Goal: Obtain resource: Download file/media

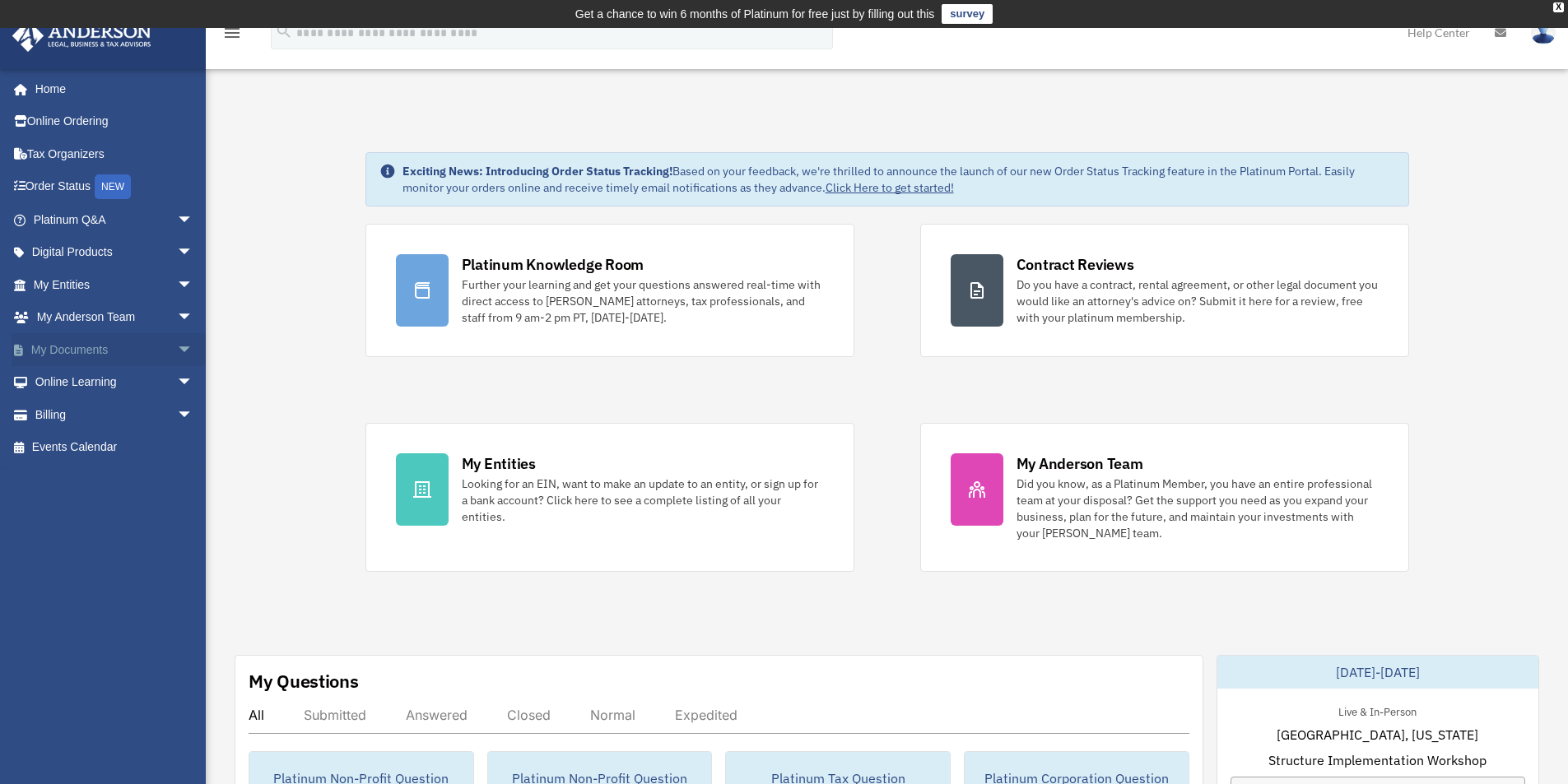
click at [80, 352] on link "My Documents arrow_drop_down" at bounding box center [115, 350] width 207 height 33
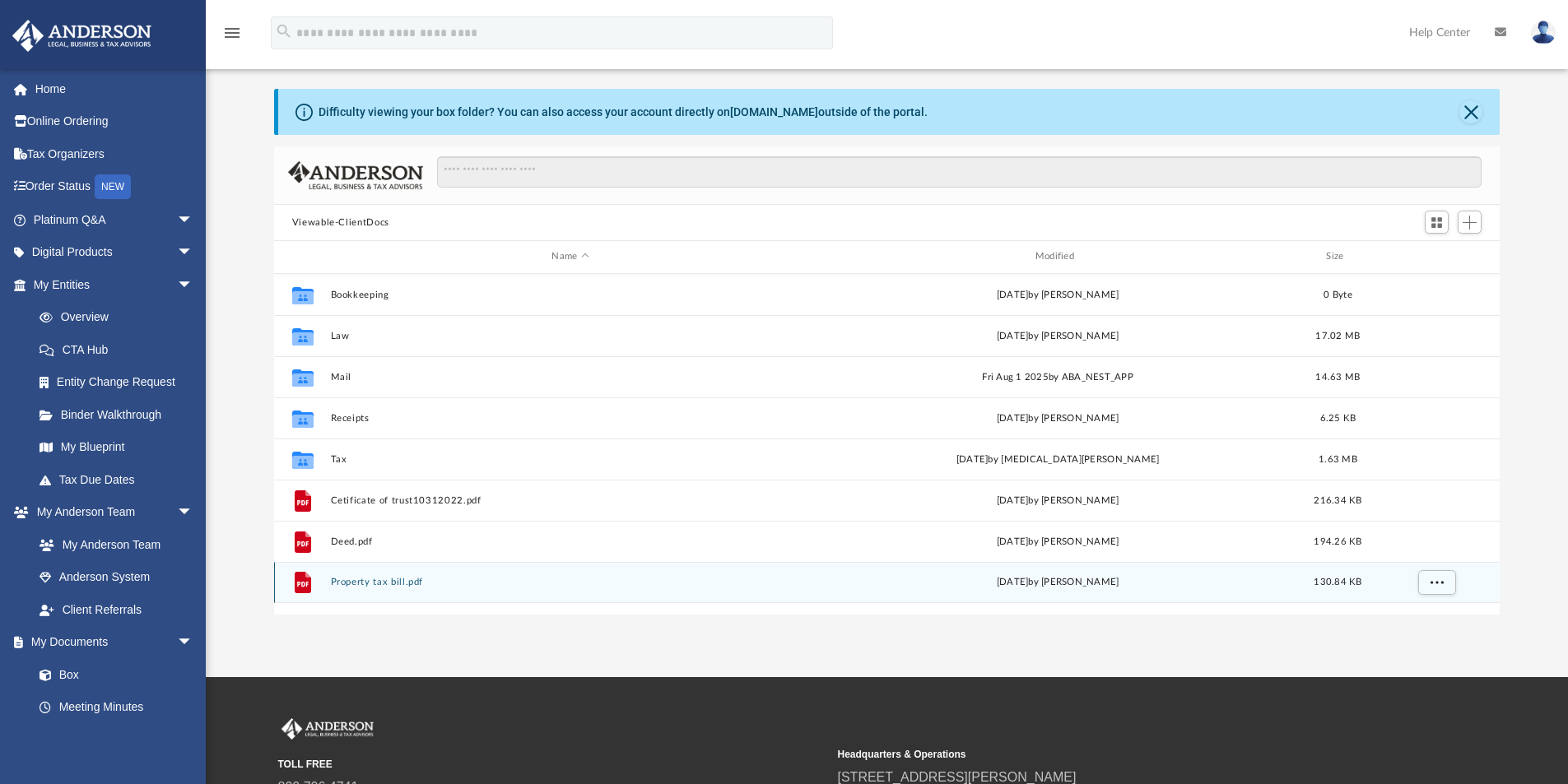
scroll to position [82, 0]
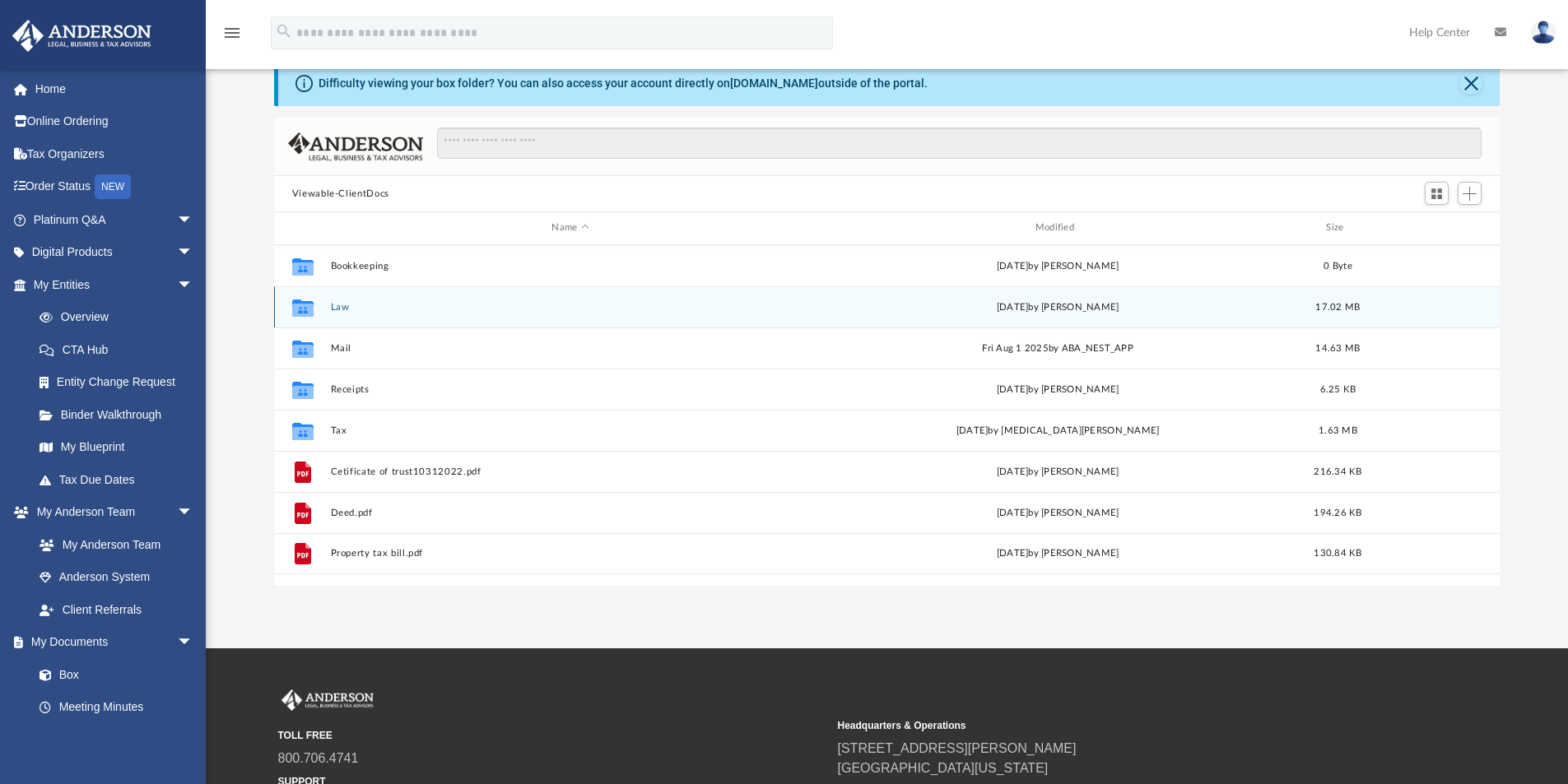
click at [313, 304] on icon "grid" at bounding box center [303, 309] width 21 height 13
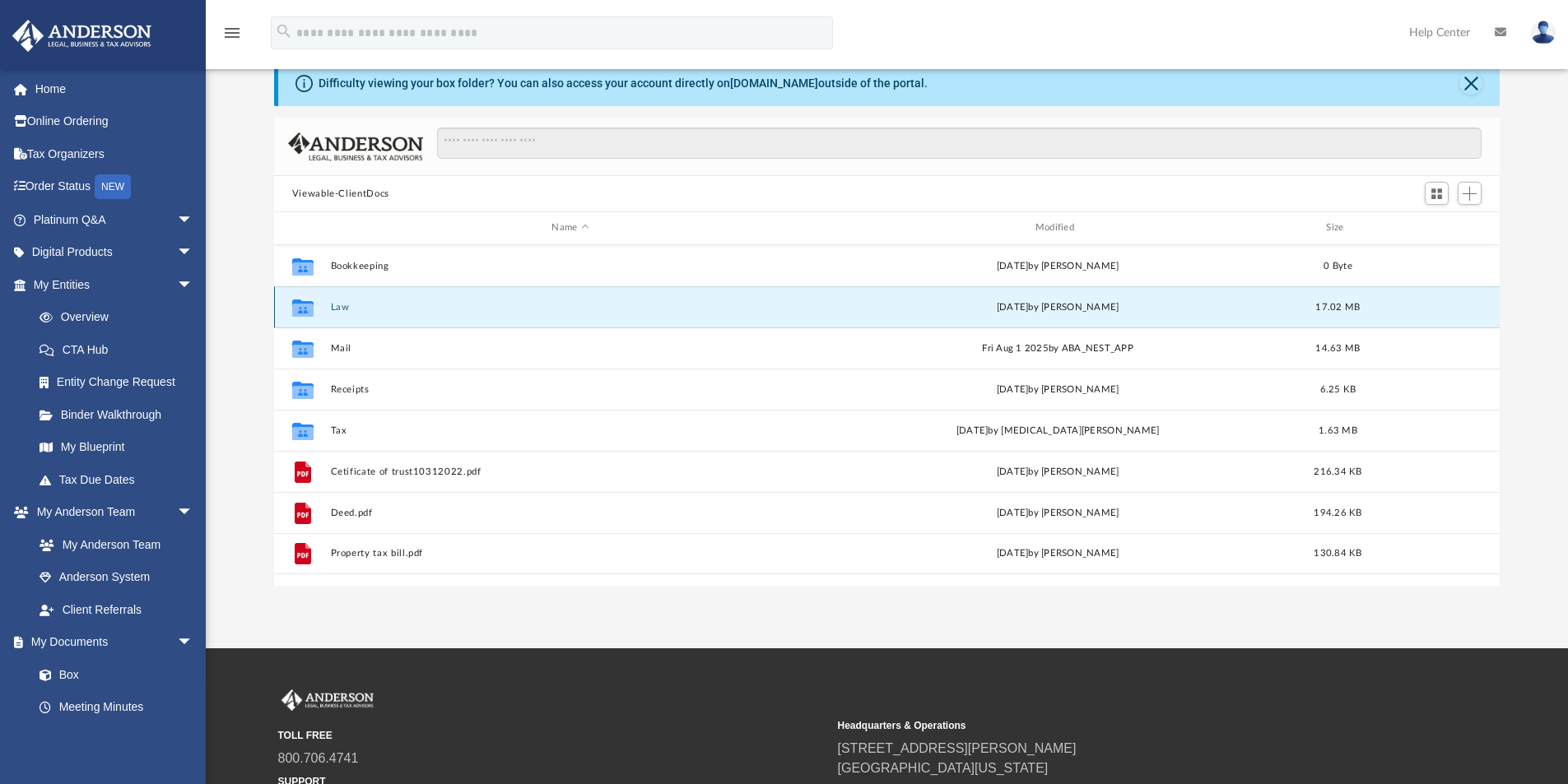
drag, startPoint x: 304, startPoint y: 305, endPoint x: 328, endPoint y: 303, distance: 24.1
click at [307, 306] on icon "grid" at bounding box center [303, 309] width 21 height 13
click at [338, 300] on div "Collaborated Folder Law Fri Aug 15 2025 by Seth Blomquist 17.02 MB" at bounding box center [887, 307] width 1227 height 41
click at [319, 317] on div "Collaborated Folder" at bounding box center [303, 307] width 41 height 26
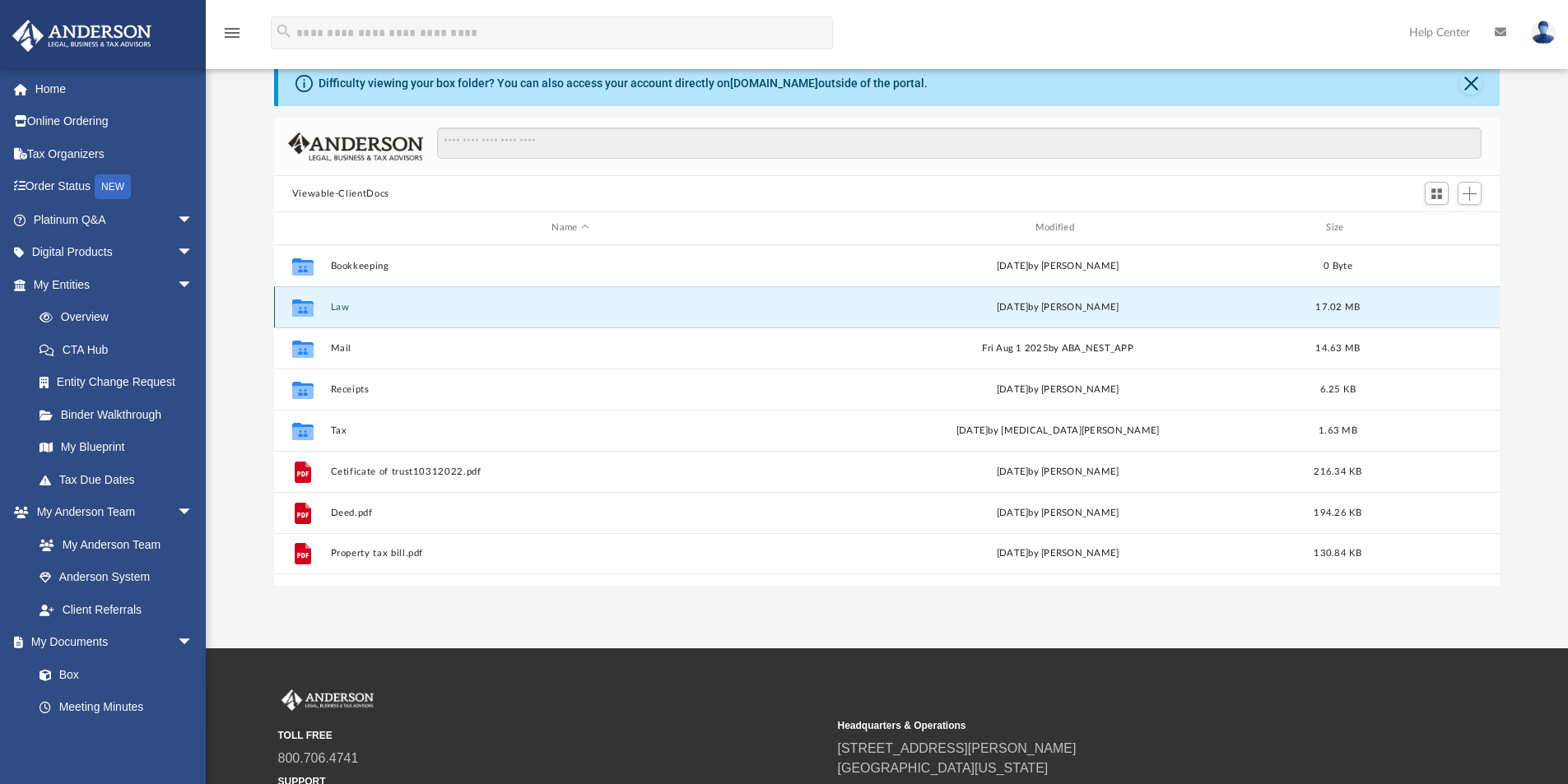
click at [303, 312] on icon "grid" at bounding box center [303, 309] width 21 height 13
click at [1075, 310] on div "Fri Aug 15 2025 by Seth Blomquist" at bounding box center [1057, 307] width 480 height 15
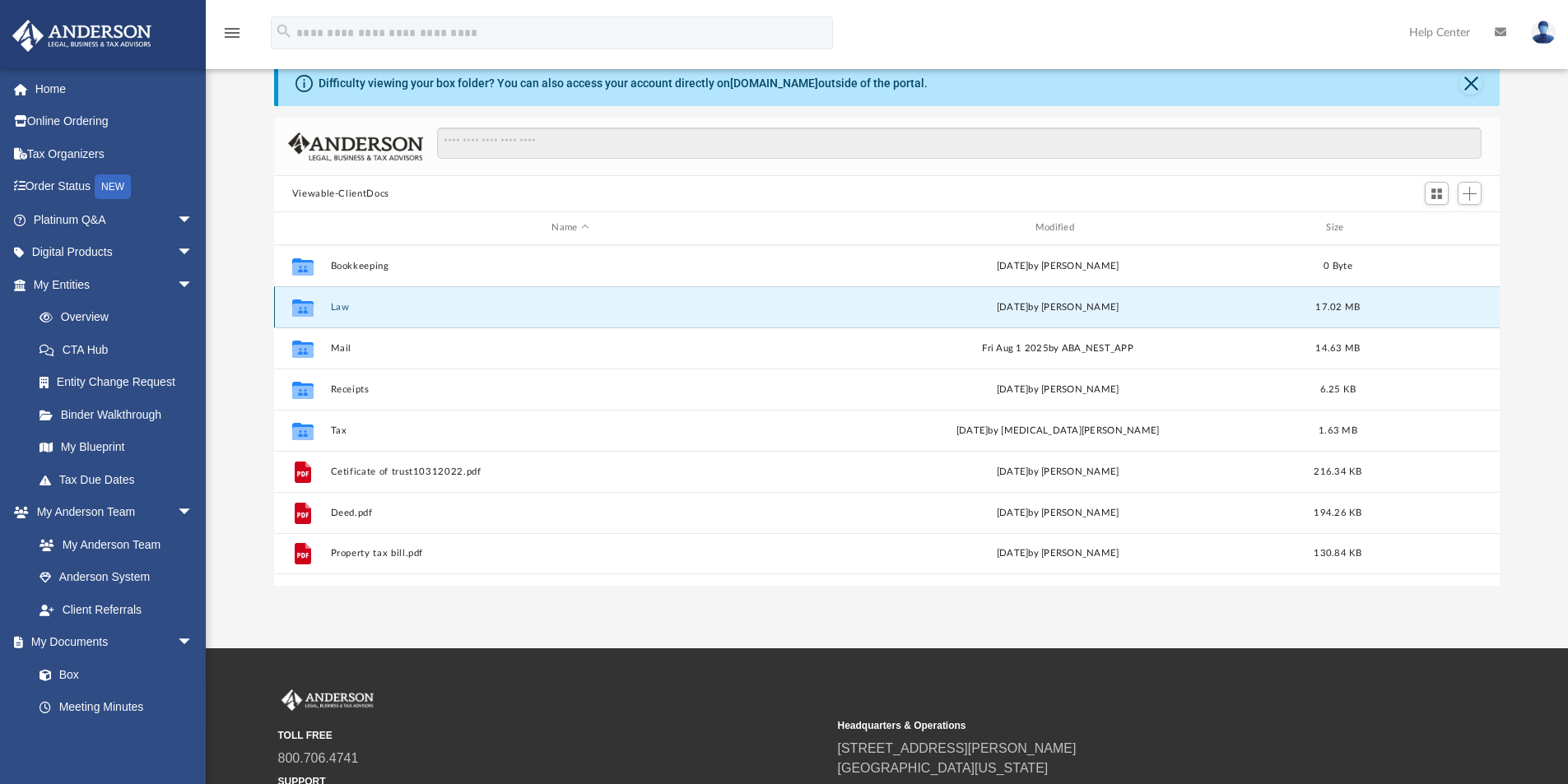
click at [1348, 306] on span "17.02 MB" at bounding box center [1338, 306] width 45 height 9
click at [306, 312] on icon "grid" at bounding box center [303, 307] width 21 height 17
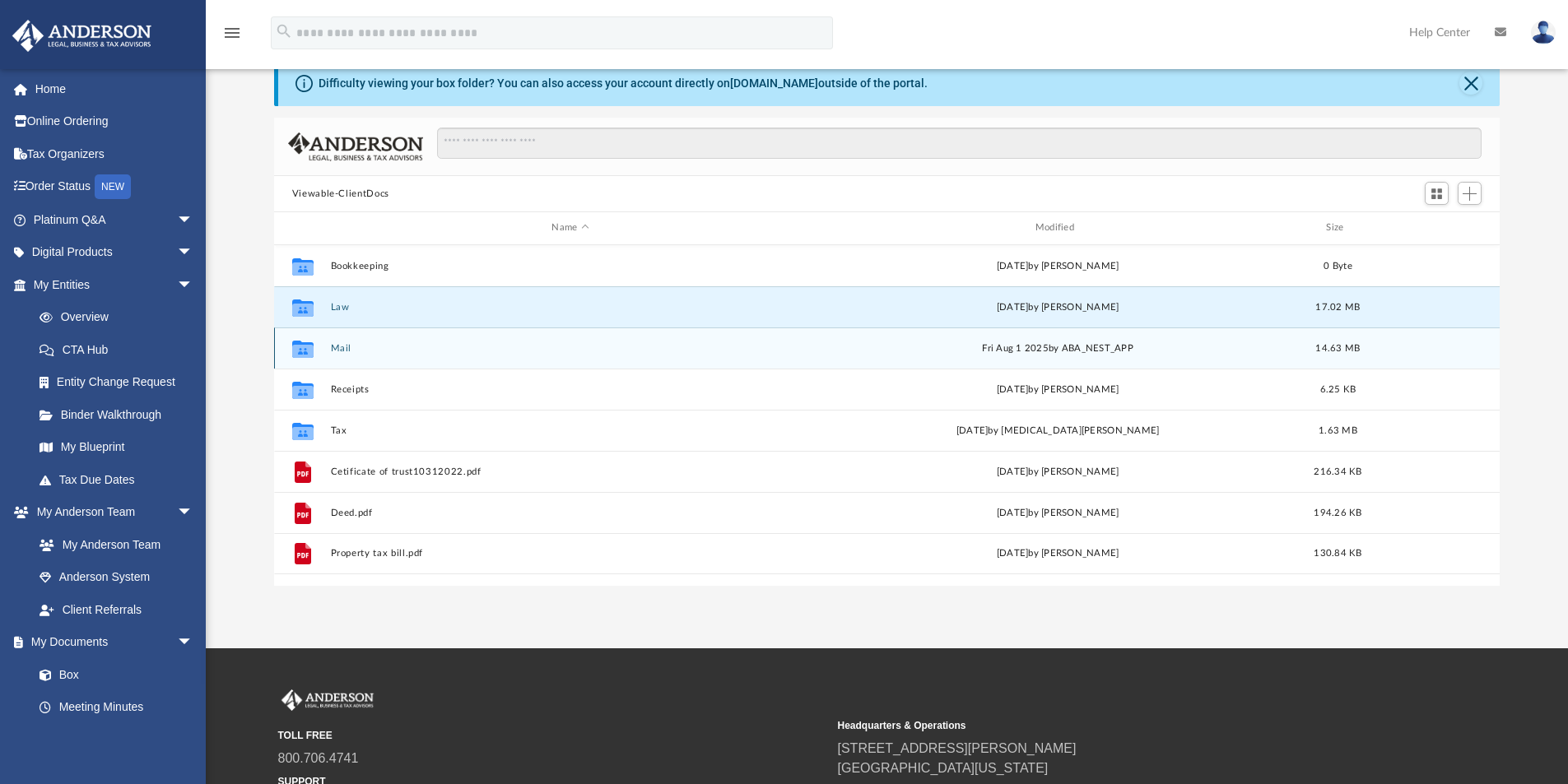
click at [310, 353] on icon "grid" at bounding box center [303, 350] width 21 height 13
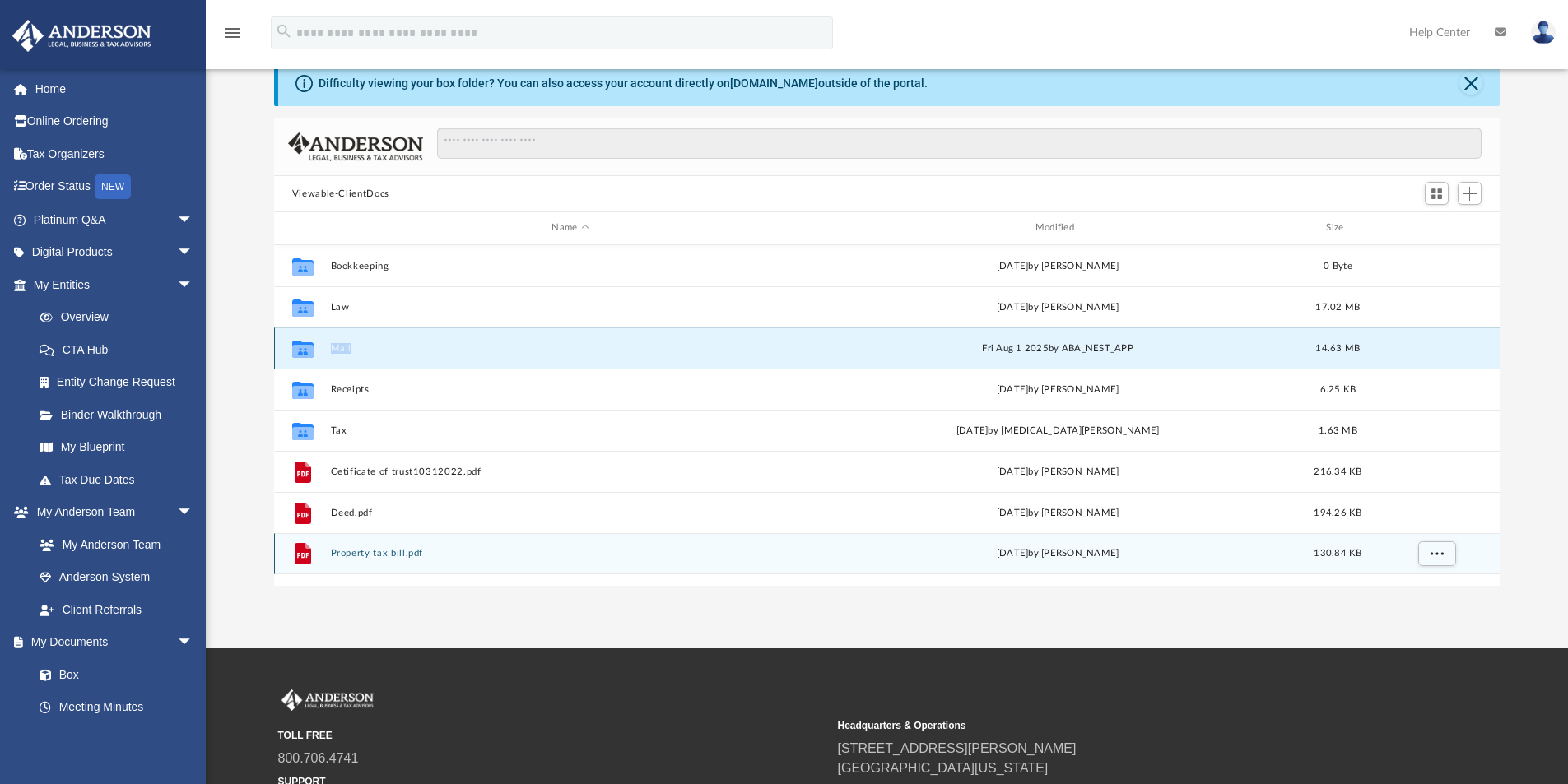
scroll to position [0, 0]
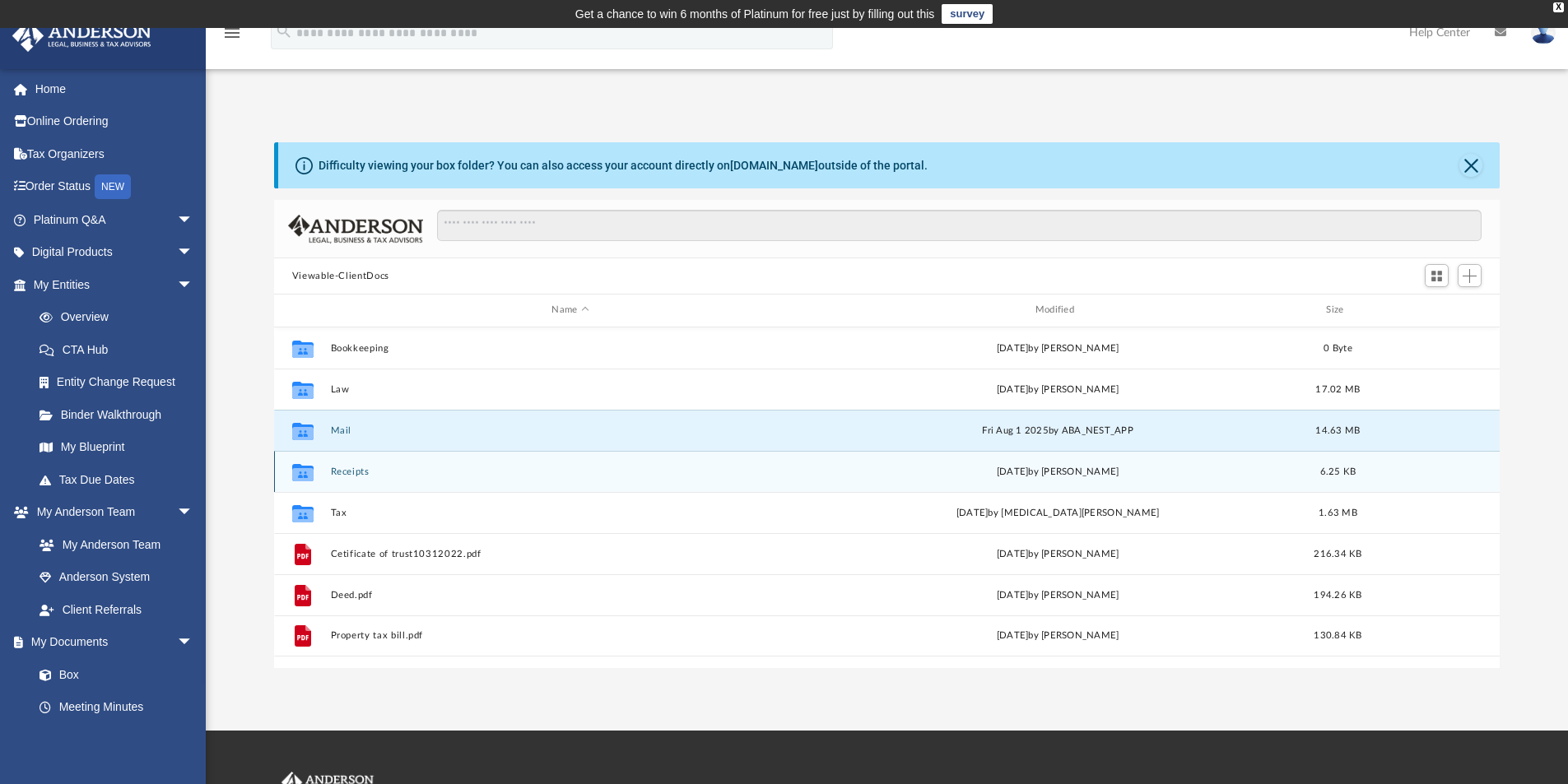
click at [299, 466] on icon "grid" at bounding box center [303, 472] width 21 height 17
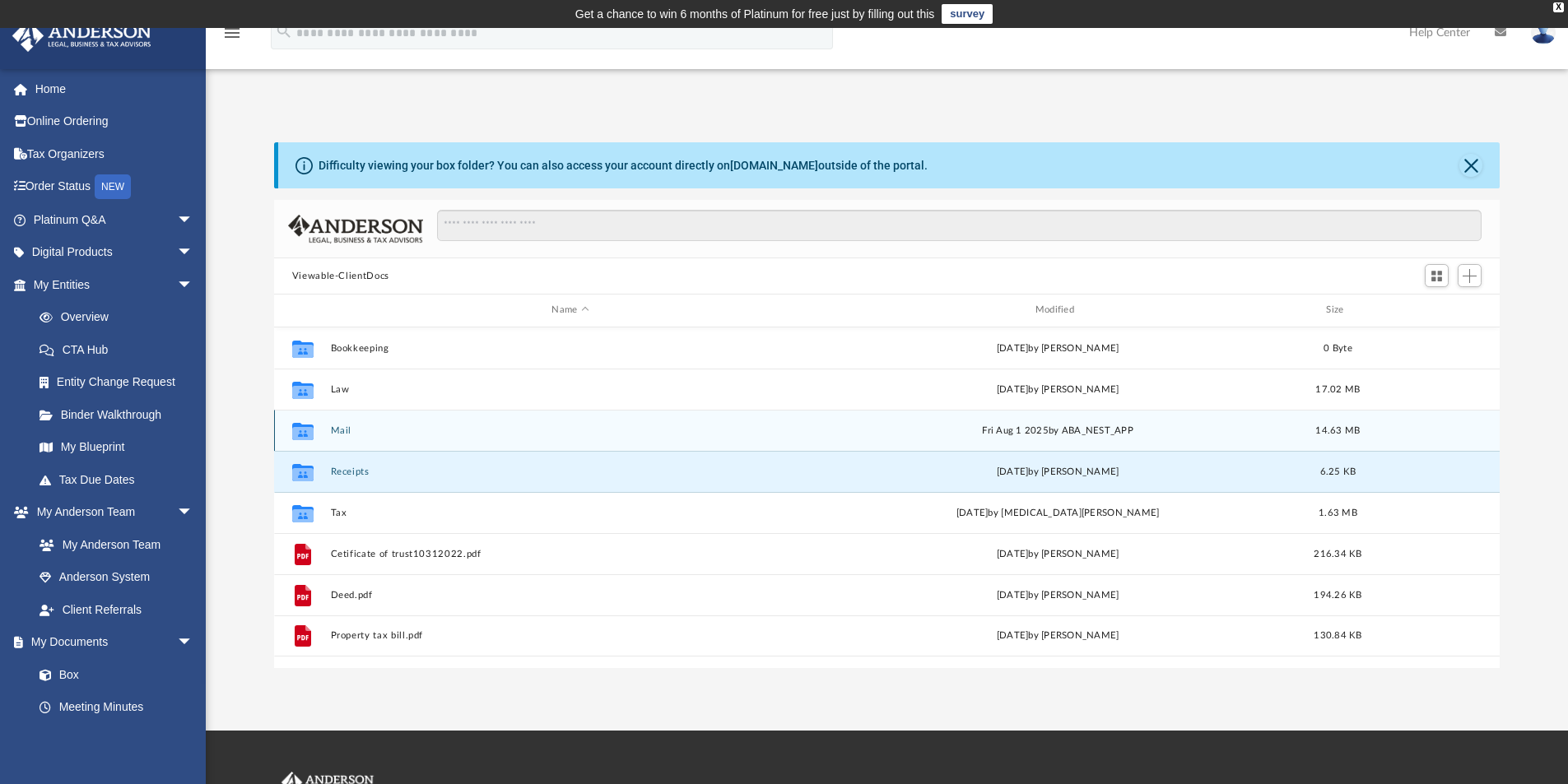
click at [302, 434] on icon "grid" at bounding box center [303, 430] width 21 height 17
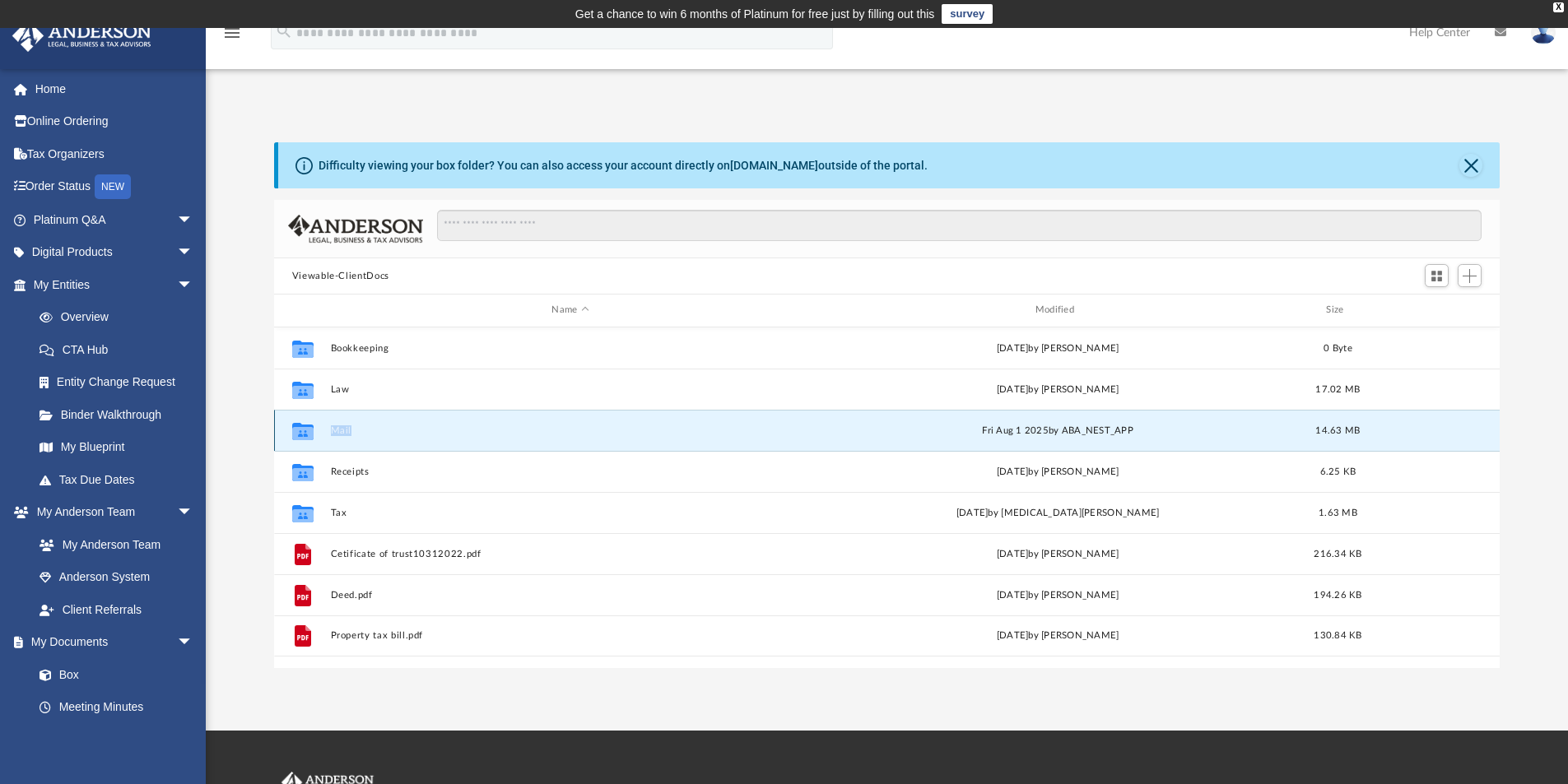
click at [302, 434] on icon "grid" at bounding box center [303, 430] width 21 height 17
click at [64, 160] on link "Tax Organizers" at bounding box center [115, 154] width 207 height 33
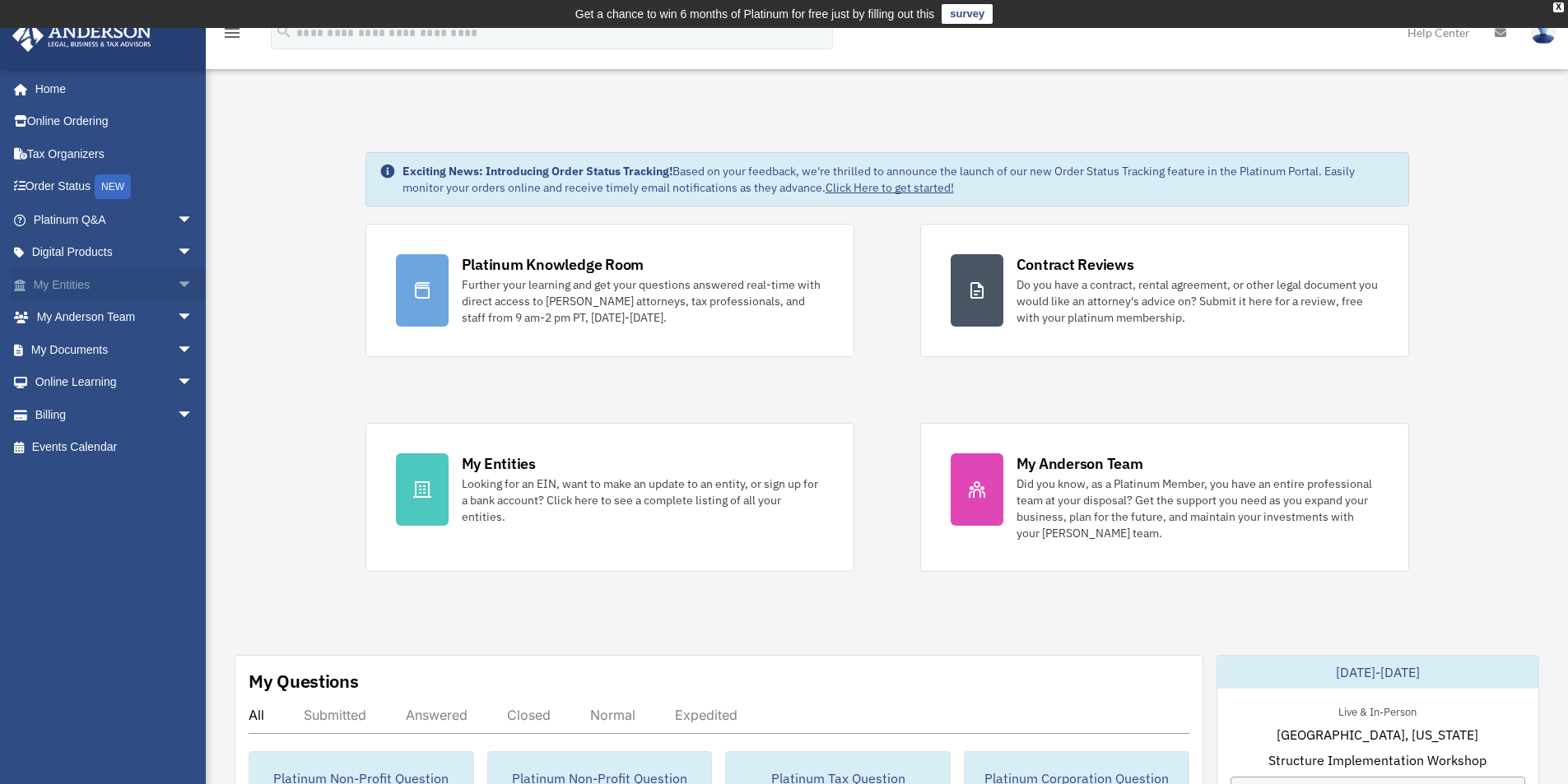
click at [177, 285] on span "arrow_drop_down" at bounding box center [194, 284] width 33 height 34
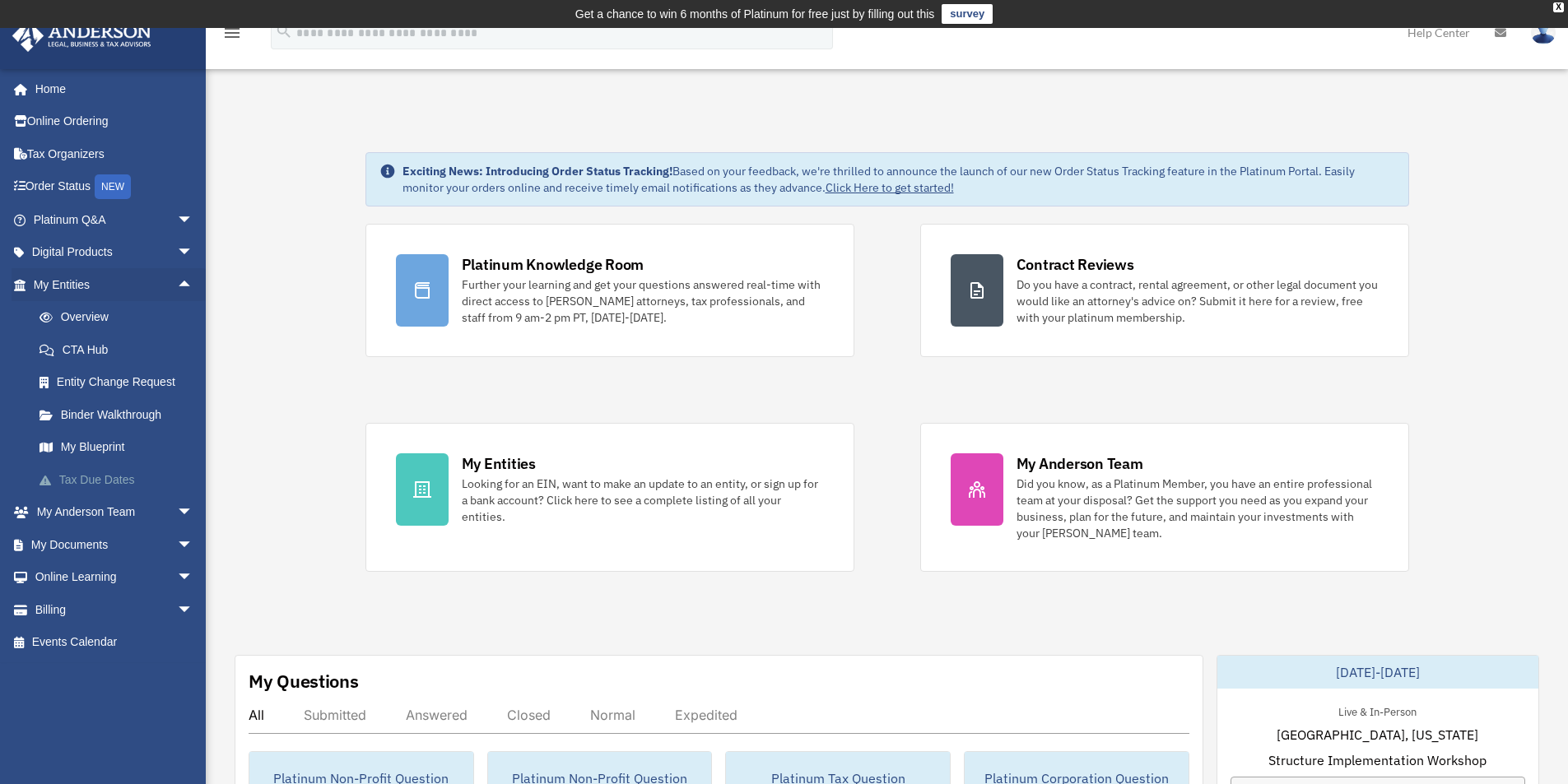
click at [111, 481] on link "Tax Due Dates" at bounding box center [120, 480] width 195 height 33
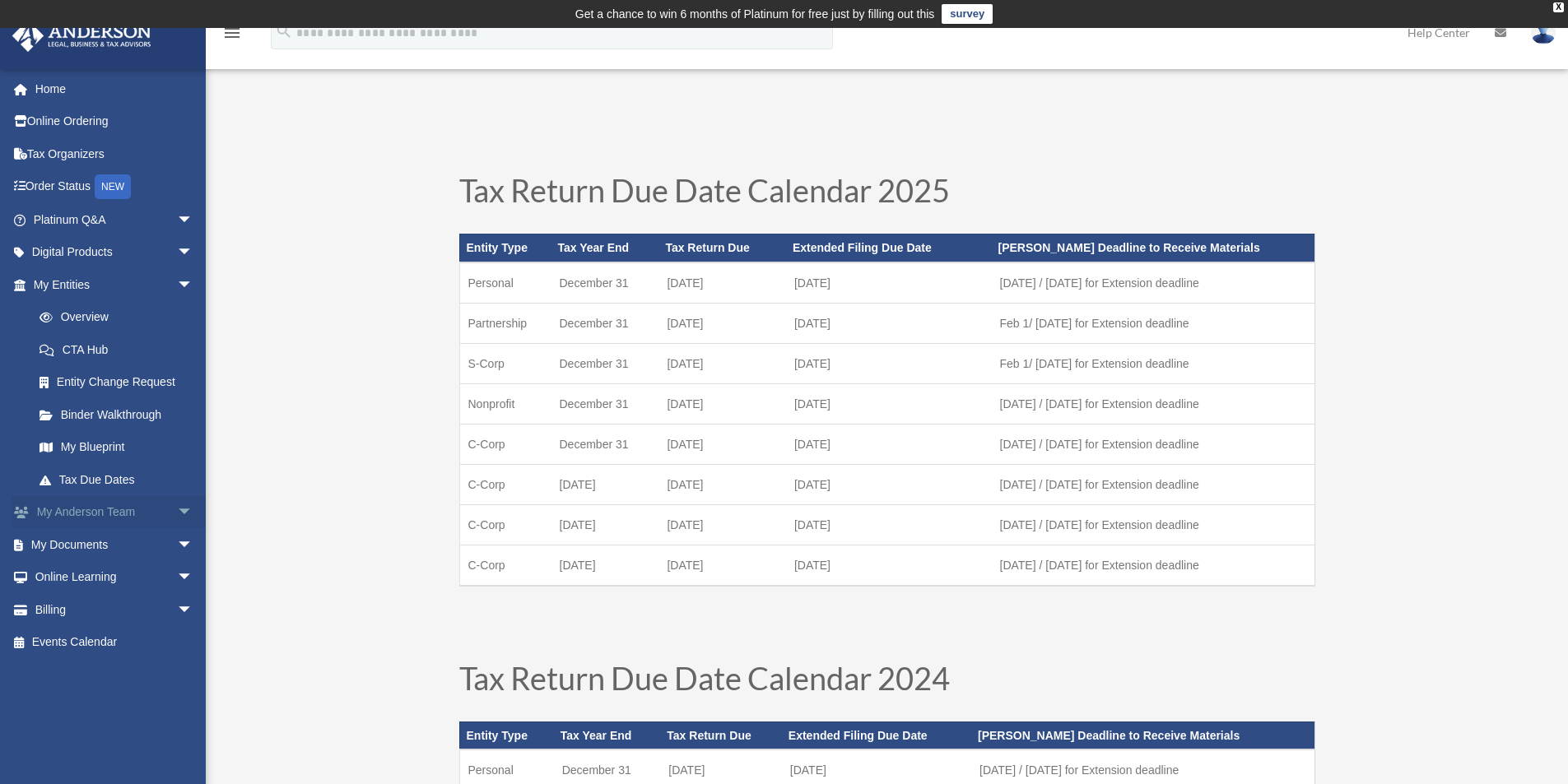
click at [105, 510] on link "My Anderson Team arrow_drop_down" at bounding box center [115, 513] width 207 height 33
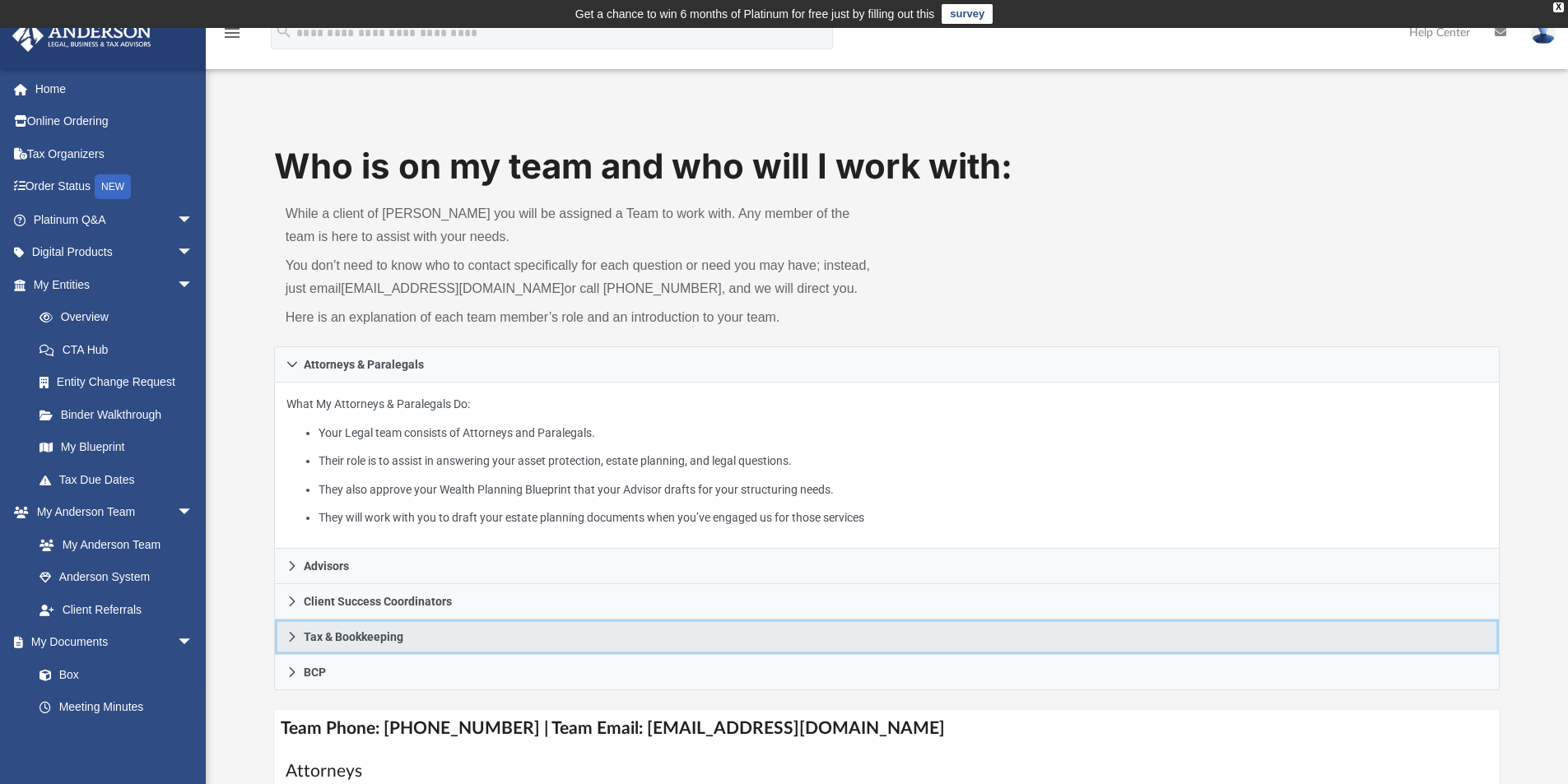
click at [426, 627] on link "Tax & Bookkeeping" at bounding box center [887, 637] width 1227 height 35
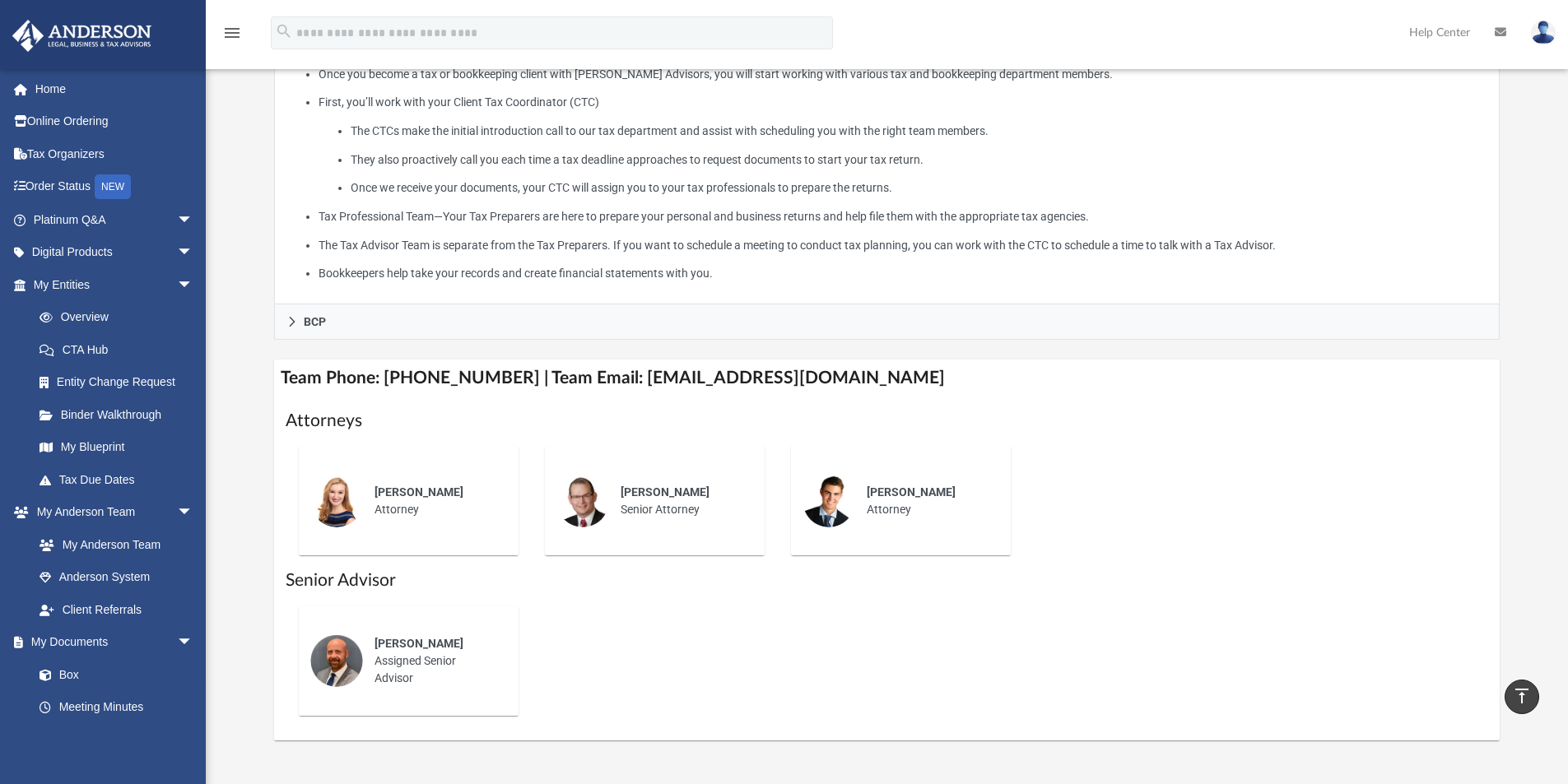
scroll to position [494, 0]
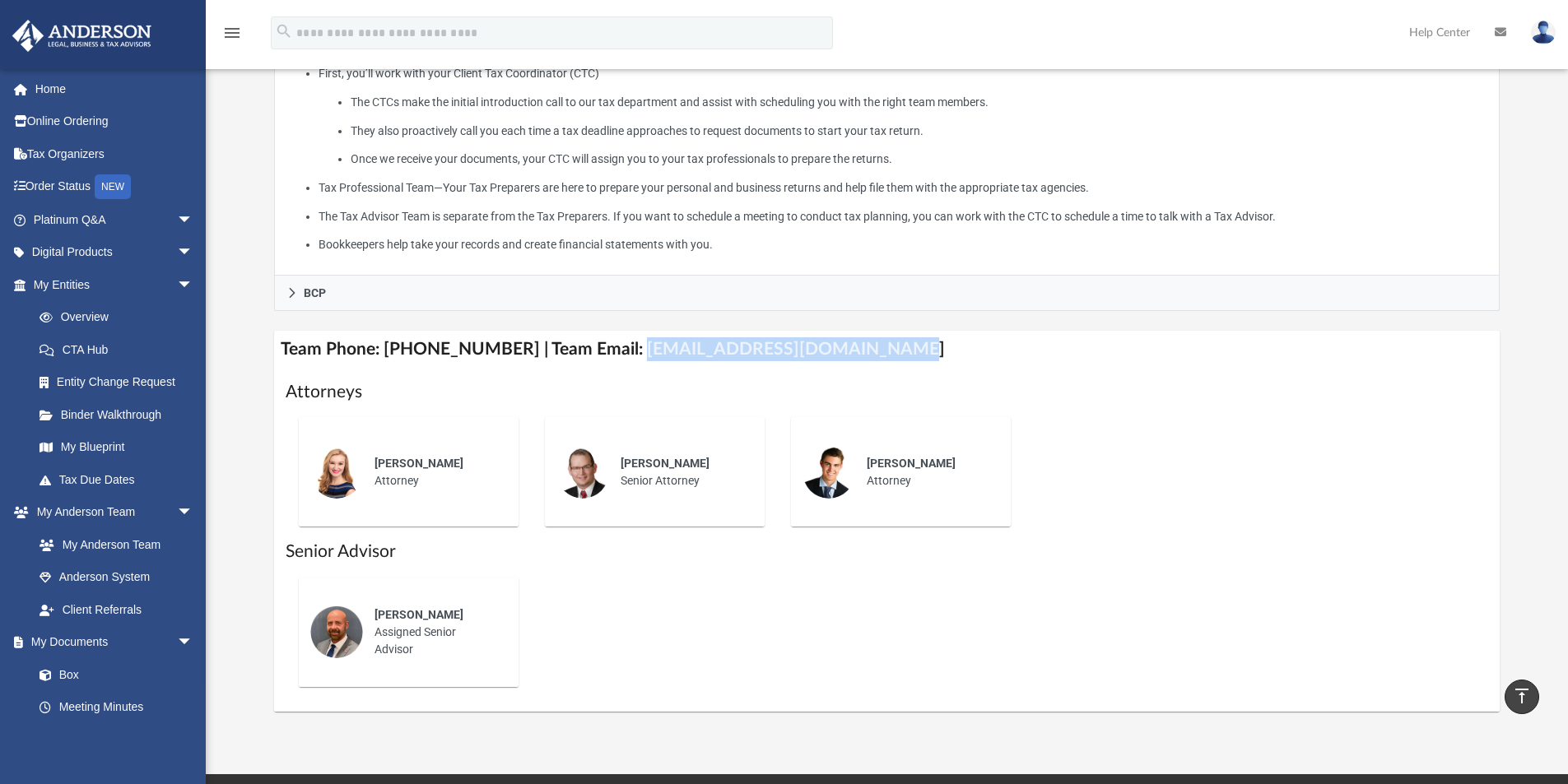
drag, startPoint x: 610, startPoint y: 354, endPoint x: 860, endPoint y: 360, distance: 250.1
click at [860, 360] on h4 "Team Phone: (725) 201-7545 | Team Email: myteam@andersonadvisors.com" at bounding box center [887, 349] width 1227 height 37
copy h4 "myteam@andersonadvisors.com"
click at [177, 284] on span "arrow_drop_down" at bounding box center [194, 284] width 33 height 34
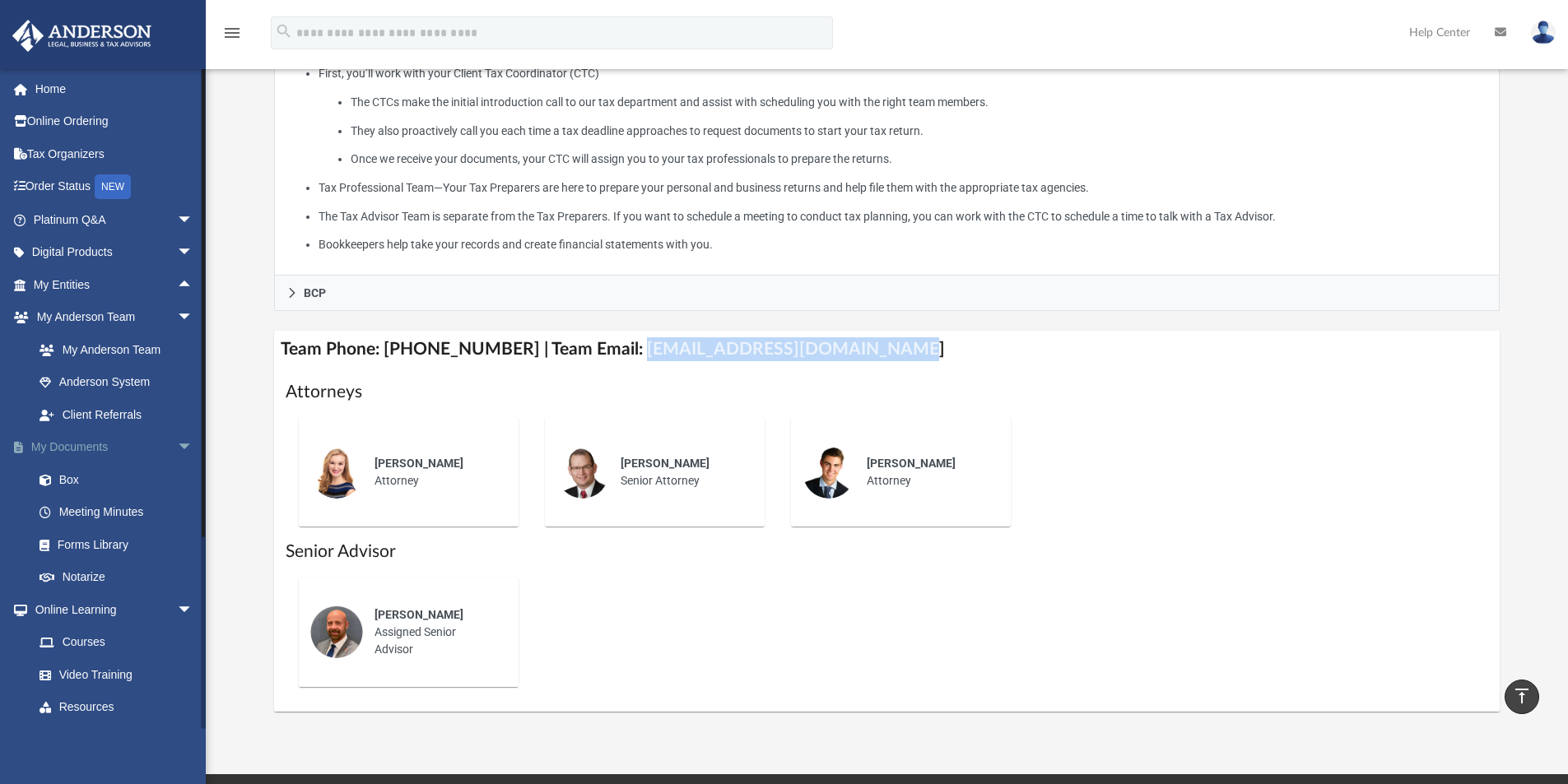
click at [177, 444] on span "arrow_drop_down" at bounding box center [194, 448] width 33 height 34
click at [177, 279] on span "arrow_drop_up" at bounding box center [194, 284] width 33 height 34
click at [80, 281] on link "My Entities arrow_drop_down" at bounding box center [115, 284] width 207 height 33
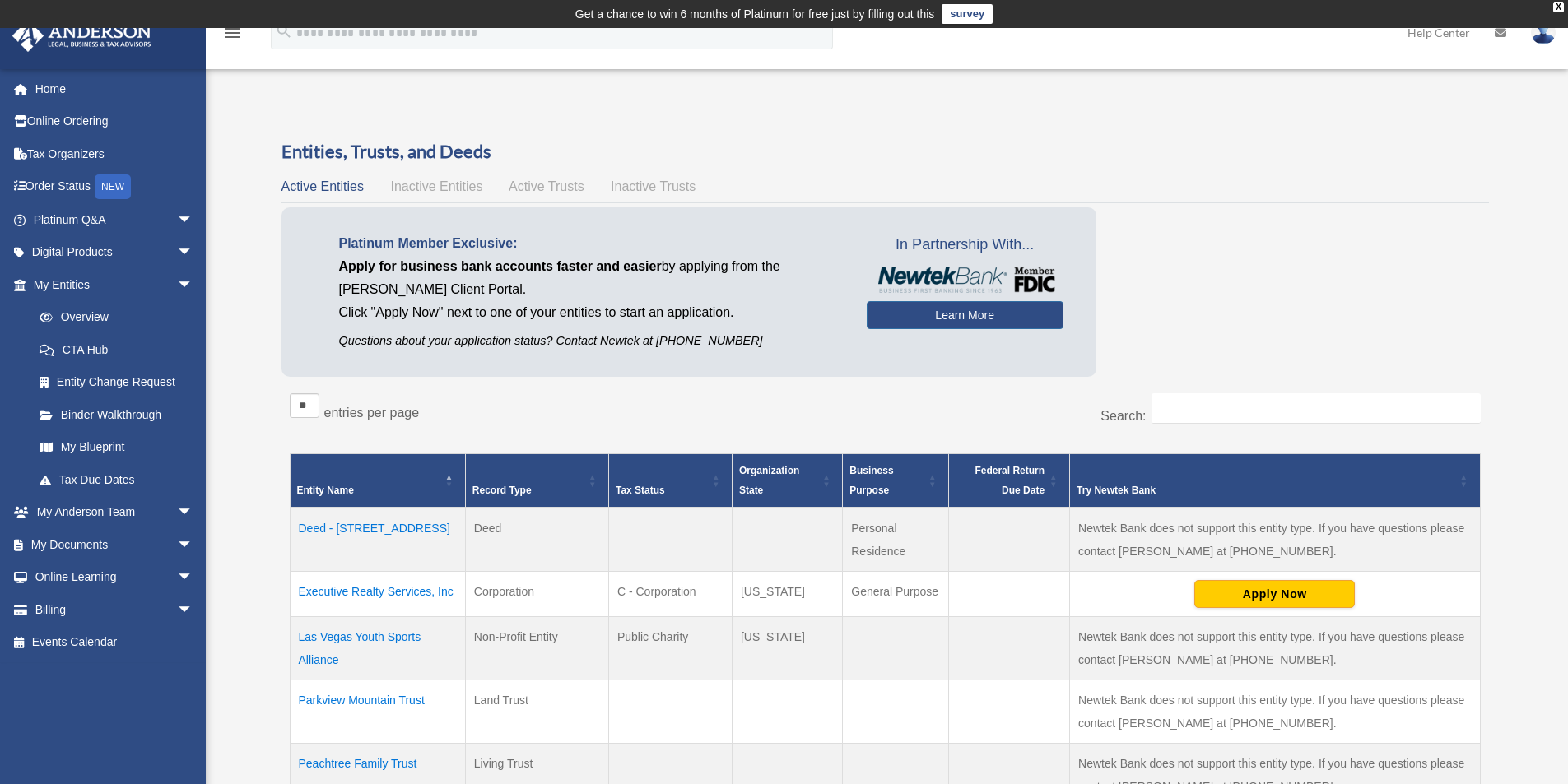
click at [361, 629] on td "Las Vegas Youth Sports Alliance" at bounding box center [377, 649] width 176 height 63
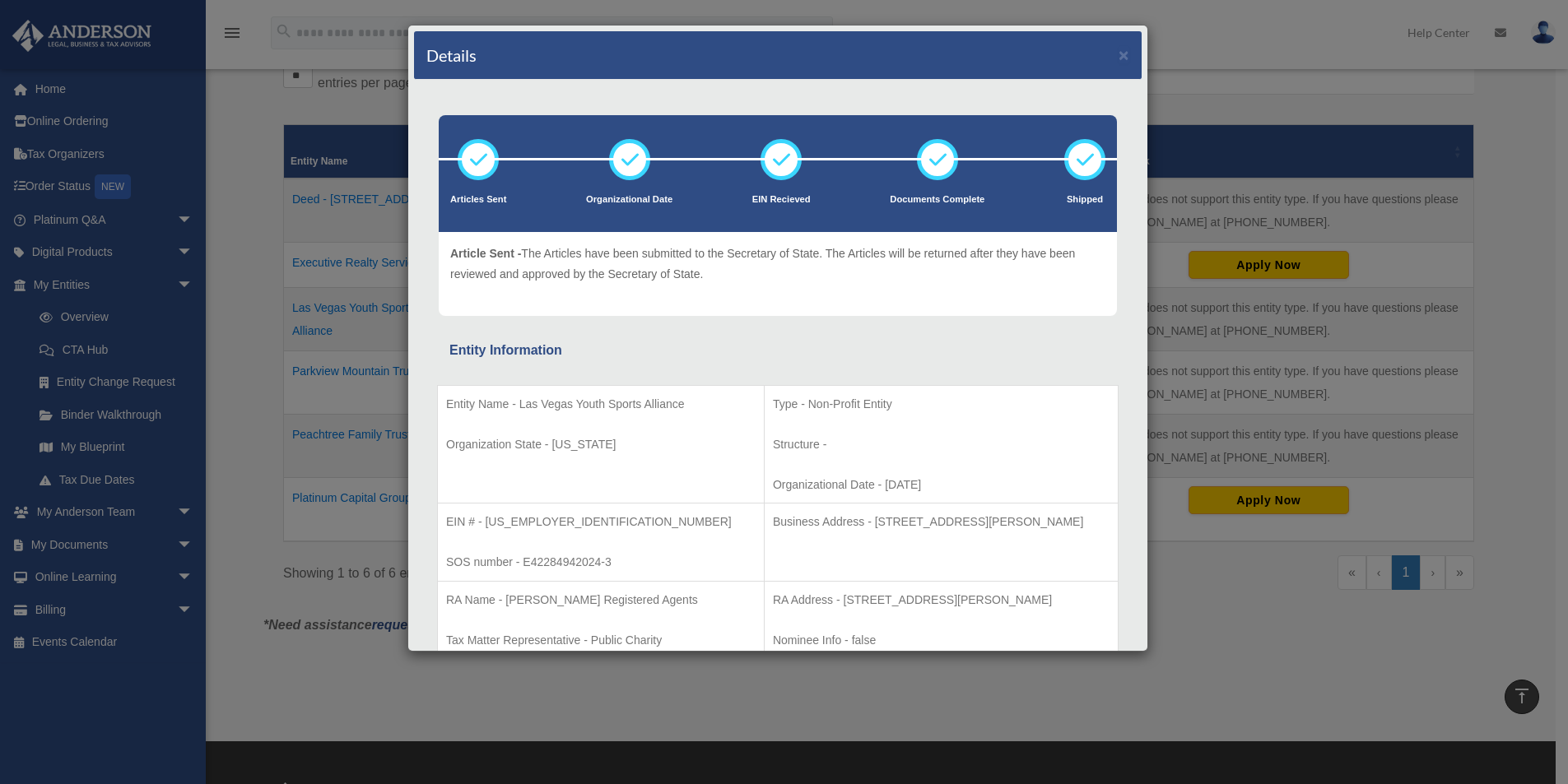
click at [566, 558] on p "SOS number - E42284942024-3" at bounding box center [600, 562] width 309 height 21
click at [1118, 57] on button "×" at bounding box center [1123, 54] width 11 height 17
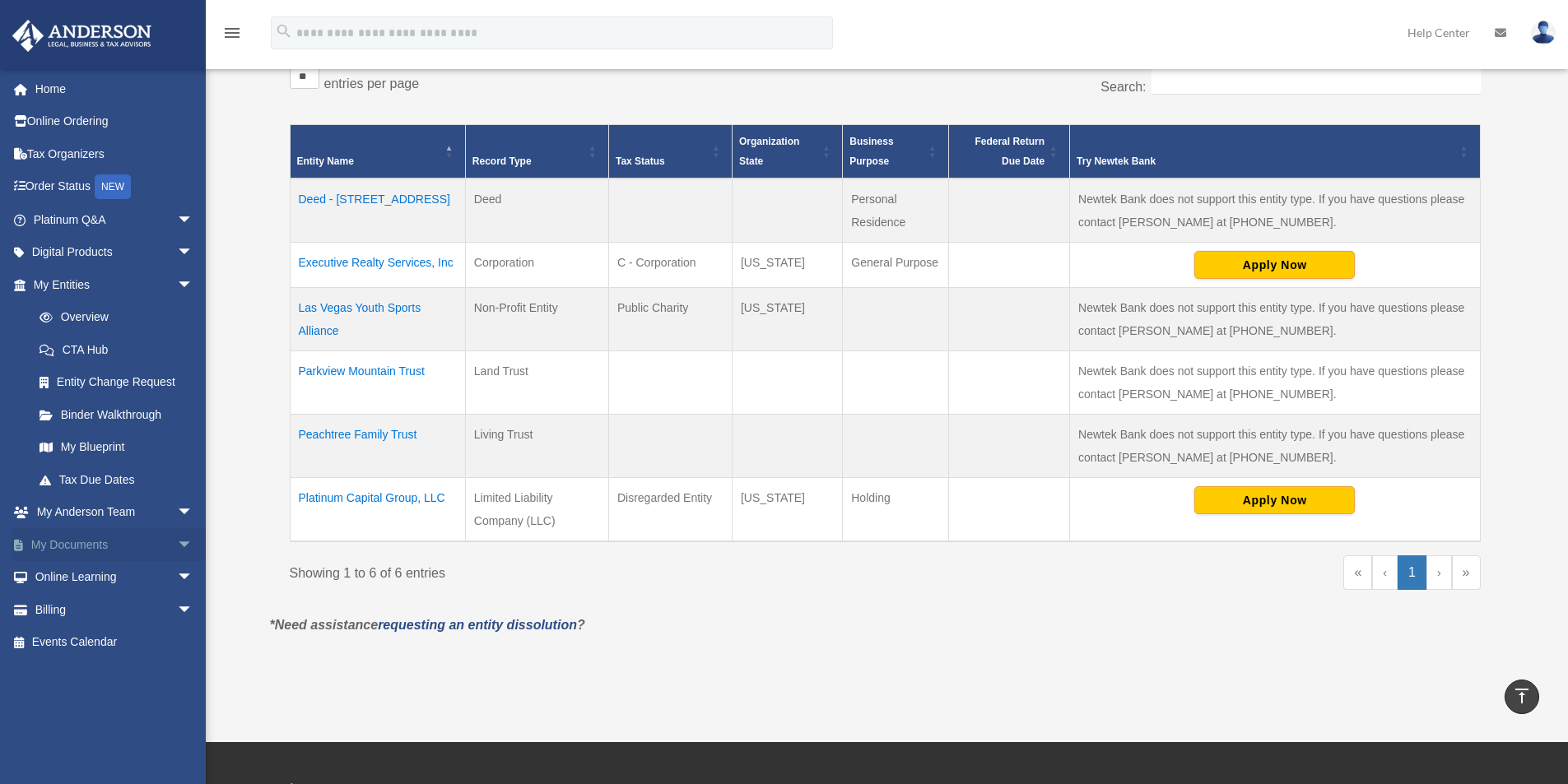
click at [73, 546] on link "My Documents arrow_drop_down" at bounding box center [115, 545] width 207 height 33
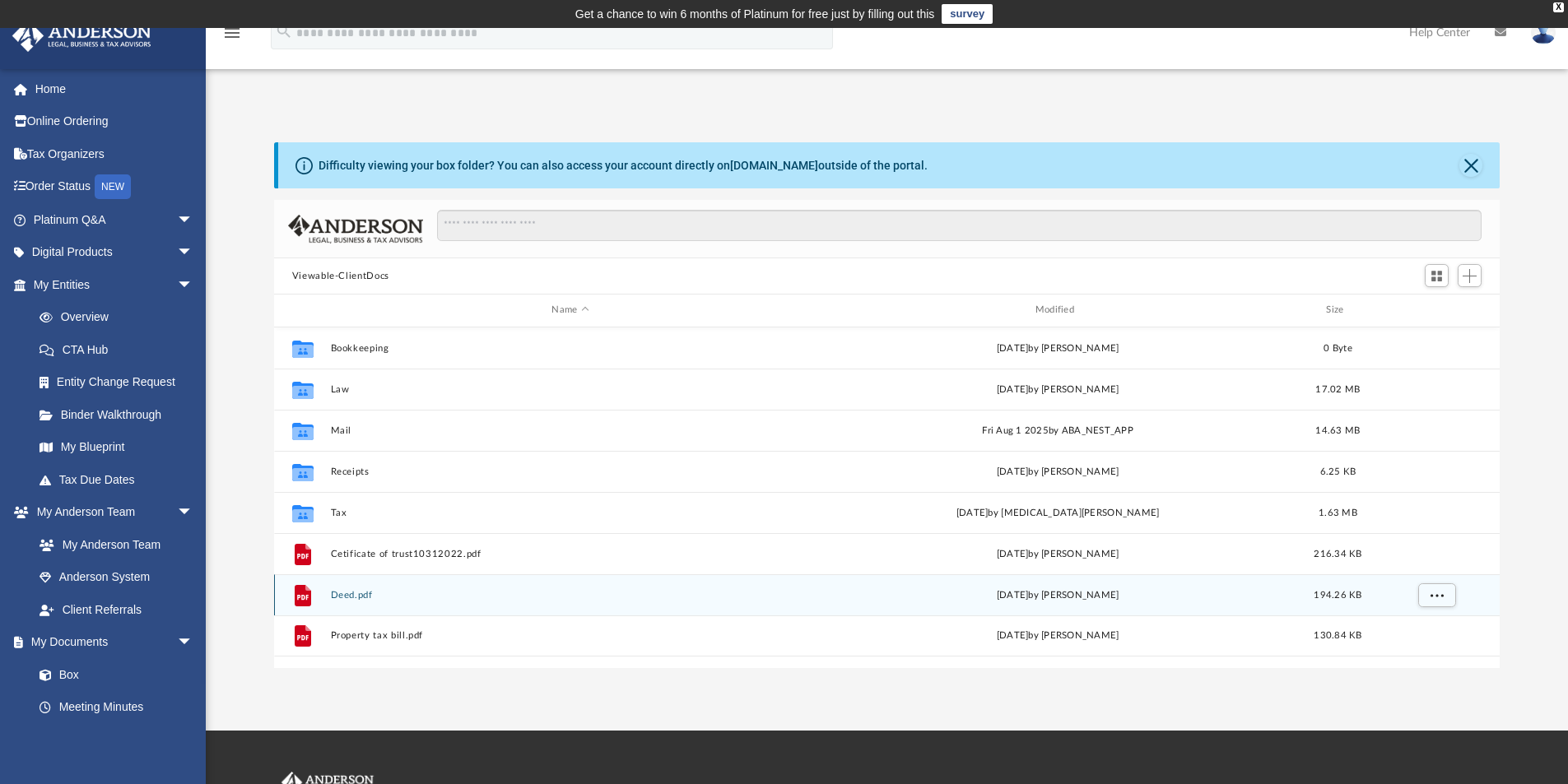
scroll to position [362, 1213]
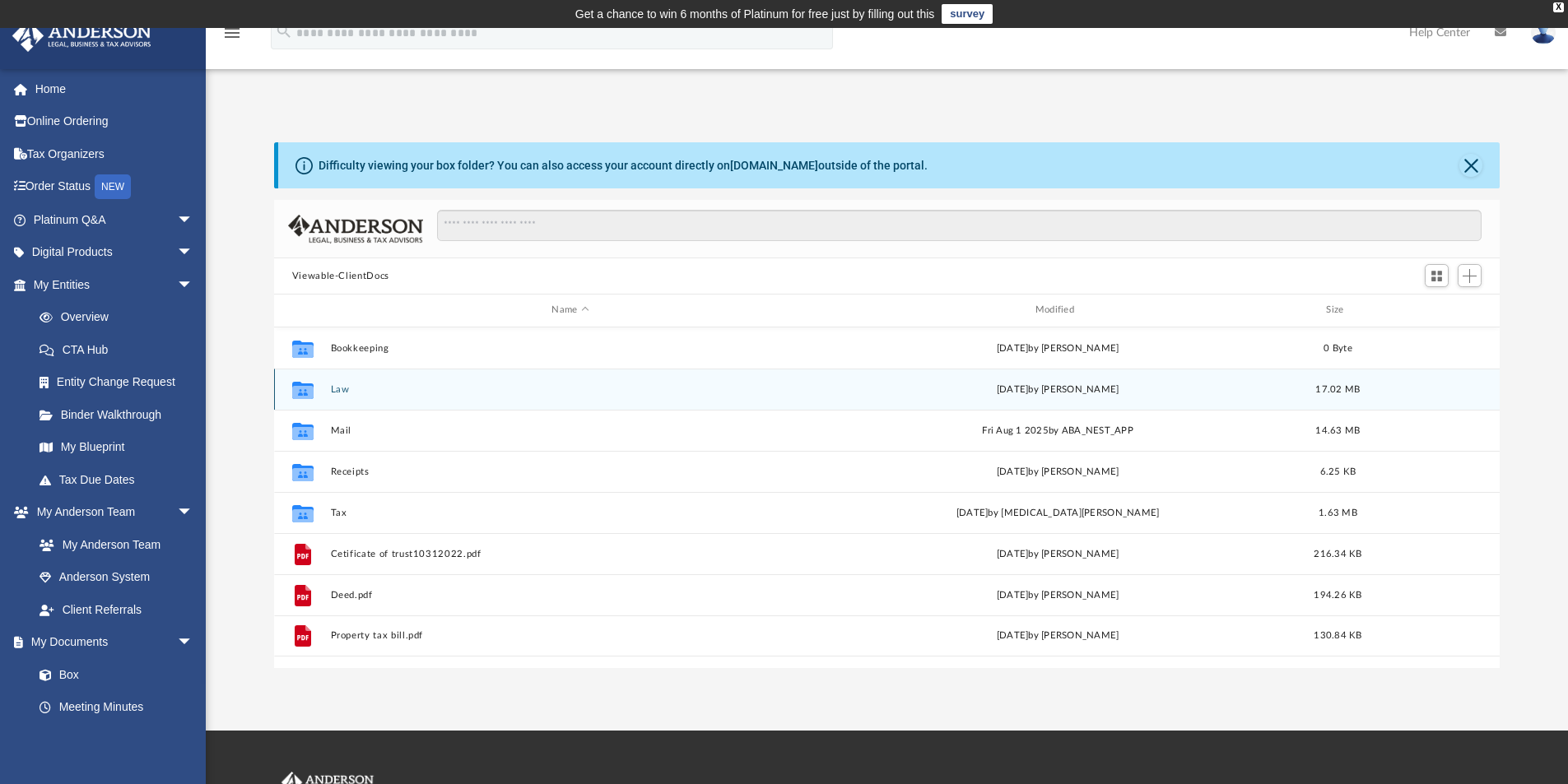
click at [331, 397] on div "Collaborated Folder Law [DATE] by [PERSON_NAME] 17.02 MB" at bounding box center [887, 389] width 1227 height 41
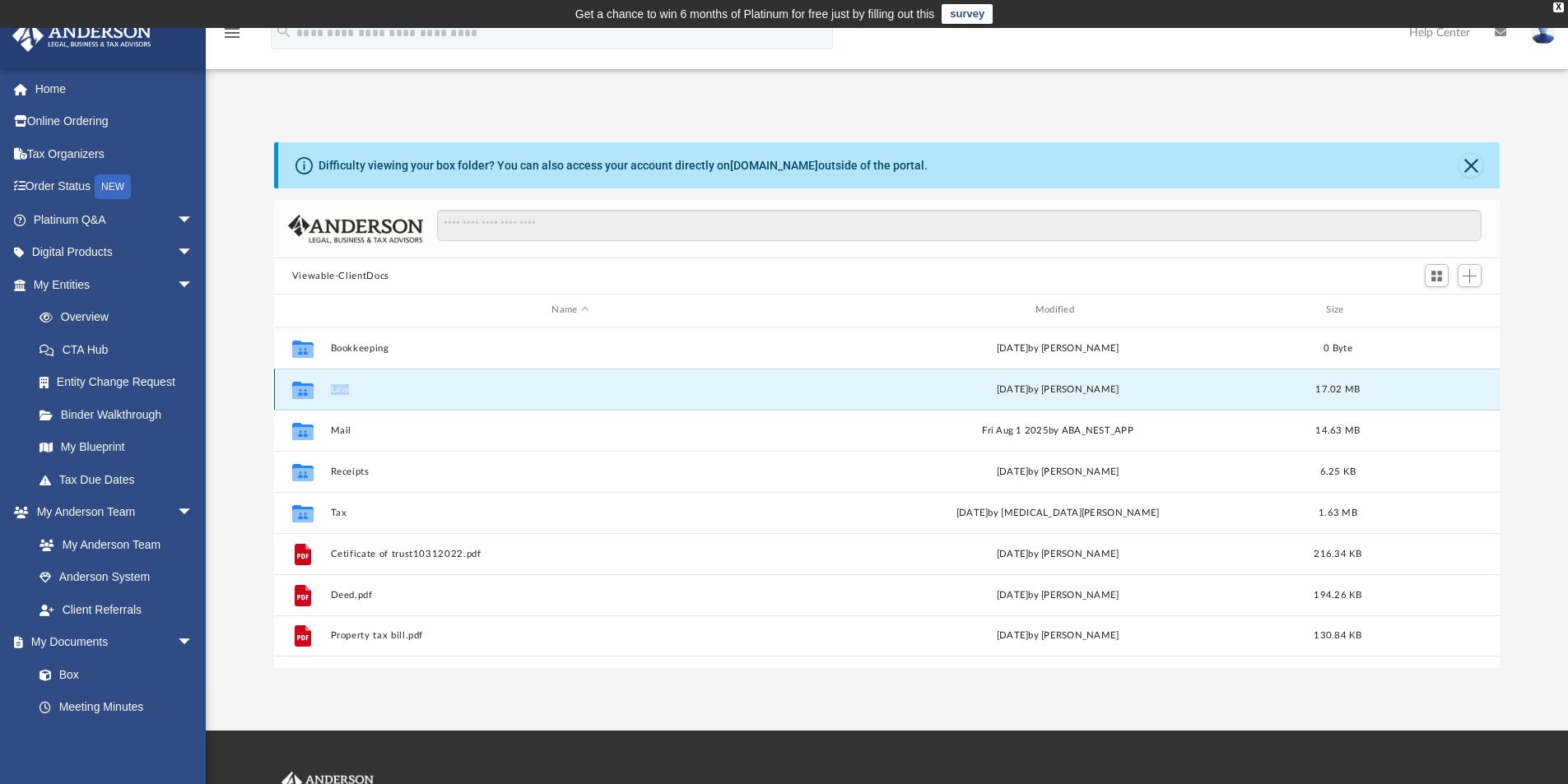
click at [331, 397] on div "Collaborated Folder Law [DATE] by [PERSON_NAME] 17.02 MB" at bounding box center [887, 389] width 1227 height 41
click at [318, 397] on div "Collaborated Folder" at bounding box center [303, 389] width 41 height 26
click at [1359, 397] on div "Collaborated Folder Law Fri Aug 15 2025 by Seth Blomquist 17.02 MB" at bounding box center [887, 389] width 1227 height 41
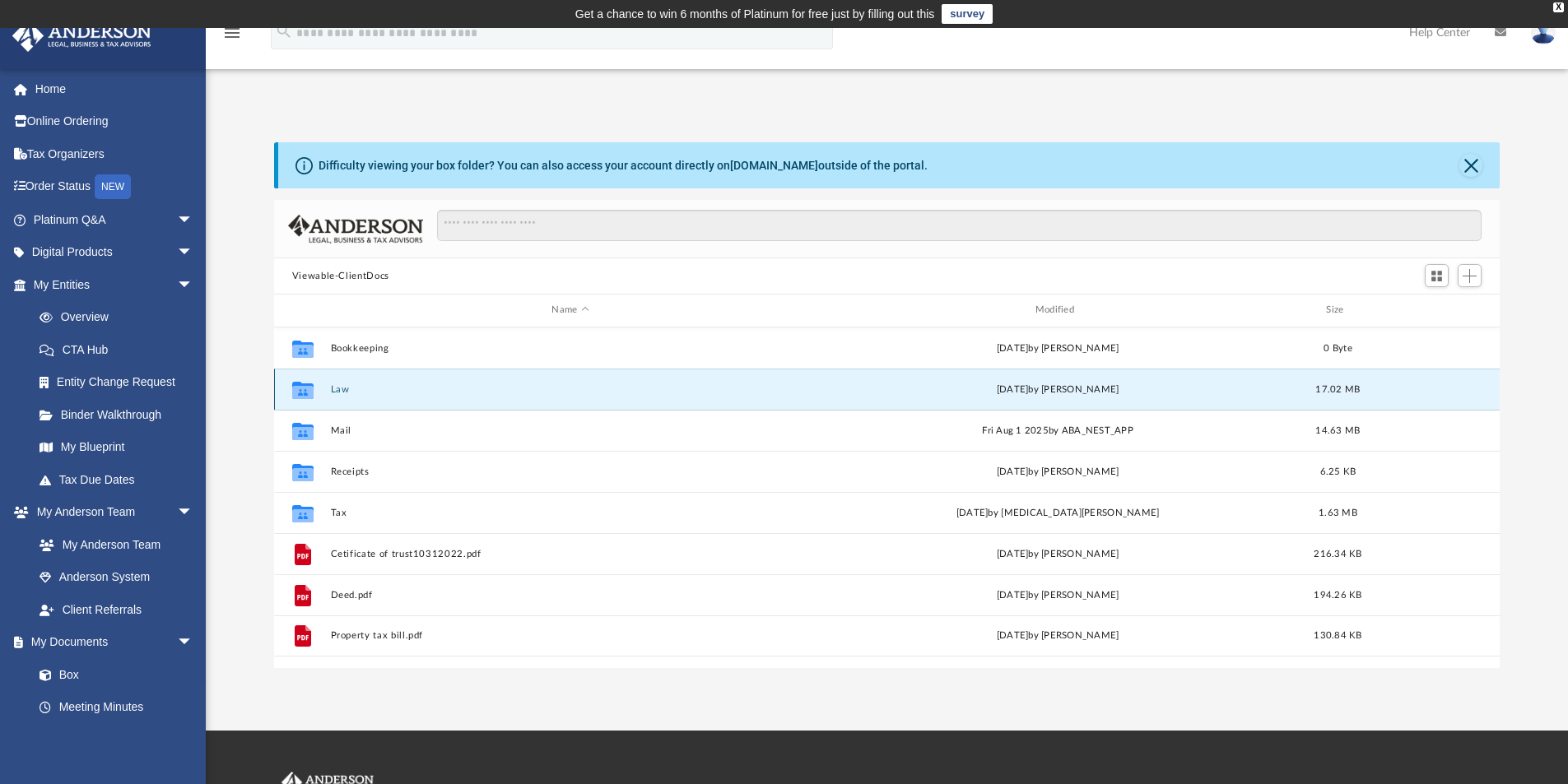
click at [1359, 397] on div "Collaborated Folder Law Fri Aug 15 2025 by Seth Blomquist 17.02 MB" at bounding box center [887, 389] width 1227 height 41
click at [1439, 272] on span "Switch to Grid View" at bounding box center [1437, 275] width 14 height 14
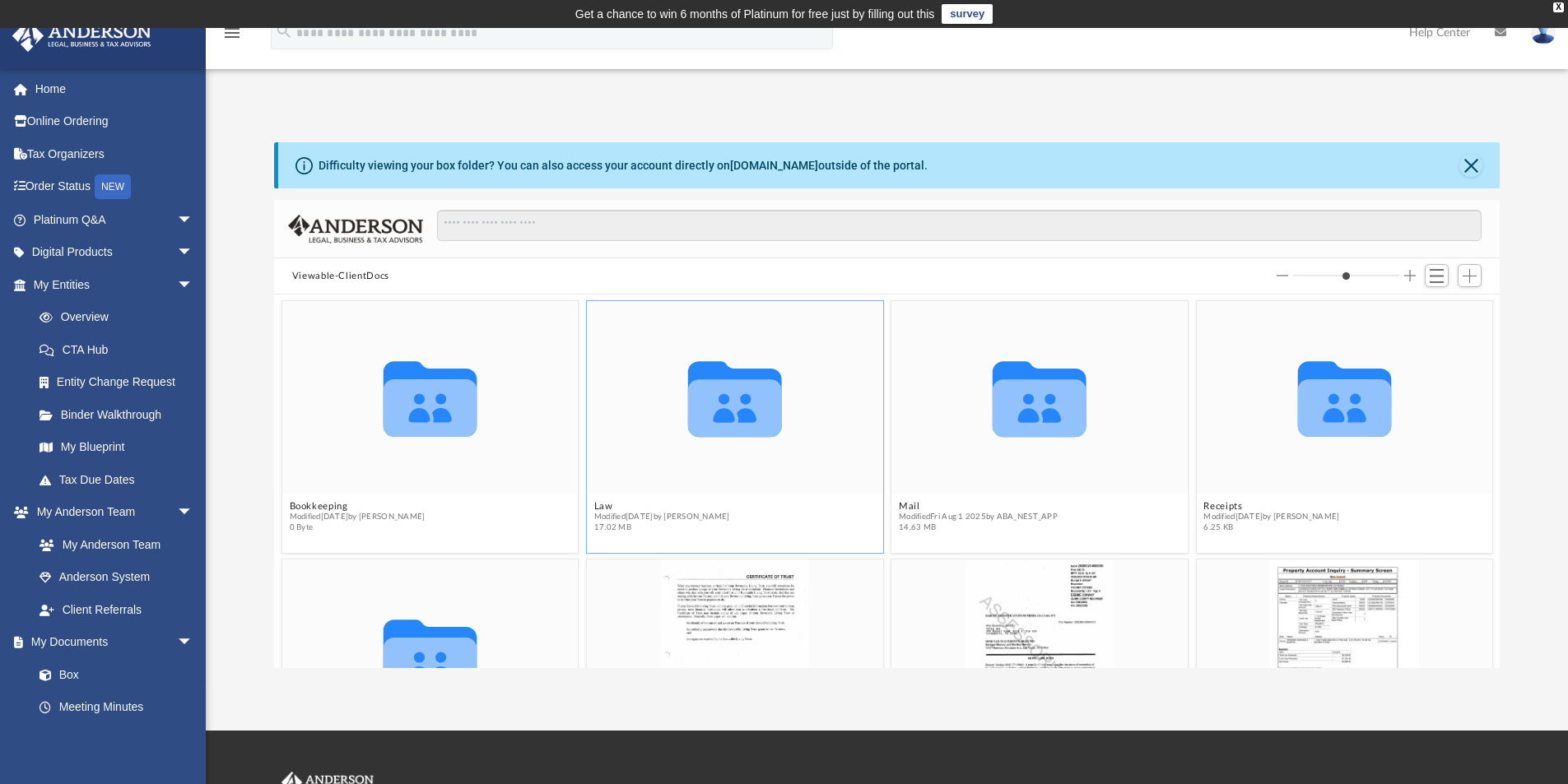
click at [713, 436] on icon "grid" at bounding box center [735, 408] width 94 height 58
click at [698, 533] on figcaption "Law Modified Fri Aug 15 2025 by Seth Blomquist 17.02 MB" at bounding box center [735, 517] width 296 height 44
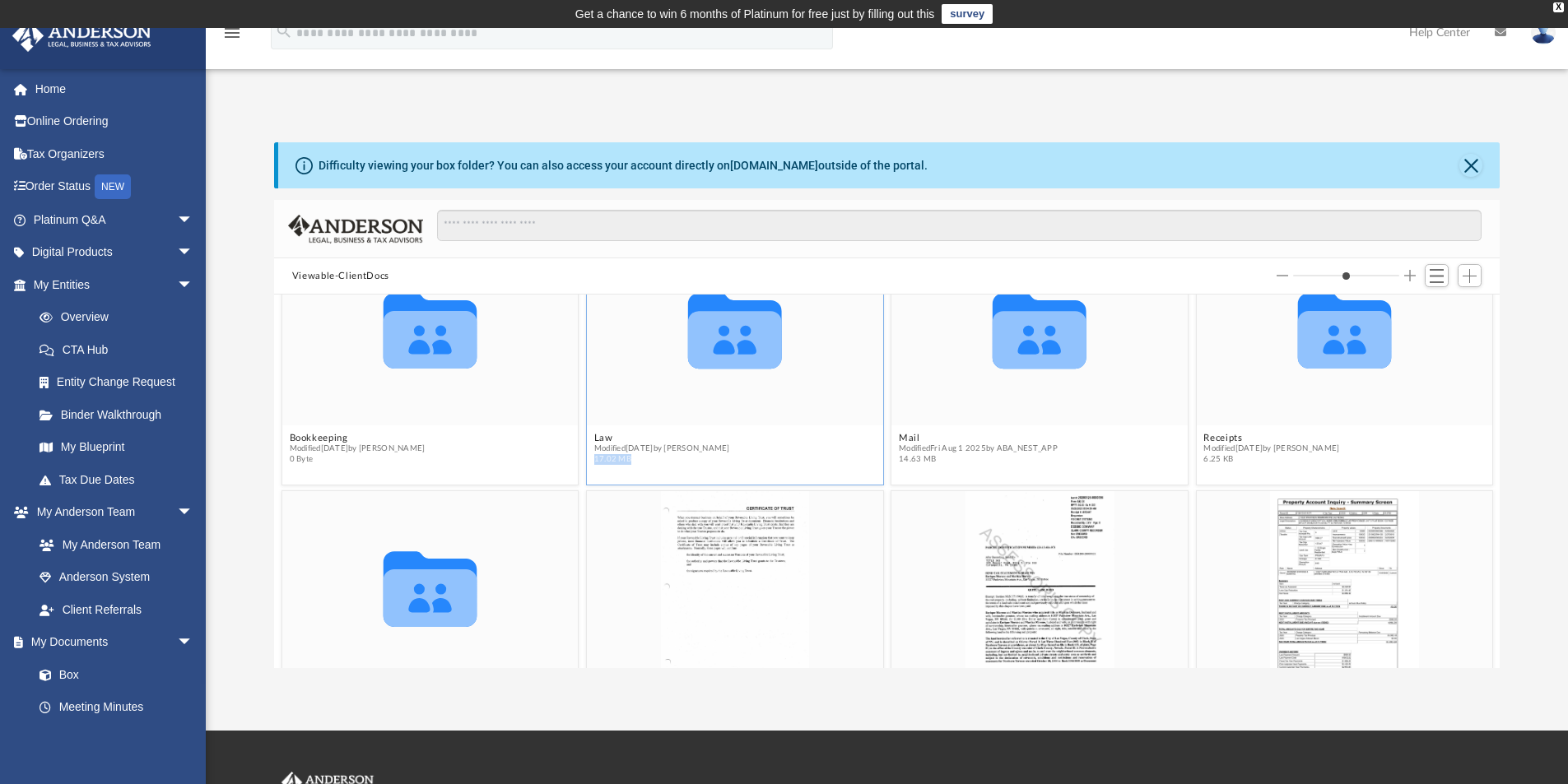
scroll to position [151, 0]
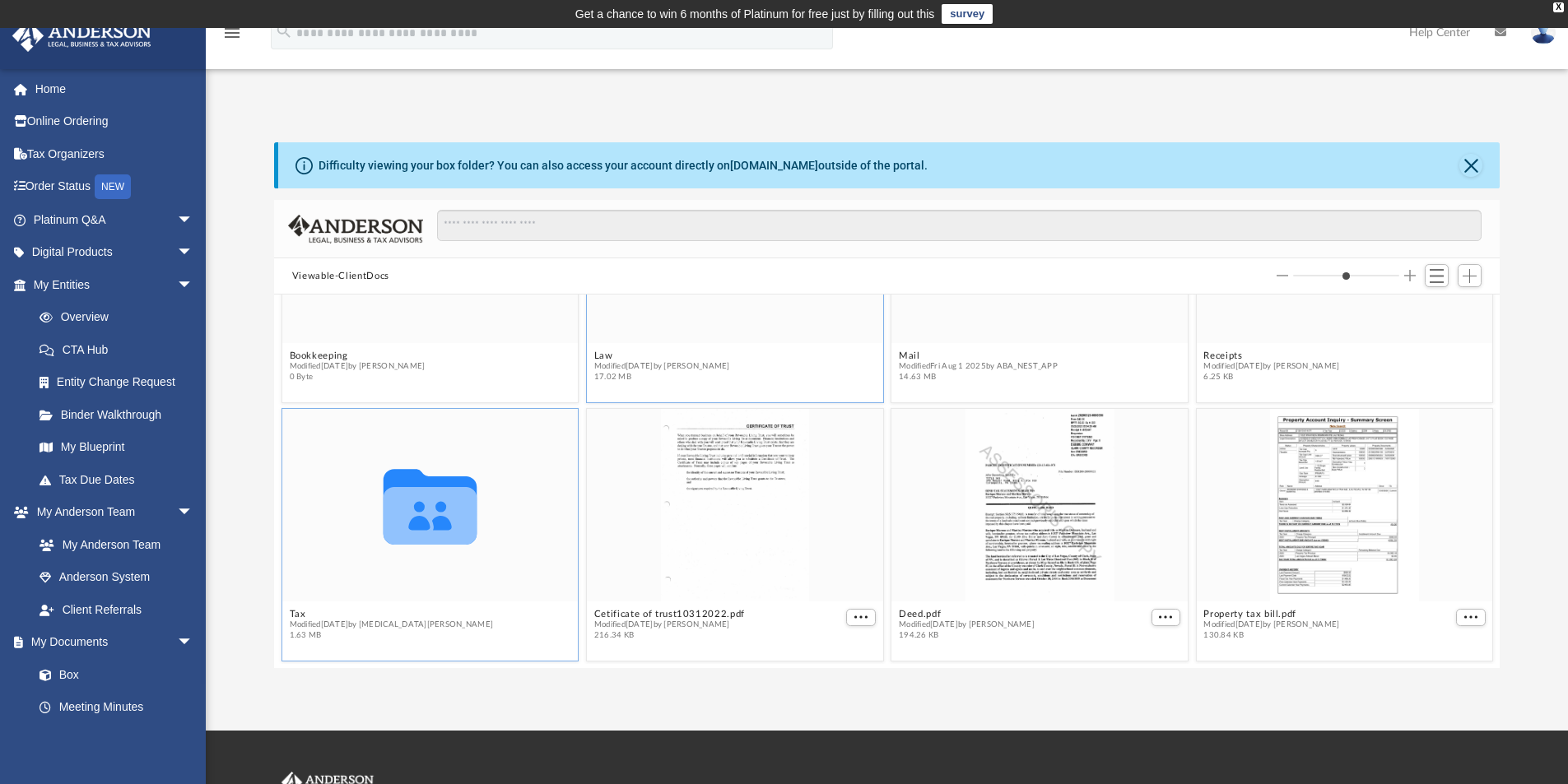
click at [447, 543] on icon "grid" at bounding box center [430, 516] width 94 height 58
click at [285, 615] on figcaption "Tax Modified Wed Aug 13 2025 by Nikita Patel 1.63 MB" at bounding box center [430, 625] width 296 height 44
click at [296, 622] on span "Modified Wed Aug 13 2025 by Nikita Patel" at bounding box center [391, 625] width 205 height 11
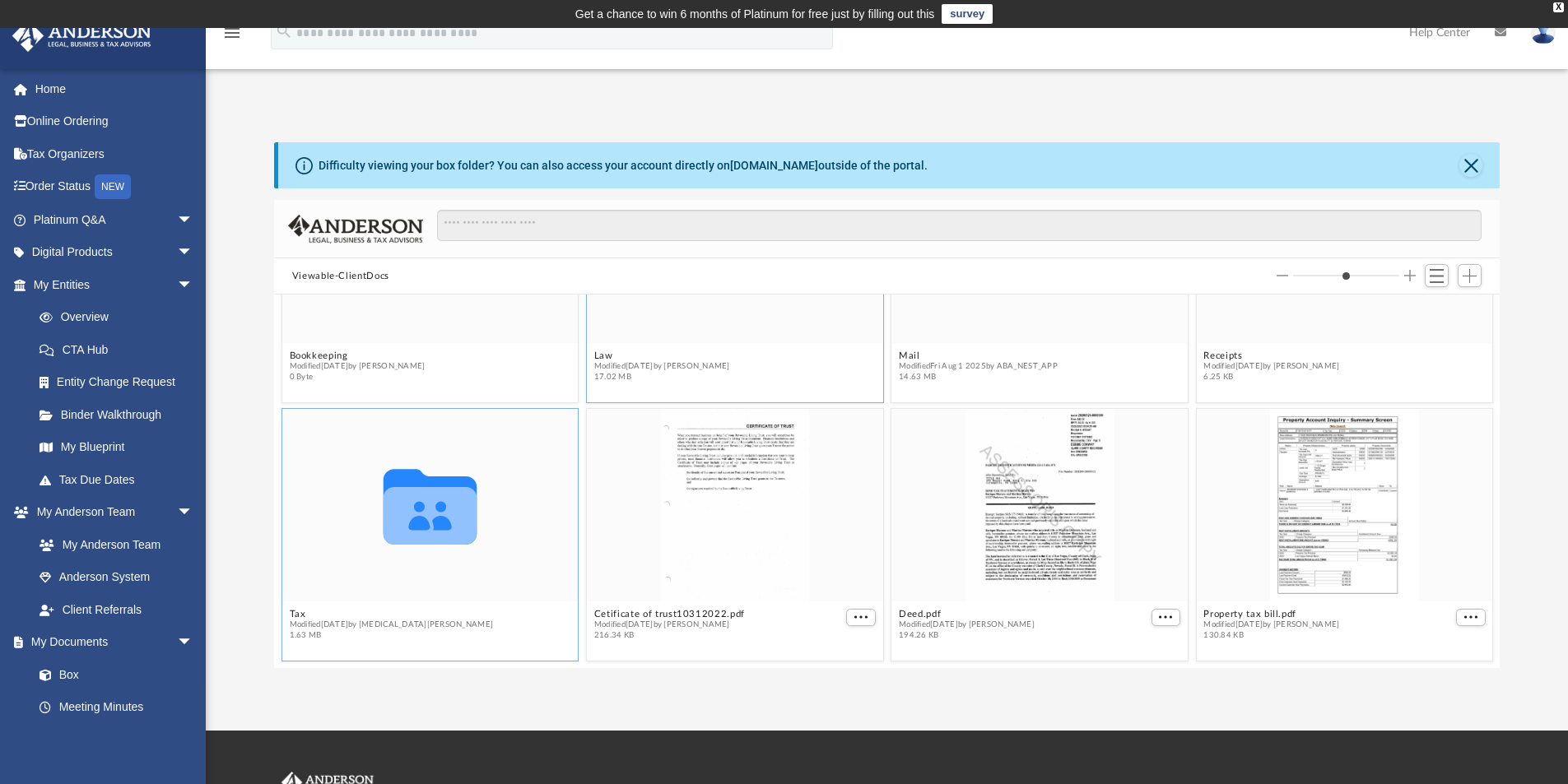
click at [304, 638] on span "1.63 MB" at bounding box center [391, 636] width 205 height 11
click at [304, 634] on span "1.63 MB" at bounding box center [391, 636] width 205 height 11
click at [1415, 276] on button "Increase column size" at bounding box center [1410, 275] width 12 height 12
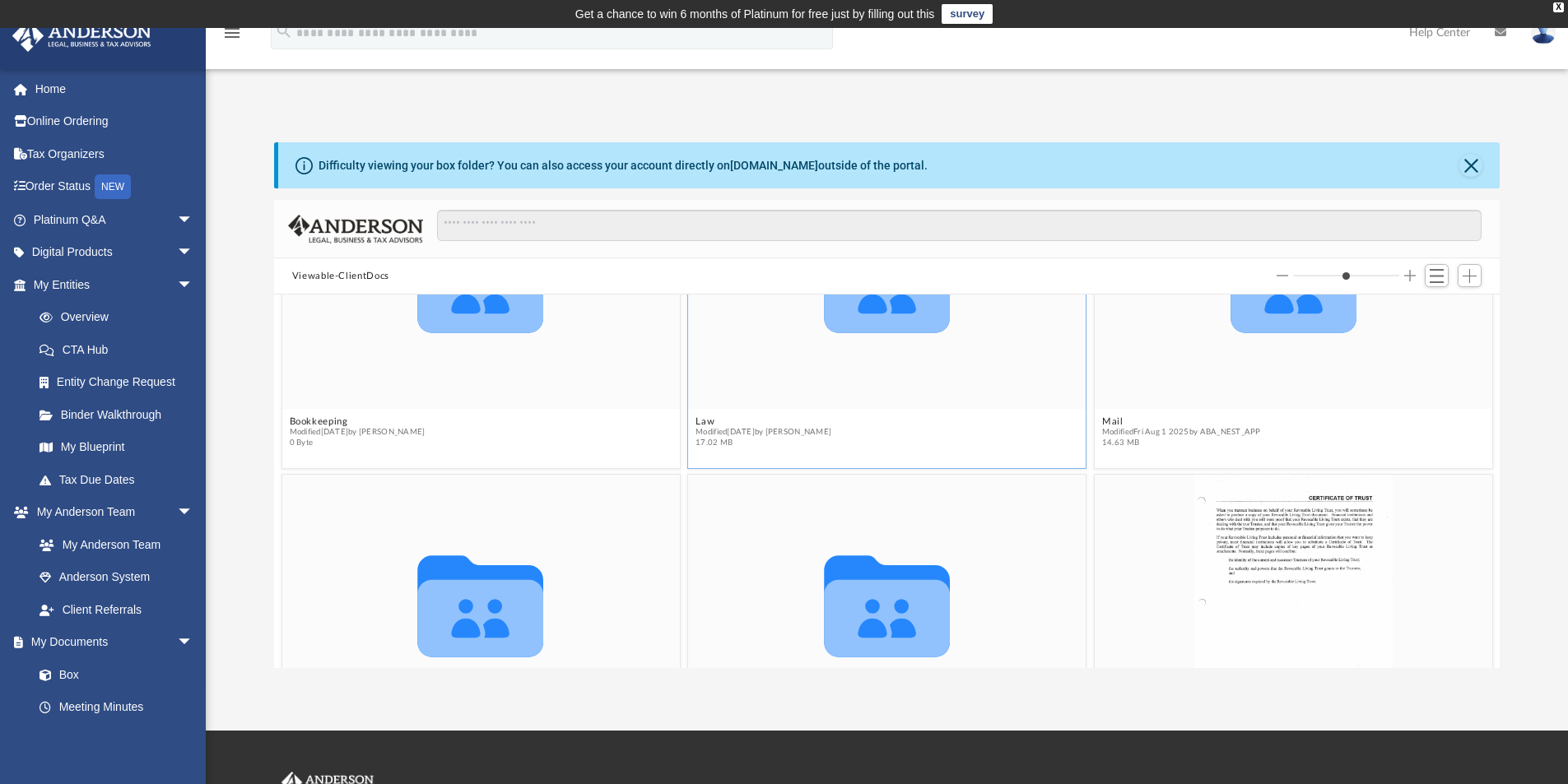
scroll to position [0, 0]
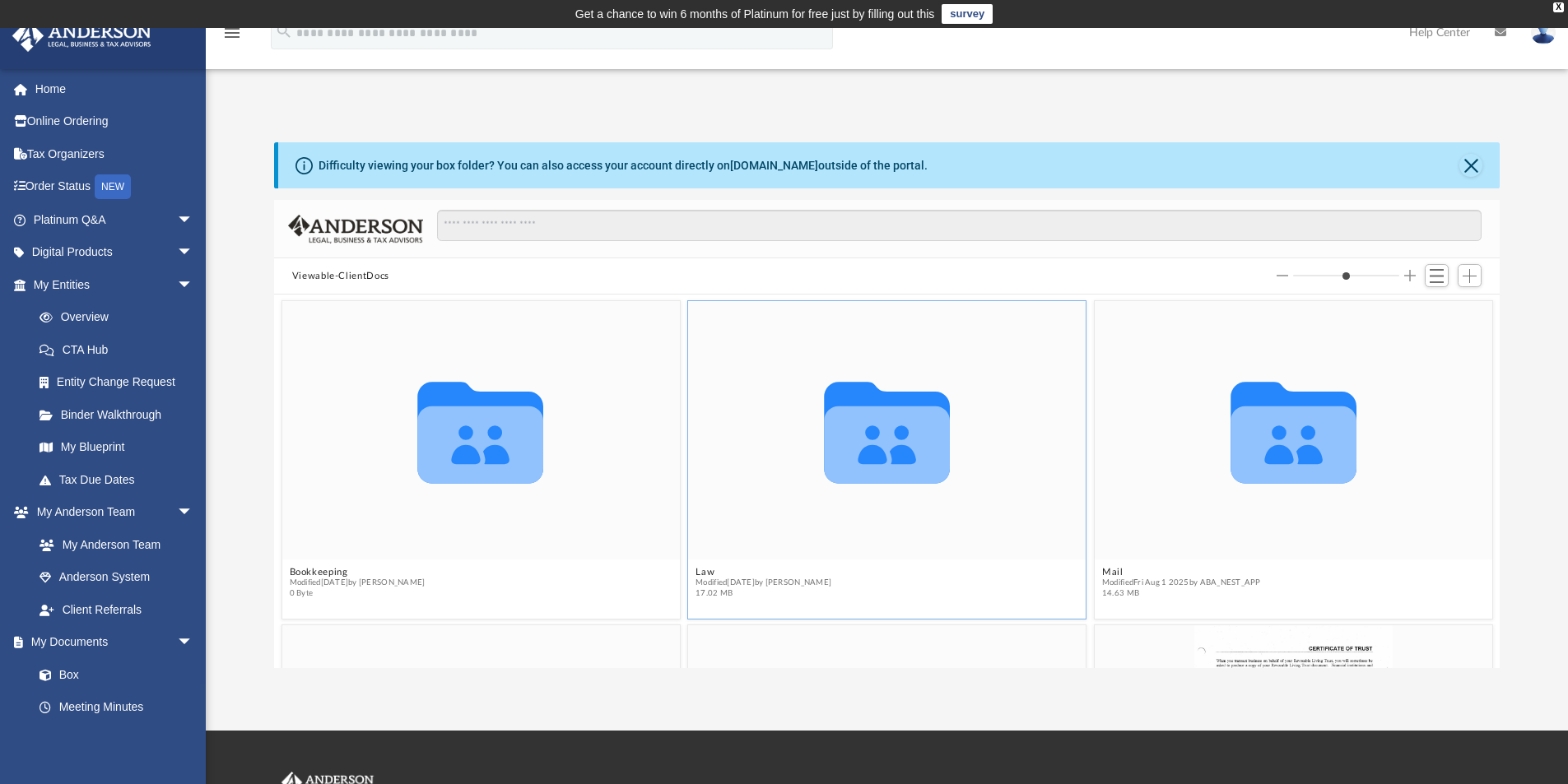
click at [1415, 276] on button "Increase column size" at bounding box center [1410, 275] width 12 height 12
type input "*"
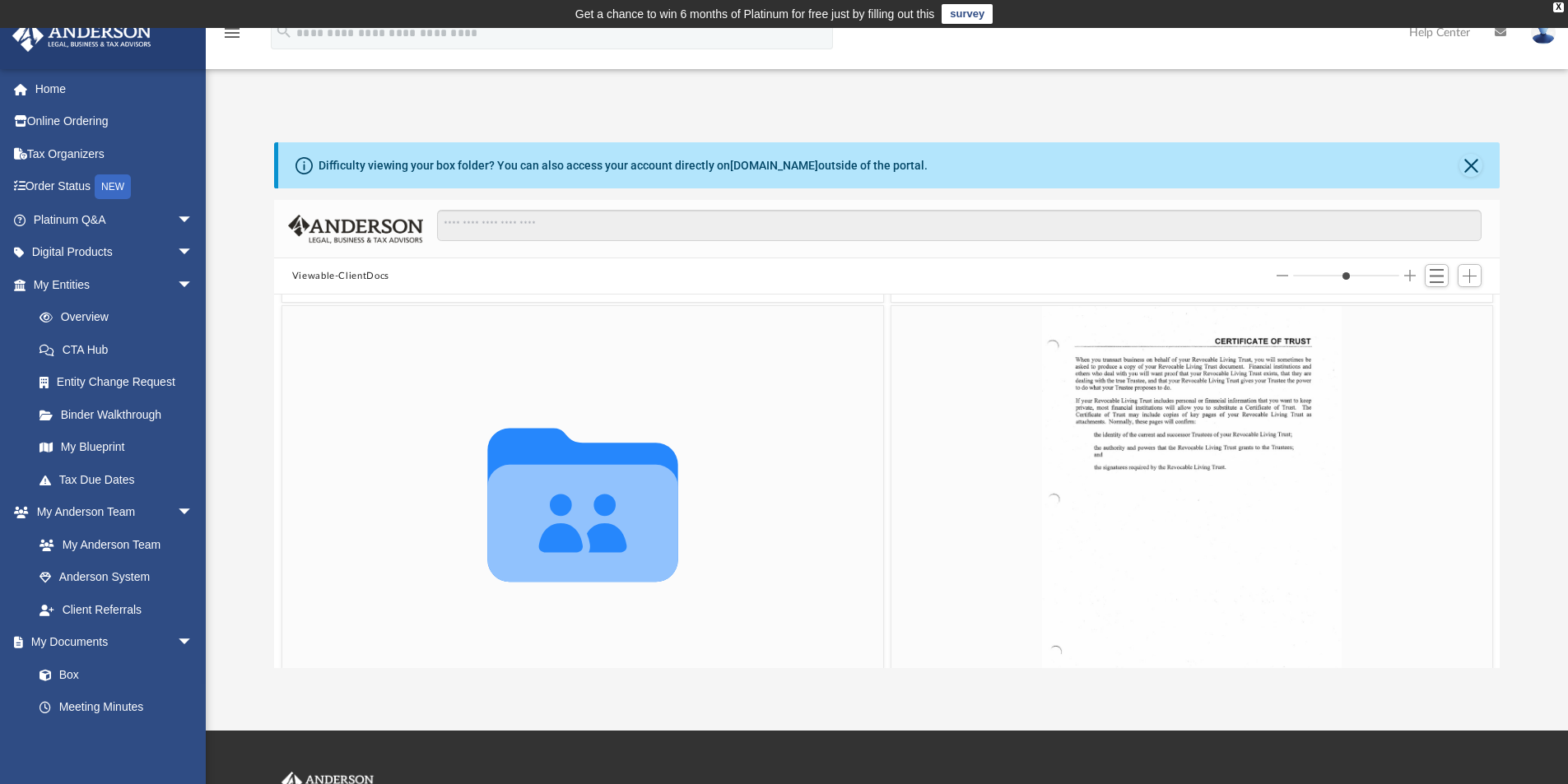
scroll to position [904, 0]
click at [659, 558] on icon "grid" at bounding box center [582, 522] width 191 height 117
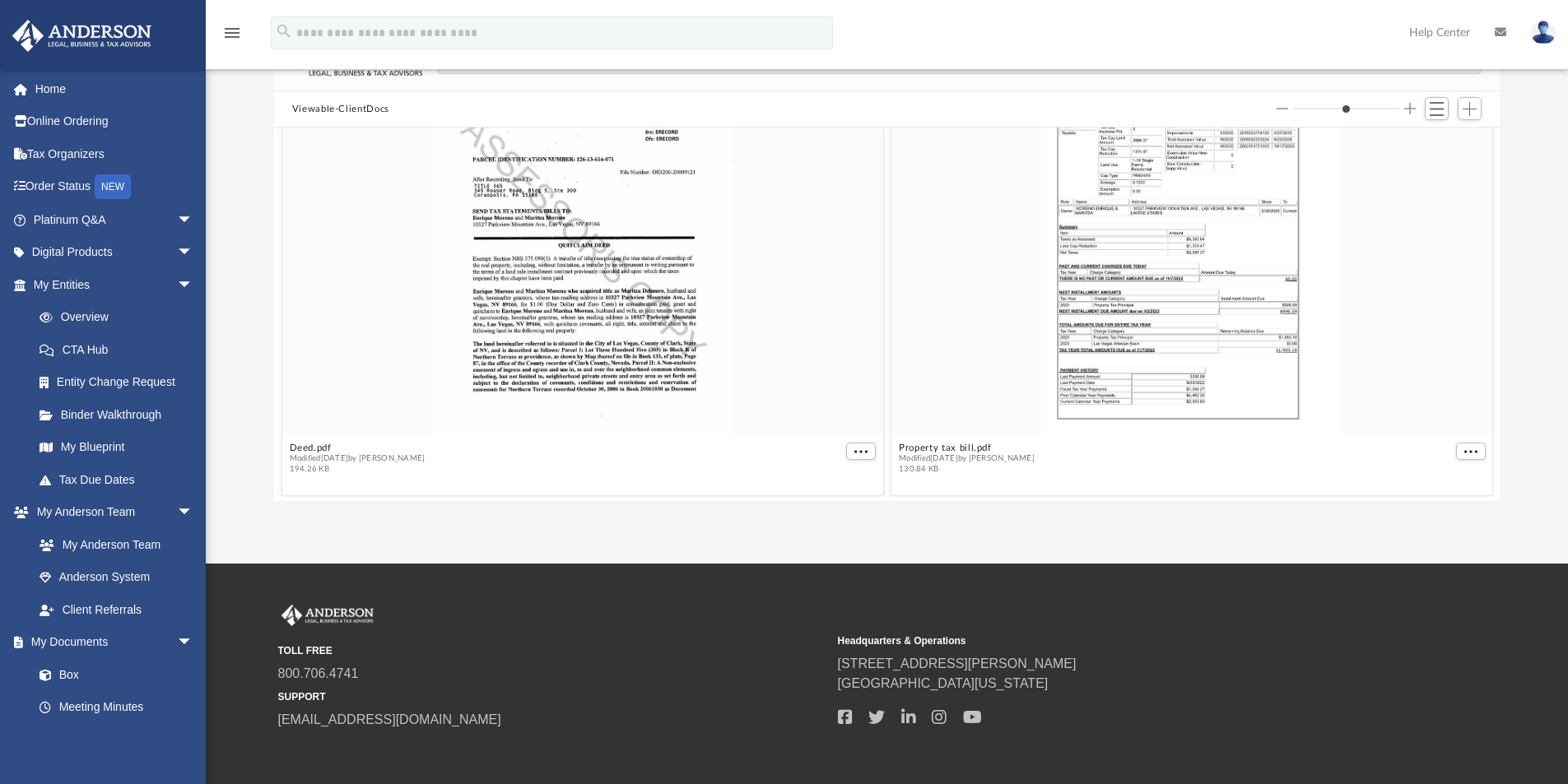
scroll to position [241, 0]
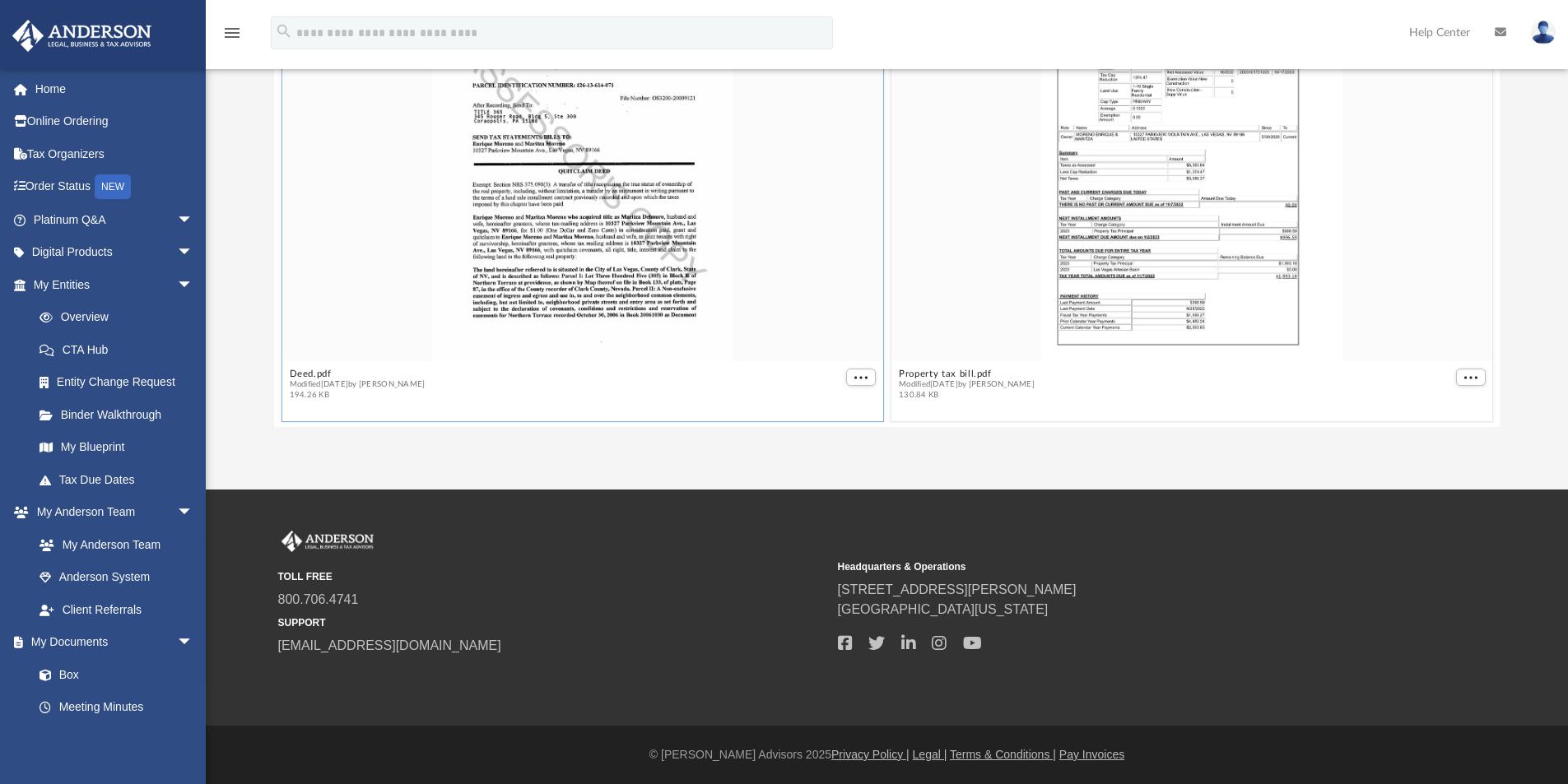
click at [320, 383] on span "Modified Mon Oct 31 2022 by Enrique Moreno" at bounding box center [356, 384] width 136 height 11
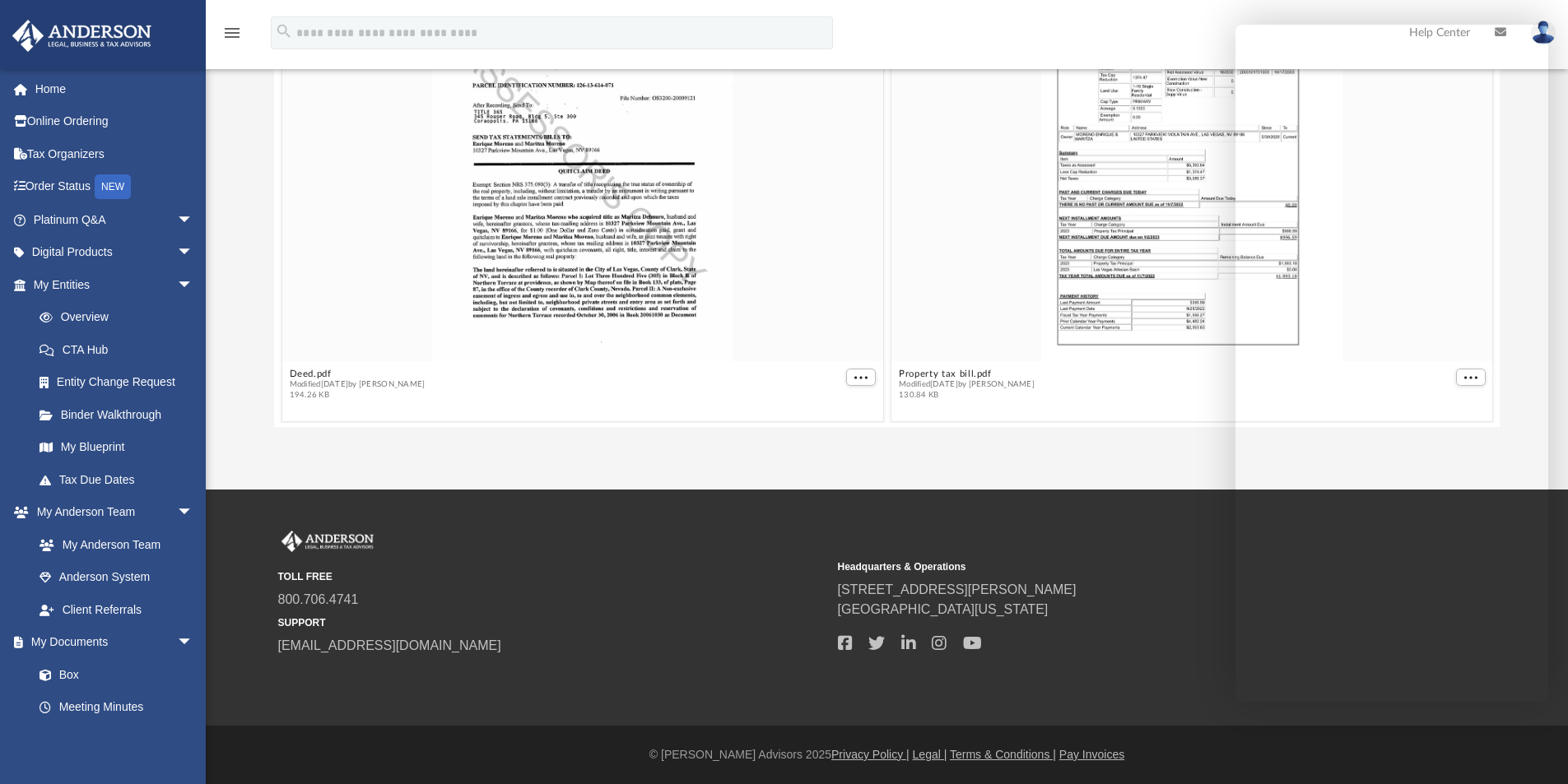
click at [1179, 43] on div "menu search Site Menu add enrique@executiverealtyservices.com My Profile Reset …" at bounding box center [784, 40] width 1543 height 56
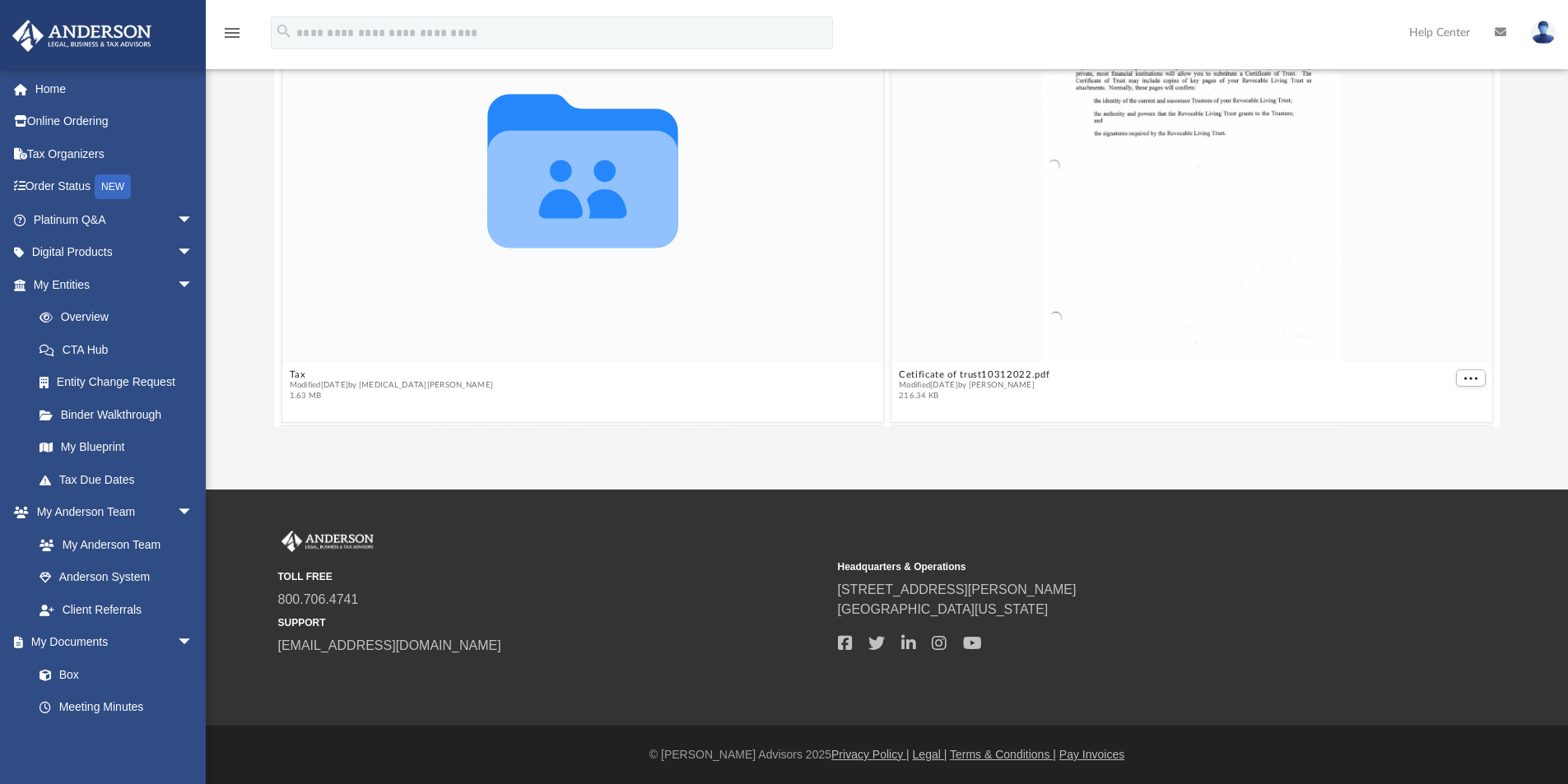
scroll to position [957, 0]
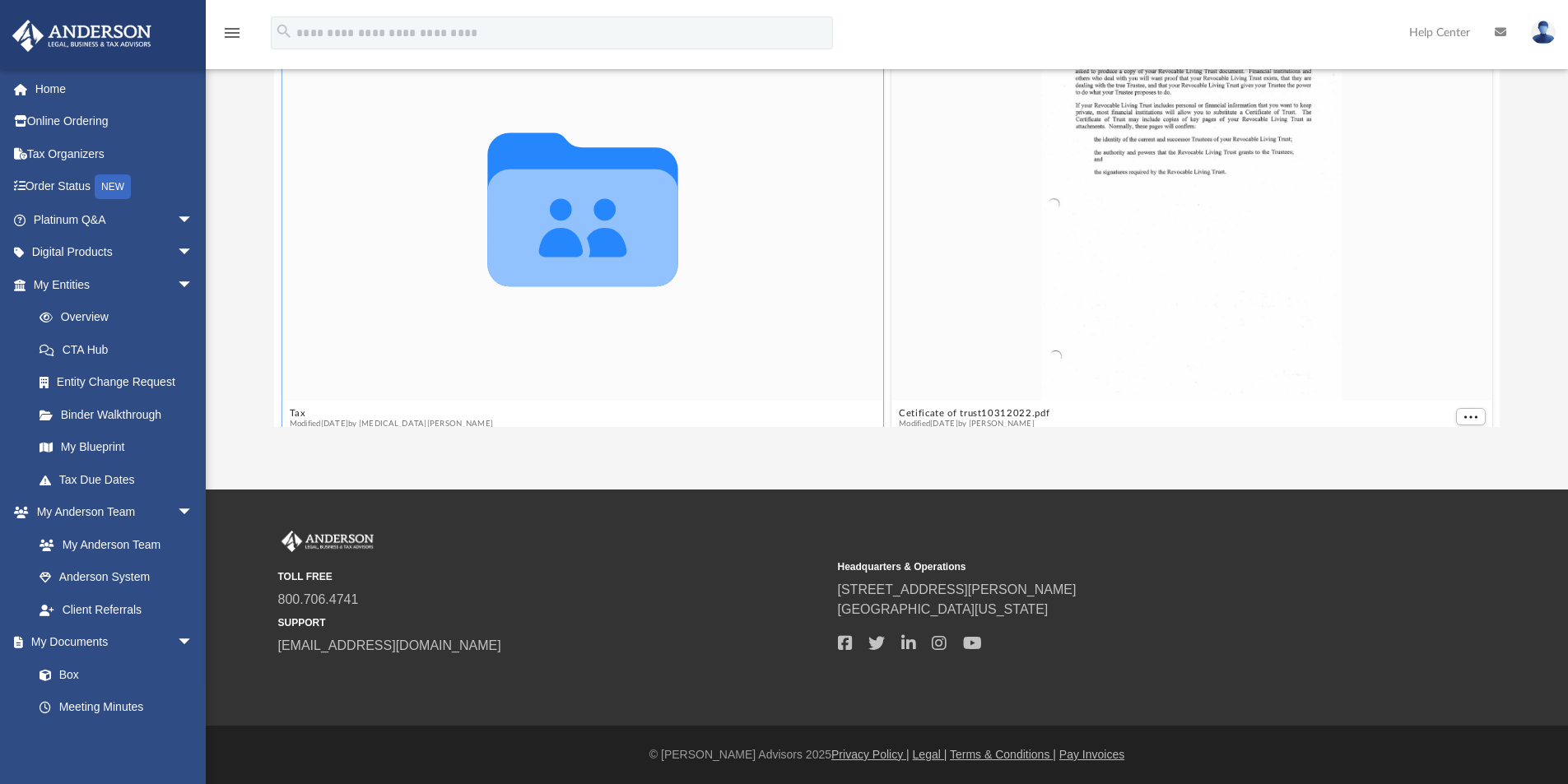
click at [586, 272] on icon "grid" at bounding box center [582, 228] width 191 height 117
click at [591, 242] on icon "grid" at bounding box center [582, 209] width 191 height 154
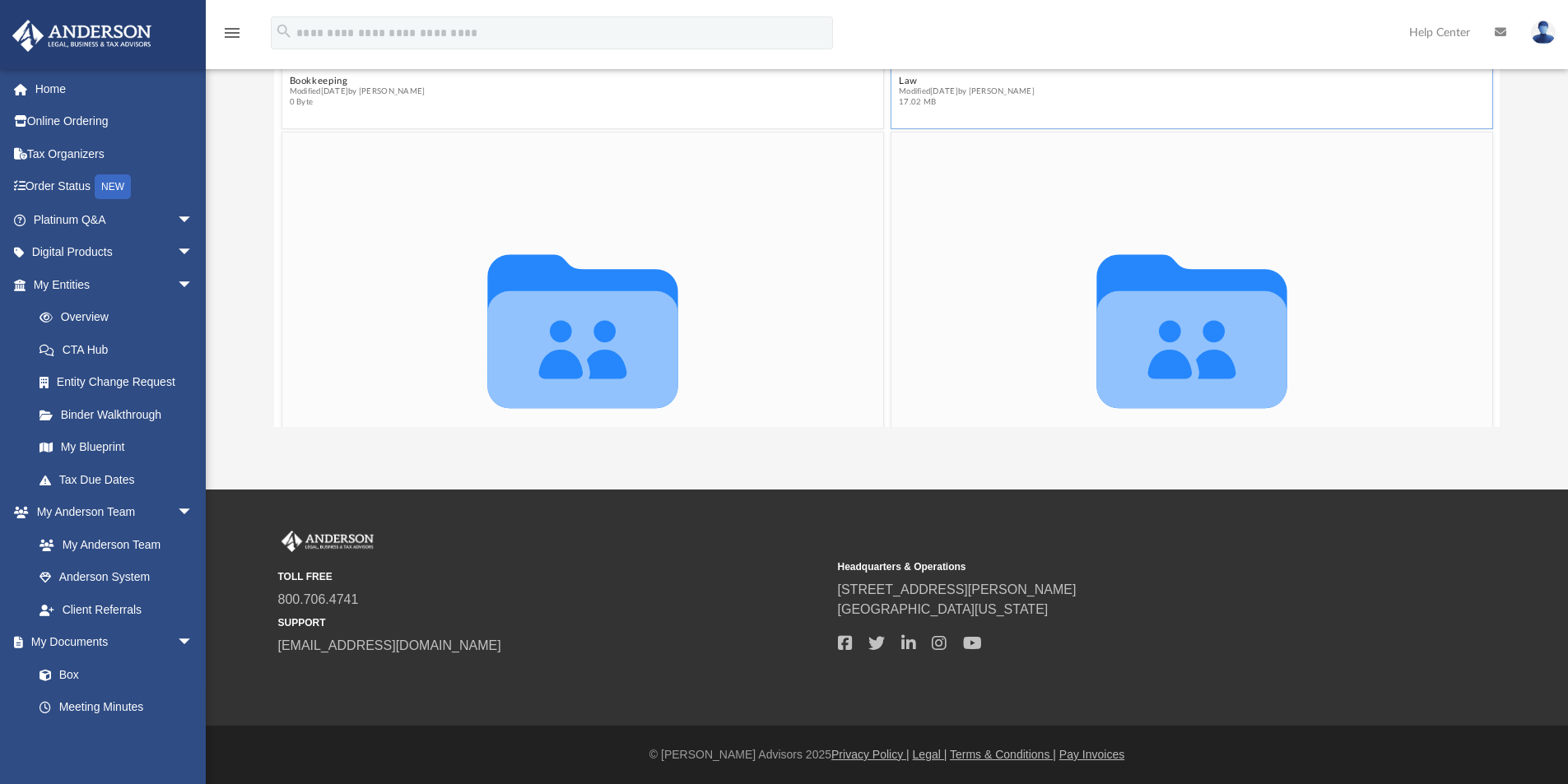
scroll to position [0, 0]
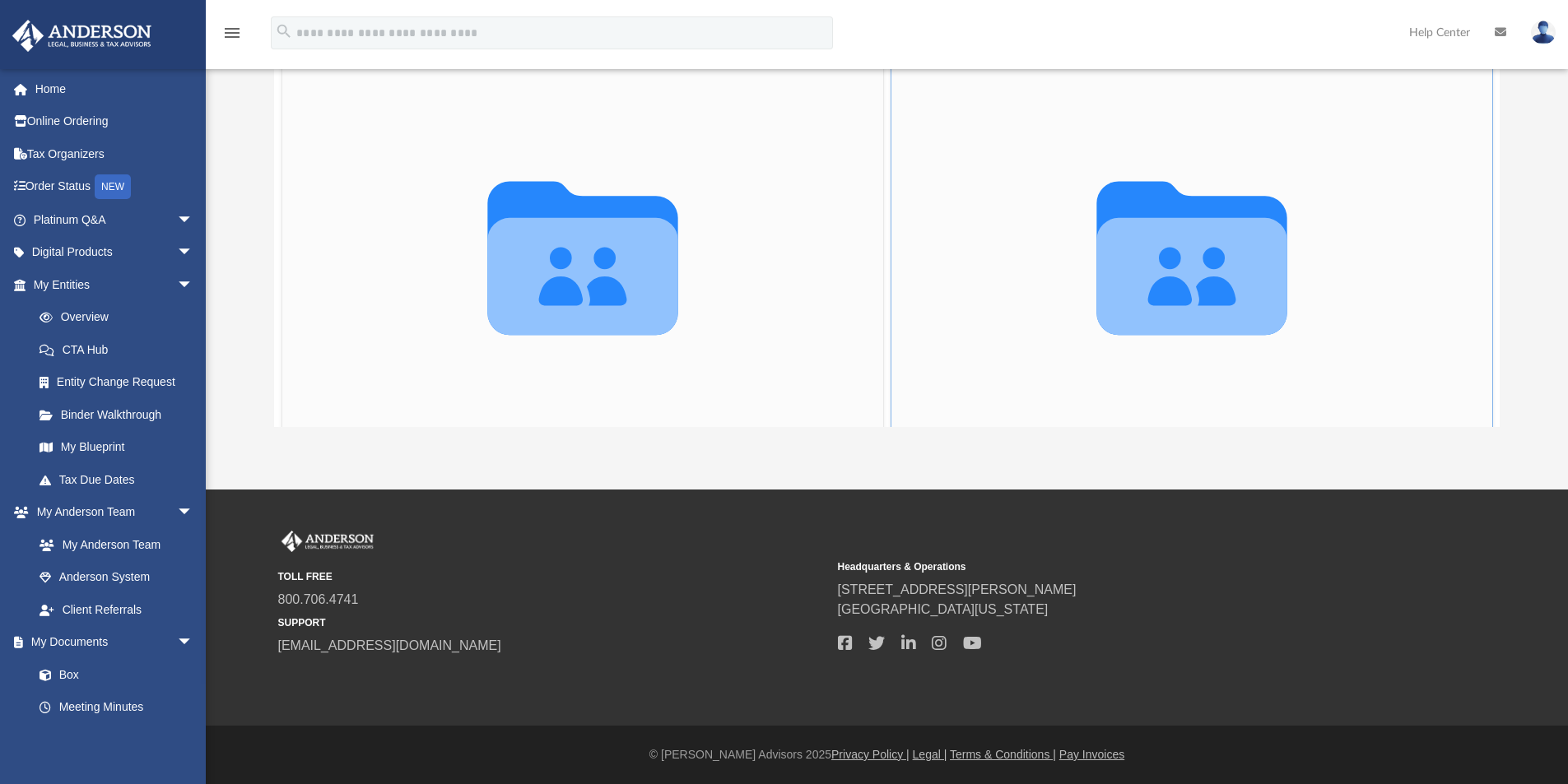
click at [228, 27] on icon "menu" at bounding box center [232, 33] width 20 height 20
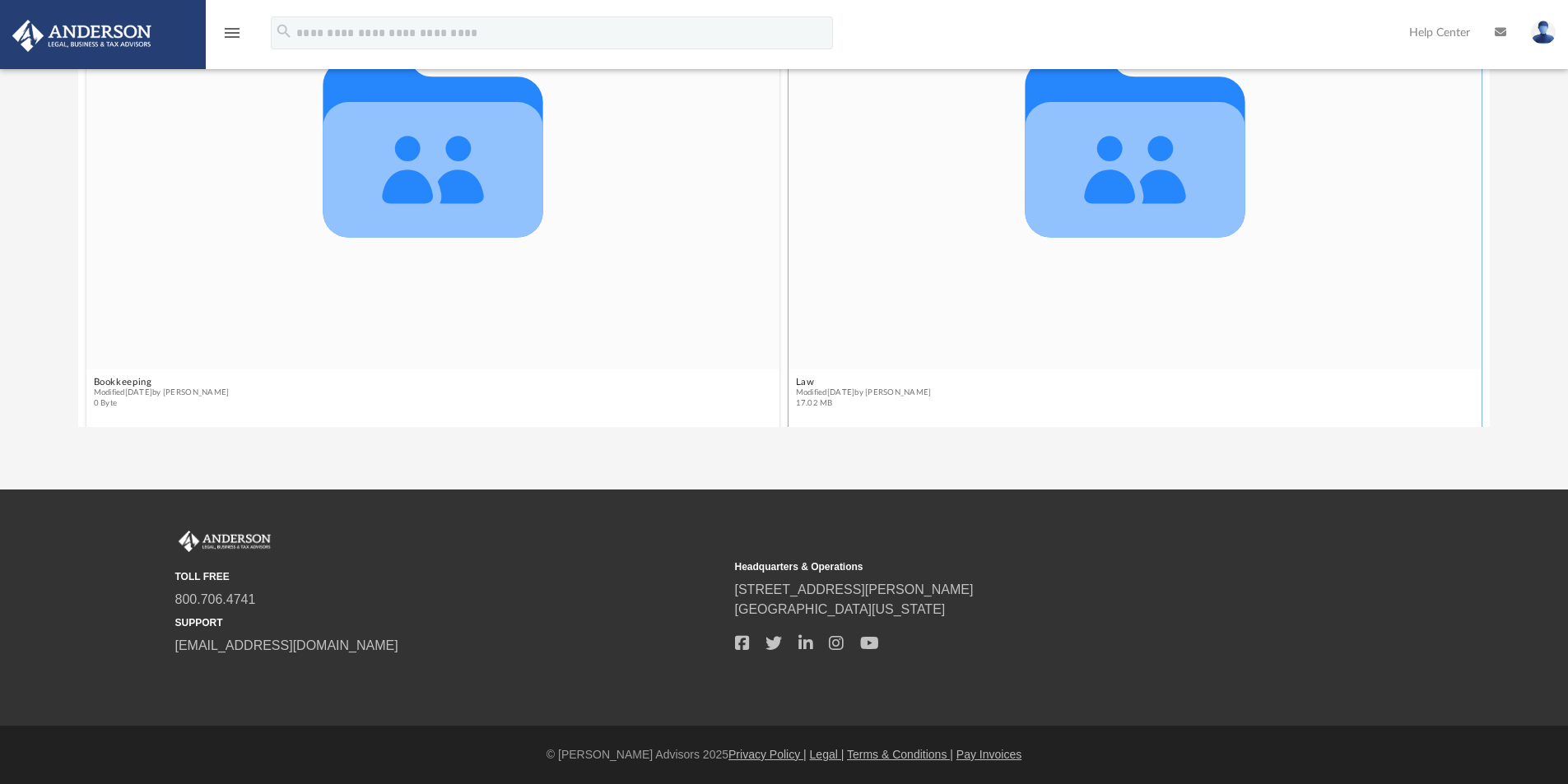
scroll to position [362, 1399]
click at [229, 29] on icon "menu" at bounding box center [232, 33] width 20 height 20
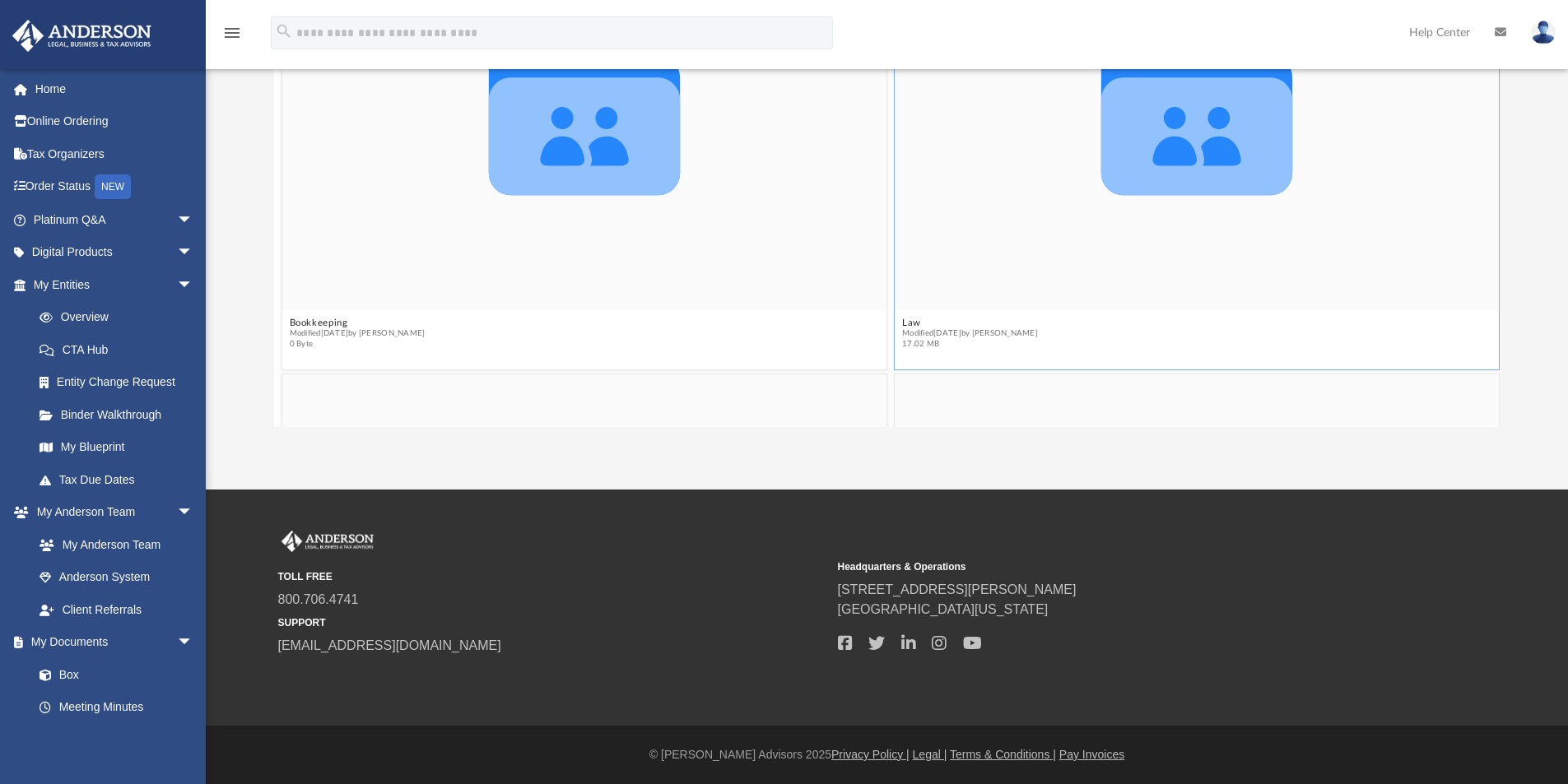
scroll to position [81, 0]
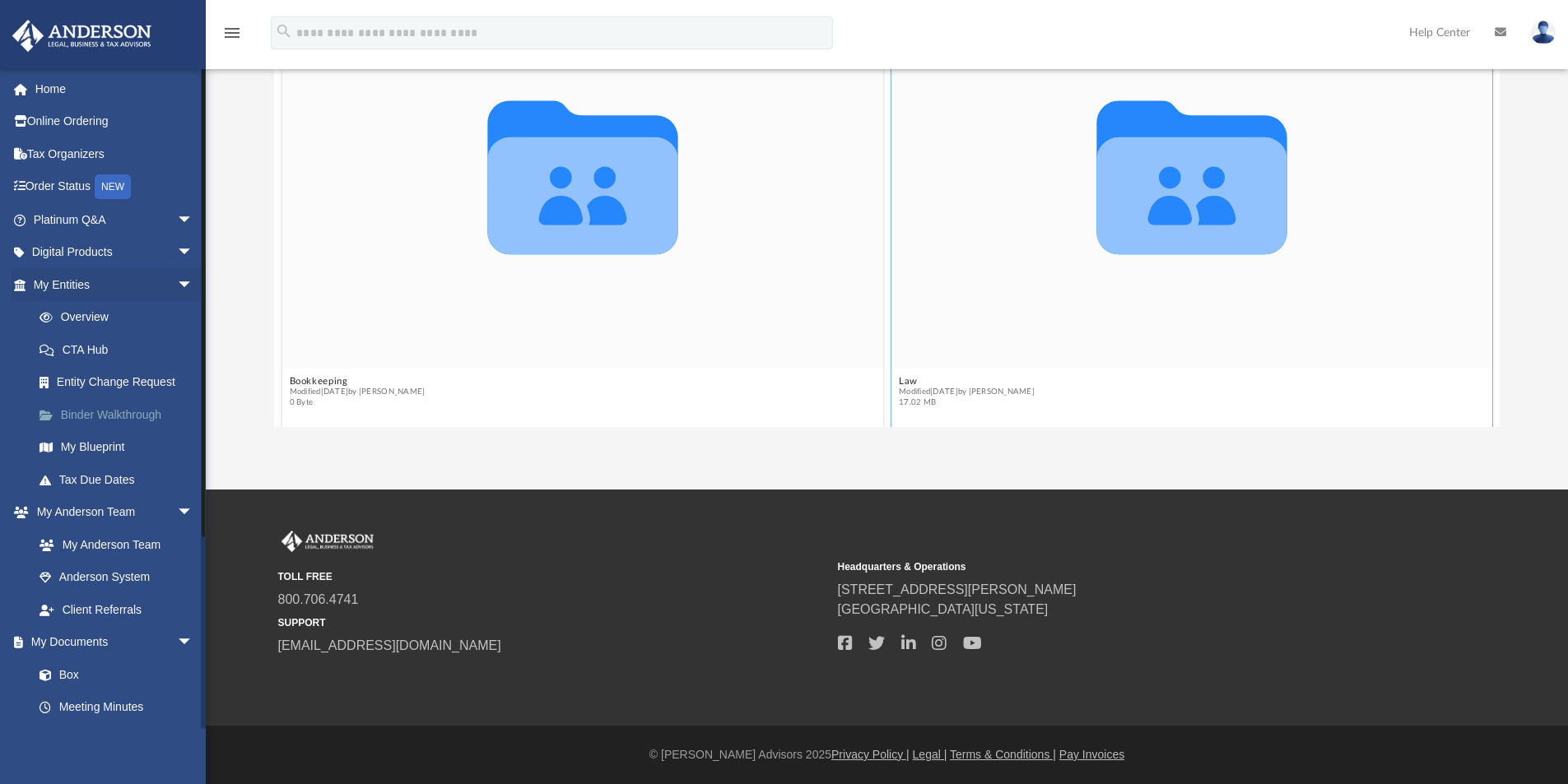
click at [131, 416] on link "Binder Walkthrough" at bounding box center [120, 415] width 195 height 33
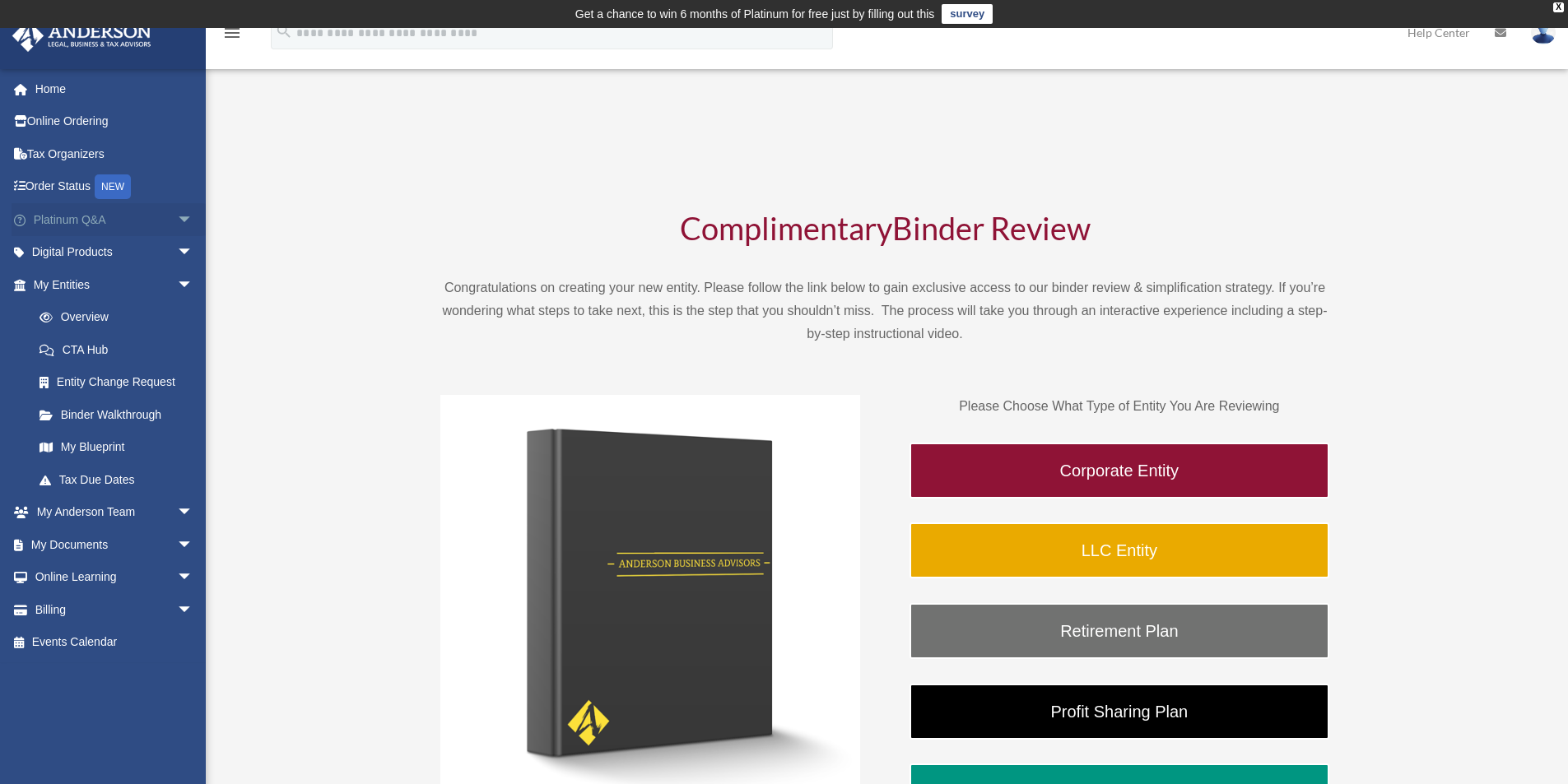
click at [177, 223] on span "arrow_drop_down" at bounding box center [194, 220] width 33 height 34
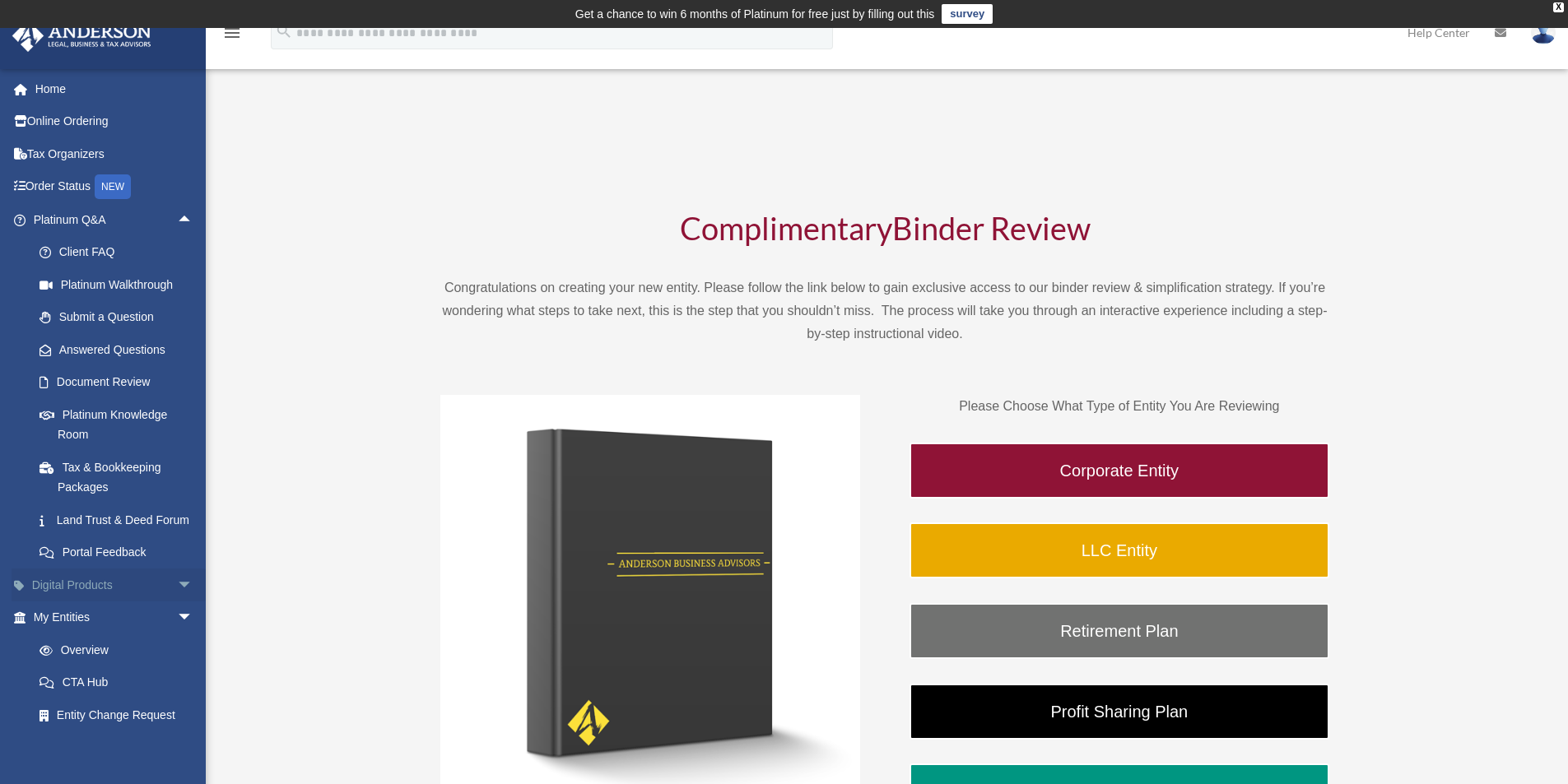
click at [177, 602] on span "arrow_drop_down" at bounding box center [194, 585] width 33 height 34
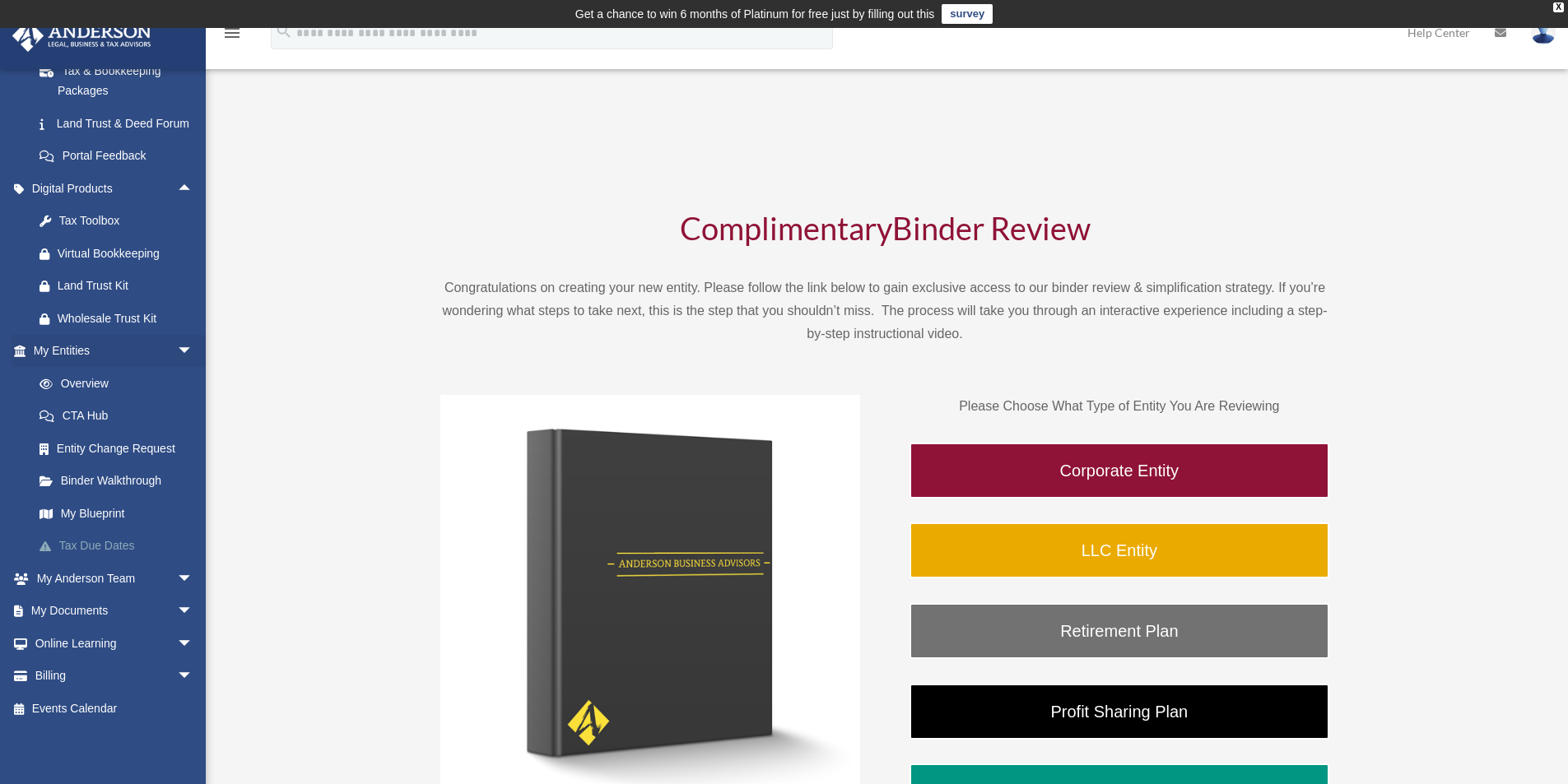
scroll to position [416, 0]
click at [177, 580] on span "arrow_drop_down" at bounding box center [194, 579] width 33 height 34
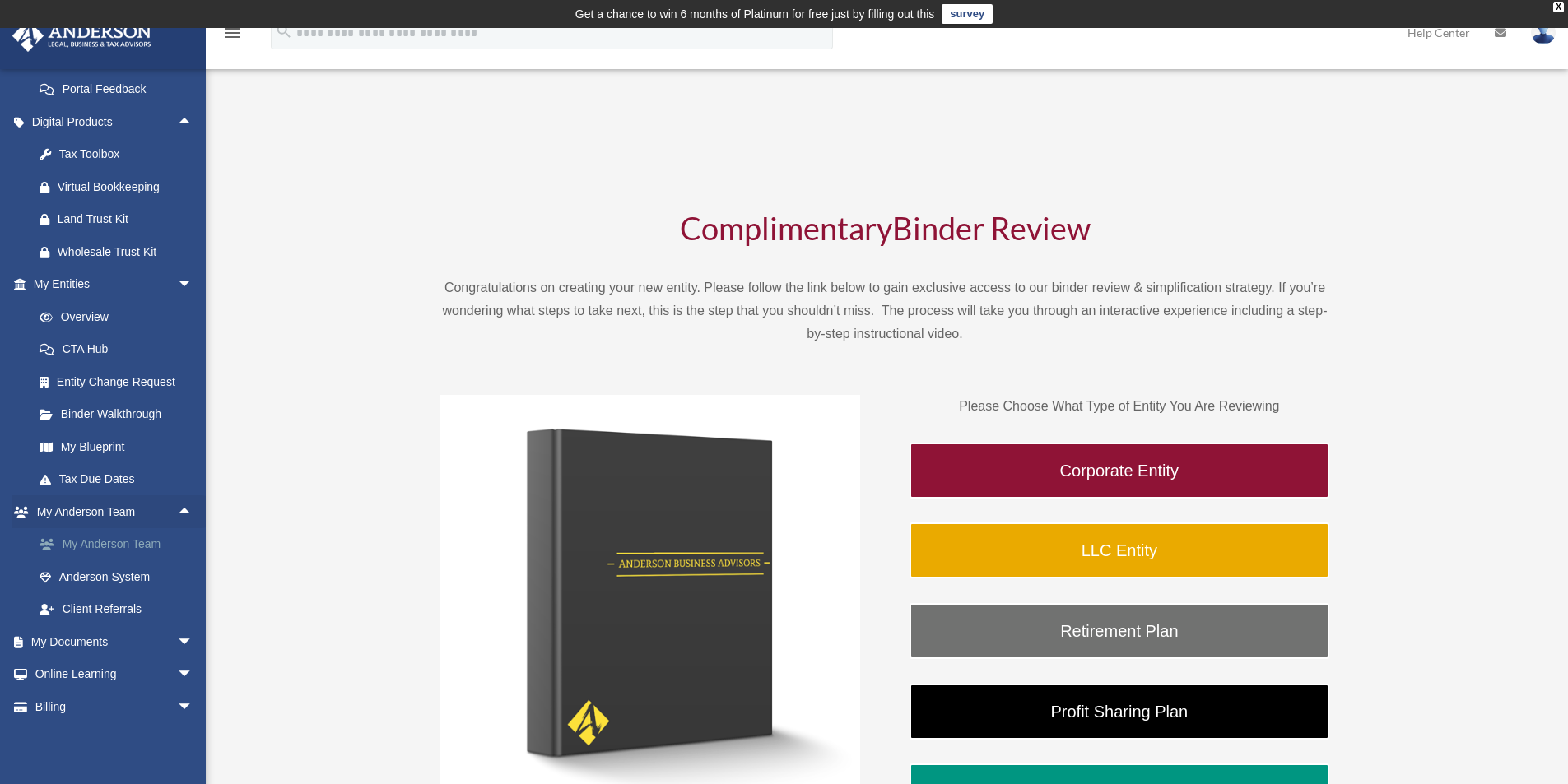
scroll to position [499, 0]
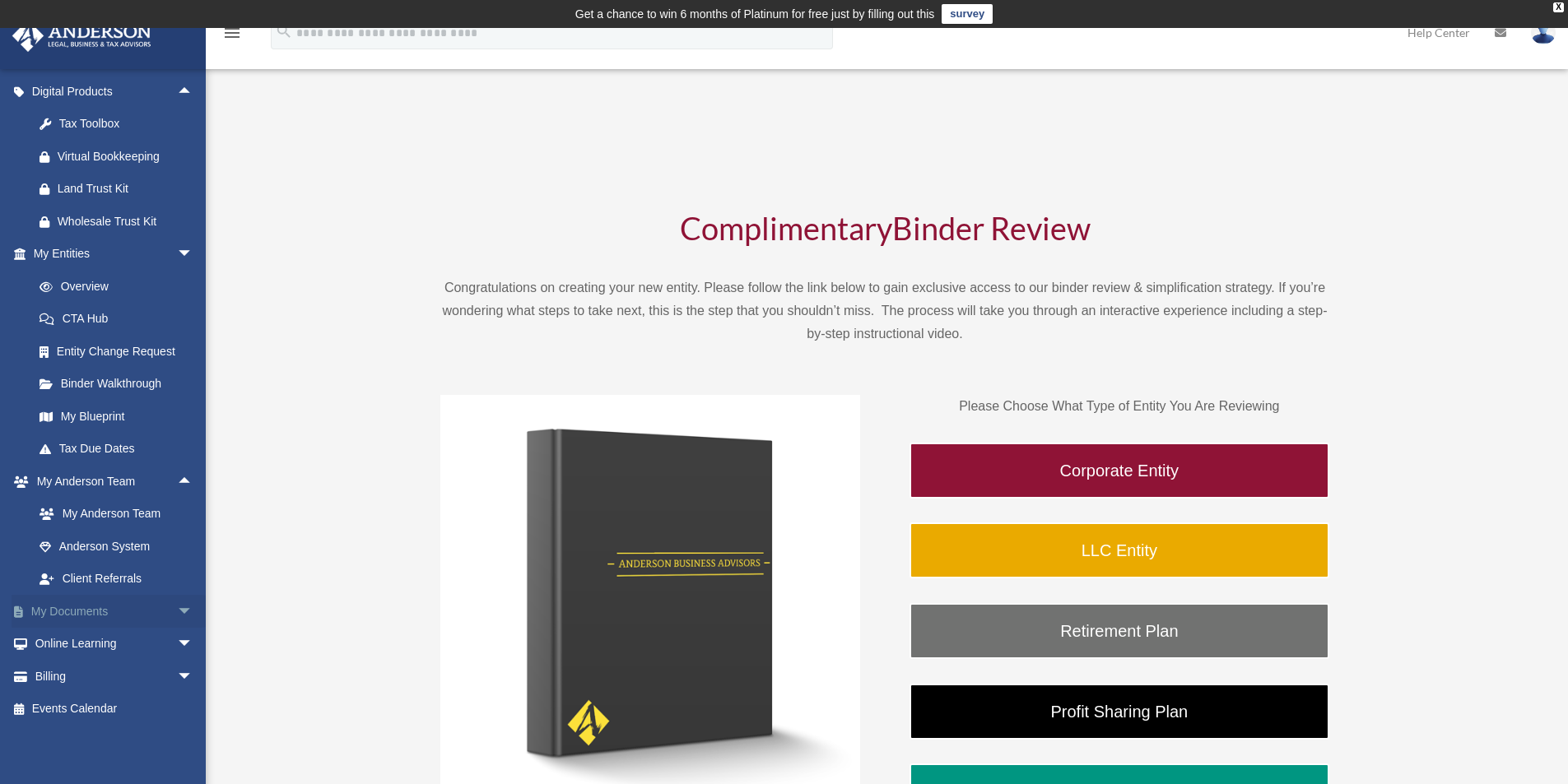
click at [177, 629] on span "arrow_drop_down" at bounding box center [194, 612] width 33 height 34
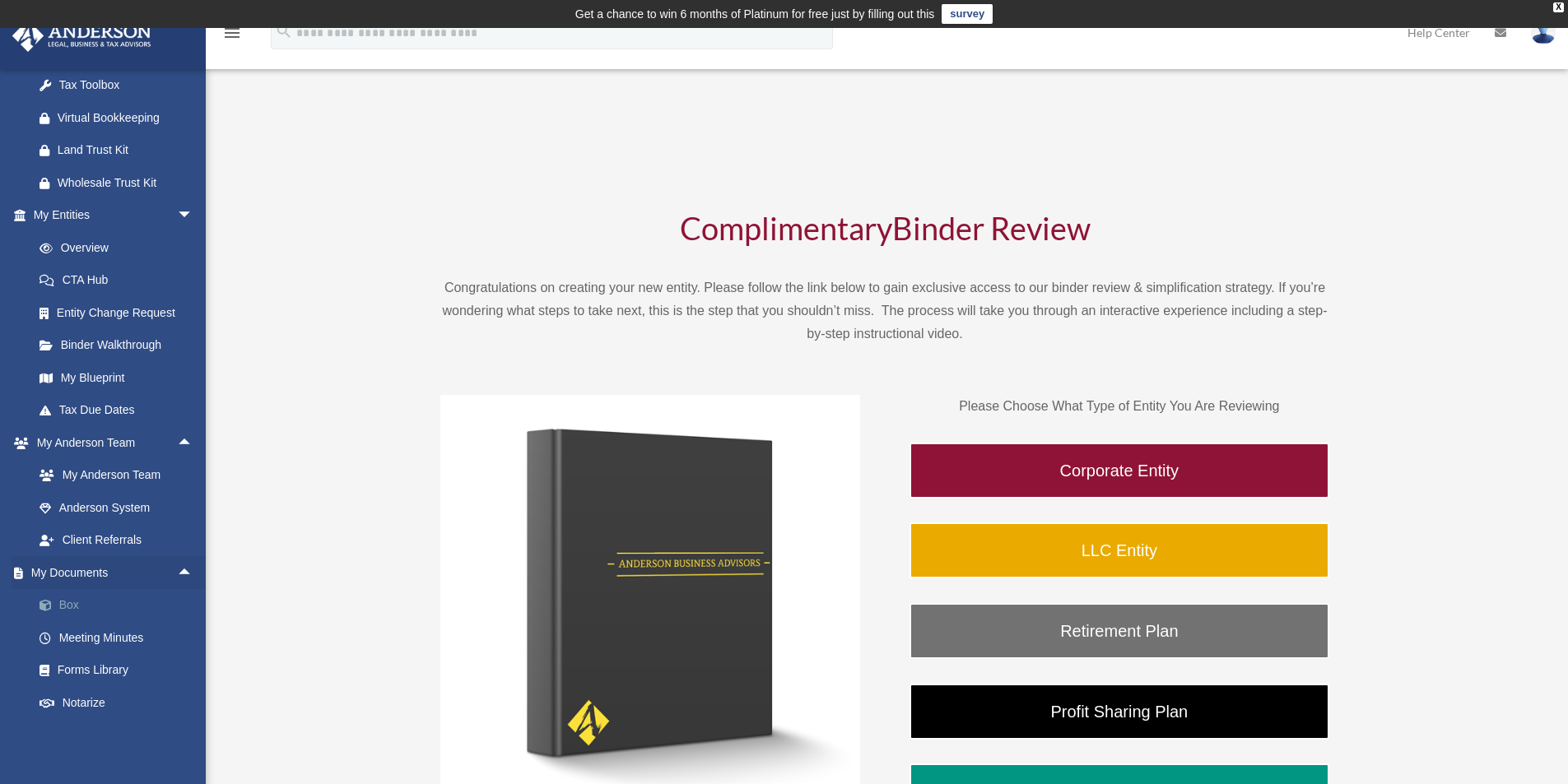
scroll to position [581, 0]
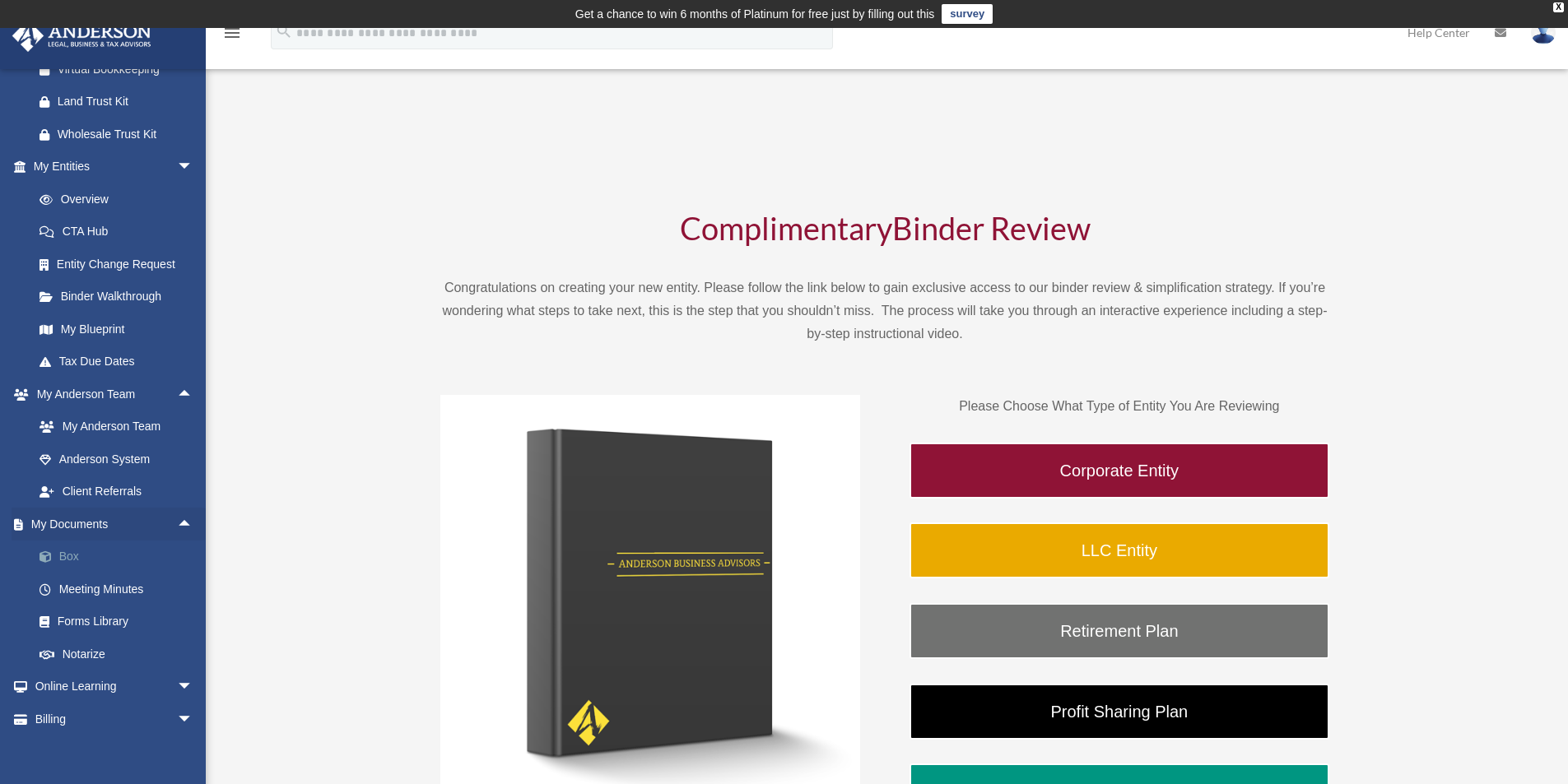
click at [65, 573] on link "Box" at bounding box center [120, 557] width 195 height 33
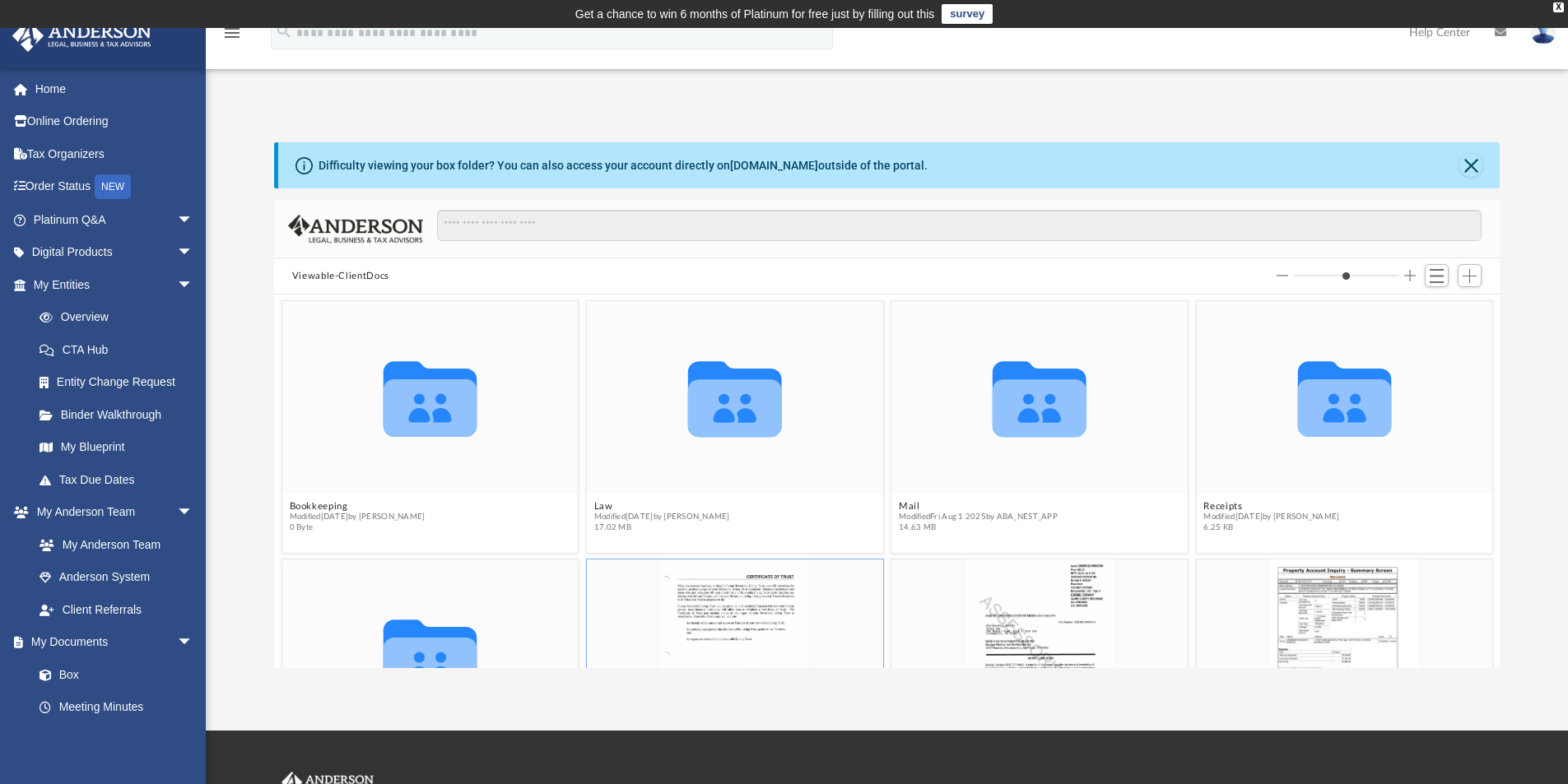
scroll to position [151, 0]
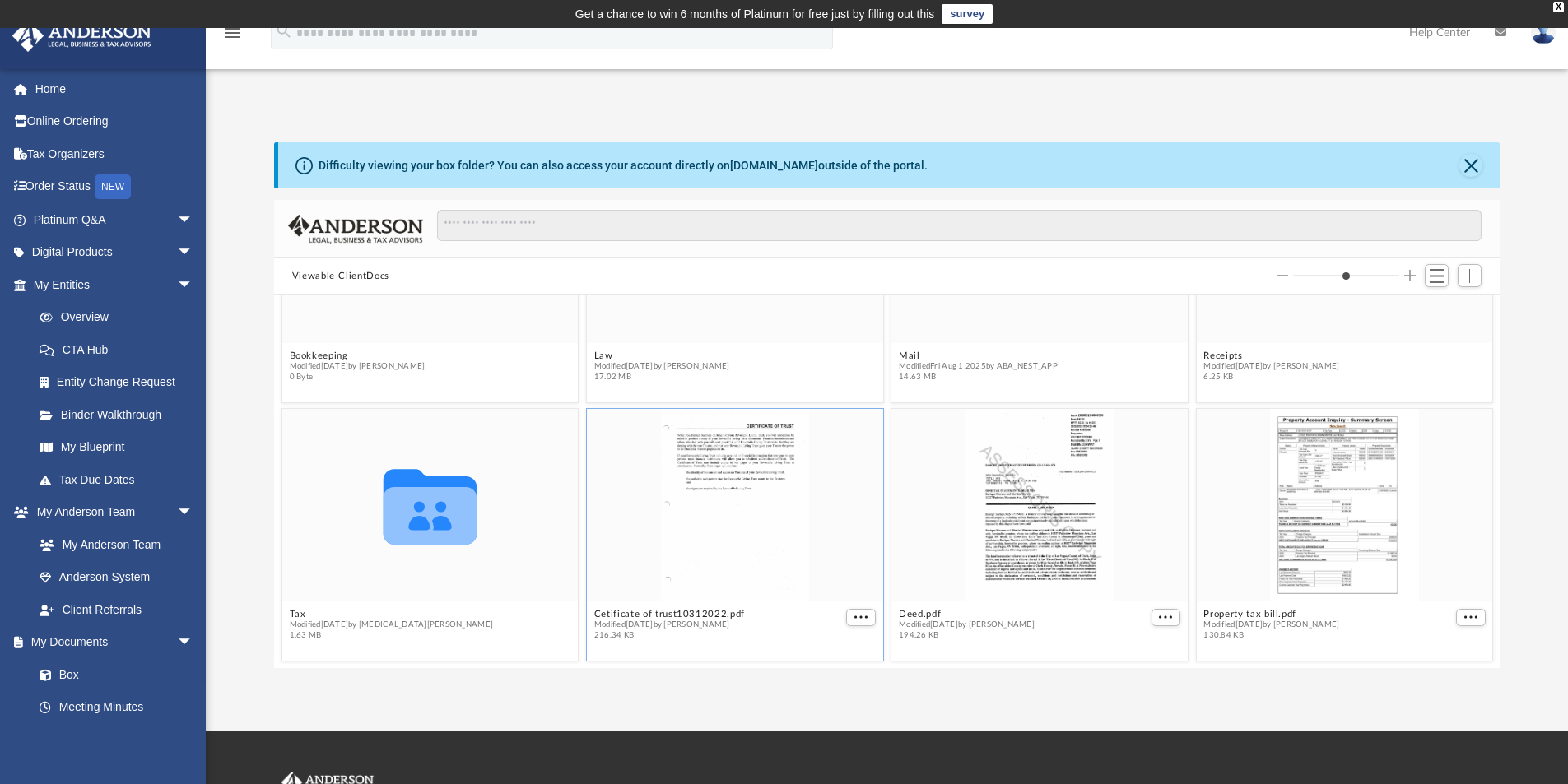
click at [725, 535] on div "grid" at bounding box center [735, 505] width 296 height 193
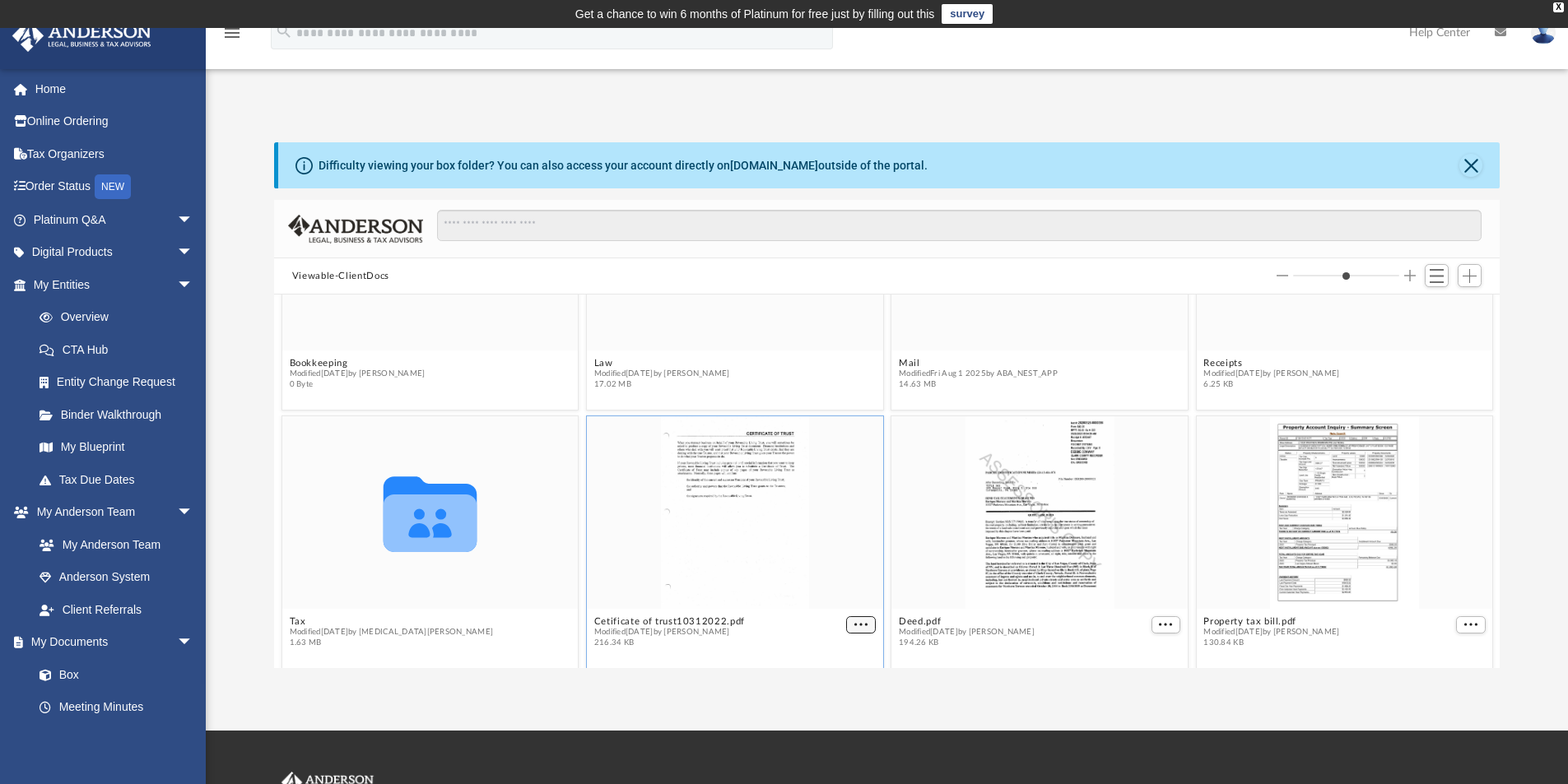
click at [855, 617] on button "More options" at bounding box center [861, 625] width 30 height 17
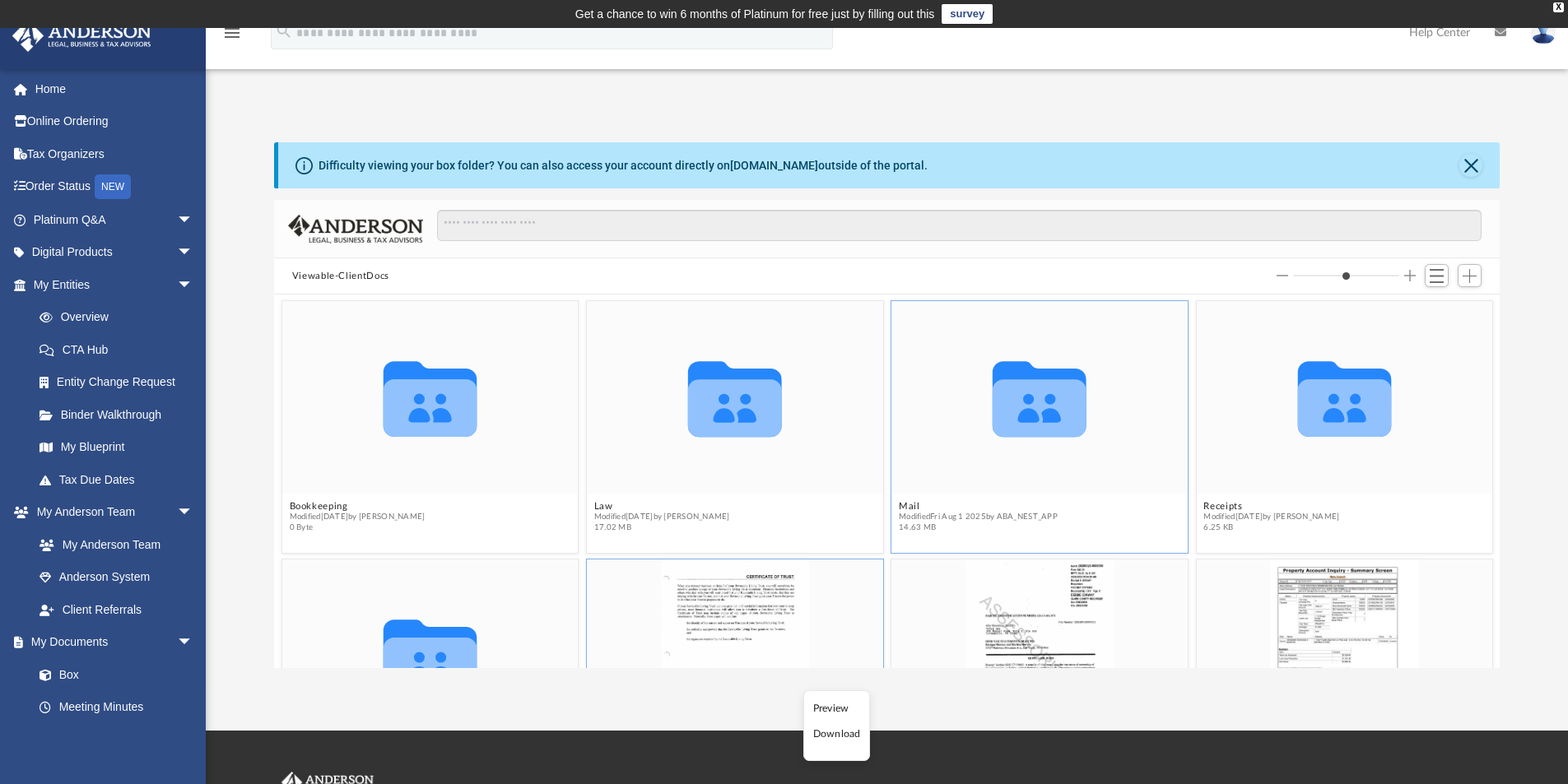
click at [1080, 529] on figcaption "Mail Modified [DATE] by ABA_NEST_APP 14.63 MB" at bounding box center [1039, 517] width 296 height 44
click at [1010, 437] on icon "Collaborated Folder" at bounding box center [1040, 397] width 178 height 115
click at [1013, 424] on icon "grid" at bounding box center [1040, 408] width 94 height 58
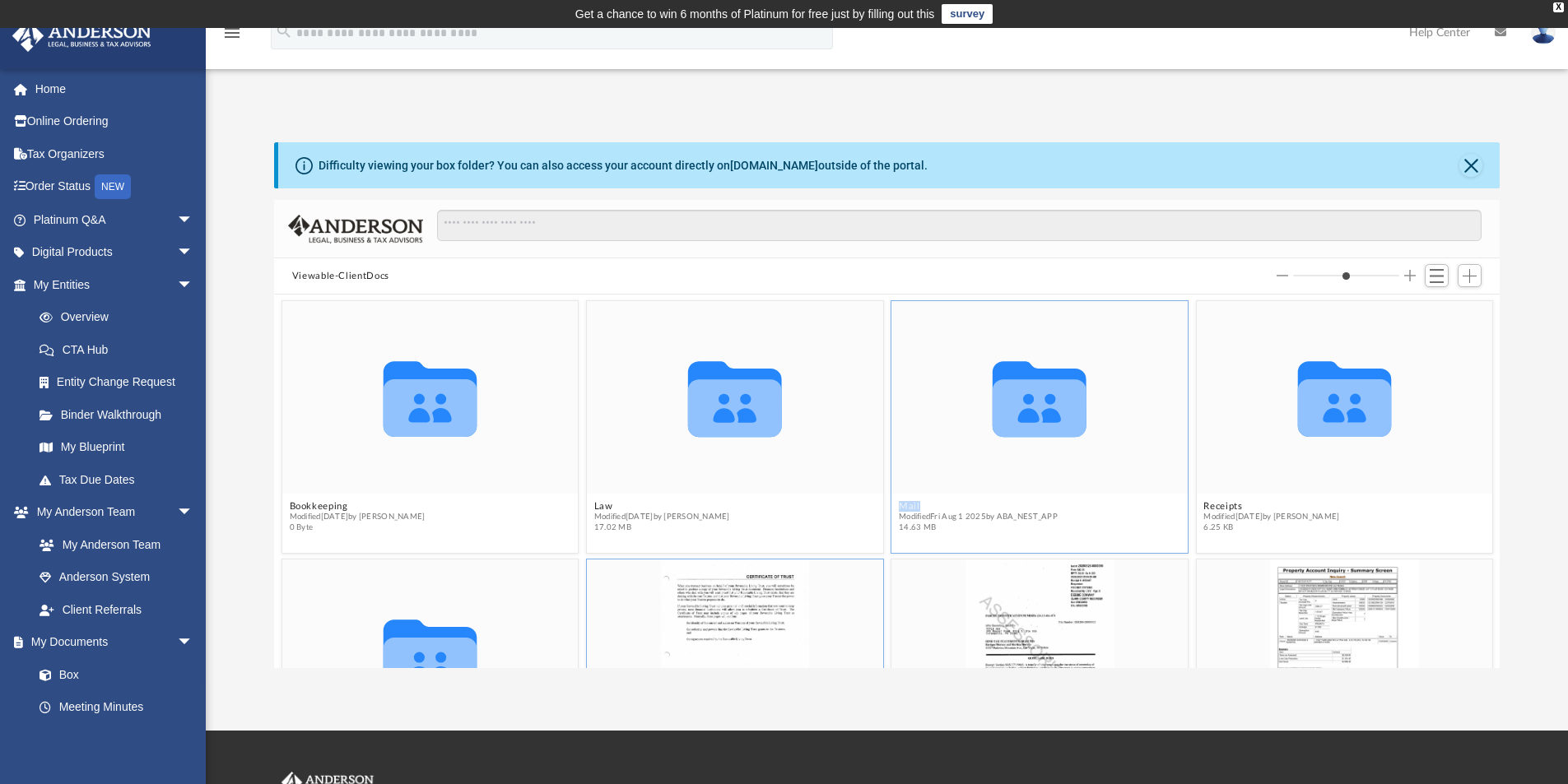
click at [1013, 424] on icon "grid" at bounding box center [1040, 408] width 94 height 58
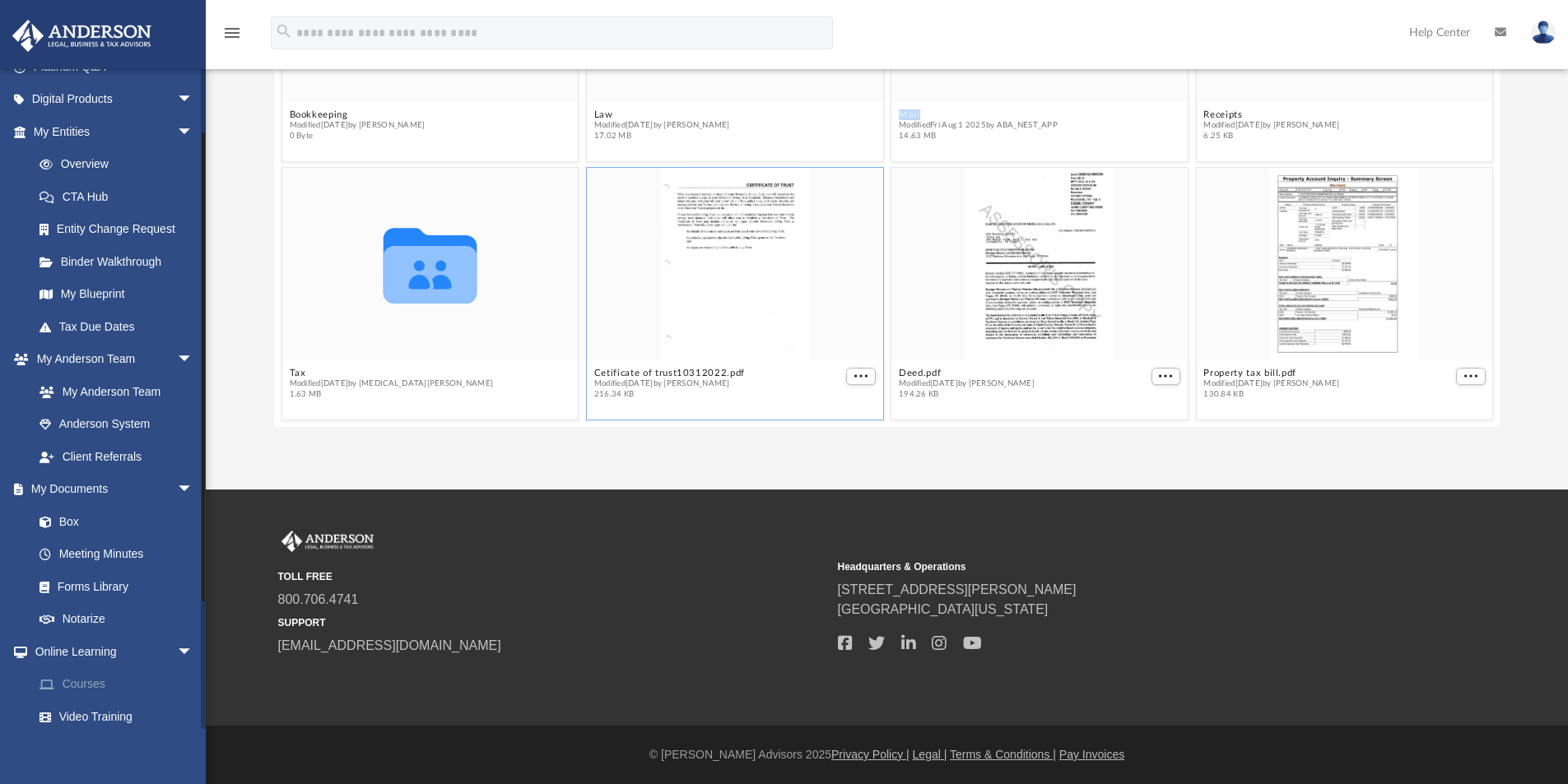
scroll to position [165, 0]
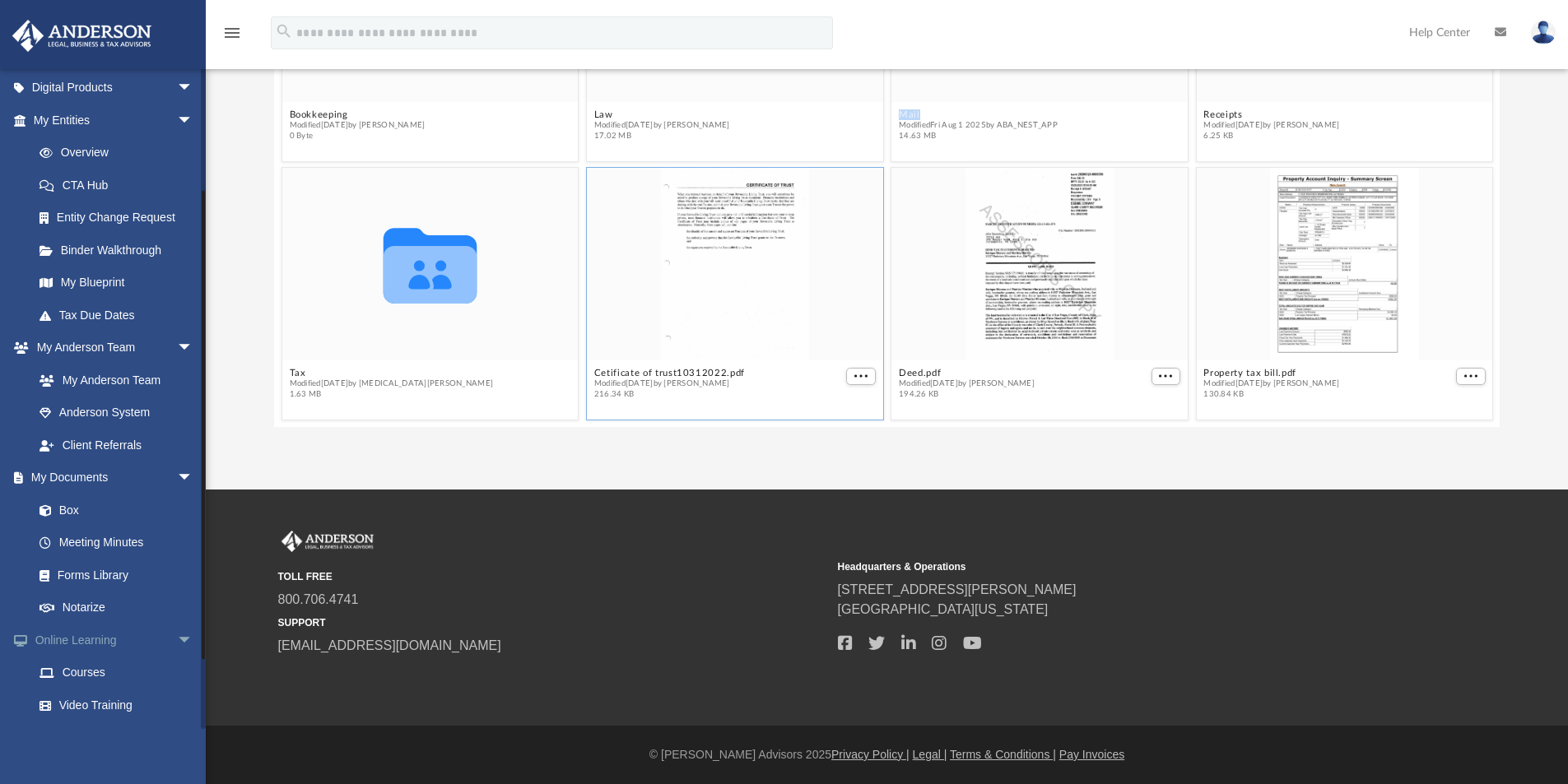
click at [177, 646] on span "arrow_drop_down" at bounding box center [194, 641] width 33 height 34
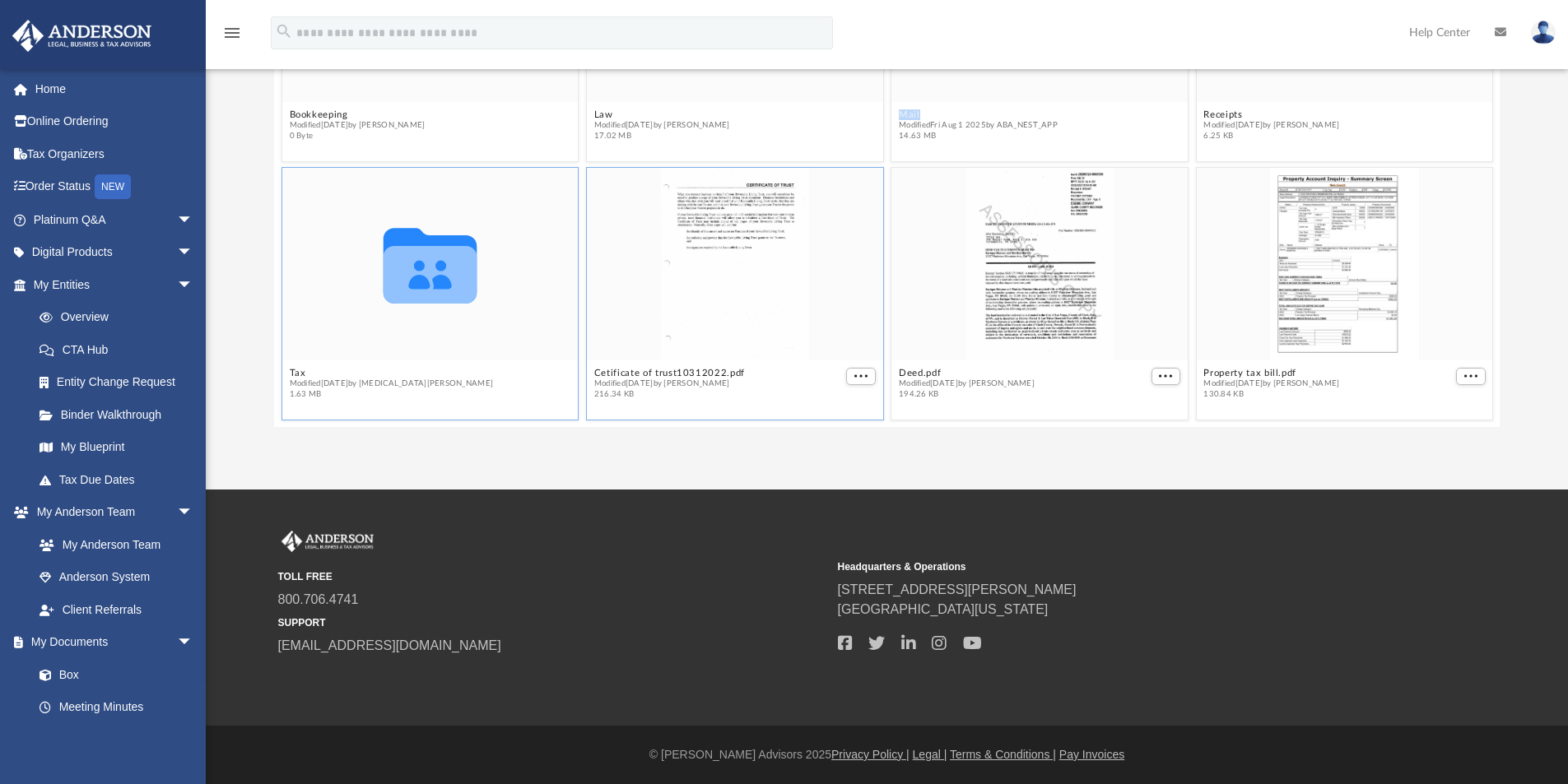
scroll to position [0, 0]
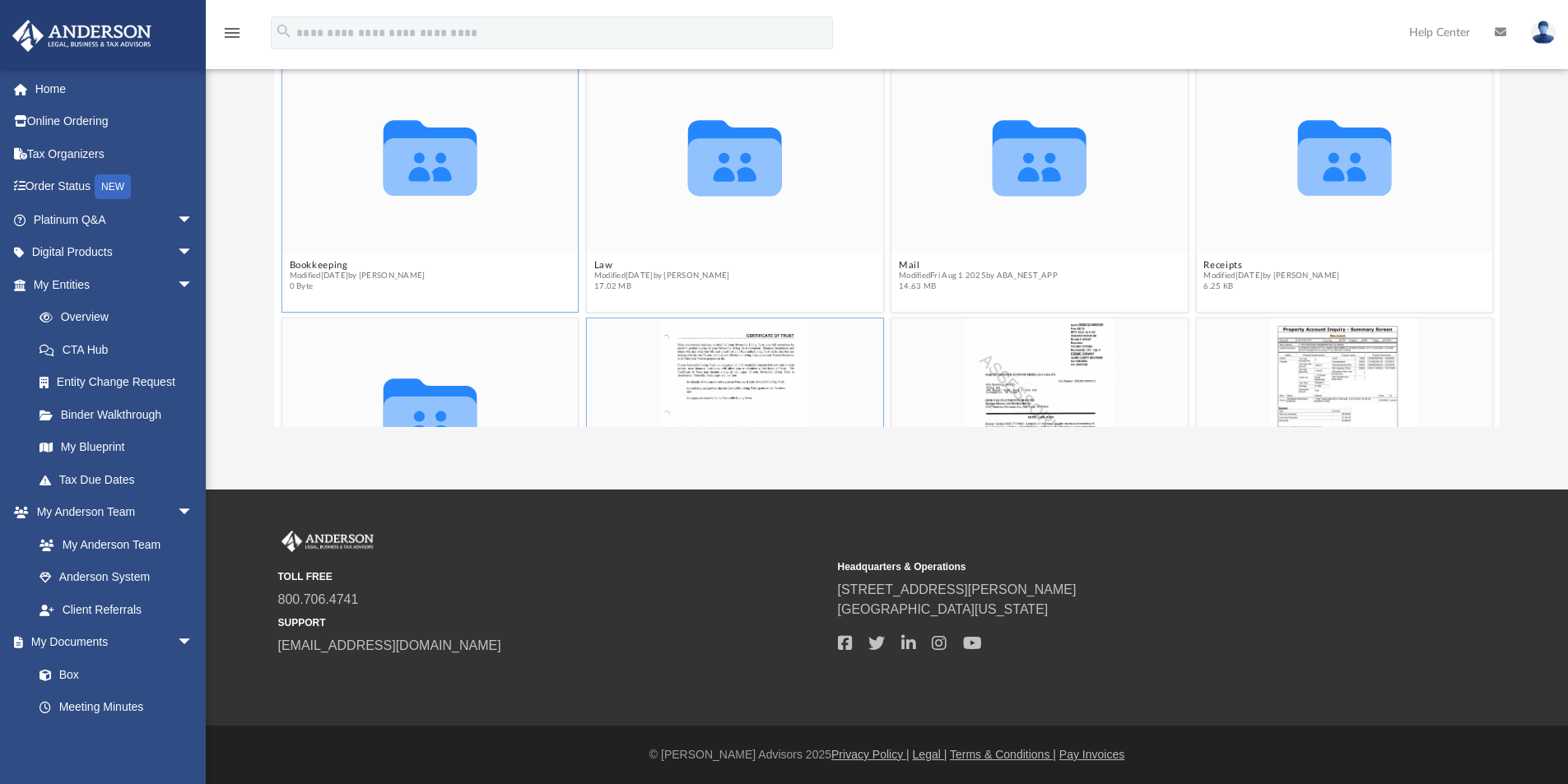
click at [462, 290] on figcaption "Bookkeeping Modified Sat Oct 1 2022 by Lynette Solomon 0 Byte" at bounding box center [430, 275] width 296 height 44
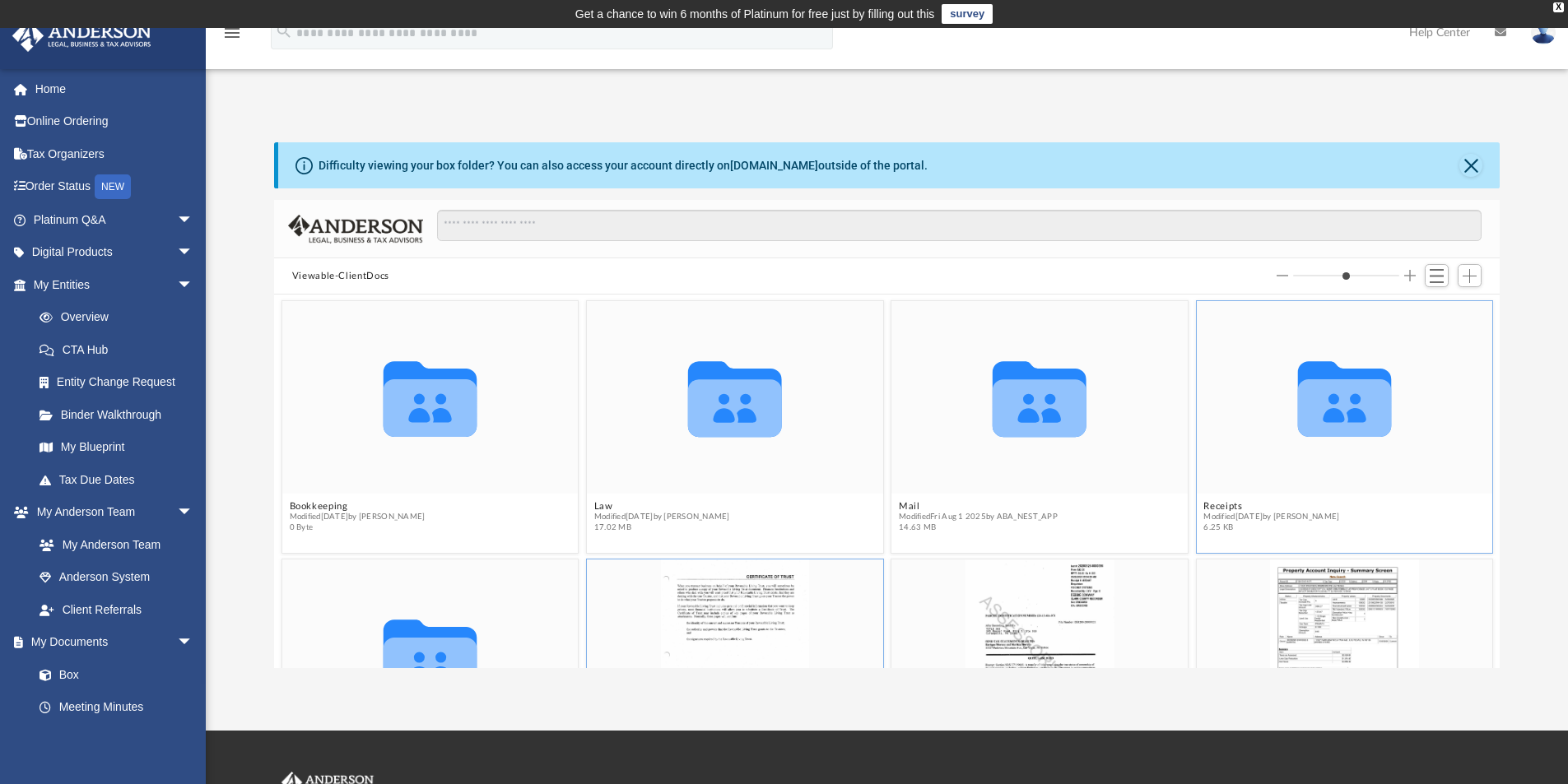
click at [1337, 469] on div "Collaborated Folder" at bounding box center [1344, 397] width 296 height 193
click at [1349, 437] on icon "Collaborated Folder" at bounding box center [1344, 397] width 178 height 115
click at [1010, 400] on icon "grid" at bounding box center [1040, 408] width 94 height 58
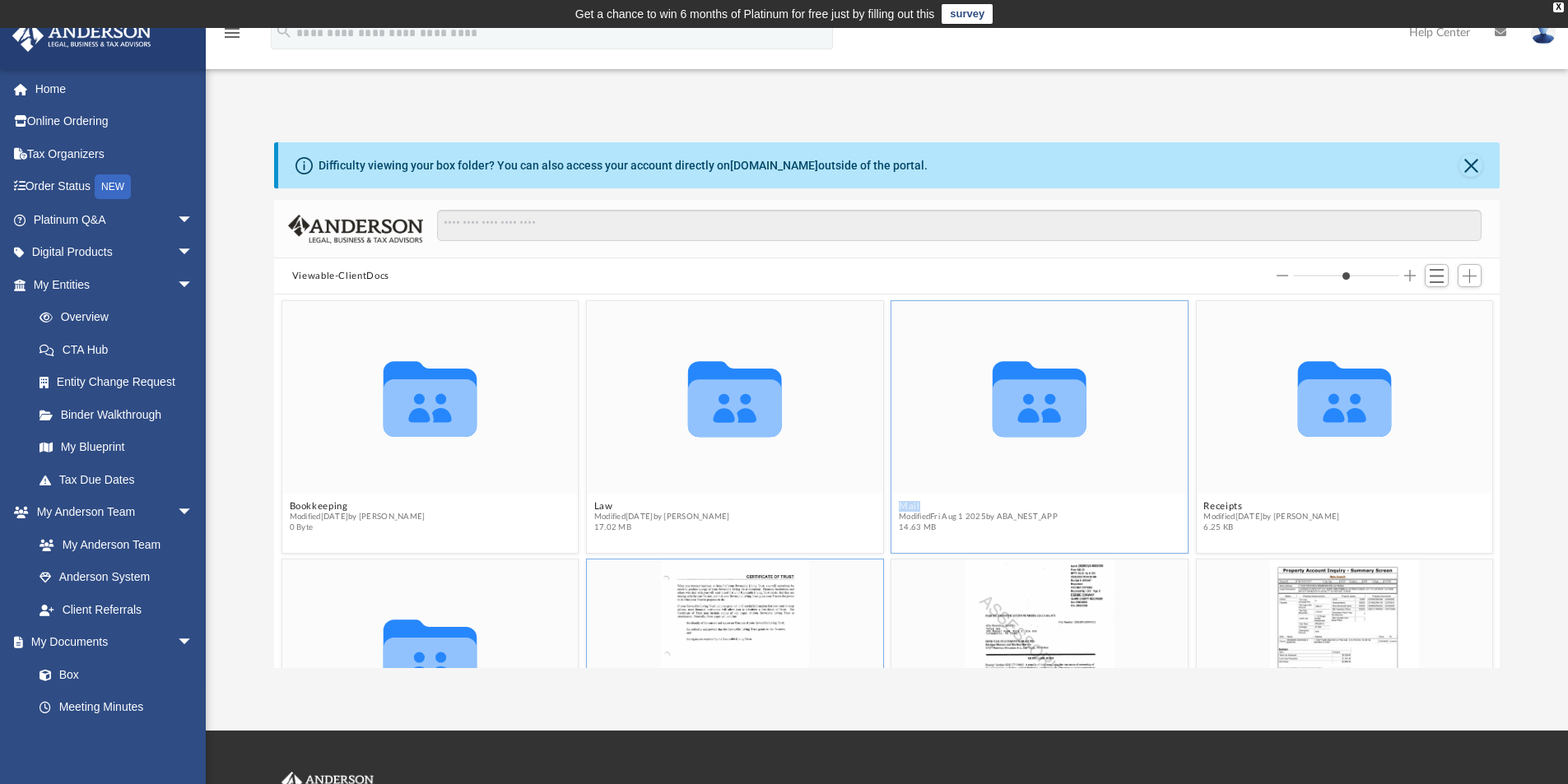
click at [1010, 400] on icon "grid" at bounding box center [1040, 408] width 94 height 58
drag, startPoint x: 717, startPoint y: 395, endPoint x: 1081, endPoint y: 408, distance: 364.2
drag, startPoint x: 1081, startPoint y: 408, endPoint x: 1020, endPoint y: 512, distance: 120.6
click at [1020, 512] on span "Modified Fri Aug 1 2025 by ABA_NEST_APP" at bounding box center [978, 517] width 159 height 11
click at [719, 523] on span "17.02 MB" at bounding box center [662, 528] width 136 height 11
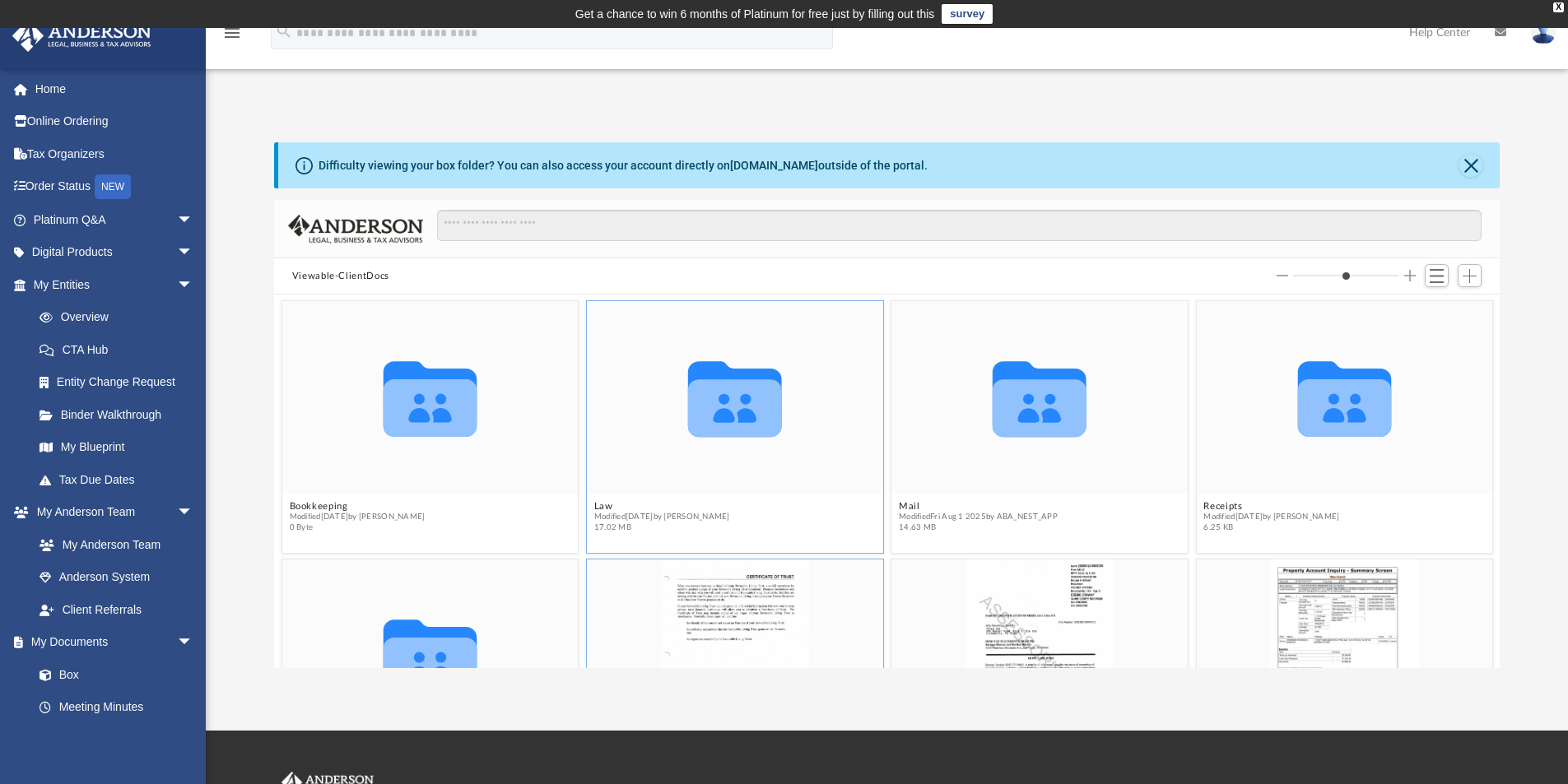
click at [719, 523] on span "17.02 MB" at bounding box center [662, 528] width 136 height 11
click at [599, 516] on span "Modified Fri Aug 15 2025 by Seth Blomquist" at bounding box center [662, 517] width 136 height 11
click at [405, 415] on icon "grid" at bounding box center [430, 408] width 94 height 58
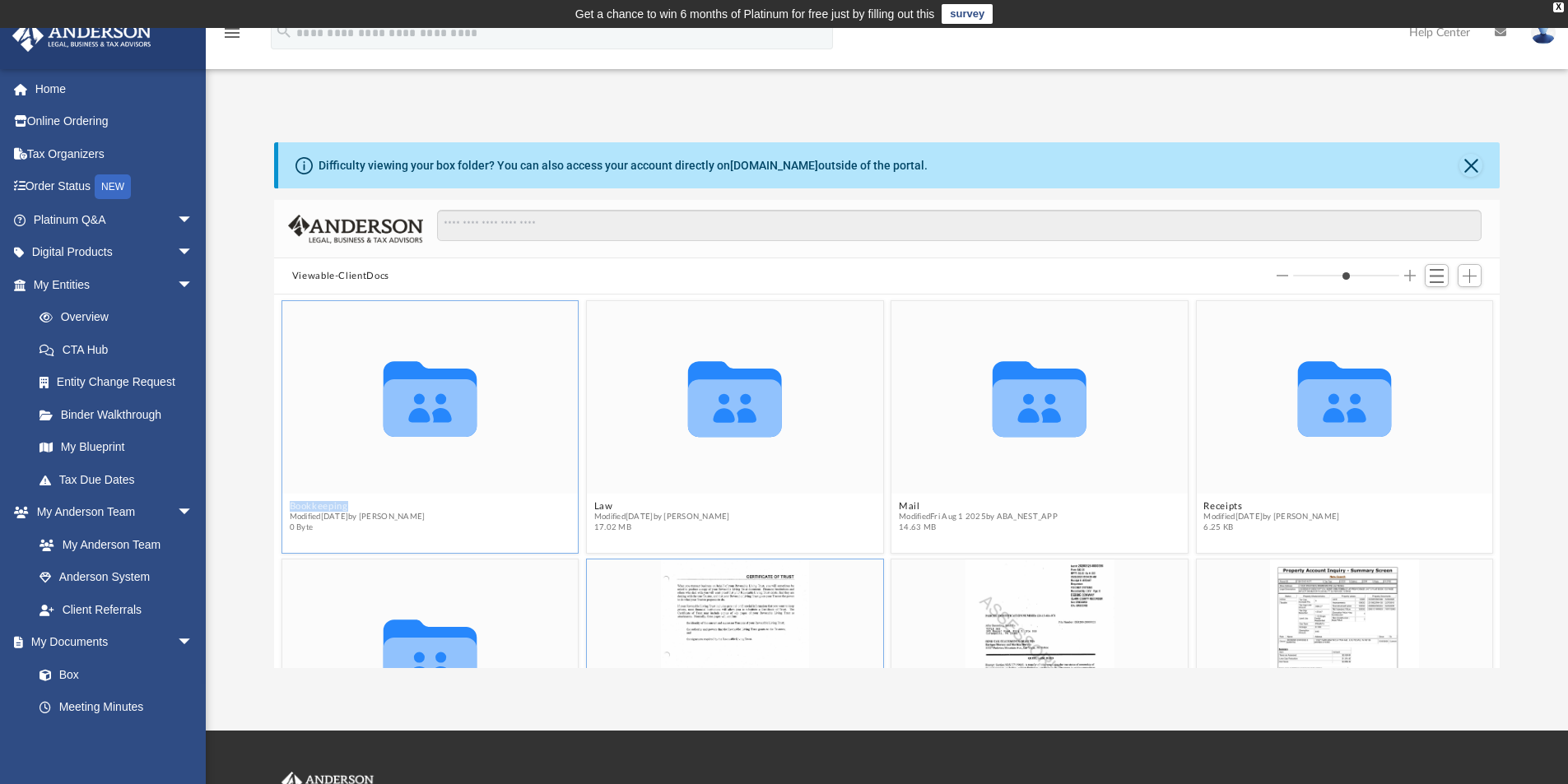
click at [405, 415] on icon "grid" at bounding box center [430, 408] width 94 height 58
click at [491, 232] on input "Search files and folders" at bounding box center [959, 226] width 1045 height 31
type input "***"
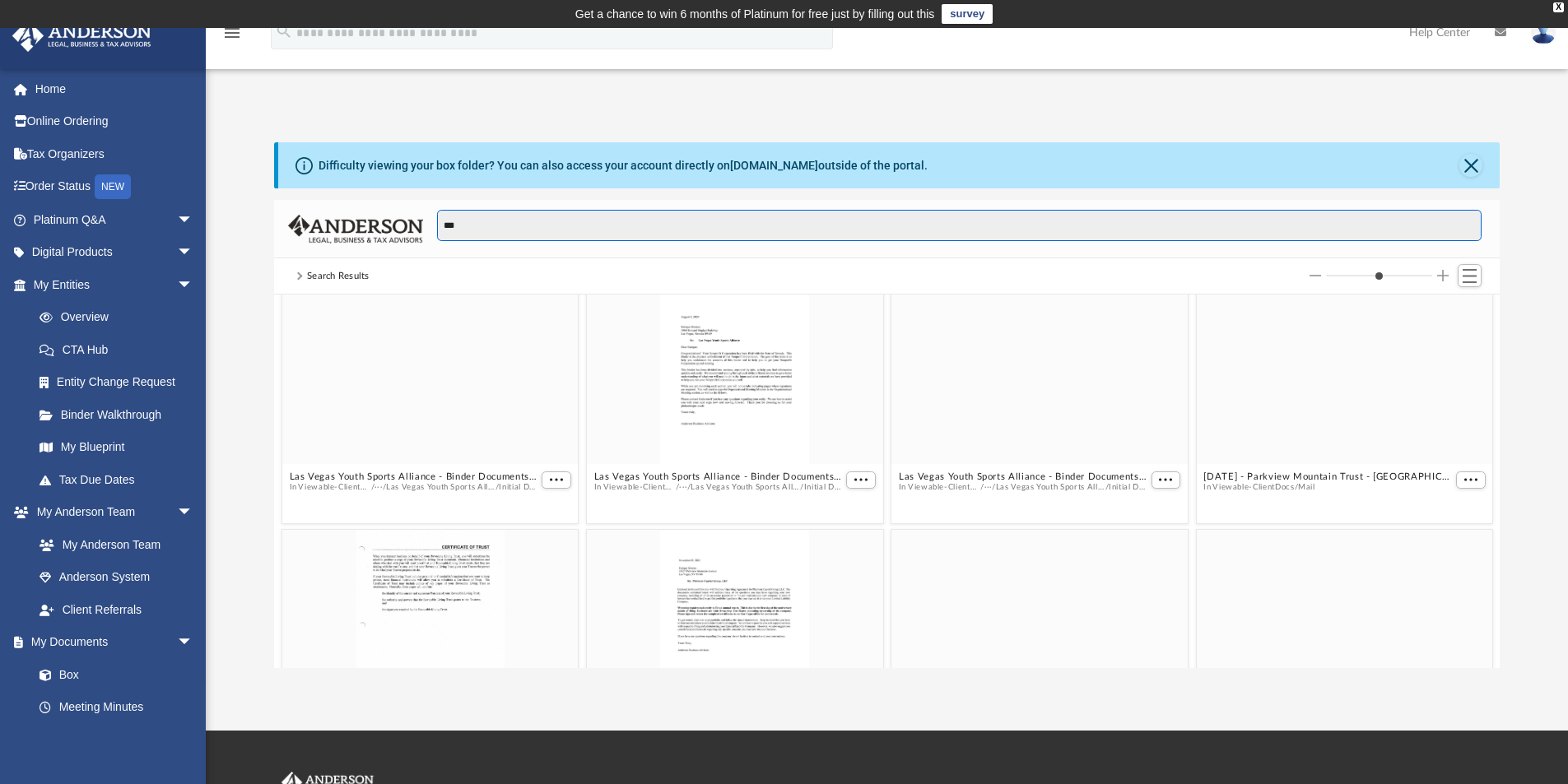
scroll to position [514, 0]
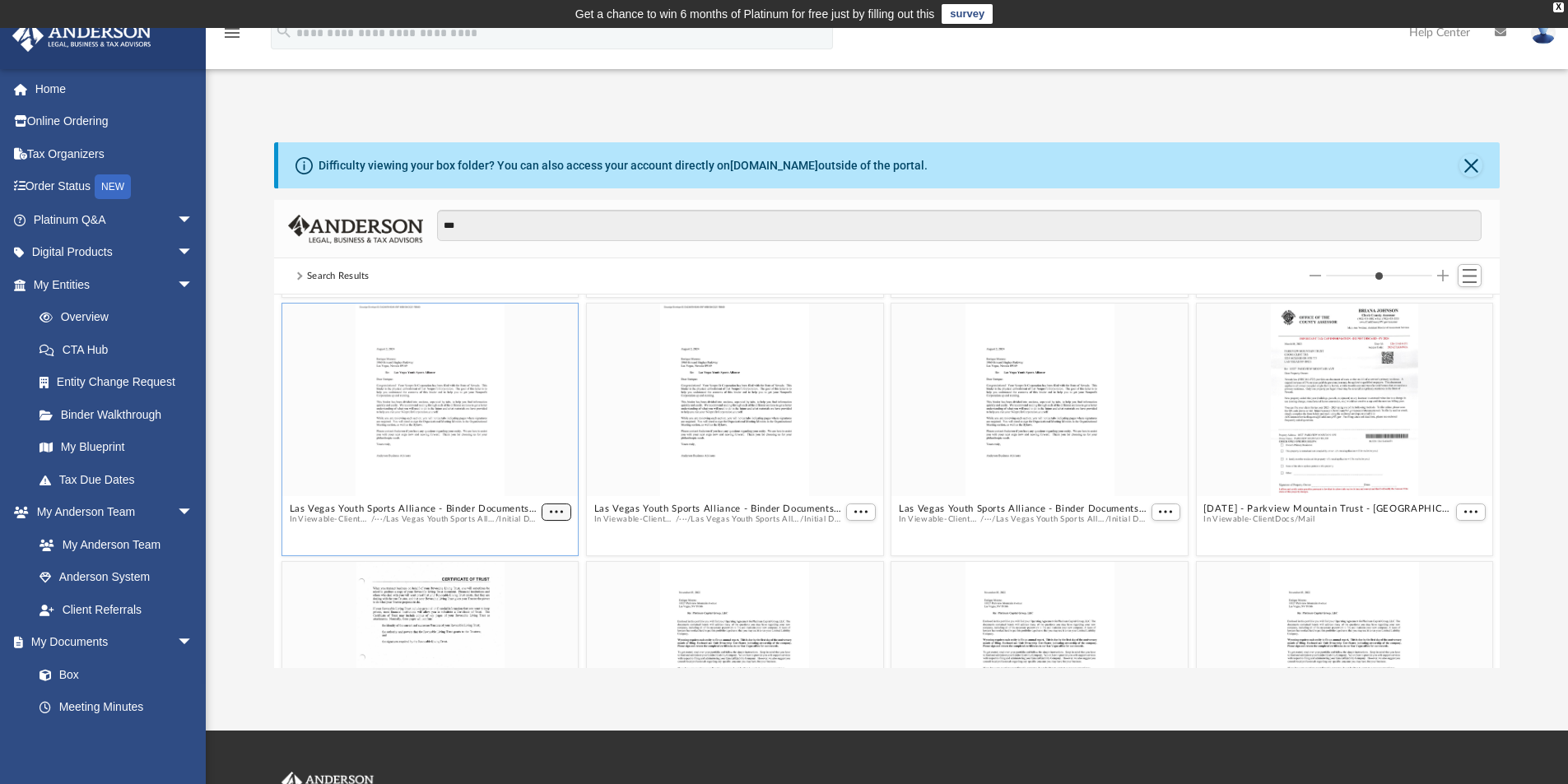
click at [555, 508] on span "More options" at bounding box center [557, 512] width 13 height 8
click at [536, 568] on li "Download" at bounding box center [534, 566] width 48 height 17
click at [550, 510] on span "More options" at bounding box center [557, 512] width 13 height 8
click at [1162, 514] on span "More options" at bounding box center [1165, 512] width 13 height 8
click at [1129, 542] on li "Preview" at bounding box center [1137, 541] width 48 height 17
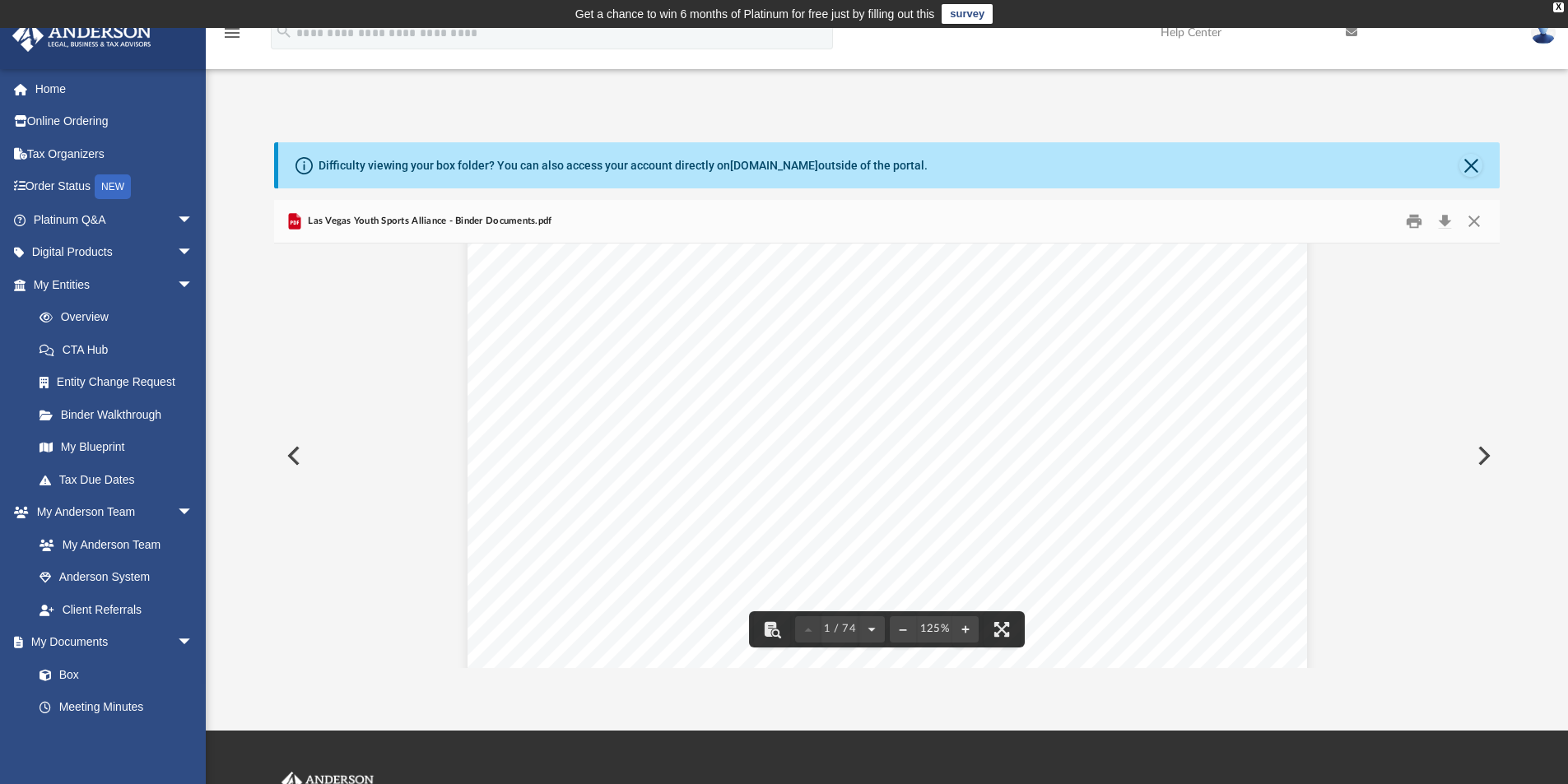
scroll to position [246, 0]
click at [1473, 224] on button "Close" at bounding box center [1475, 222] width 30 height 26
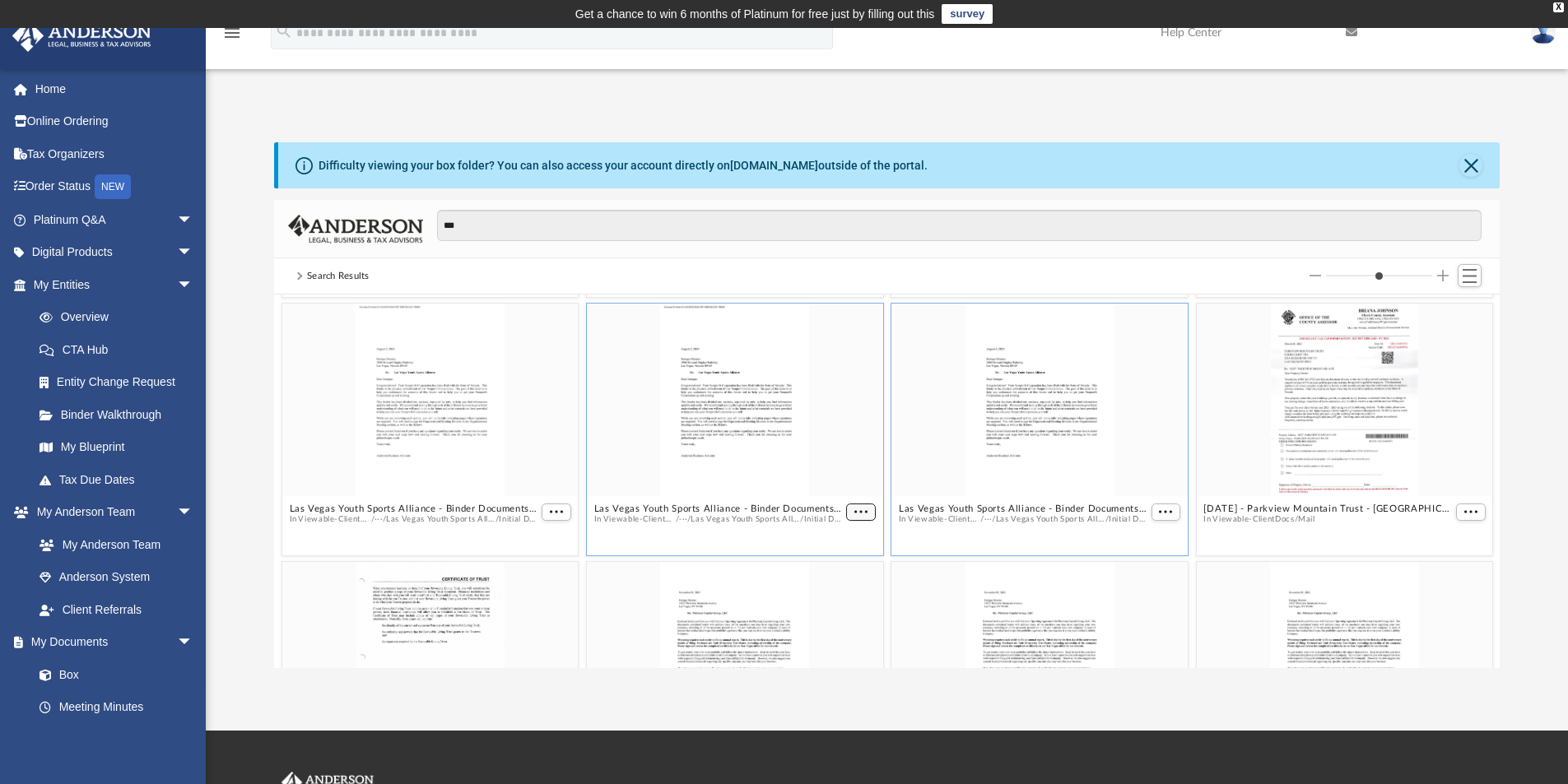
click at [855, 513] on span "More options" at bounding box center [861, 512] width 13 height 8
click at [826, 540] on li "Preview" at bounding box center [836, 541] width 48 height 17
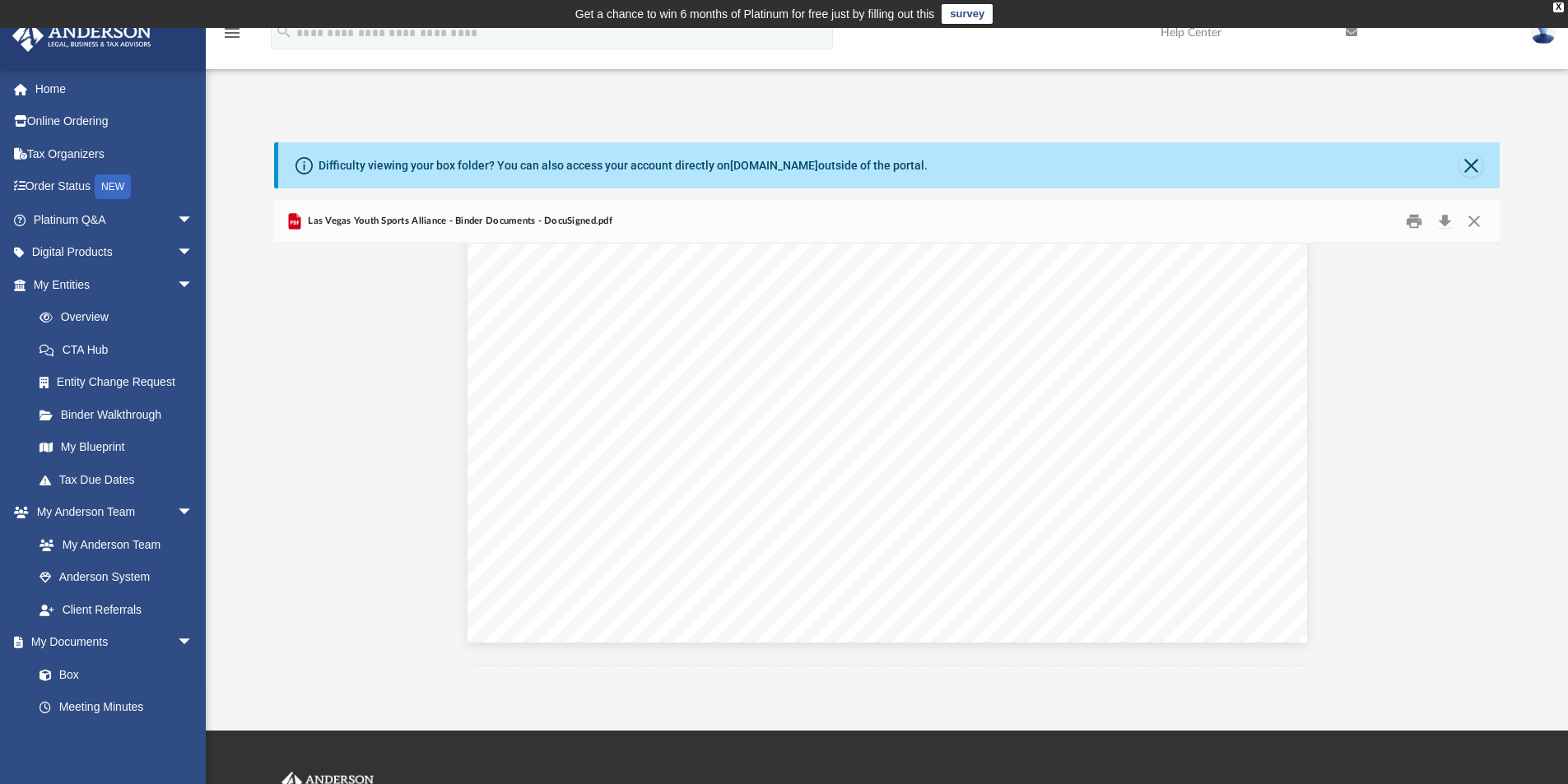
scroll to position [1399, 0]
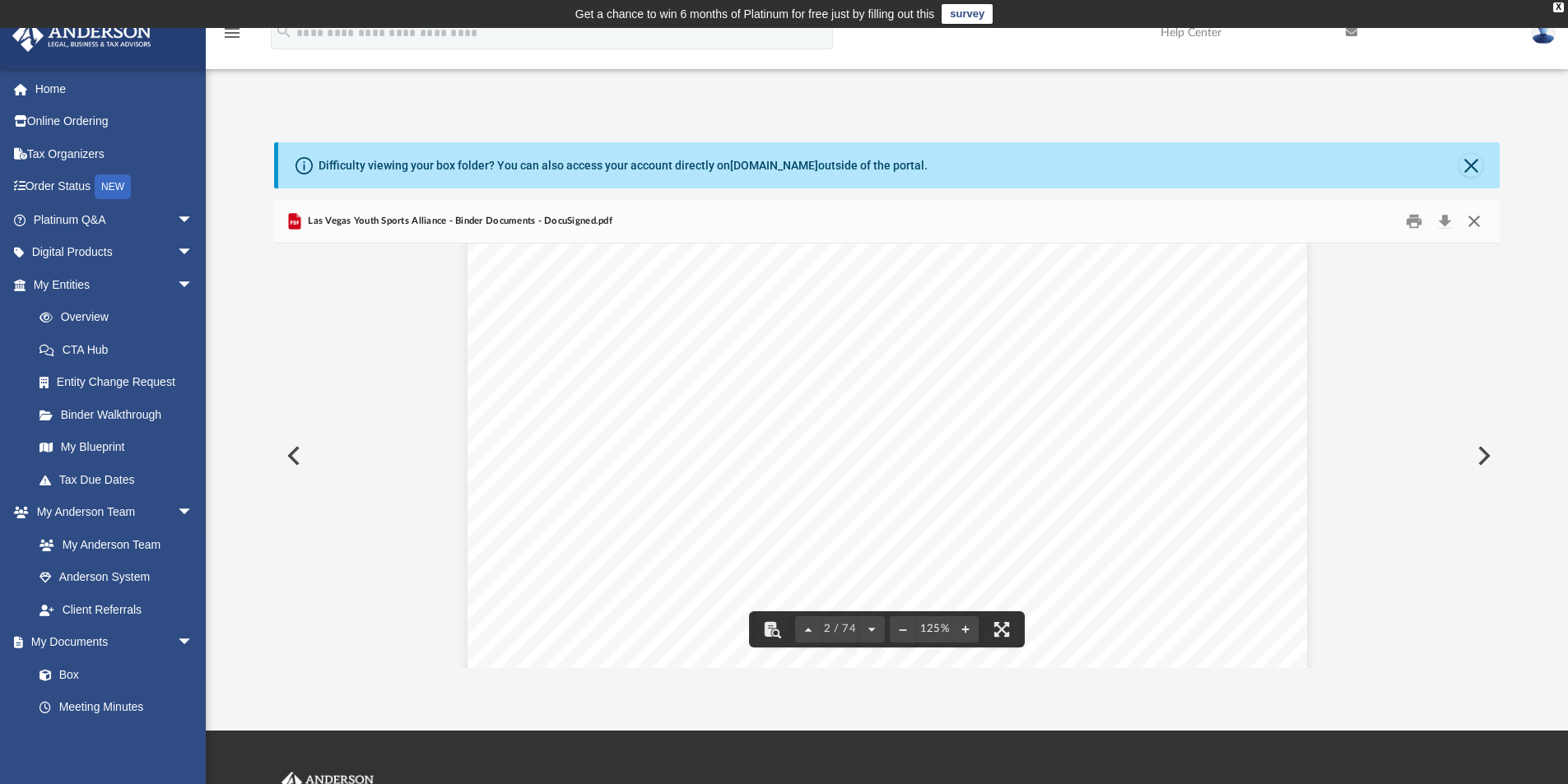
click at [1478, 214] on button "Close" at bounding box center [1475, 222] width 30 height 26
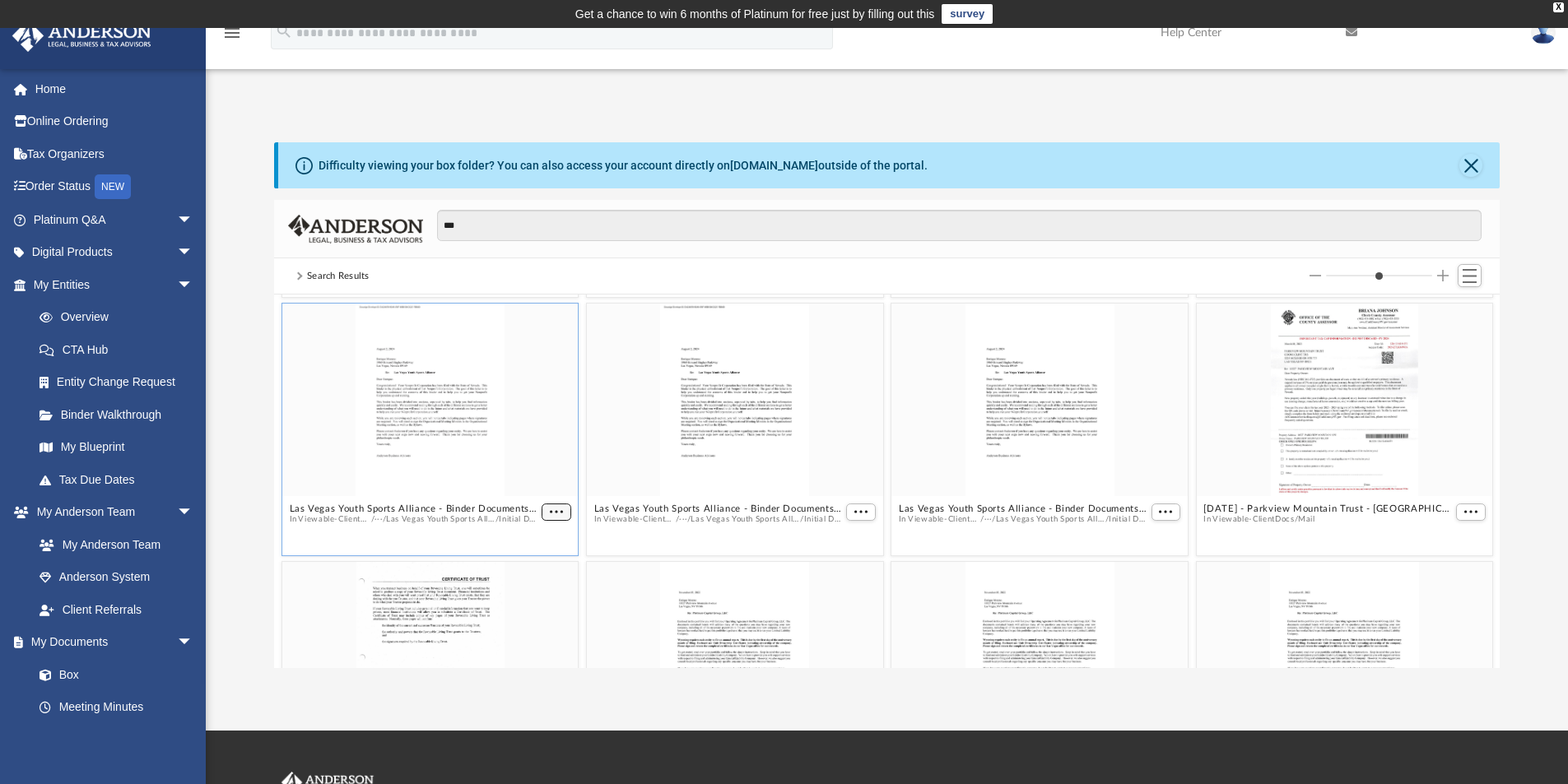
click at [560, 511] on span "More options" at bounding box center [557, 512] width 13 height 8
click at [539, 533] on li "Preview" at bounding box center [534, 541] width 48 height 17
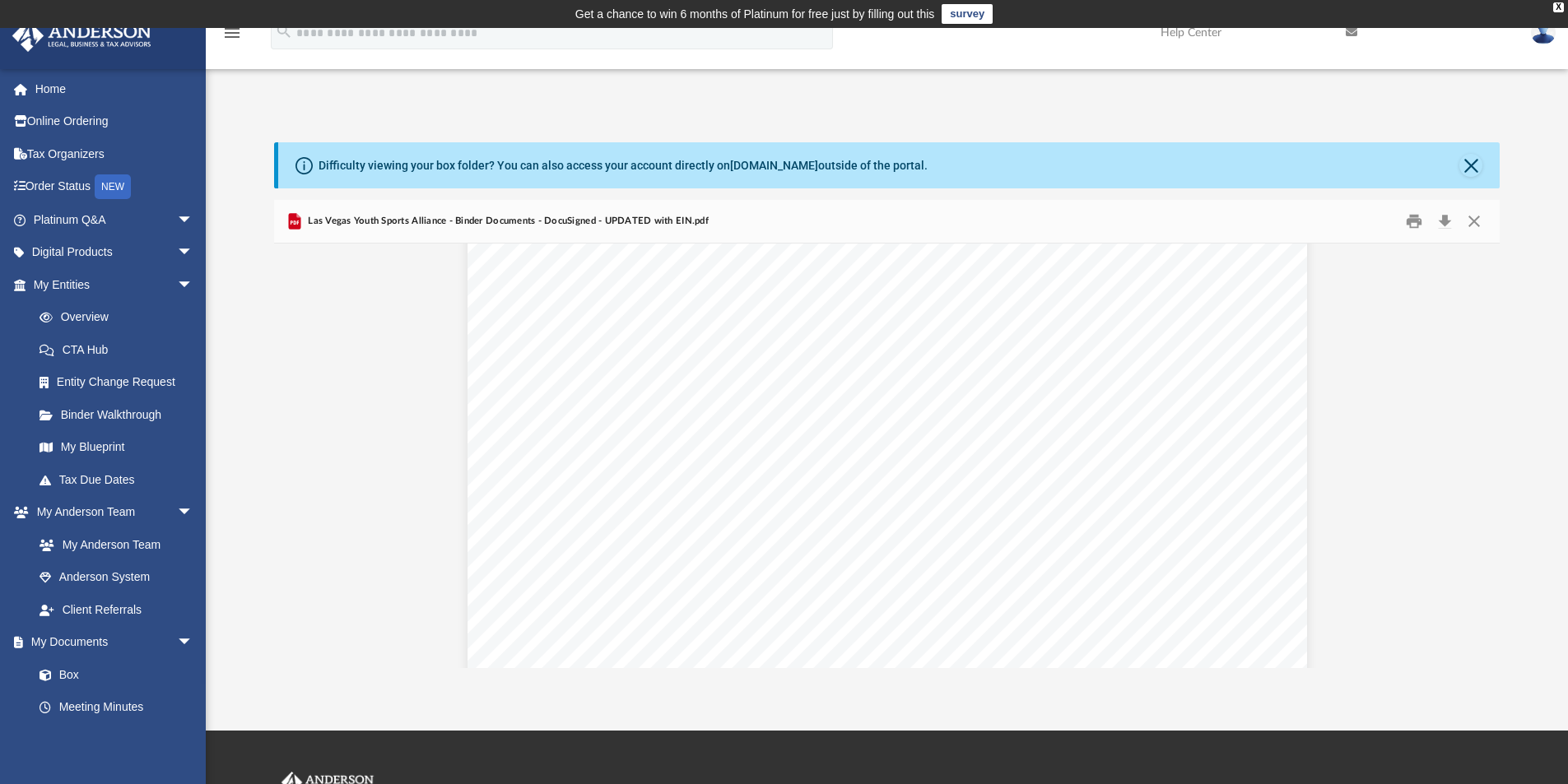
scroll to position [8228, 0]
click at [1453, 221] on button "Download" at bounding box center [1445, 222] width 30 height 26
click at [99, 636] on link "My Documents arrow_drop_down" at bounding box center [115, 643] width 207 height 33
click at [78, 668] on link "Box" at bounding box center [120, 674] width 195 height 33
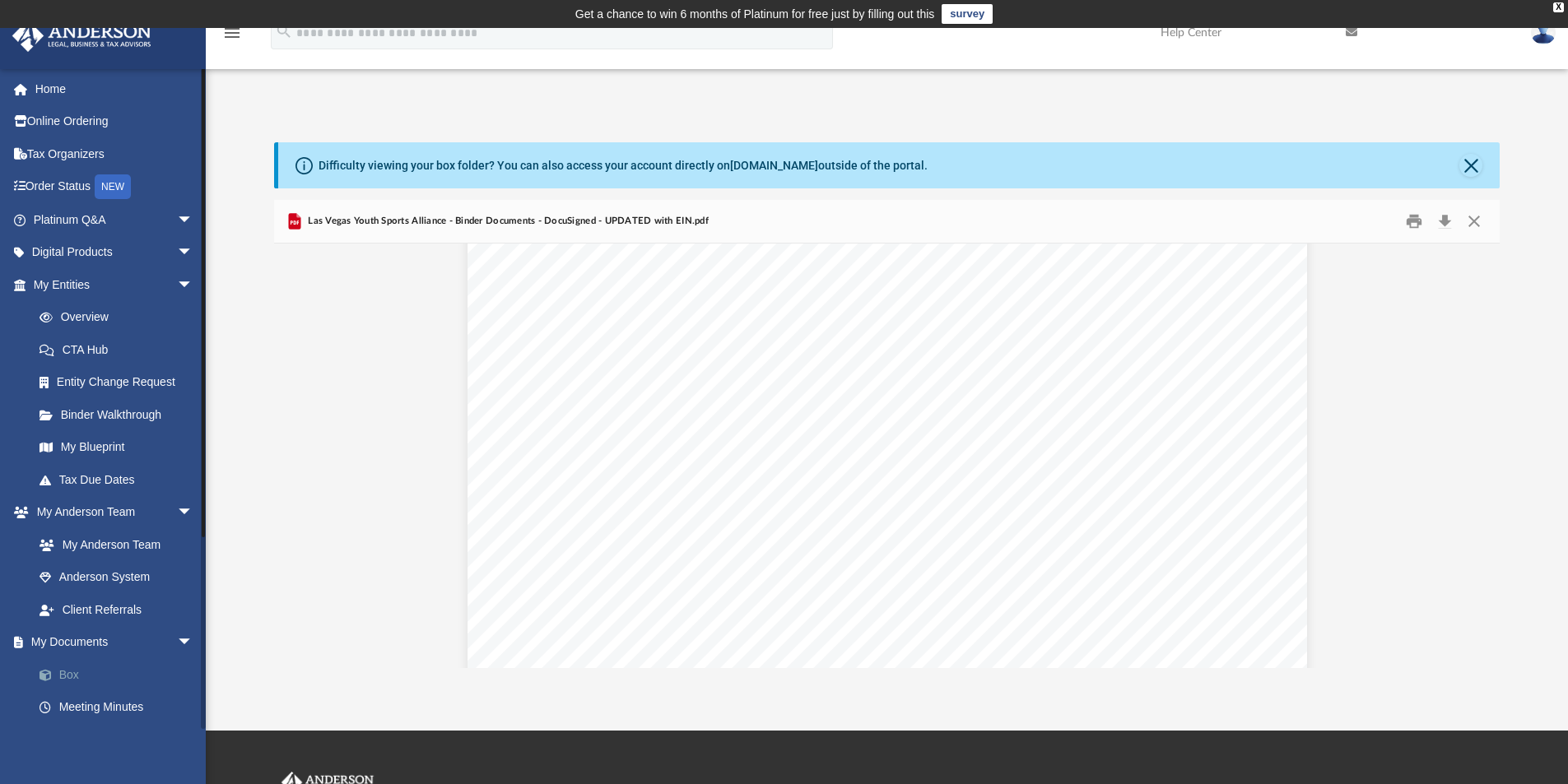
click at [69, 678] on link "Box" at bounding box center [120, 674] width 195 height 33
click at [177, 643] on span "arrow_drop_down" at bounding box center [194, 643] width 33 height 34
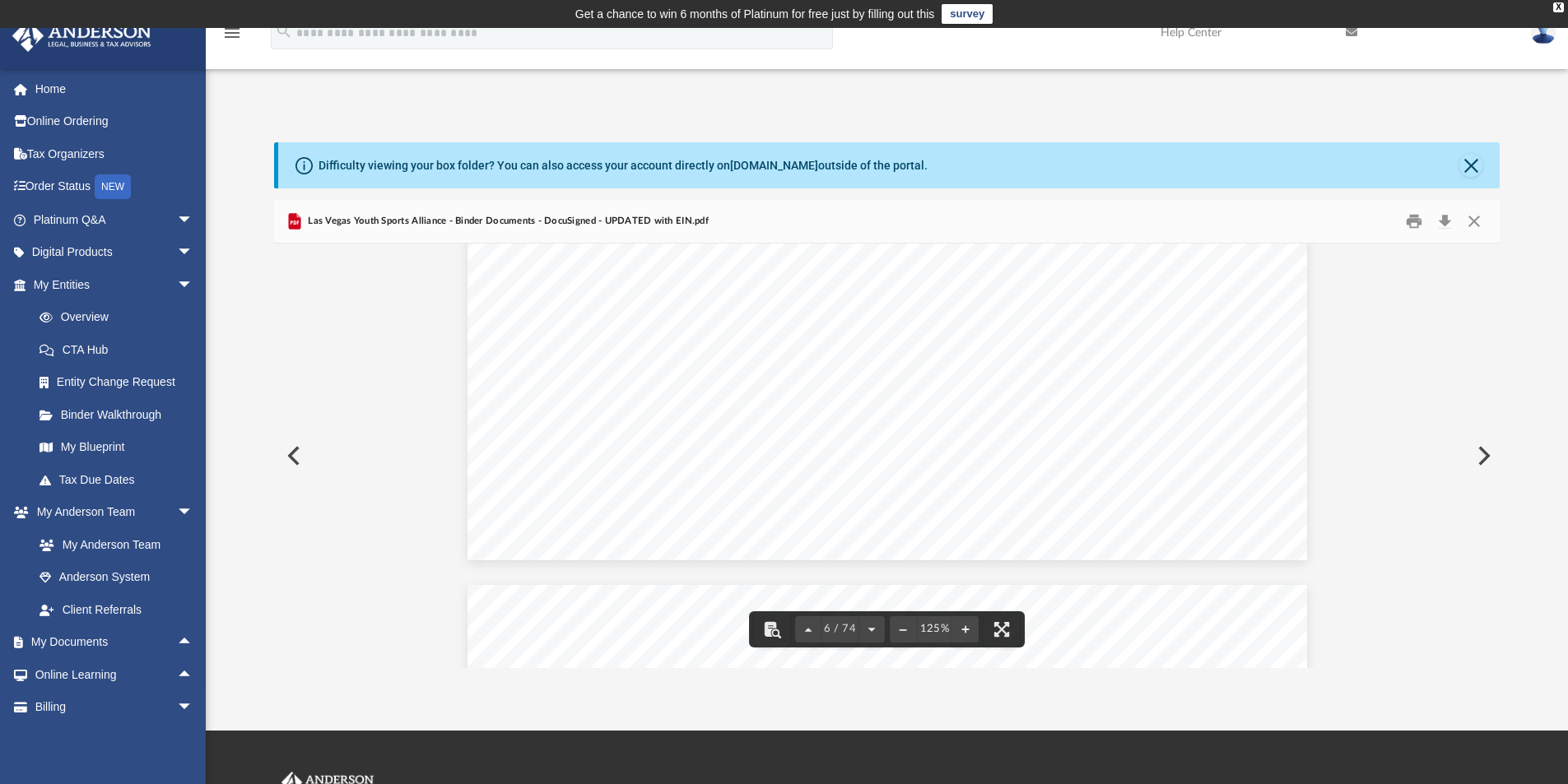
scroll to position [5759, 0]
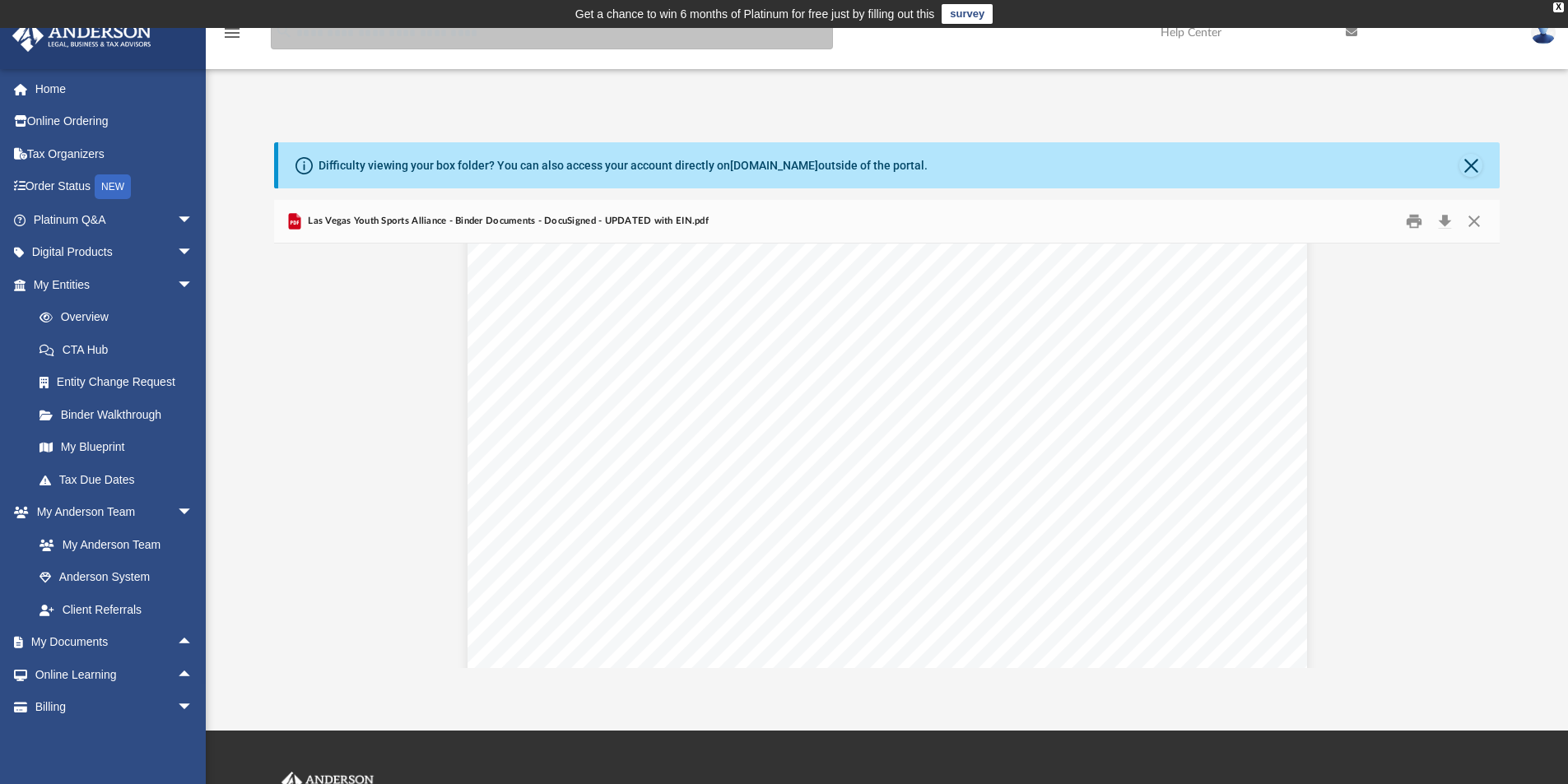
click at [369, 37] on input "search" at bounding box center [552, 33] width 563 height 33
type input "*****"
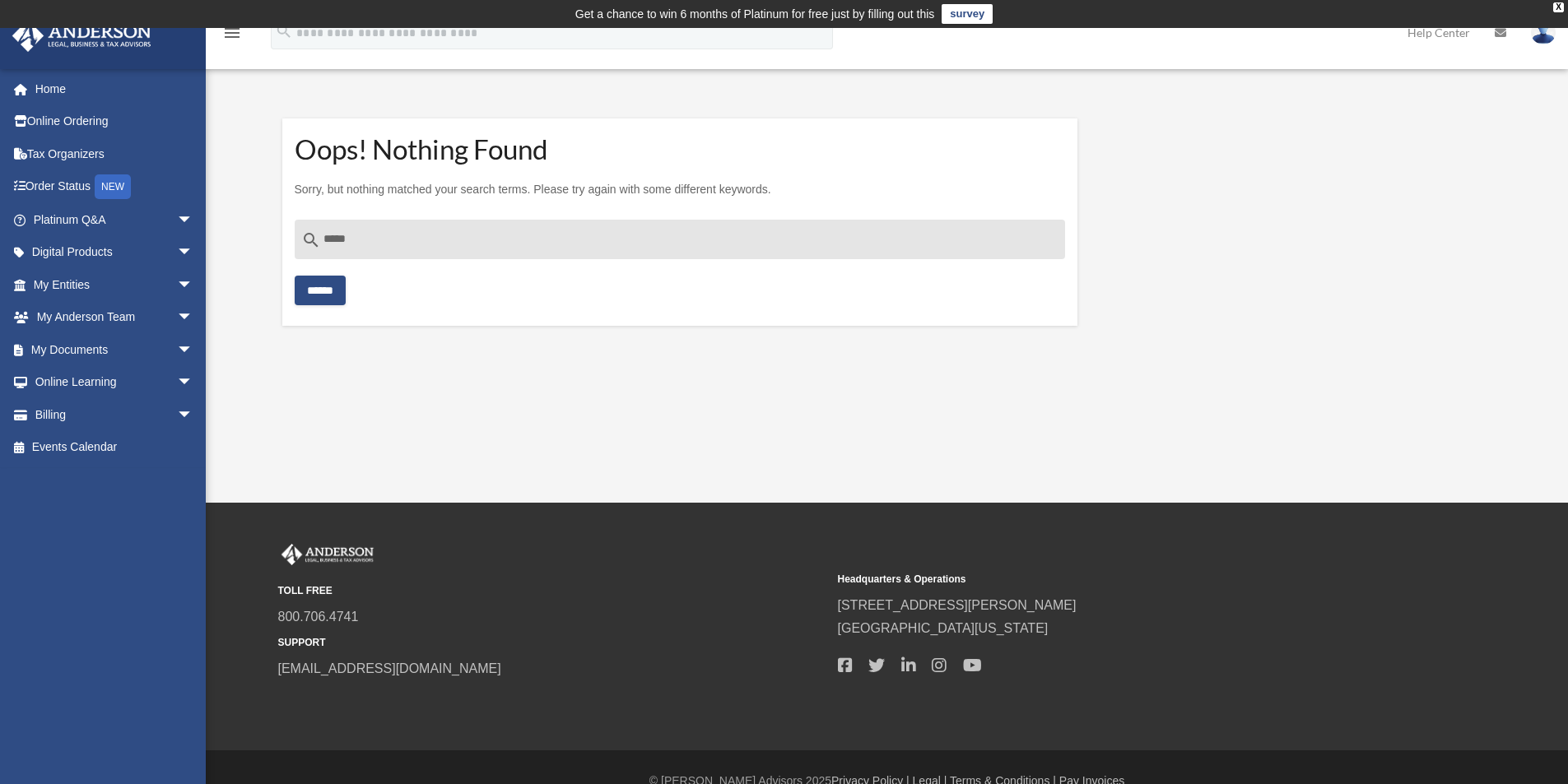
click at [290, 228] on section "Oops! Nothing Found Sorry, but nothing matched your search terms. Please try ag…" at bounding box center [680, 223] width 796 height 208
type input "**********"
click at [324, 289] on input "******" at bounding box center [320, 290] width 51 height 30
click at [107, 352] on link "My Documents arrow_drop_down" at bounding box center [115, 350] width 207 height 33
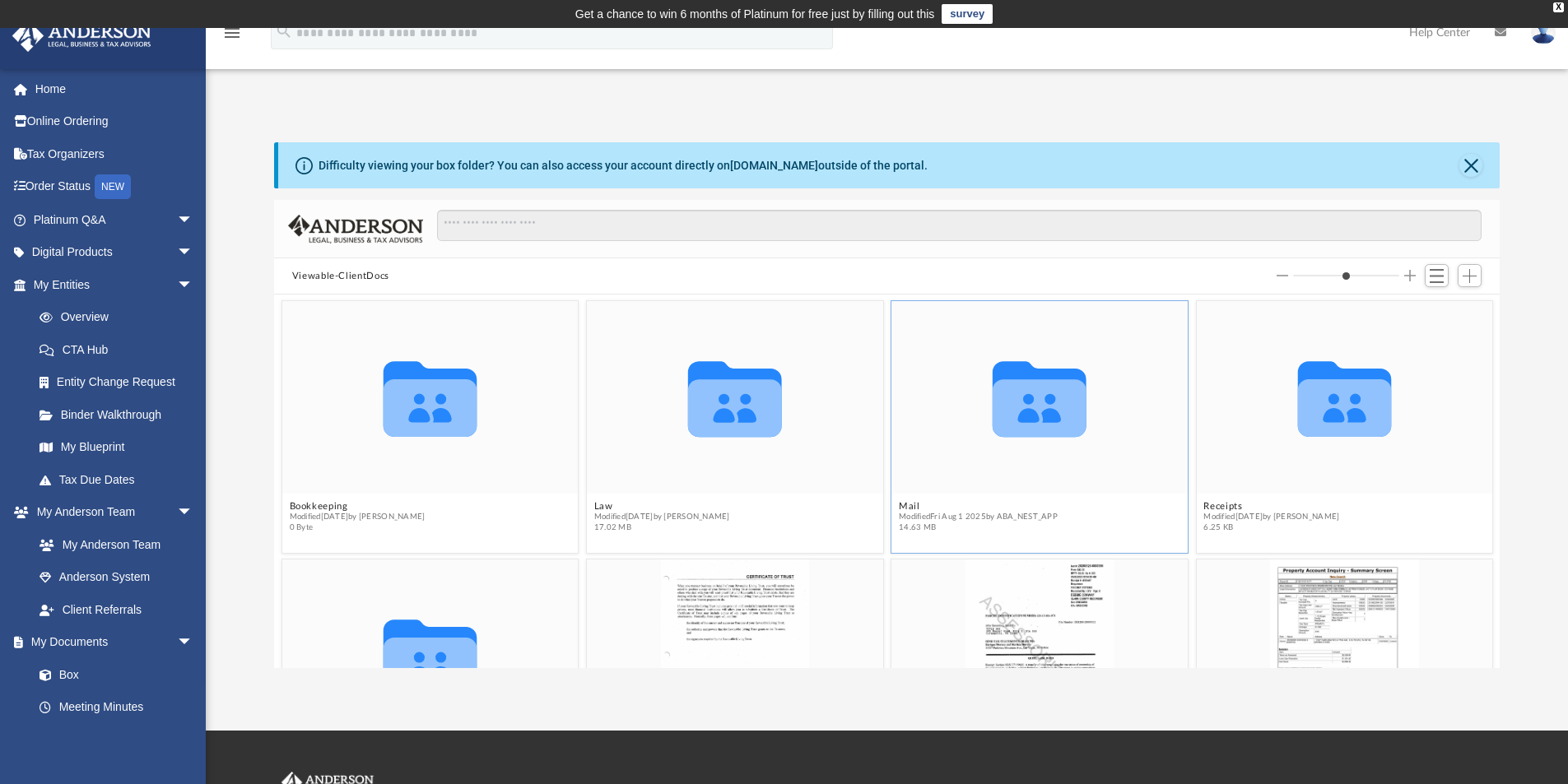
scroll to position [362, 1213]
click at [474, 232] on input "Search files and folders" at bounding box center [959, 226] width 1045 height 31
type input "****"
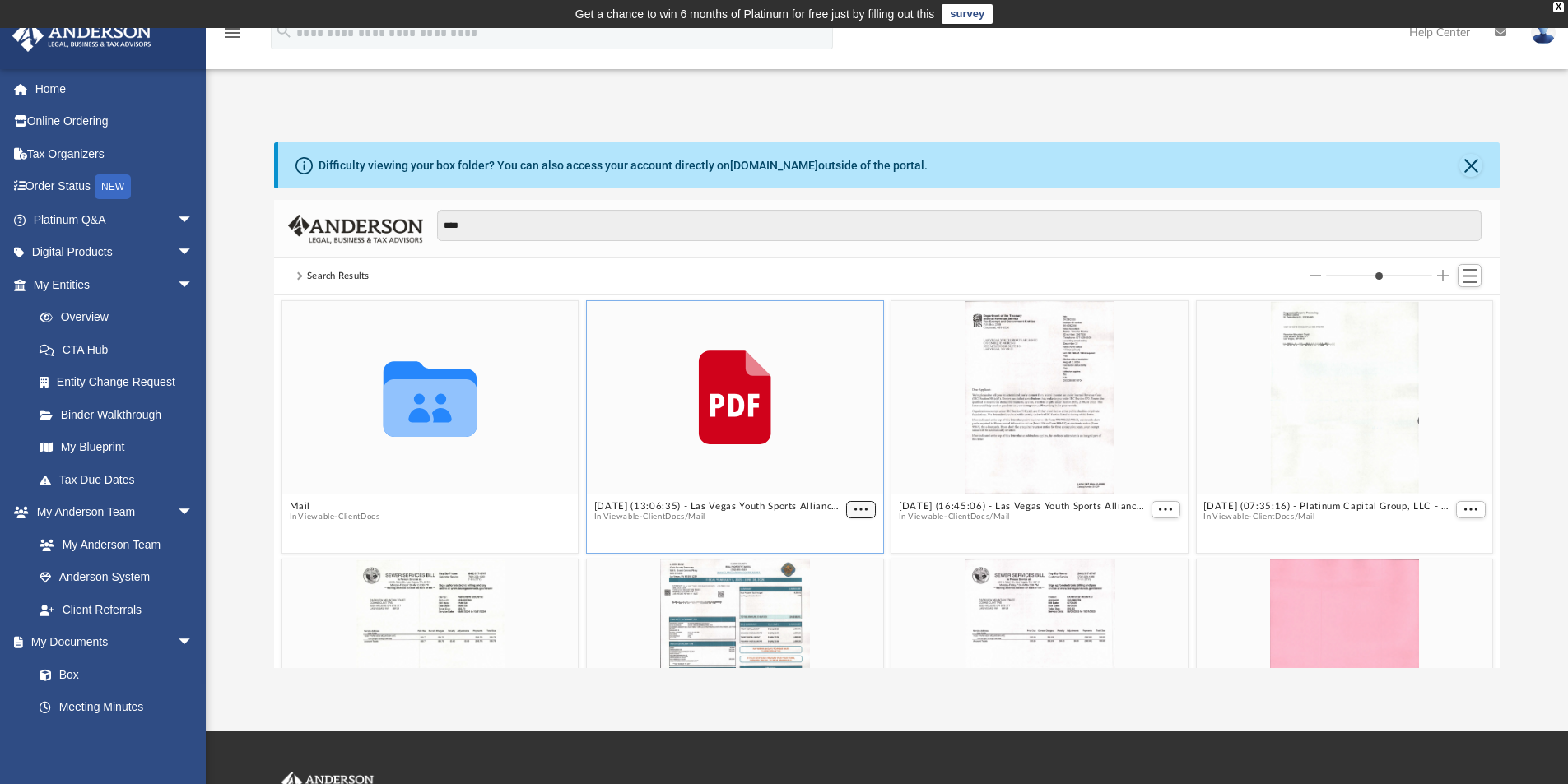
click at [855, 506] on span "More options" at bounding box center [861, 509] width 13 height 8
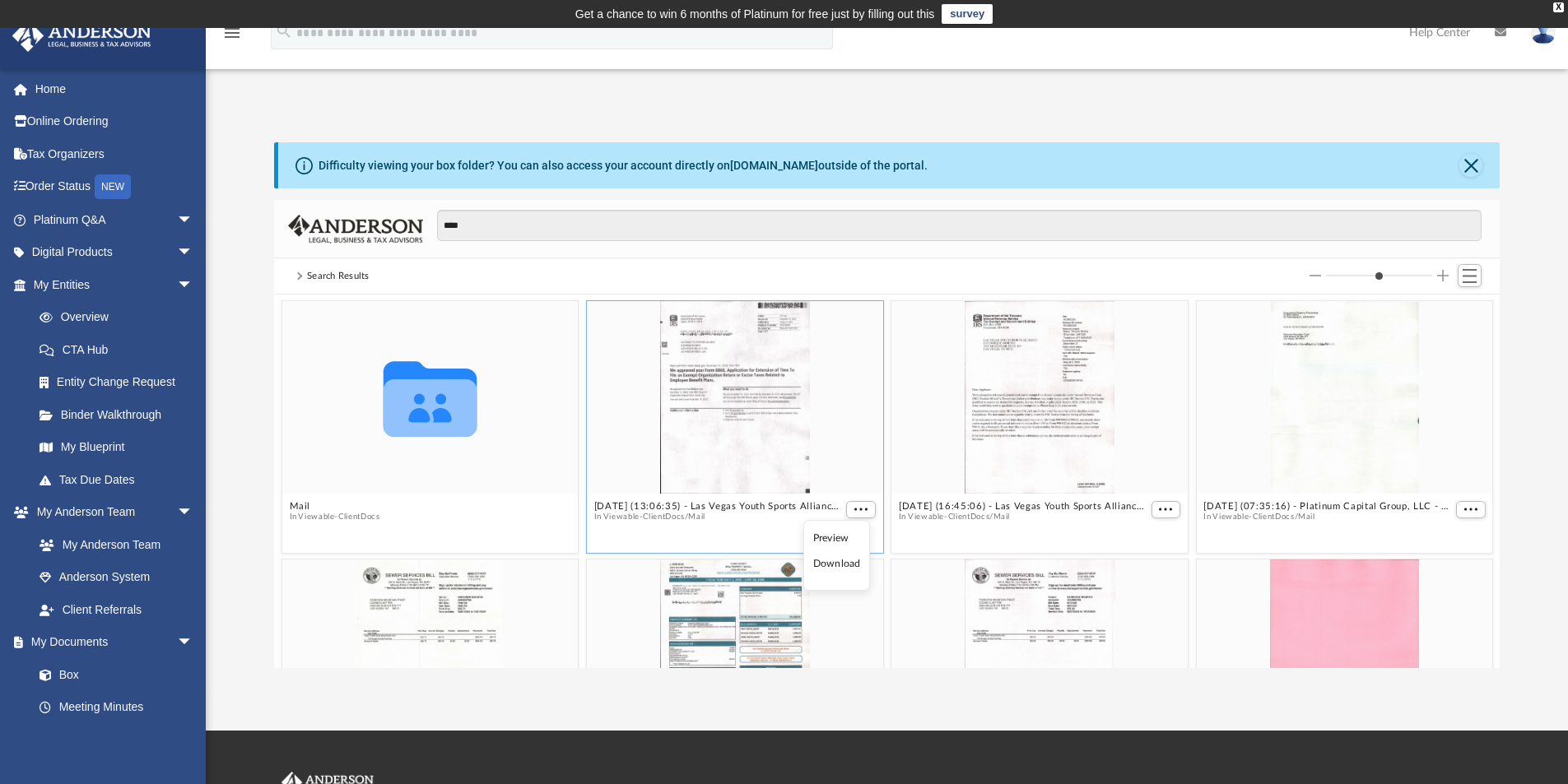
click at [826, 567] on li "Download" at bounding box center [837, 564] width 48 height 17
click at [1159, 506] on span "More options" at bounding box center [1165, 509] width 13 height 8
click at [1138, 561] on li "Download" at bounding box center [1137, 564] width 48 height 17
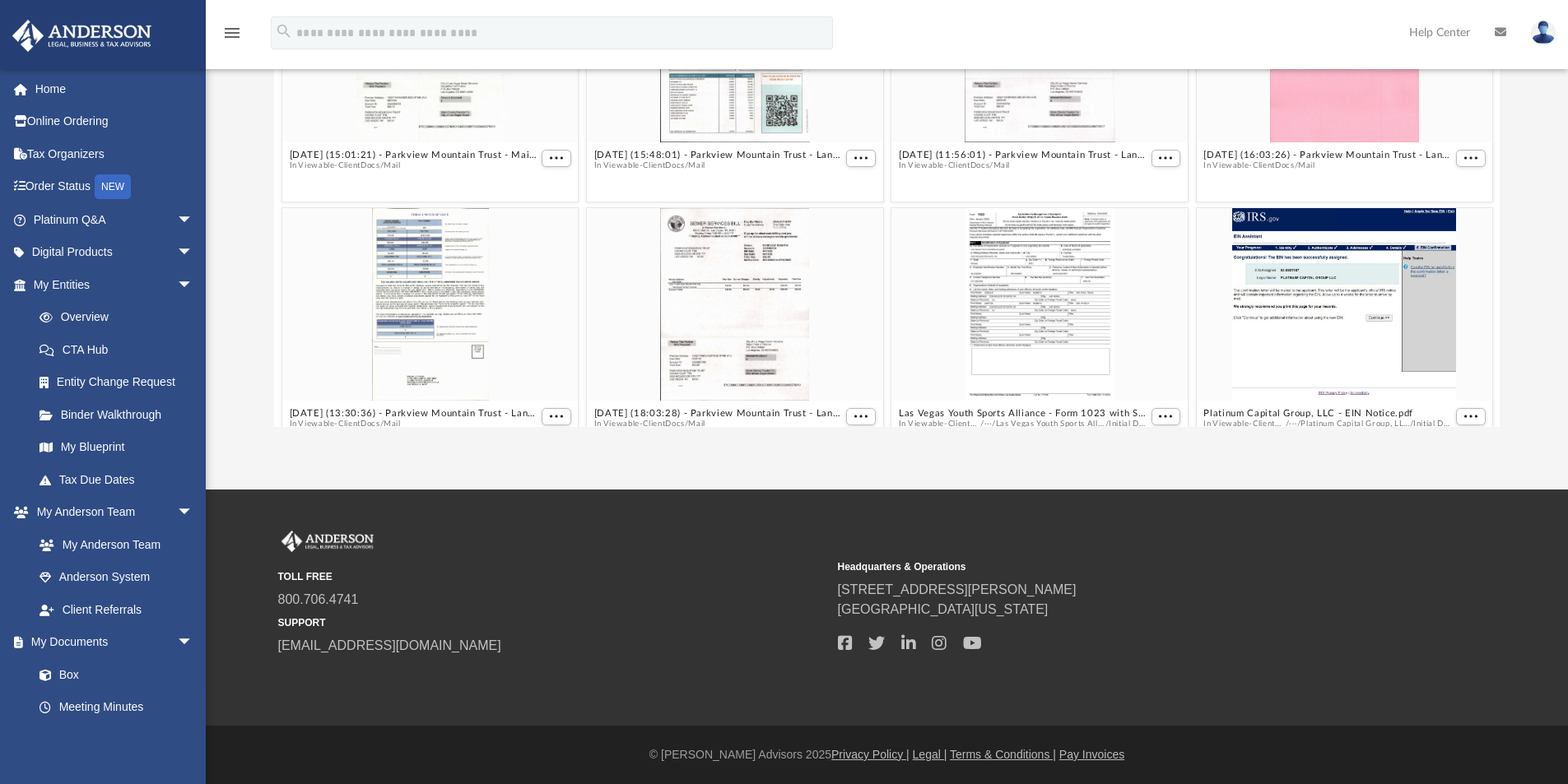
scroll to position [425, 0]
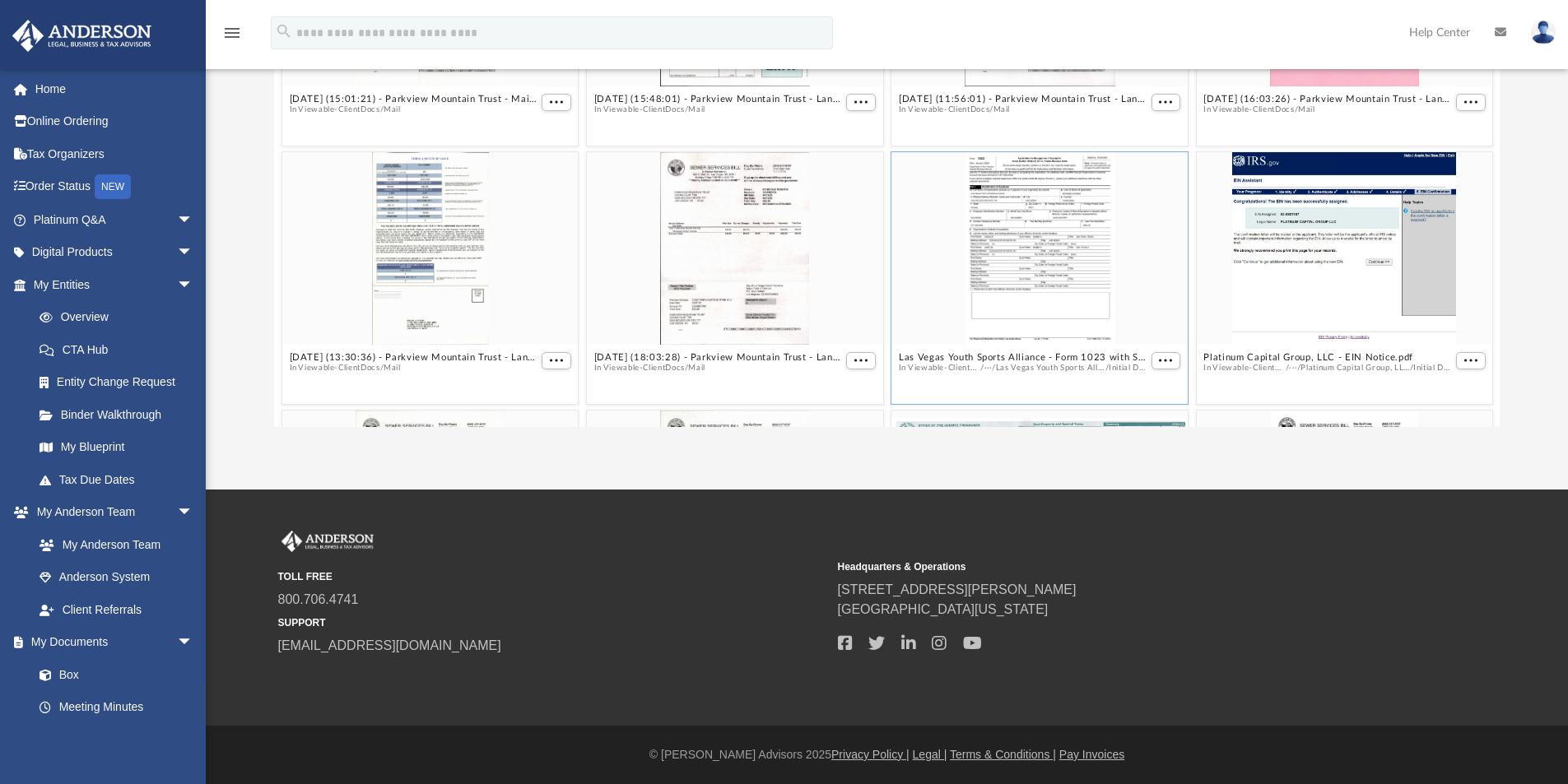
click at [1047, 224] on div "grid" at bounding box center [1039, 249] width 296 height 193
drag, startPoint x: 1142, startPoint y: 358, endPoint x: 1151, endPoint y: 362, distance: 9.8
click at [1151, 358] on button "More options" at bounding box center [1165, 360] width 30 height 17
click at [1137, 299] on li "Preview" at bounding box center [1137, 301] width 48 height 17
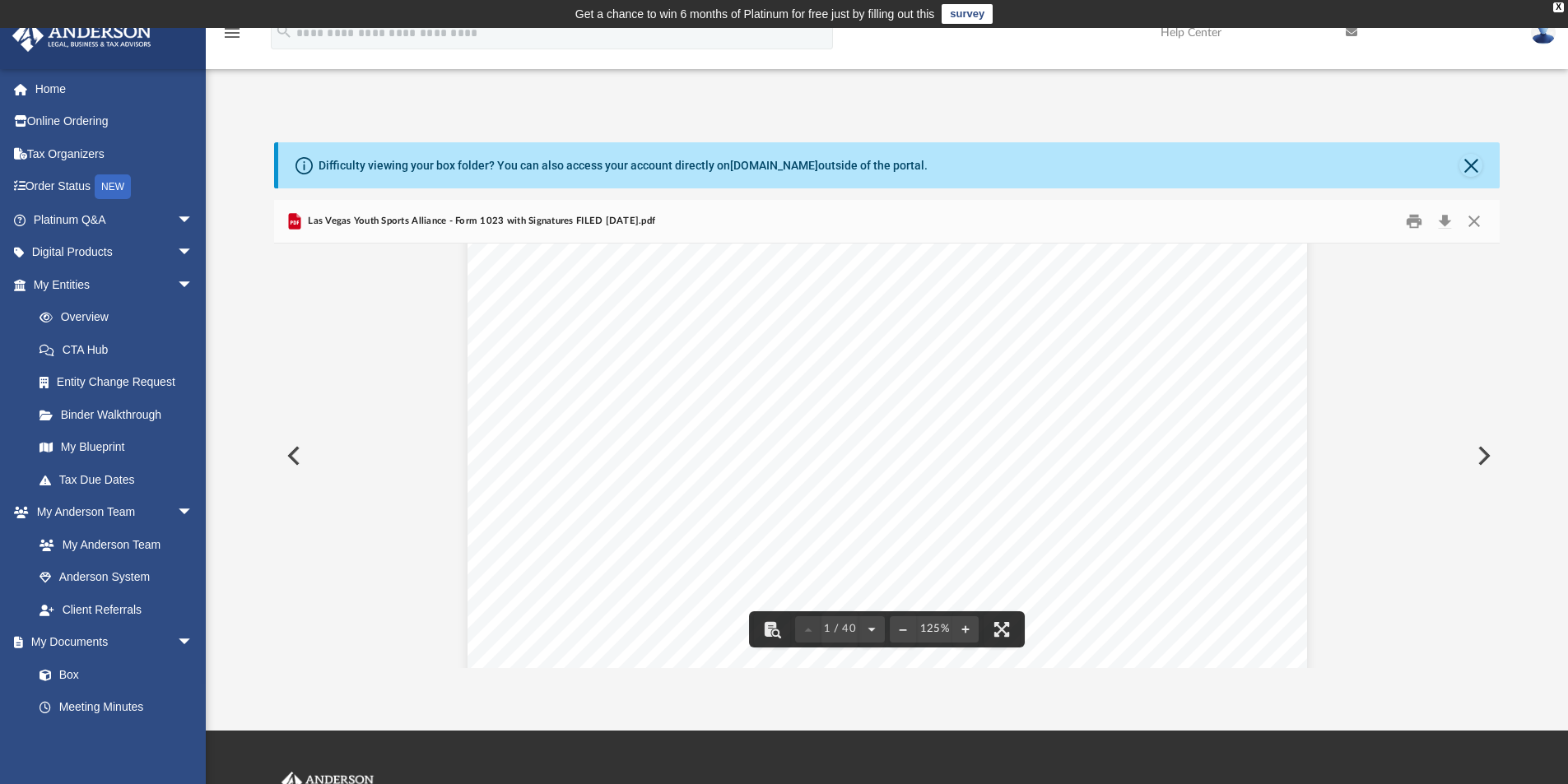
scroll to position [576, 0]
click at [1468, 167] on button "Close" at bounding box center [1471, 166] width 23 height 23
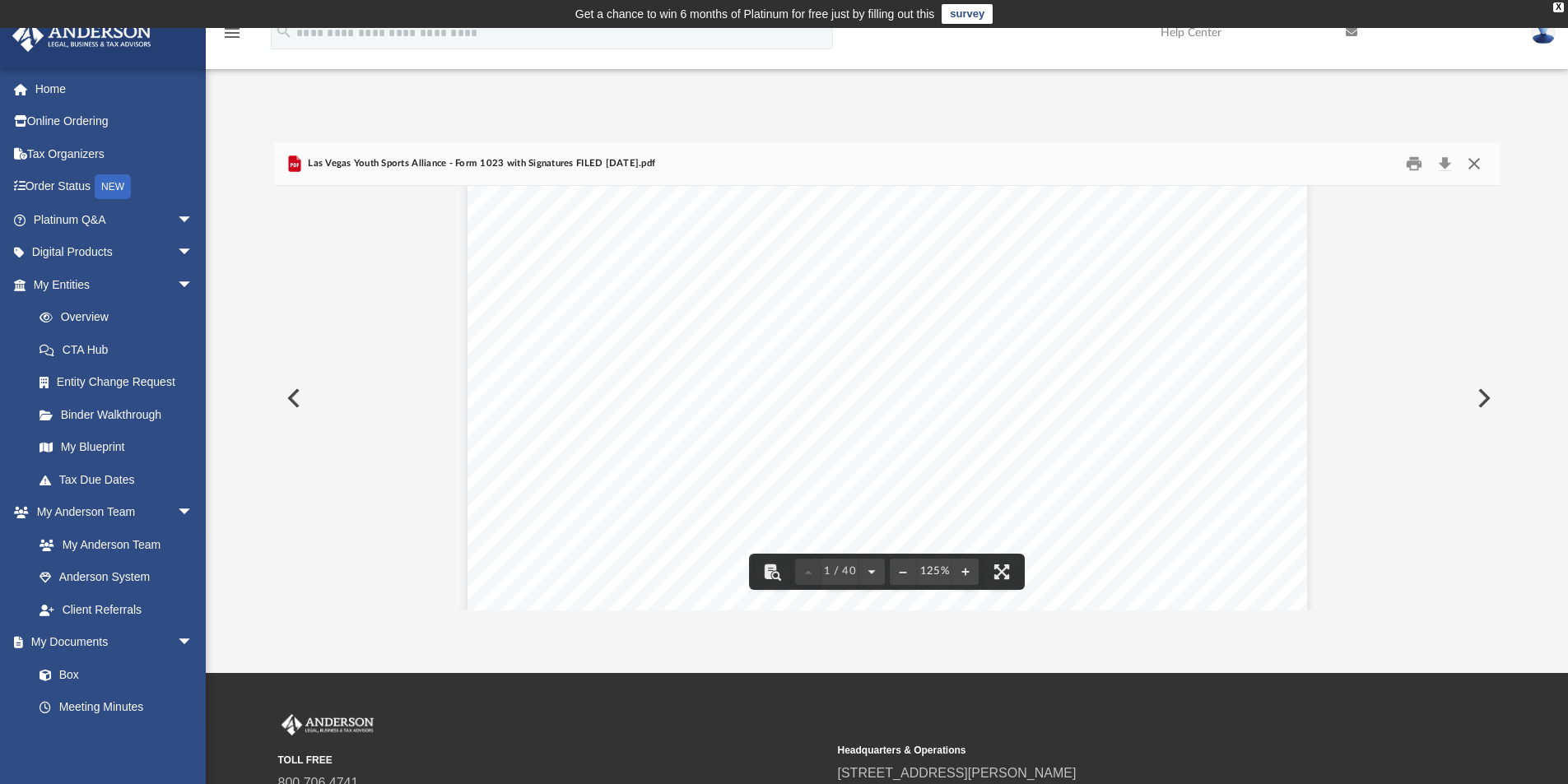
click at [1473, 162] on button "Close" at bounding box center [1475, 164] width 30 height 26
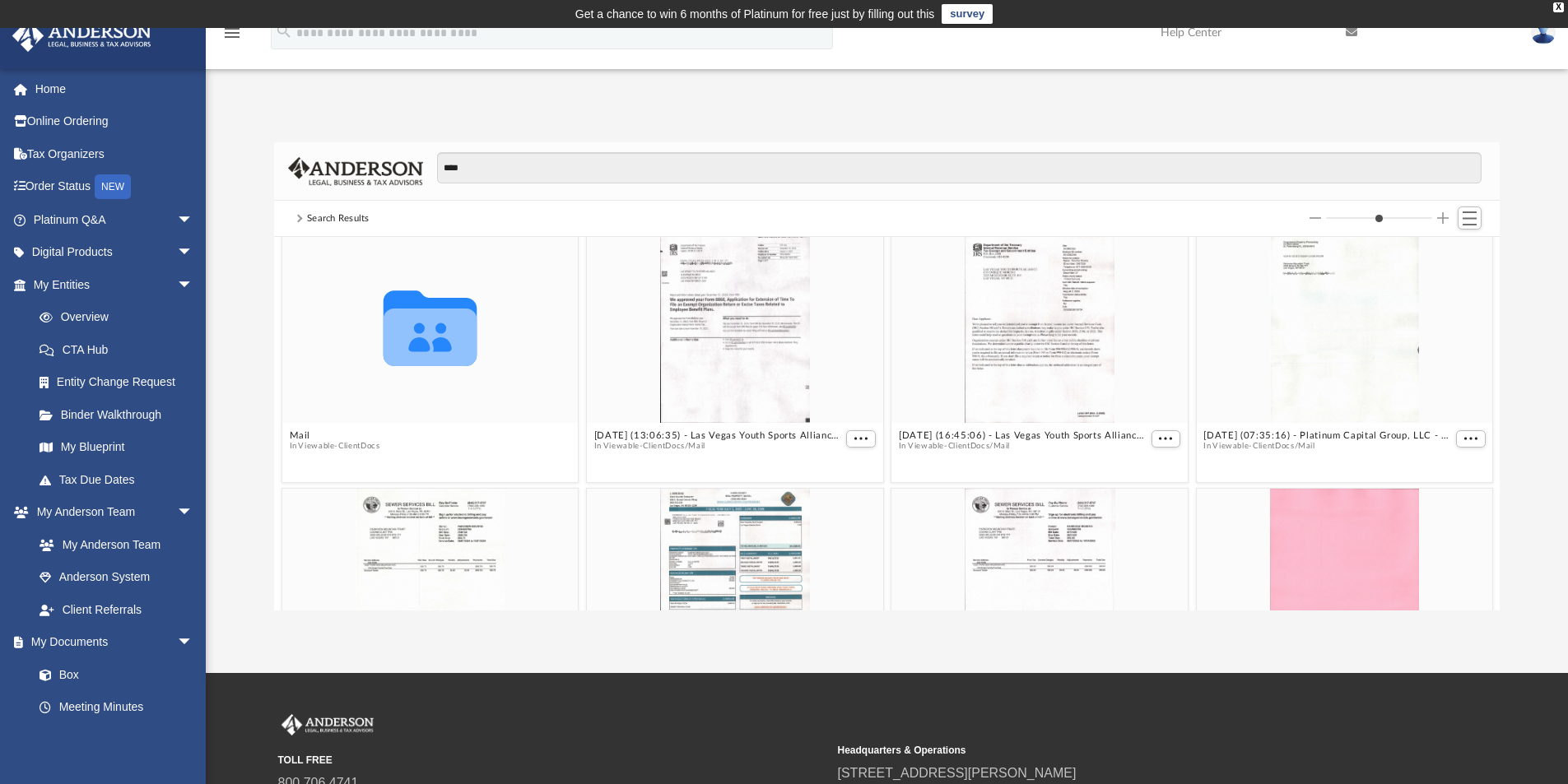
scroll to position [0, 0]
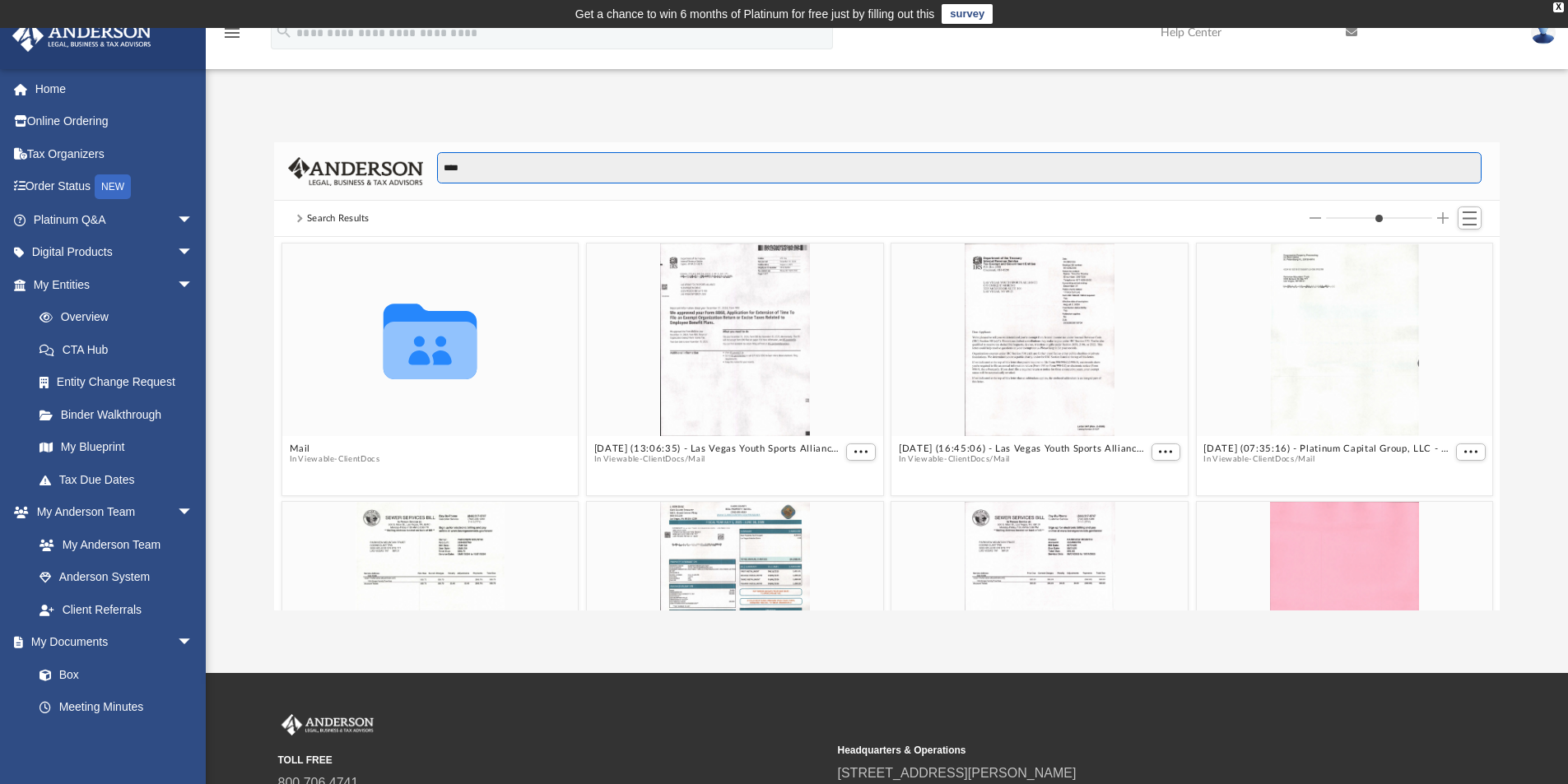
drag, startPoint x: 467, startPoint y: 168, endPoint x: 388, endPoint y: 171, distance: 79.1
click at [388, 171] on div "****" at bounding box center [887, 171] width 1227 height 59
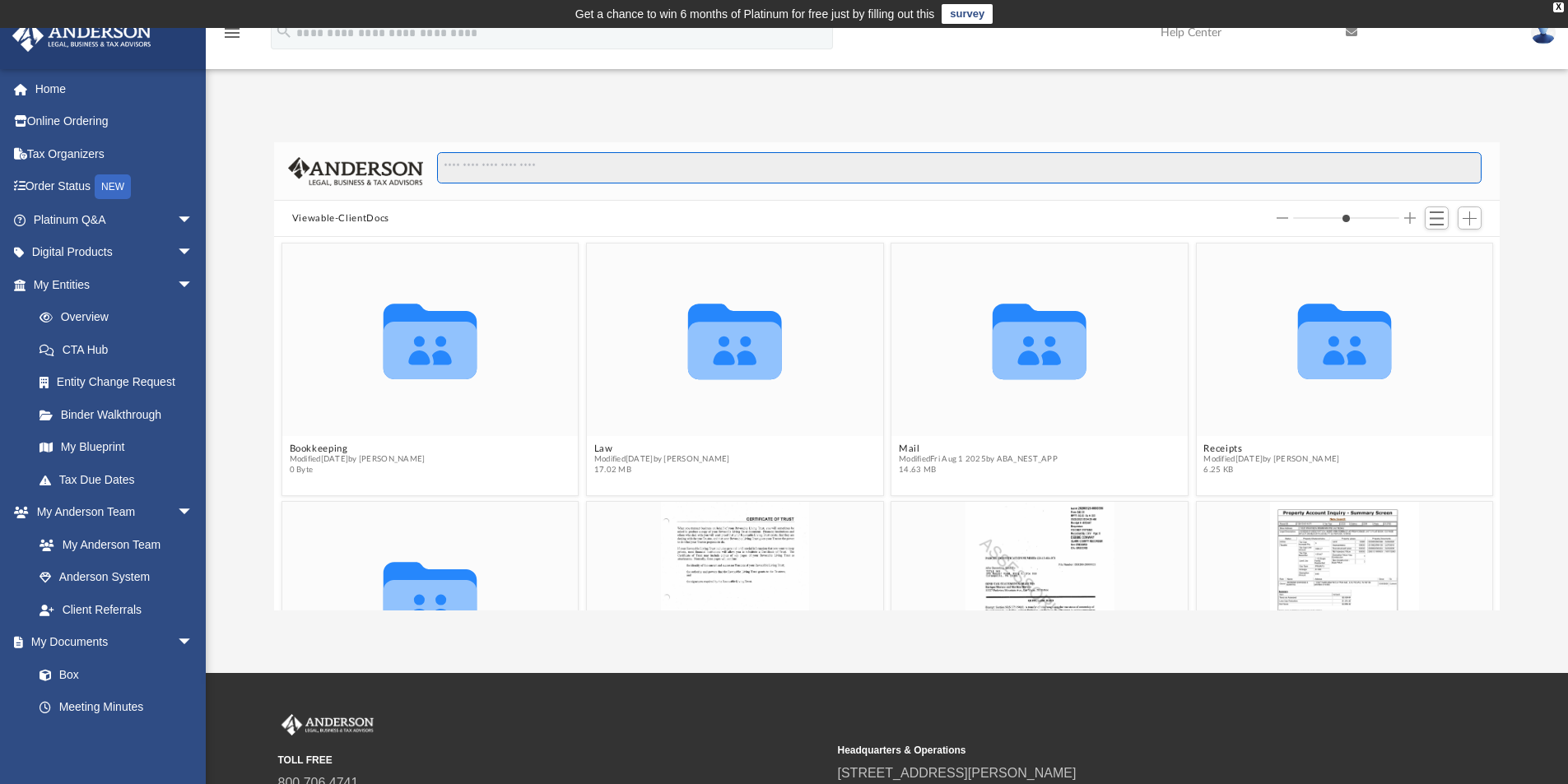
click at [498, 167] on input "Search files and folders" at bounding box center [959, 168] width 1045 height 31
type input "***"
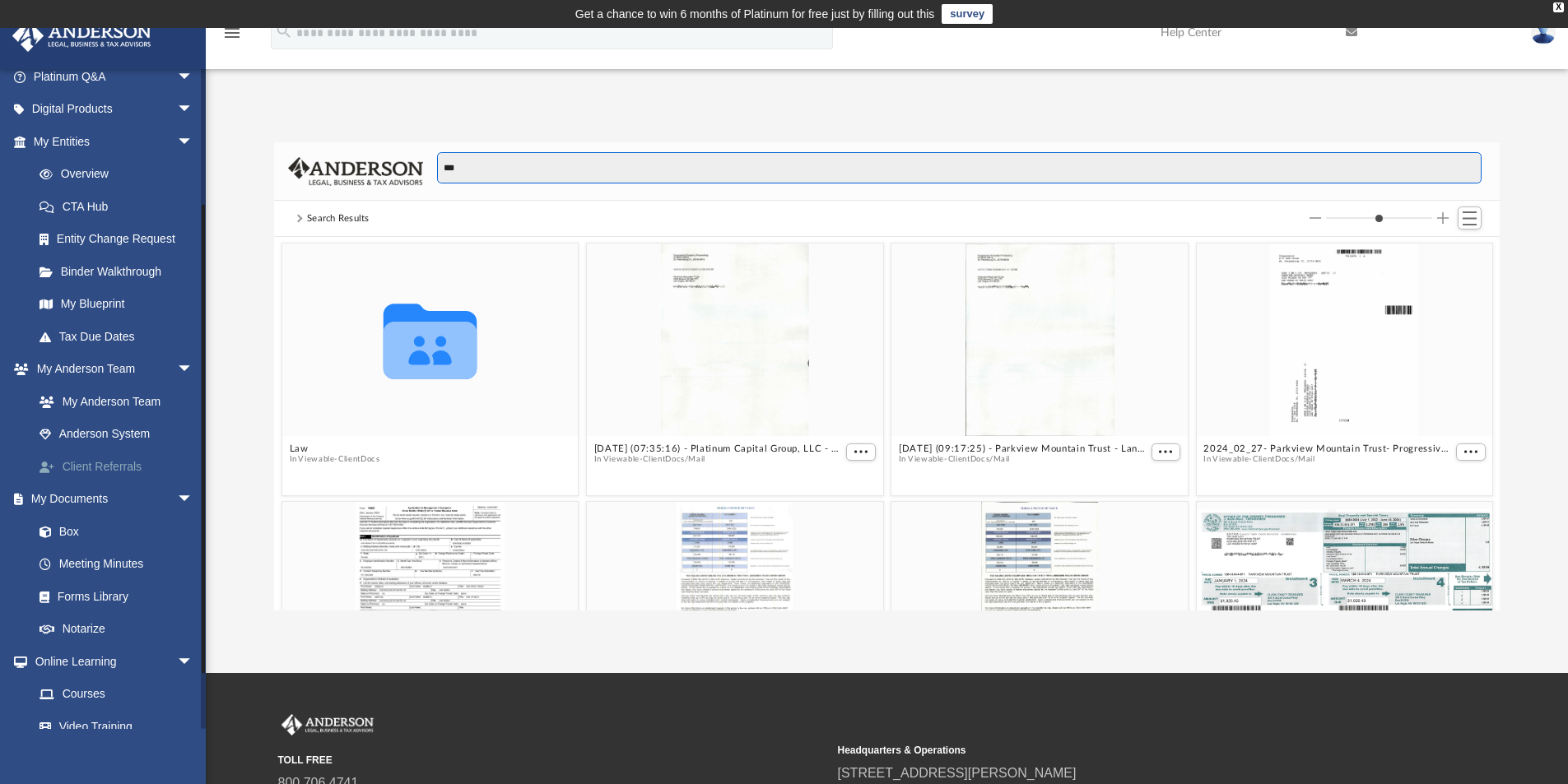
scroll to position [246, 0]
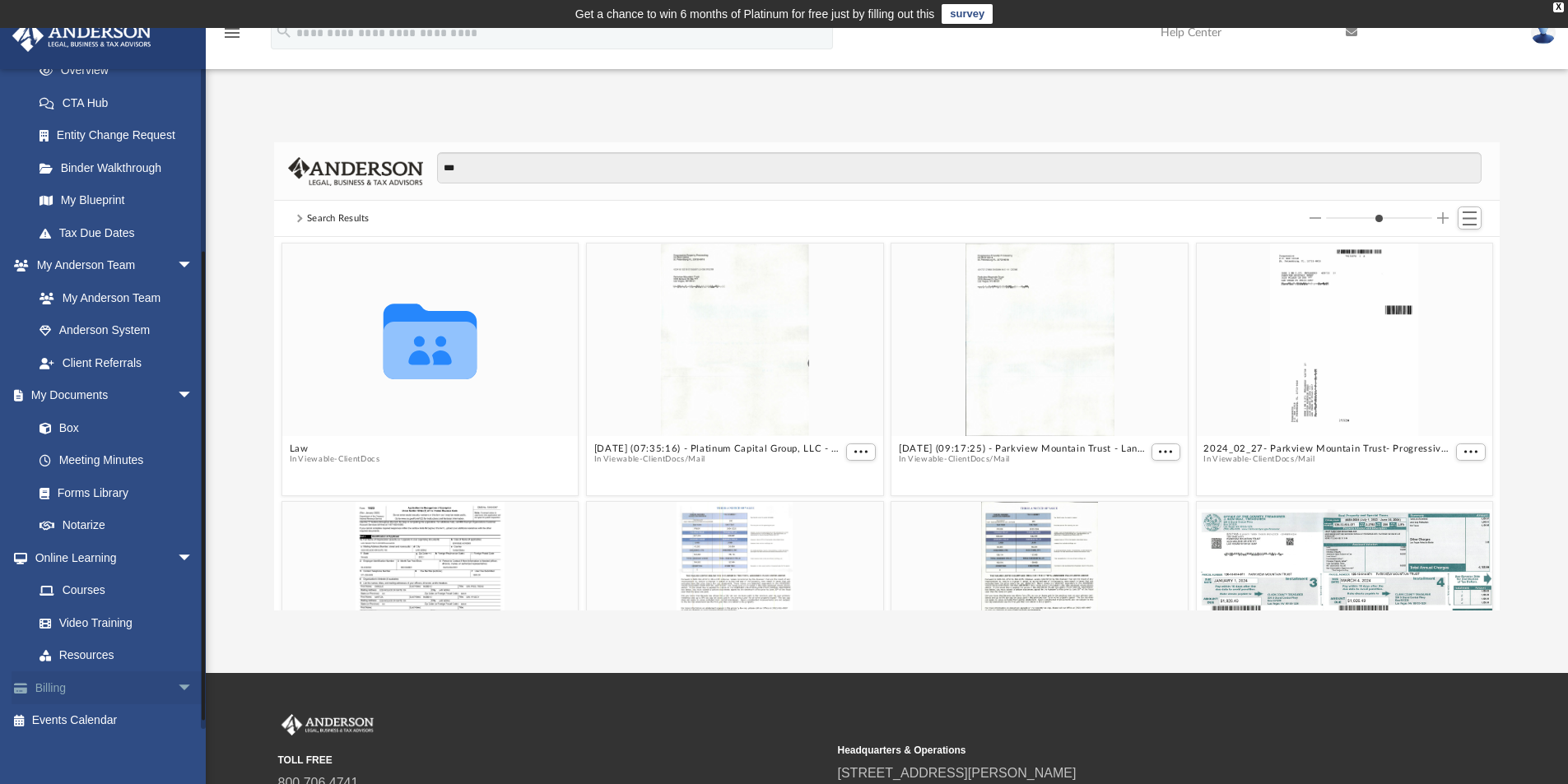
click at [49, 686] on link "Billing arrow_drop_down" at bounding box center [115, 688] width 207 height 33
click at [177, 692] on span "arrow_drop_down" at bounding box center [194, 688] width 33 height 34
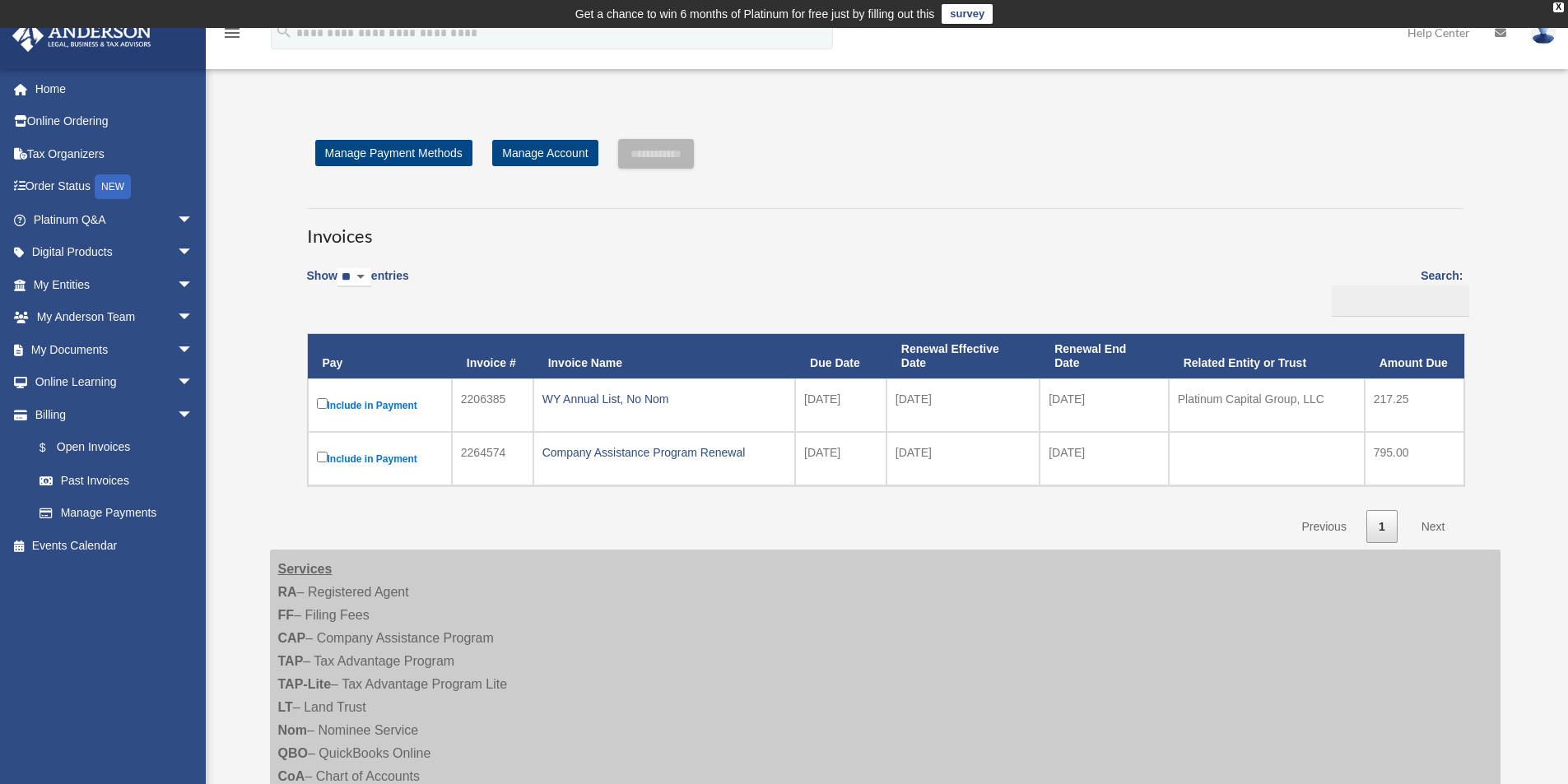
click at [1439, 273] on label "Search:" at bounding box center [1395, 291] width 138 height 51
click at [1439, 285] on input "Search:" at bounding box center [1401, 301] width 138 height 31
click at [546, 160] on link "Manage Account" at bounding box center [545, 153] width 106 height 26
click at [89, 476] on link "Past Invoices" at bounding box center [120, 481] width 195 height 33
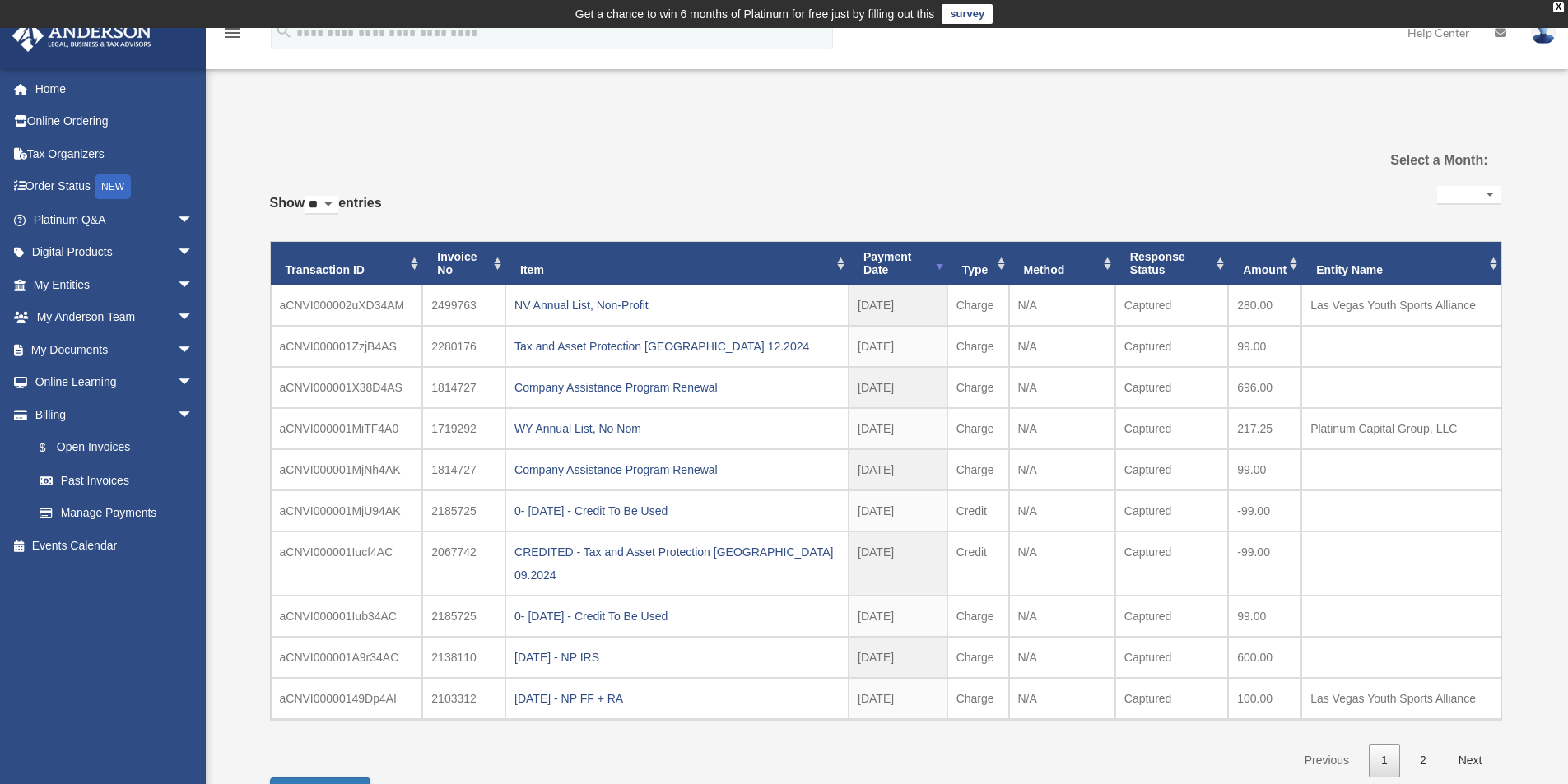
select select
click at [582, 310] on div "NV Annual List, Non-Profit" at bounding box center [677, 305] width 325 height 23
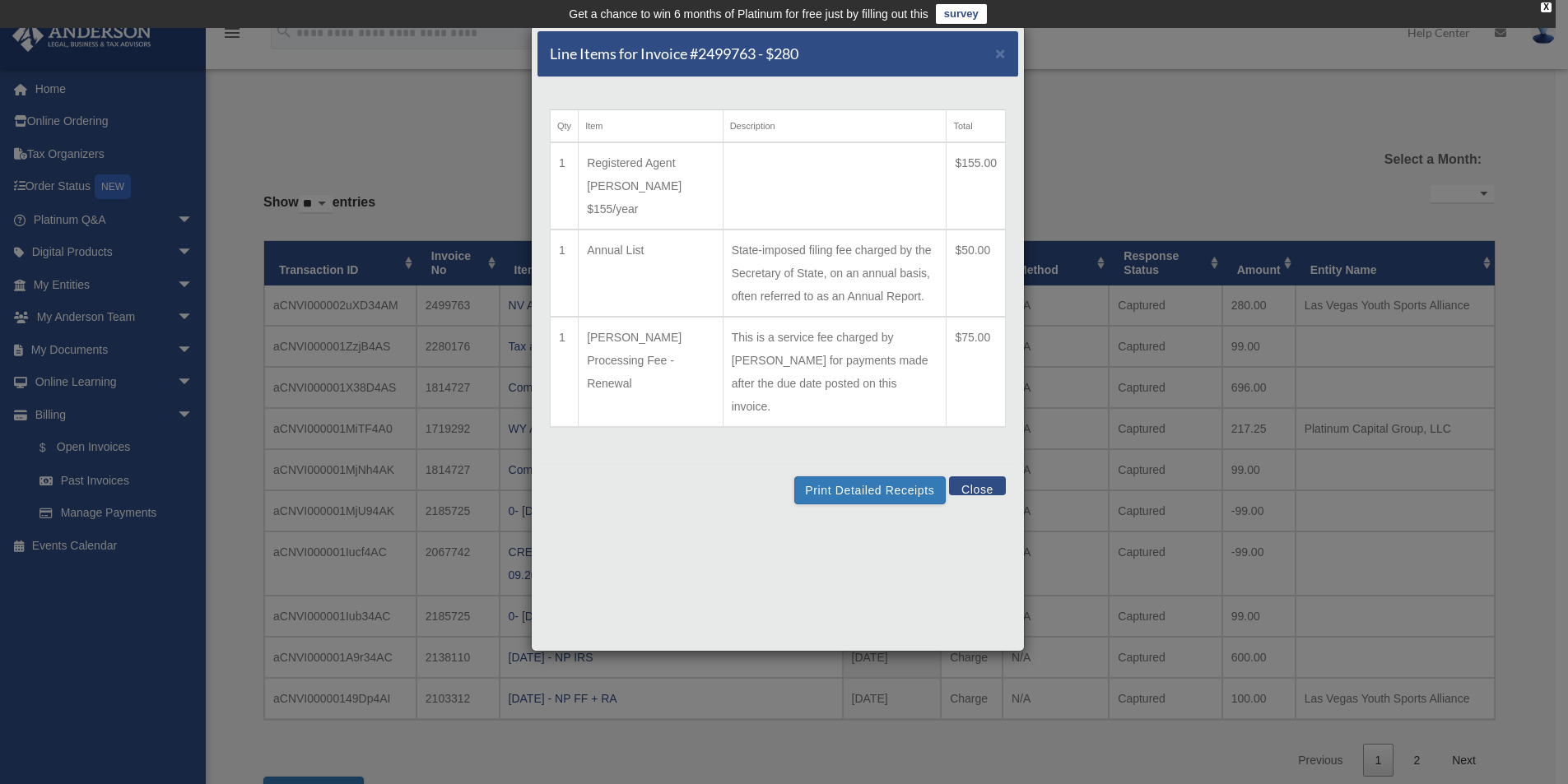
click at [1250, 176] on div "Line Items for Invoice #2499763 - $280 × Qty Item Description Total 1 Registere…" at bounding box center [784, 392] width 1568 height 784
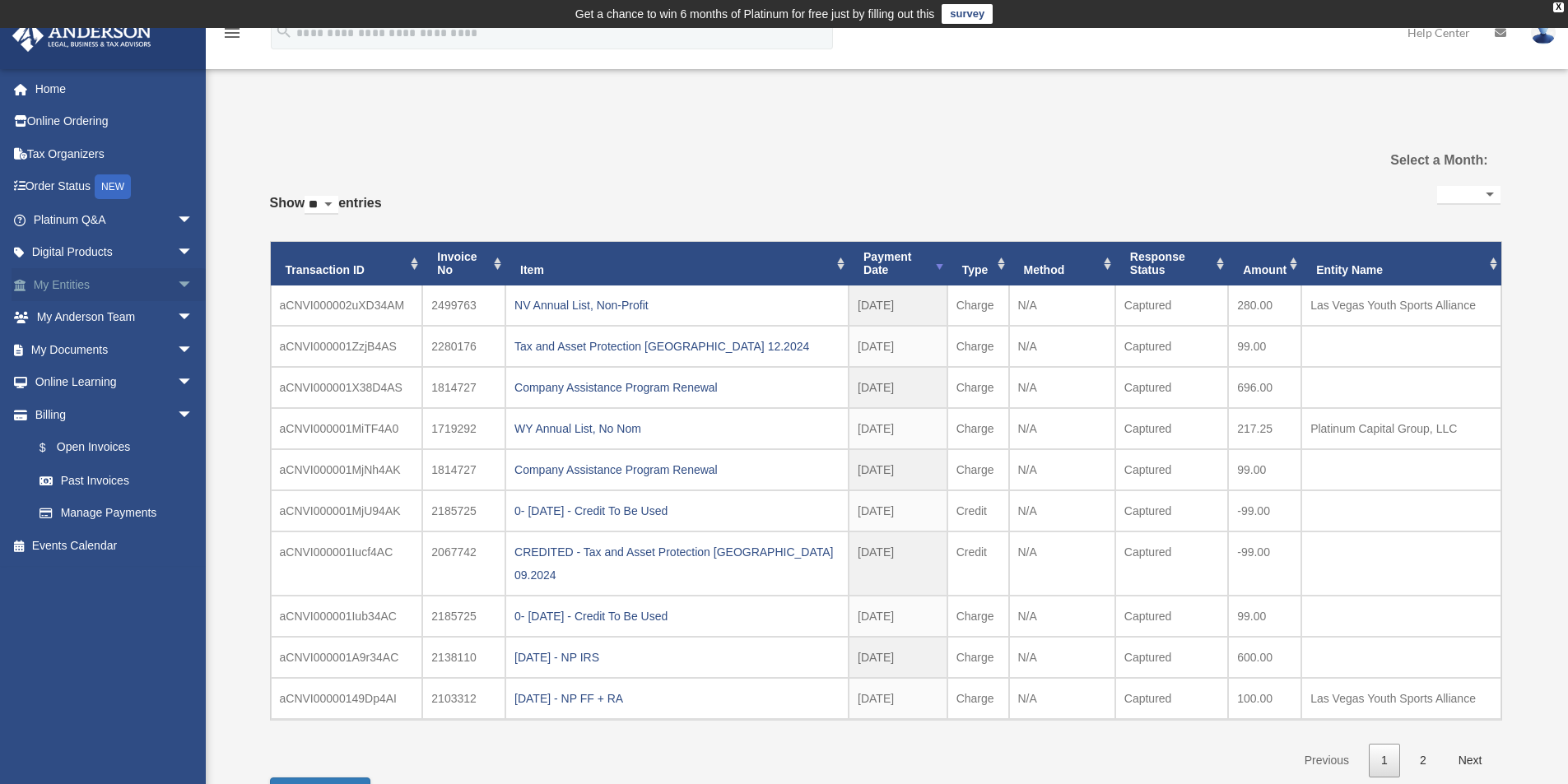
click at [151, 287] on link "My Entities arrow_drop_down" at bounding box center [115, 284] width 207 height 33
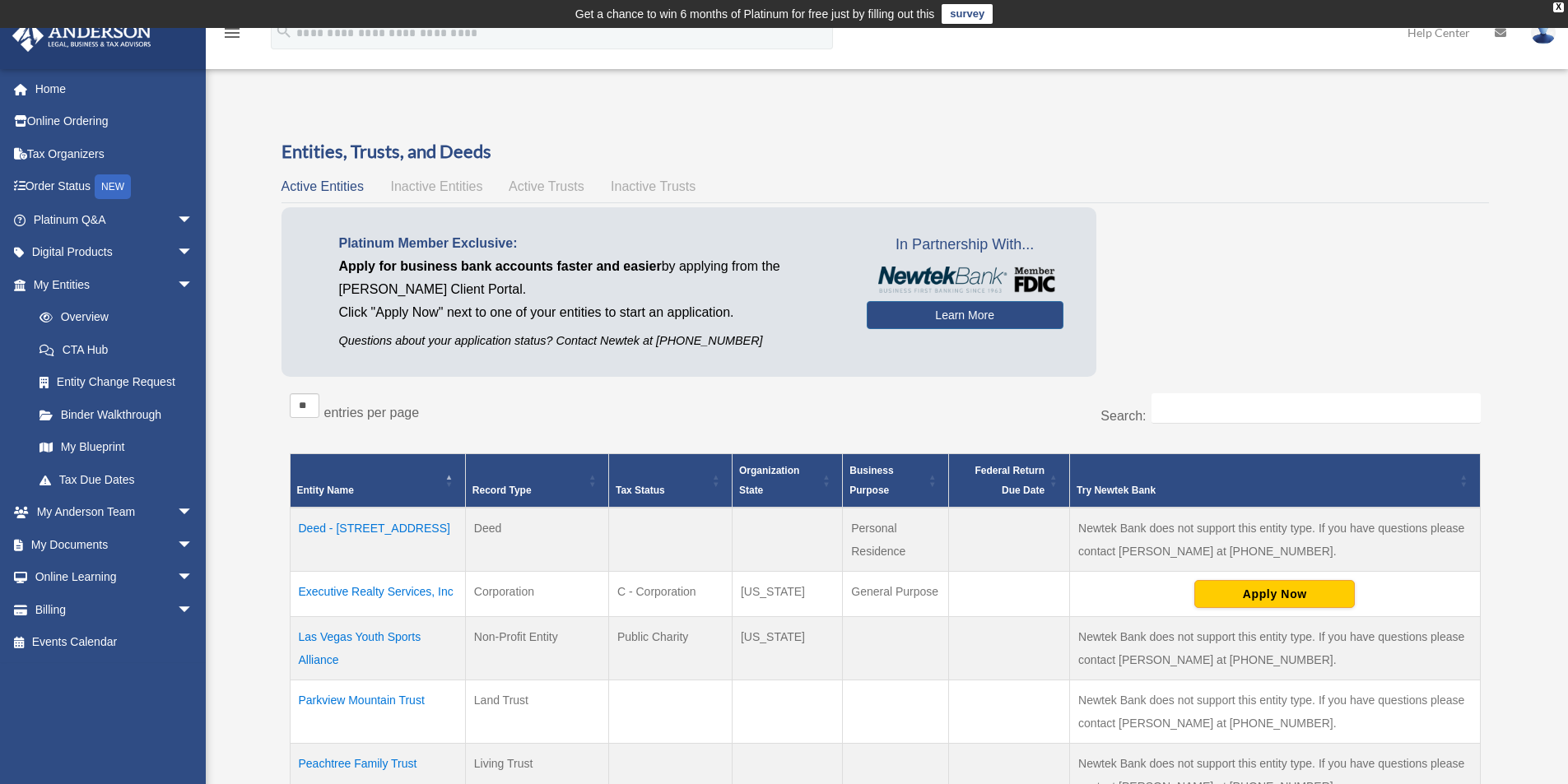
click at [343, 637] on td "Las Vegas Youth Sports Alliance" at bounding box center [377, 649] width 176 height 63
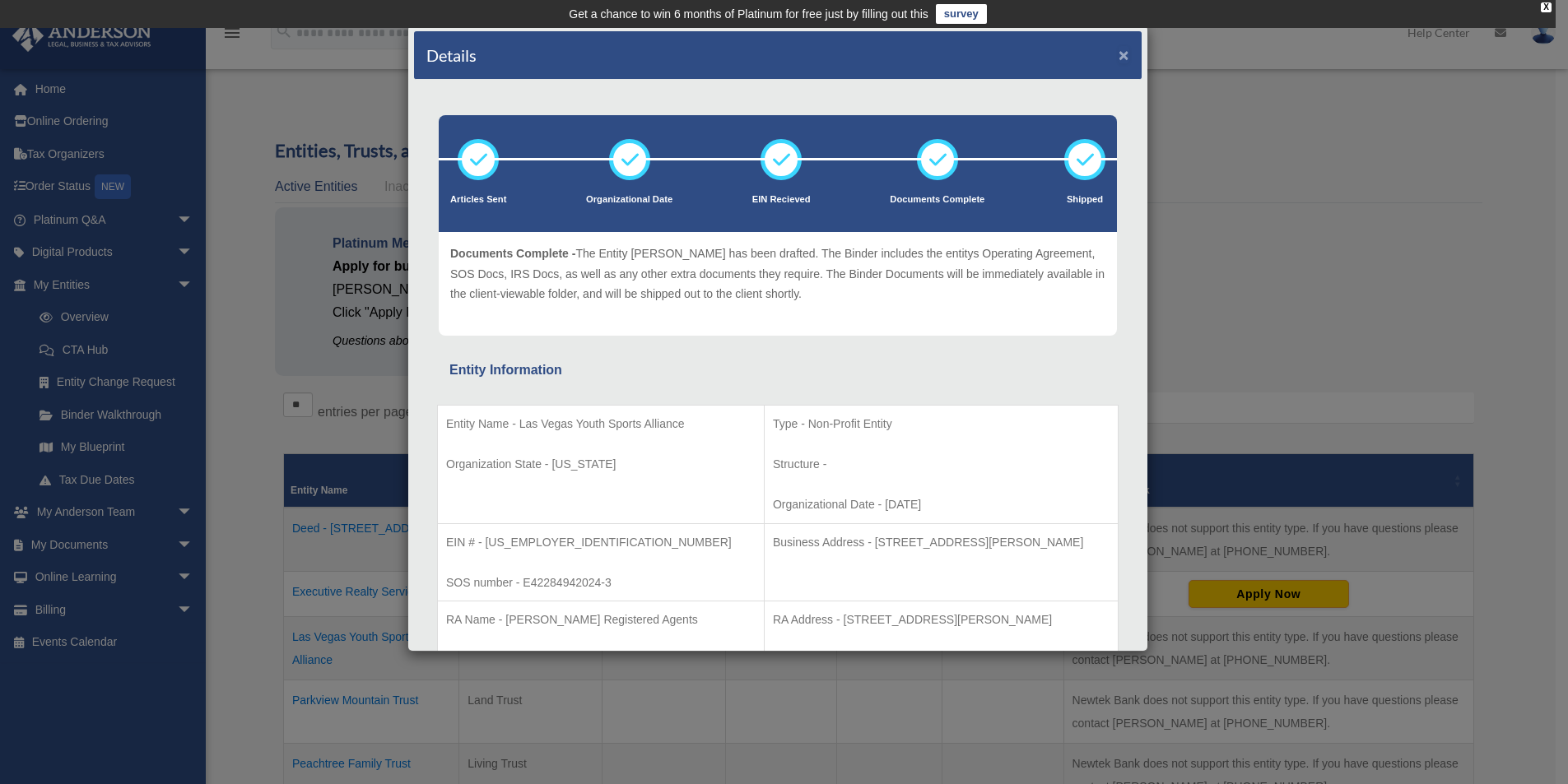
click at [1118, 56] on button "×" at bounding box center [1123, 54] width 11 height 17
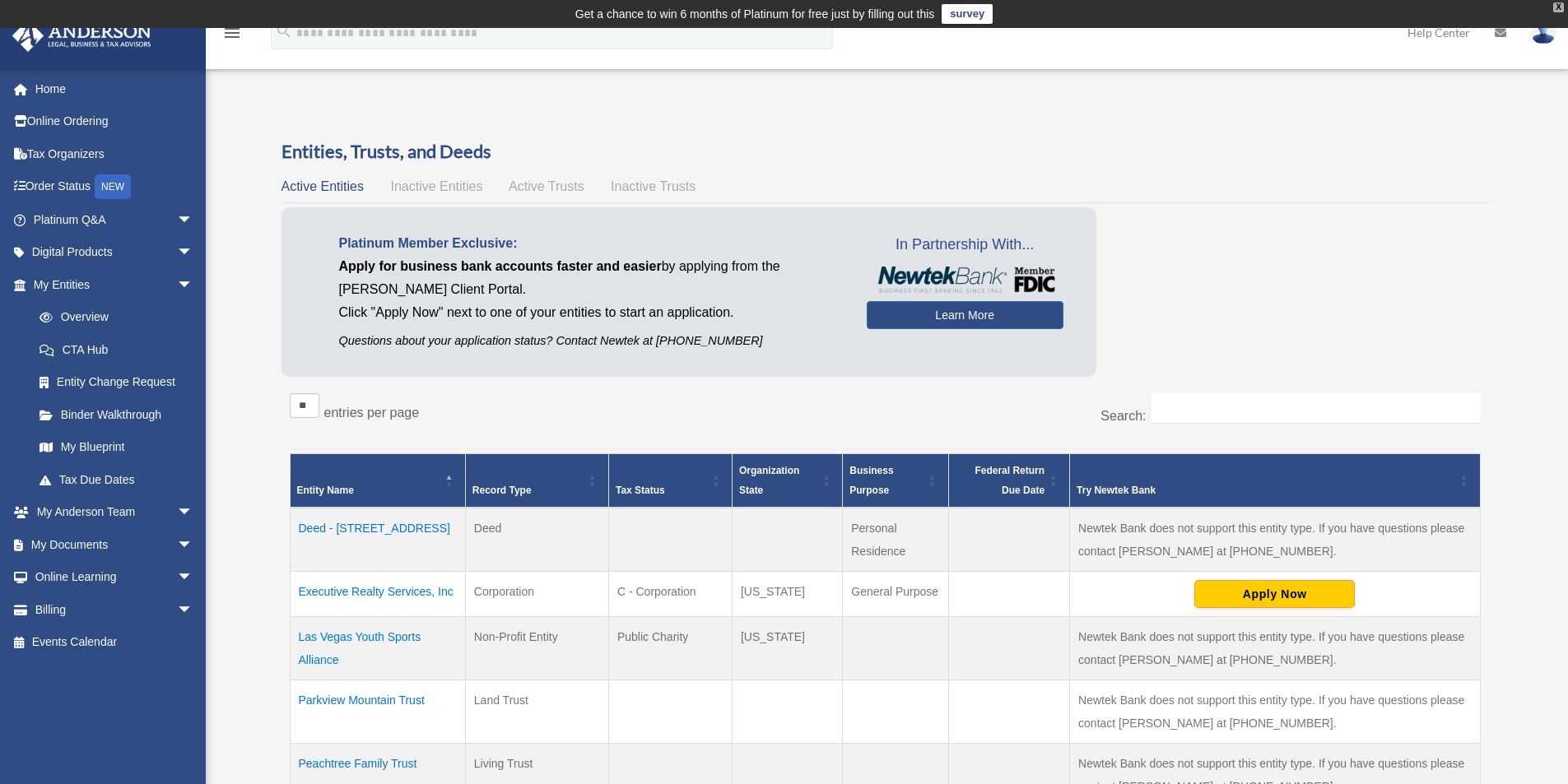
click at [1556, 6] on div "X" at bounding box center [1558, 7] width 11 height 10
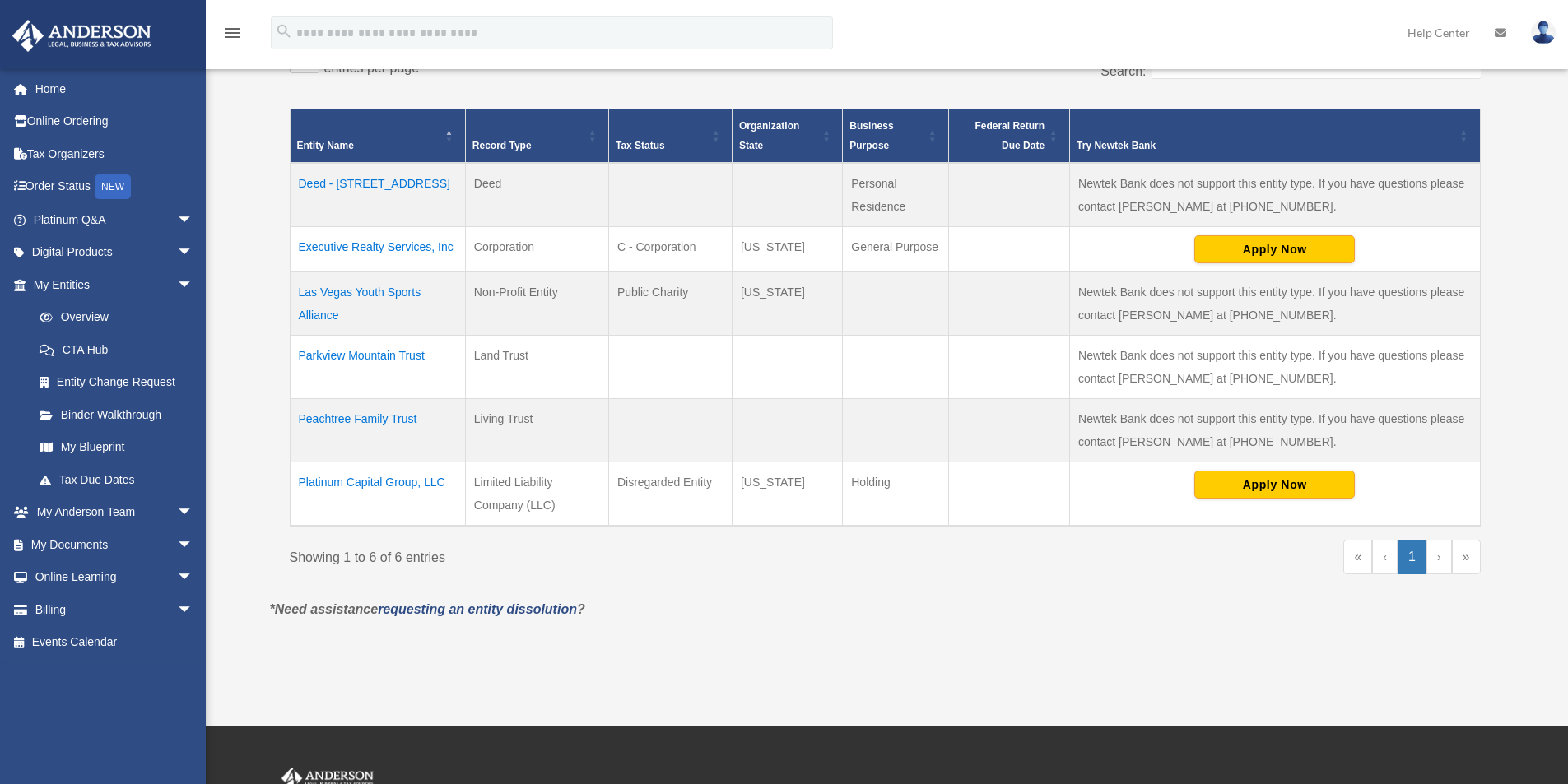
scroll to position [329, 0]
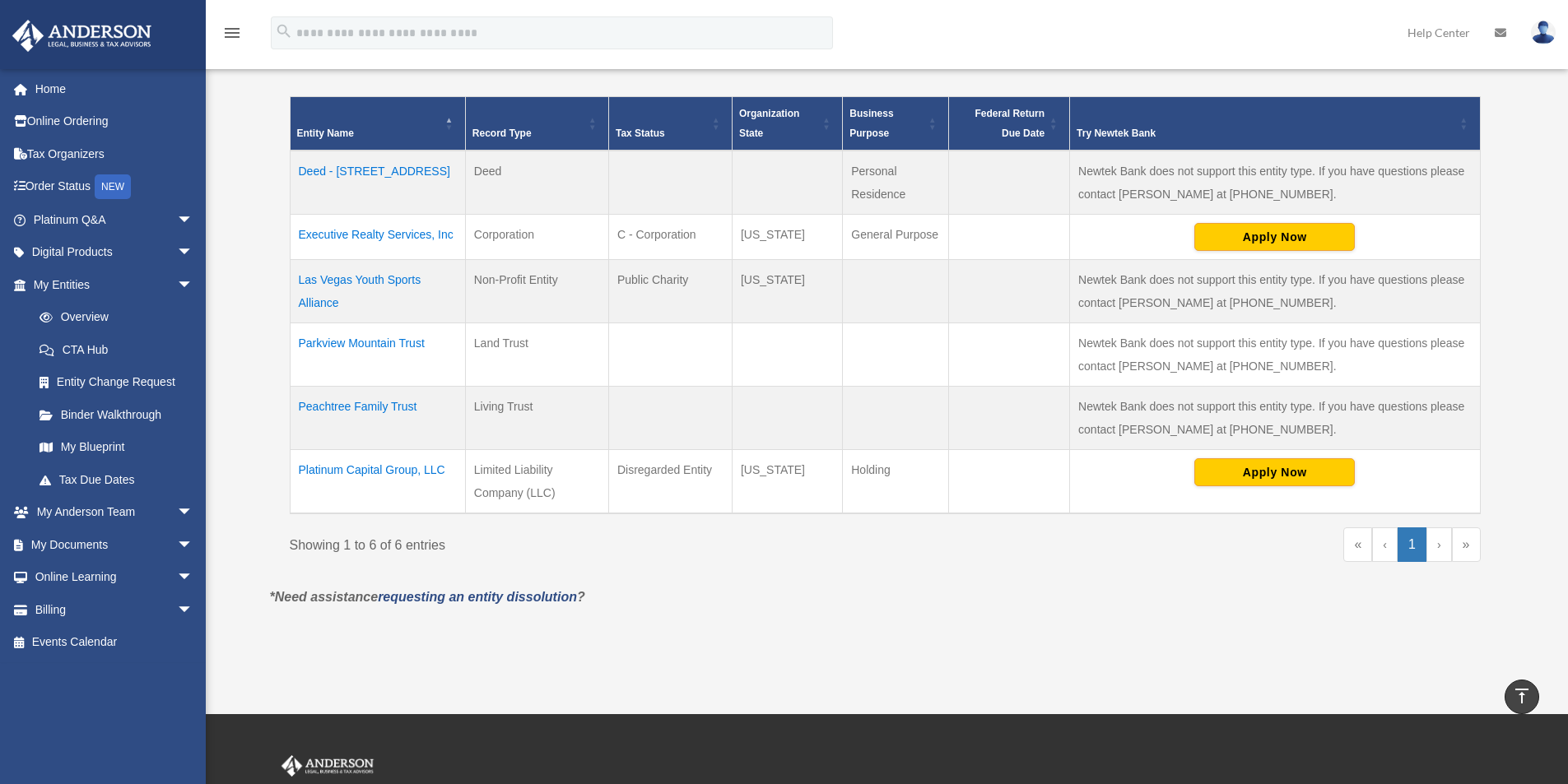
drag, startPoint x: 886, startPoint y: 500, endPoint x: 351, endPoint y: 238, distance: 595.7
click at [351, 238] on td "Executive Realty Services, Inc" at bounding box center [377, 237] width 176 height 45
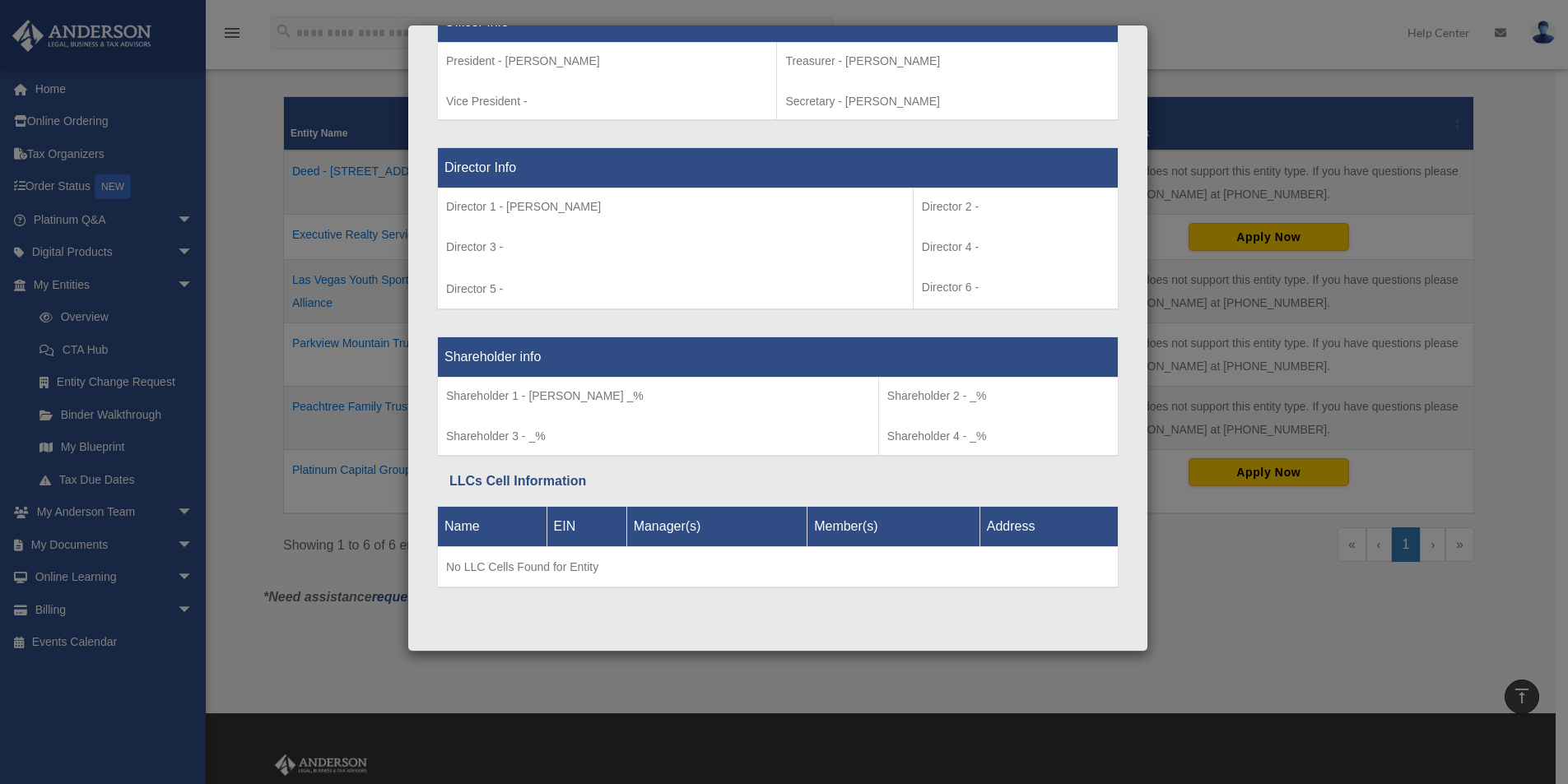
scroll to position [0, 0]
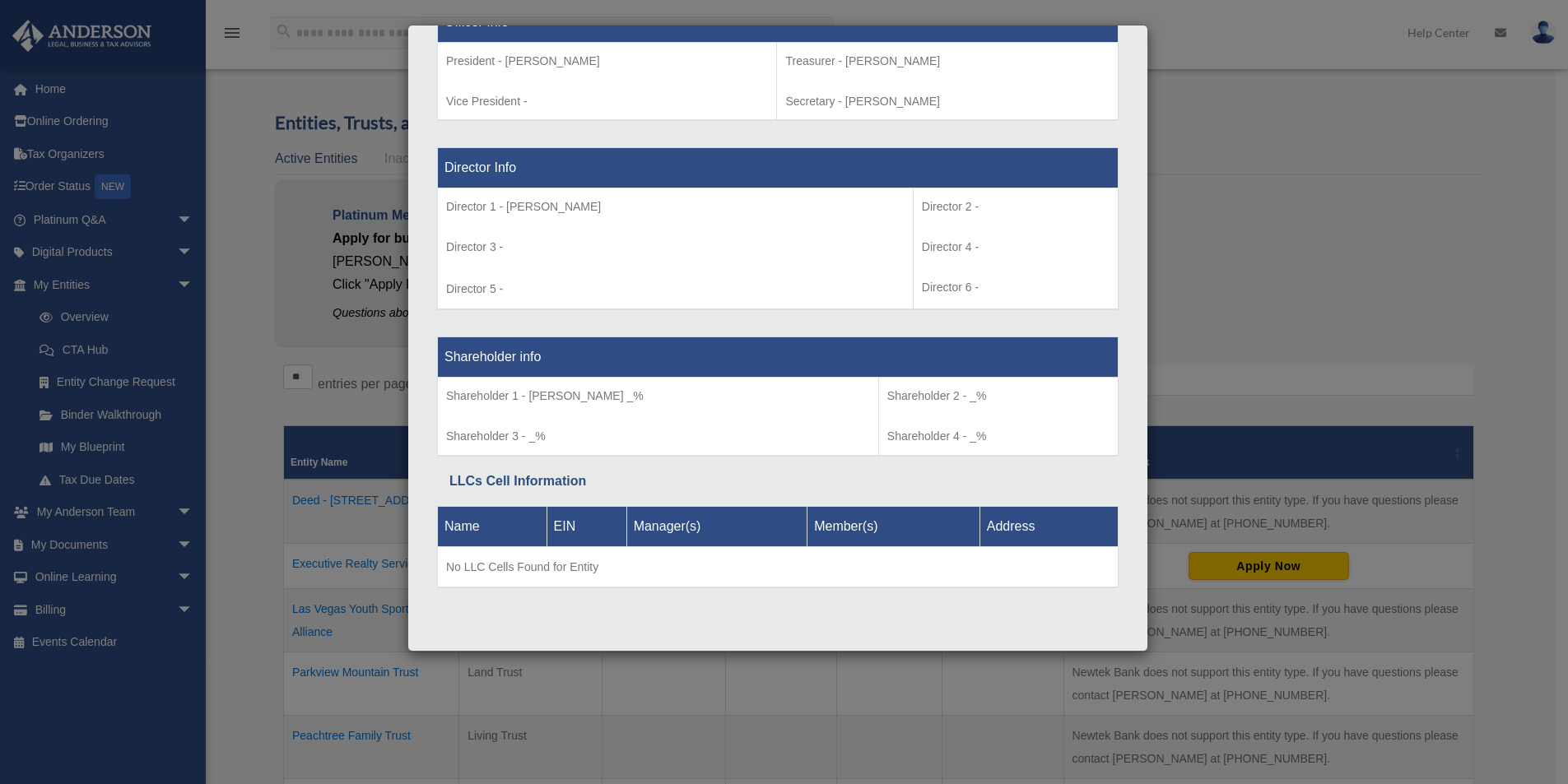
click at [1175, 32] on div "Details × Articles Sent Organizational Date" at bounding box center [784, 392] width 1568 height 784
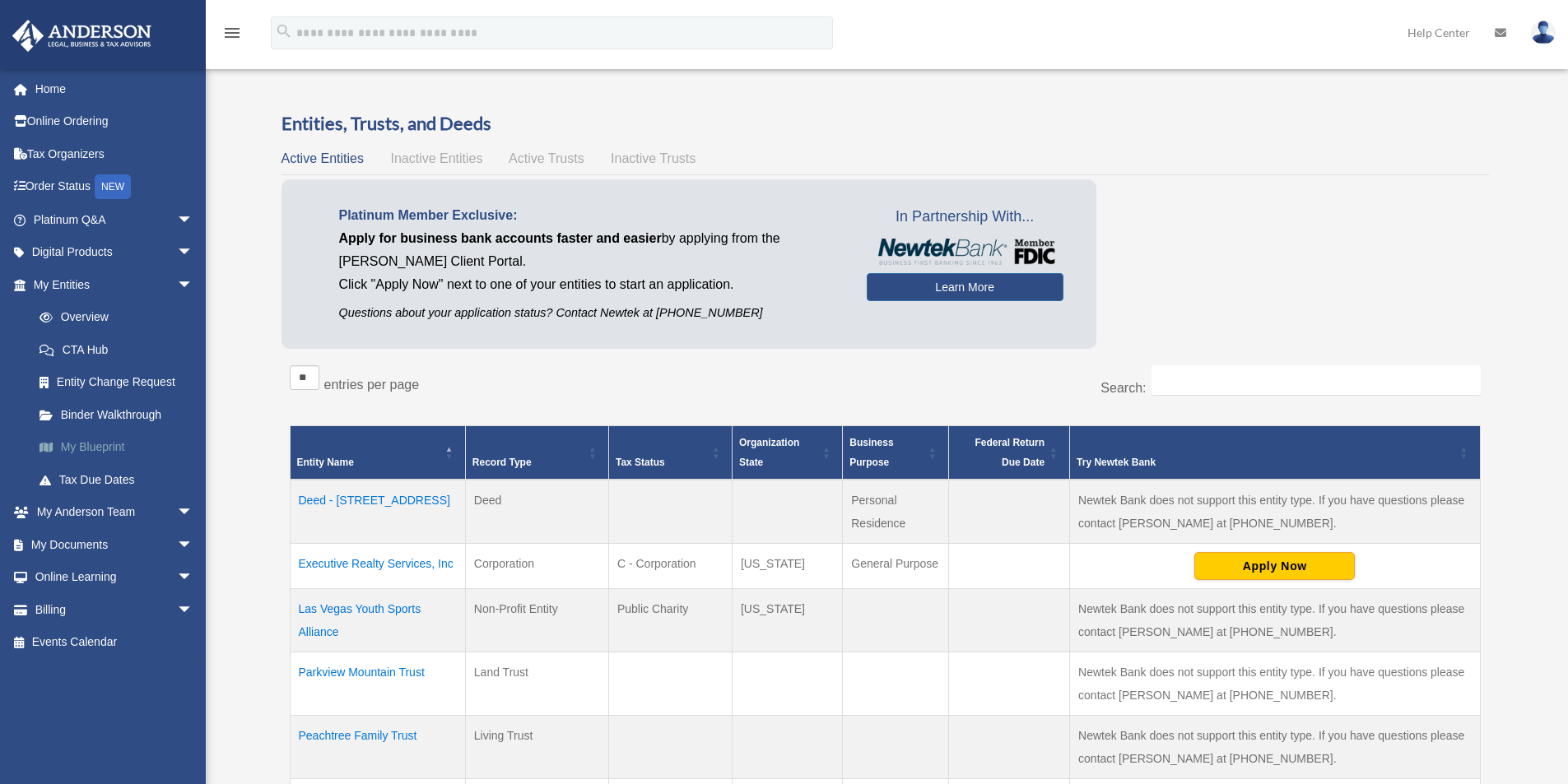
click at [78, 444] on link "My Blueprint" at bounding box center [120, 448] width 195 height 33
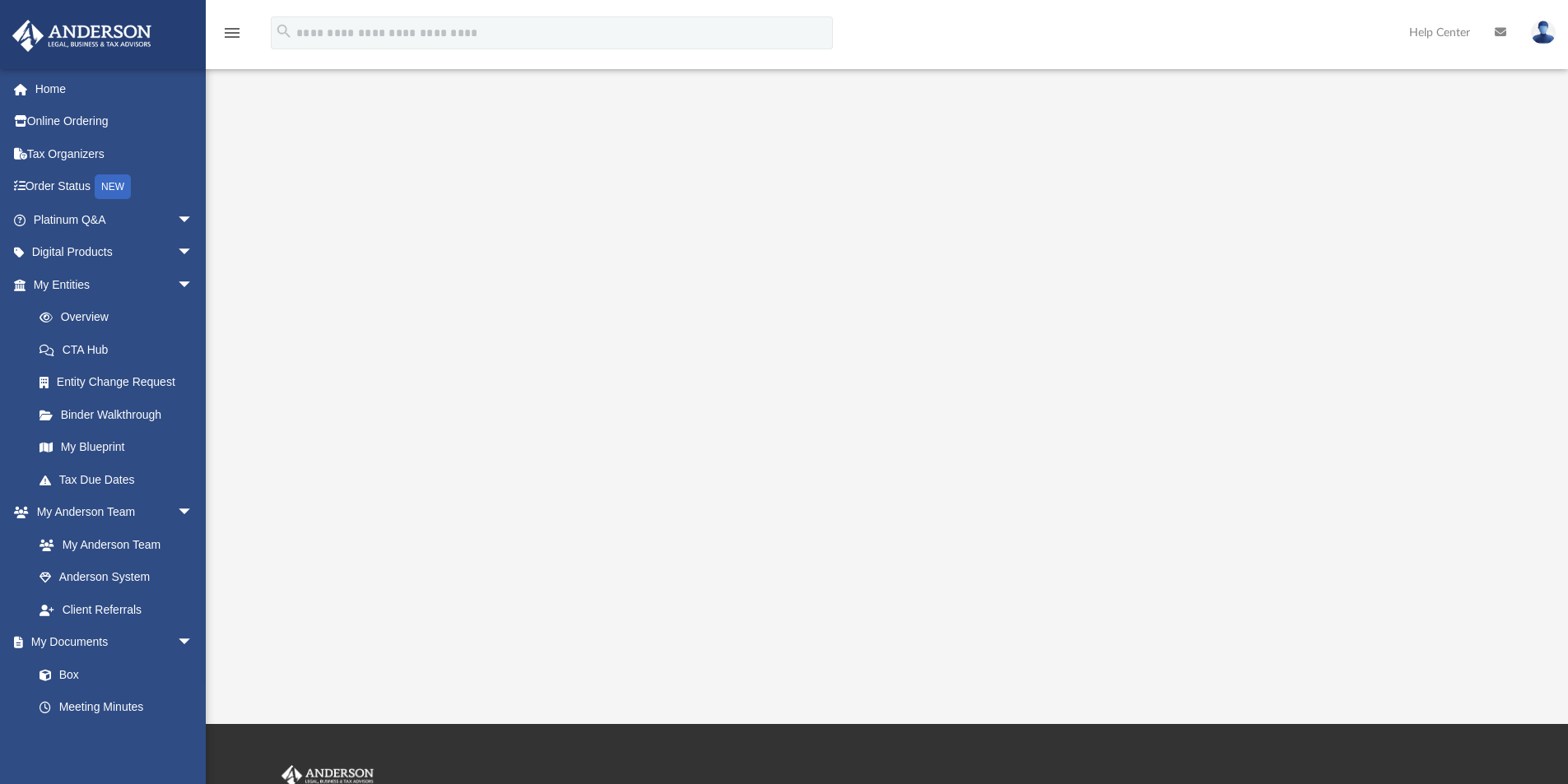
scroll to position [95, 0]
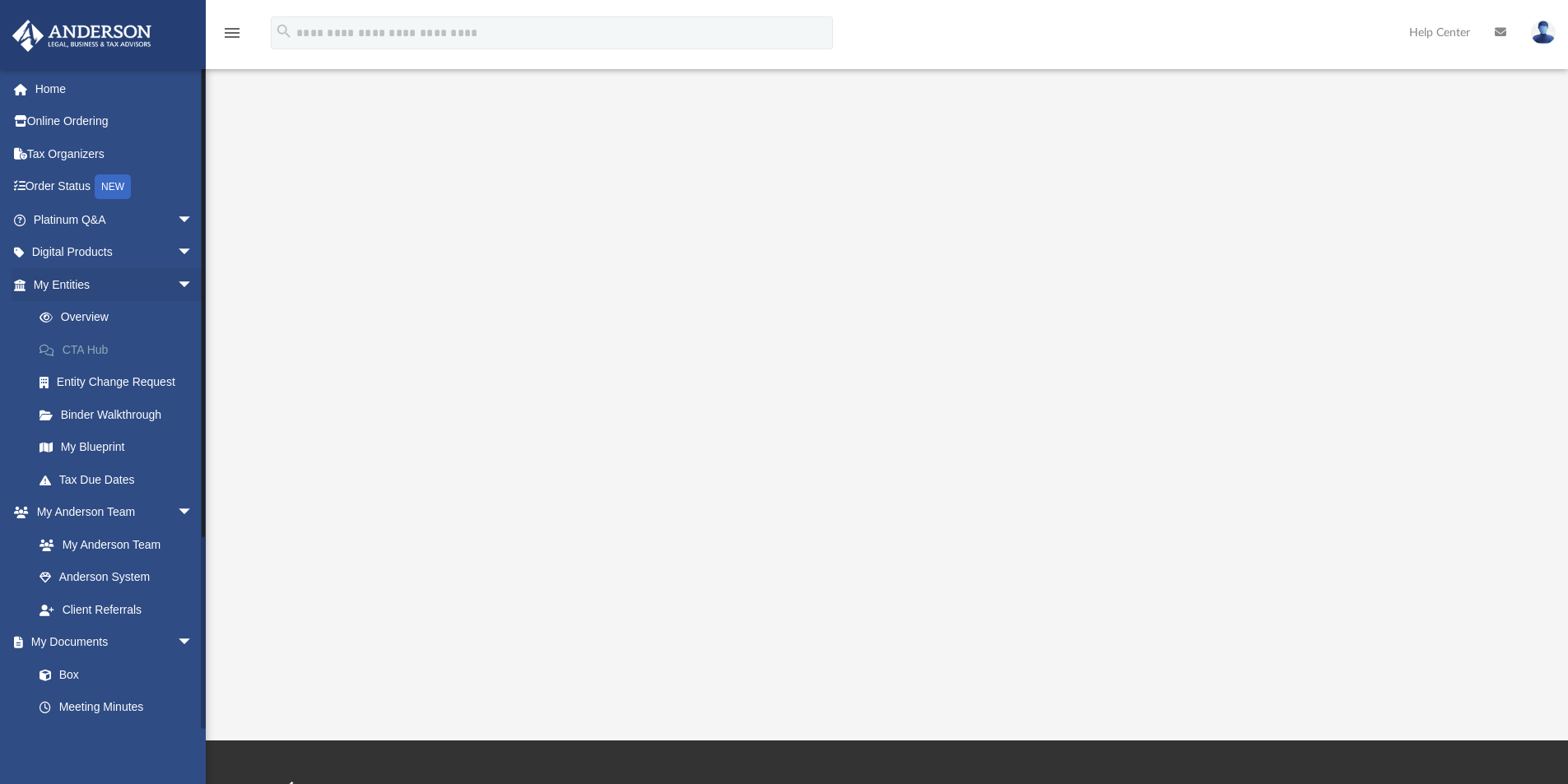
click at [101, 341] on link "CTA Hub" at bounding box center [120, 350] width 195 height 33
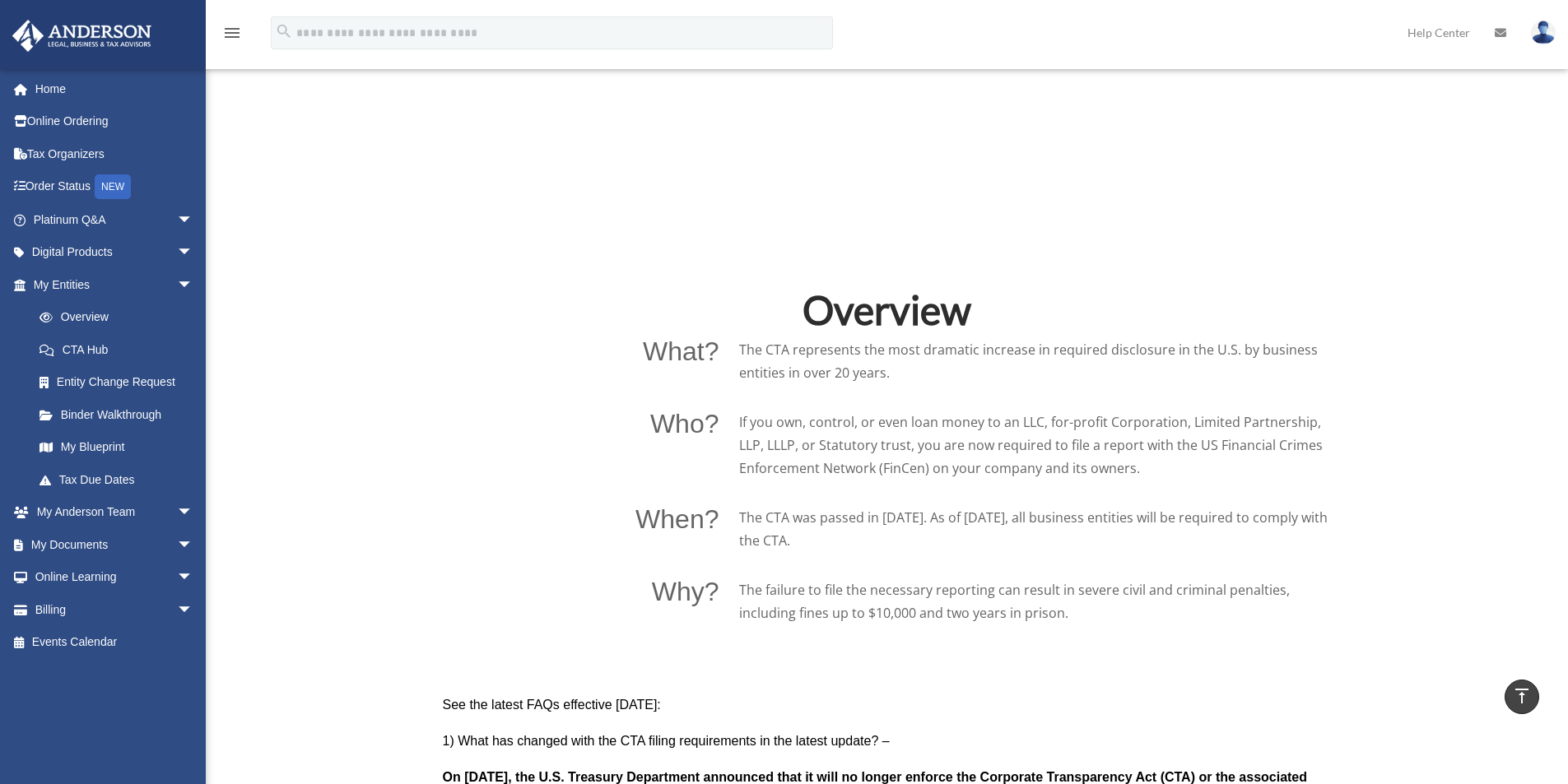
scroll to position [658, 0]
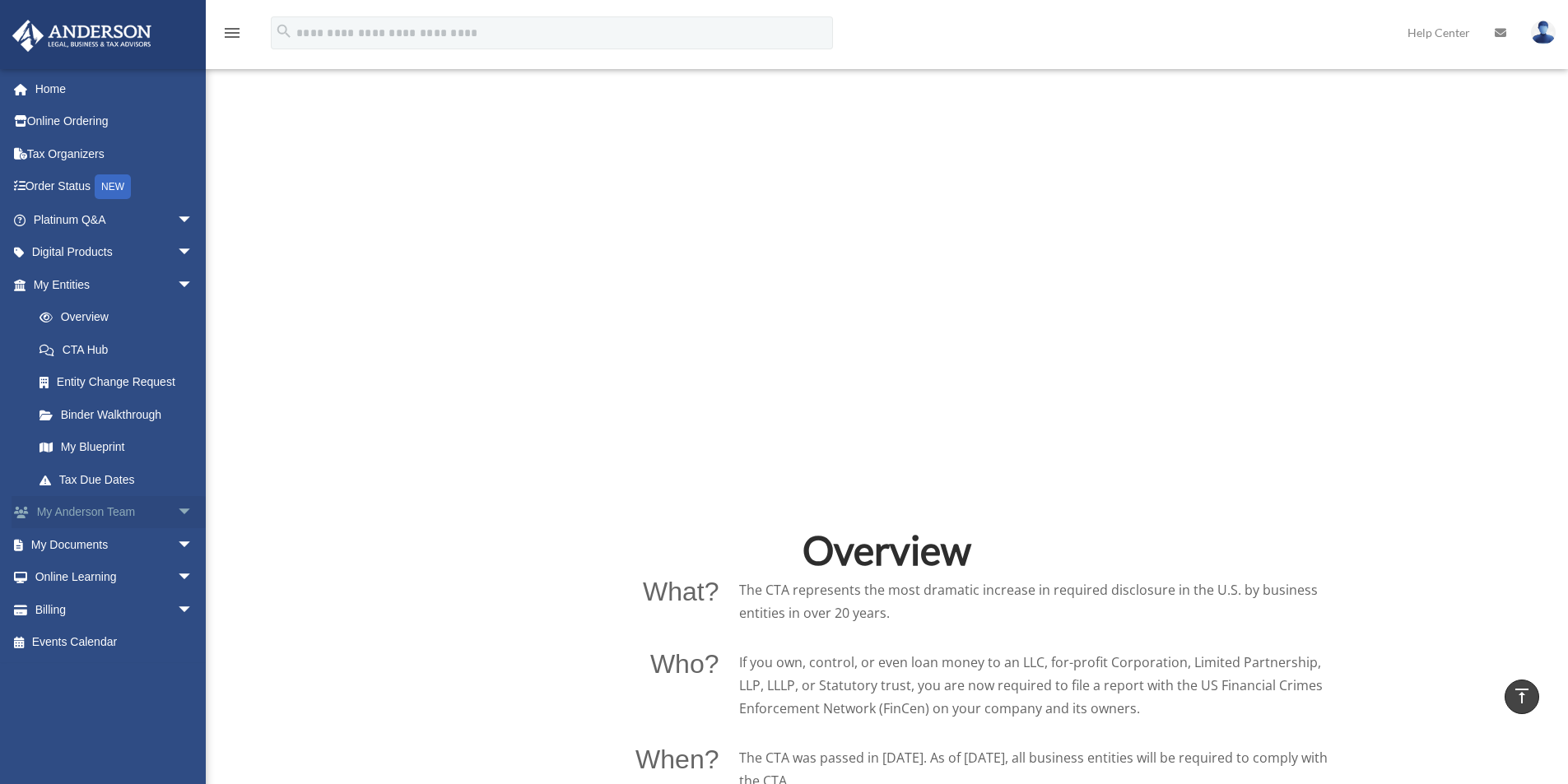
click at [177, 505] on span "arrow_drop_down" at bounding box center [194, 513] width 33 height 34
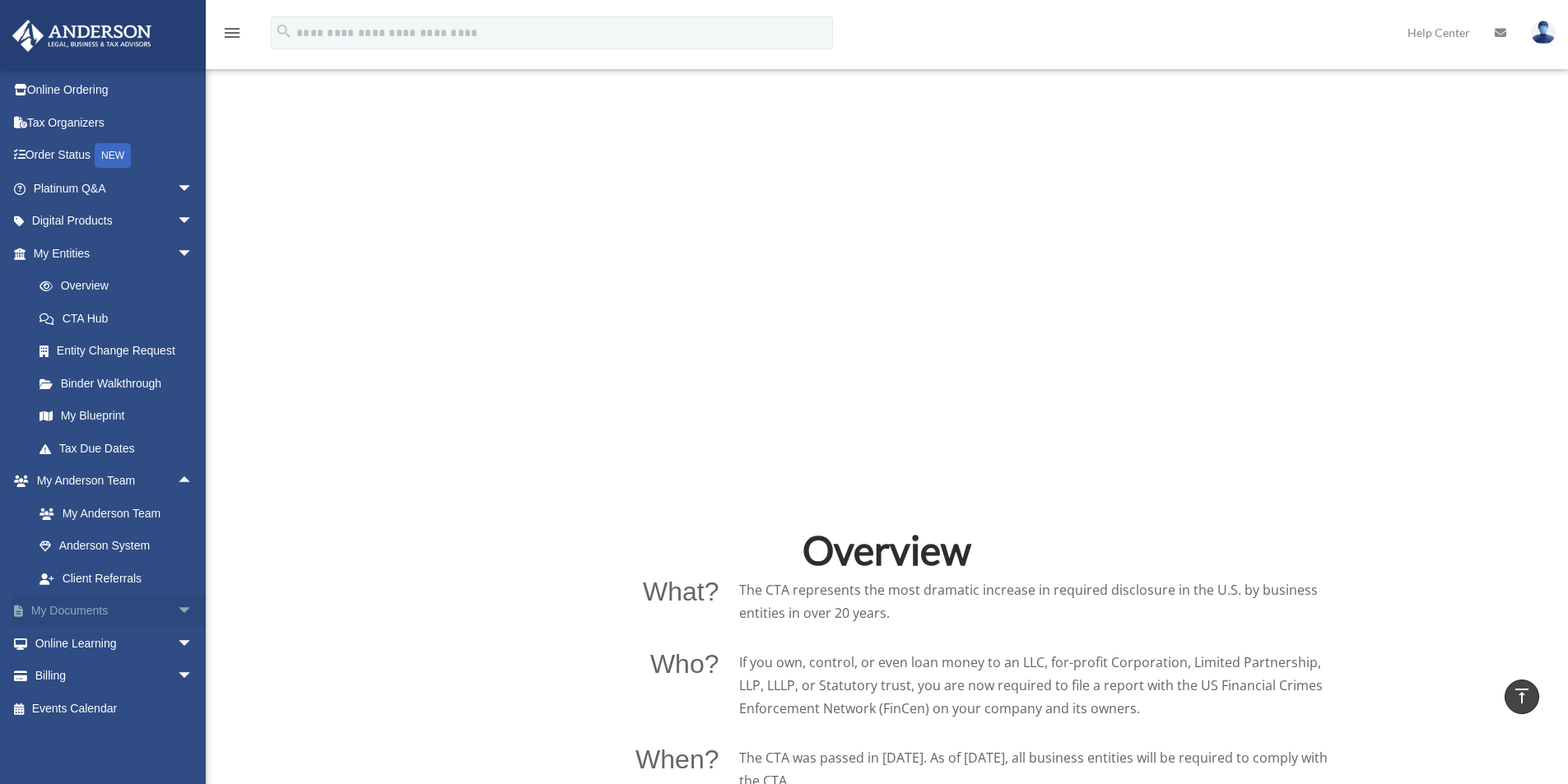
click at [177, 603] on span "arrow_drop_down" at bounding box center [194, 612] width 33 height 34
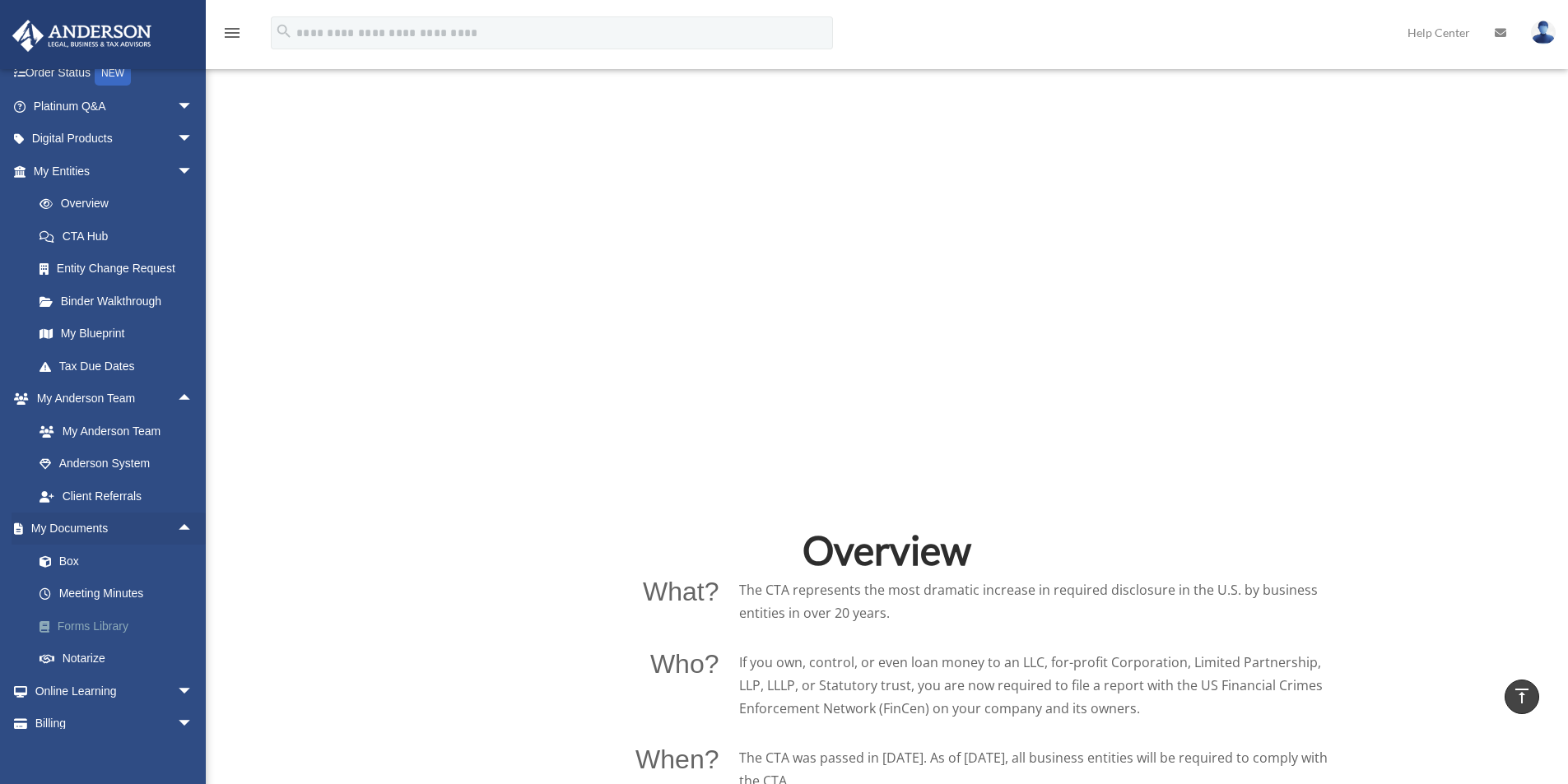
click at [96, 630] on link "Forms Library" at bounding box center [120, 627] width 195 height 33
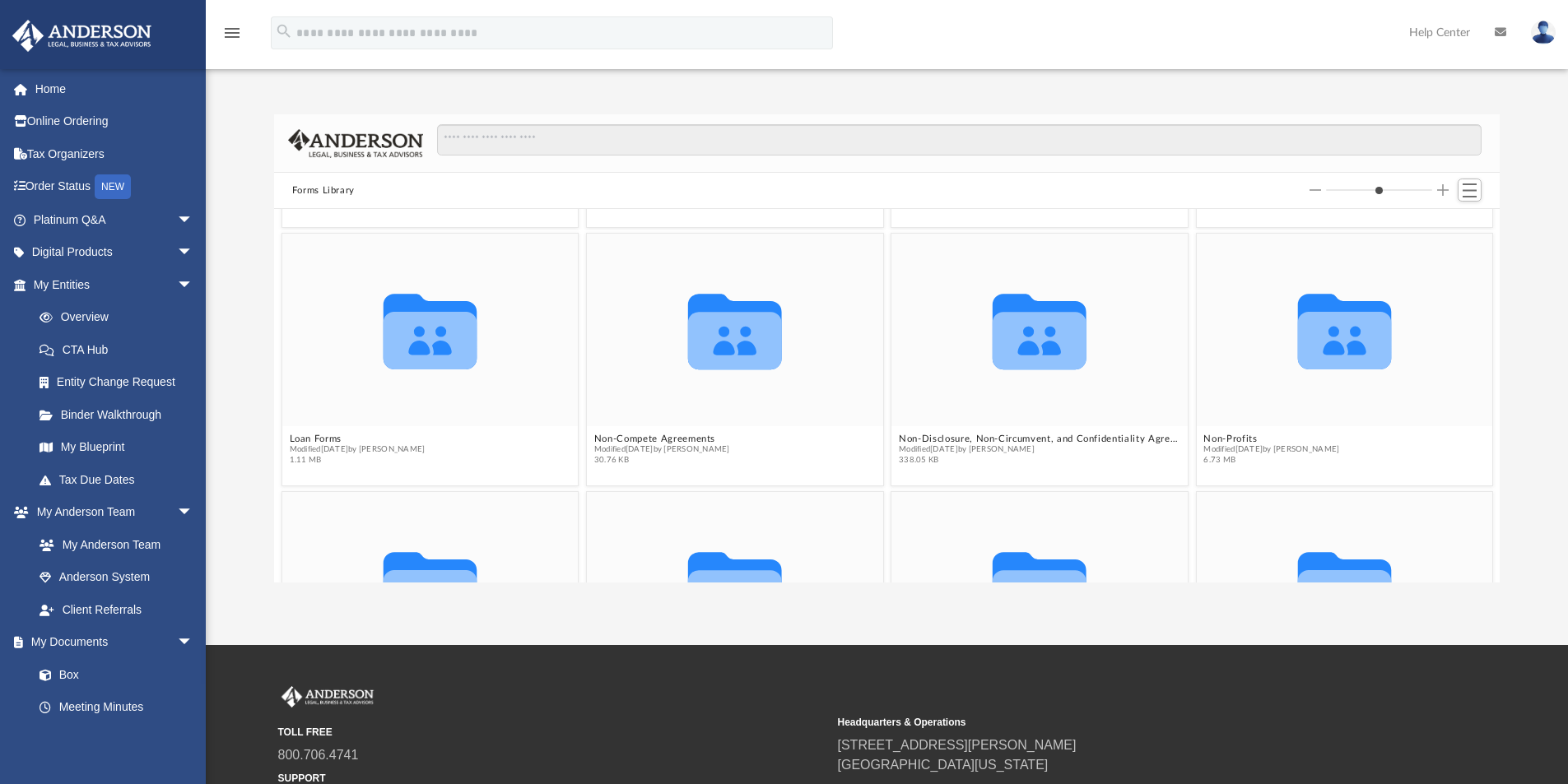
scroll to position [1234, 0]
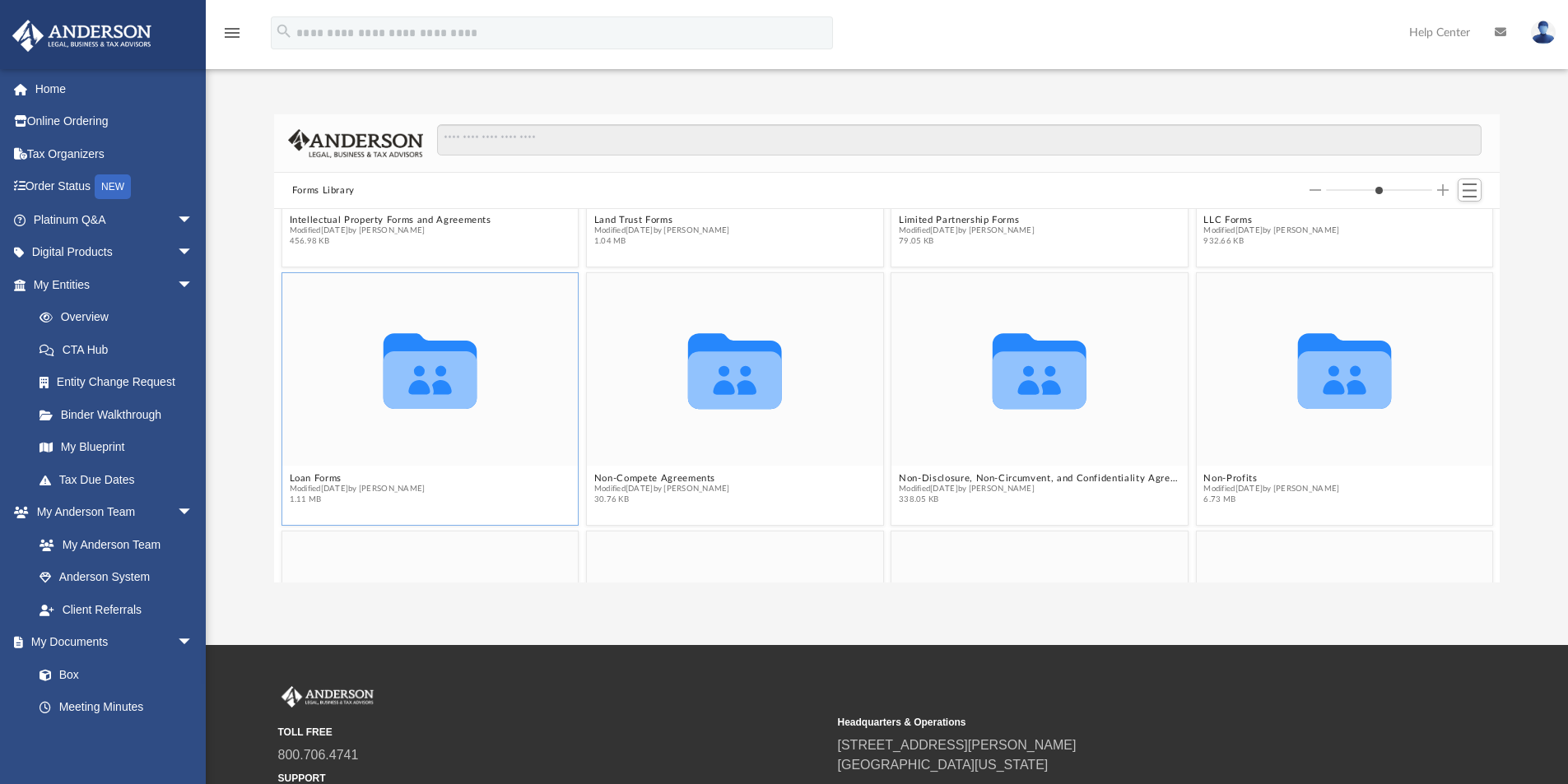
click at [467, 291] on div "Collaborated Folder" at bounding box center [430, 369] width 296 height 193
click at [478, 298] on div "Collaborated Folder" at bounding box center [430, 369] width 296 height 193
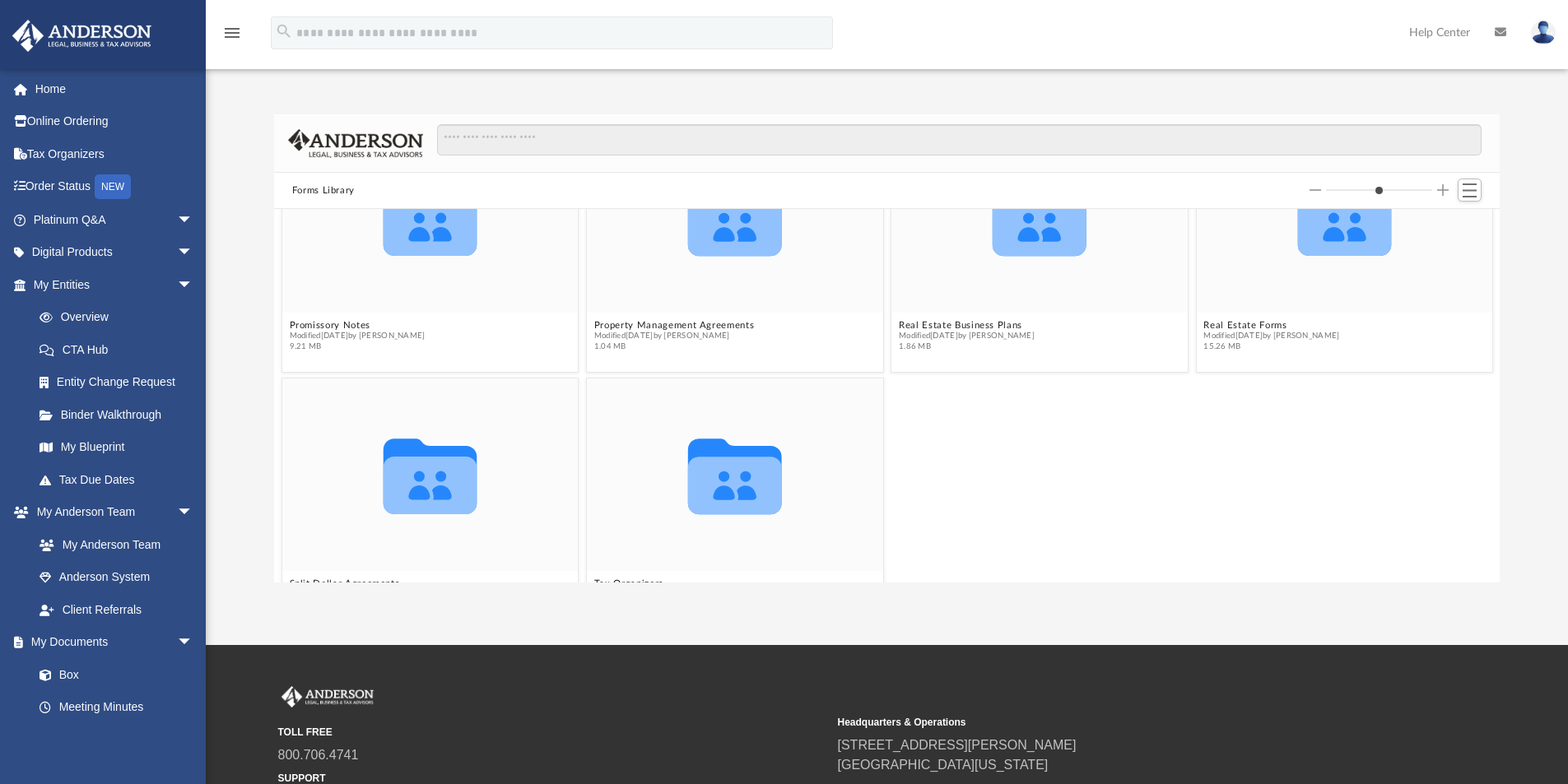
scroll to position [1317, 0]
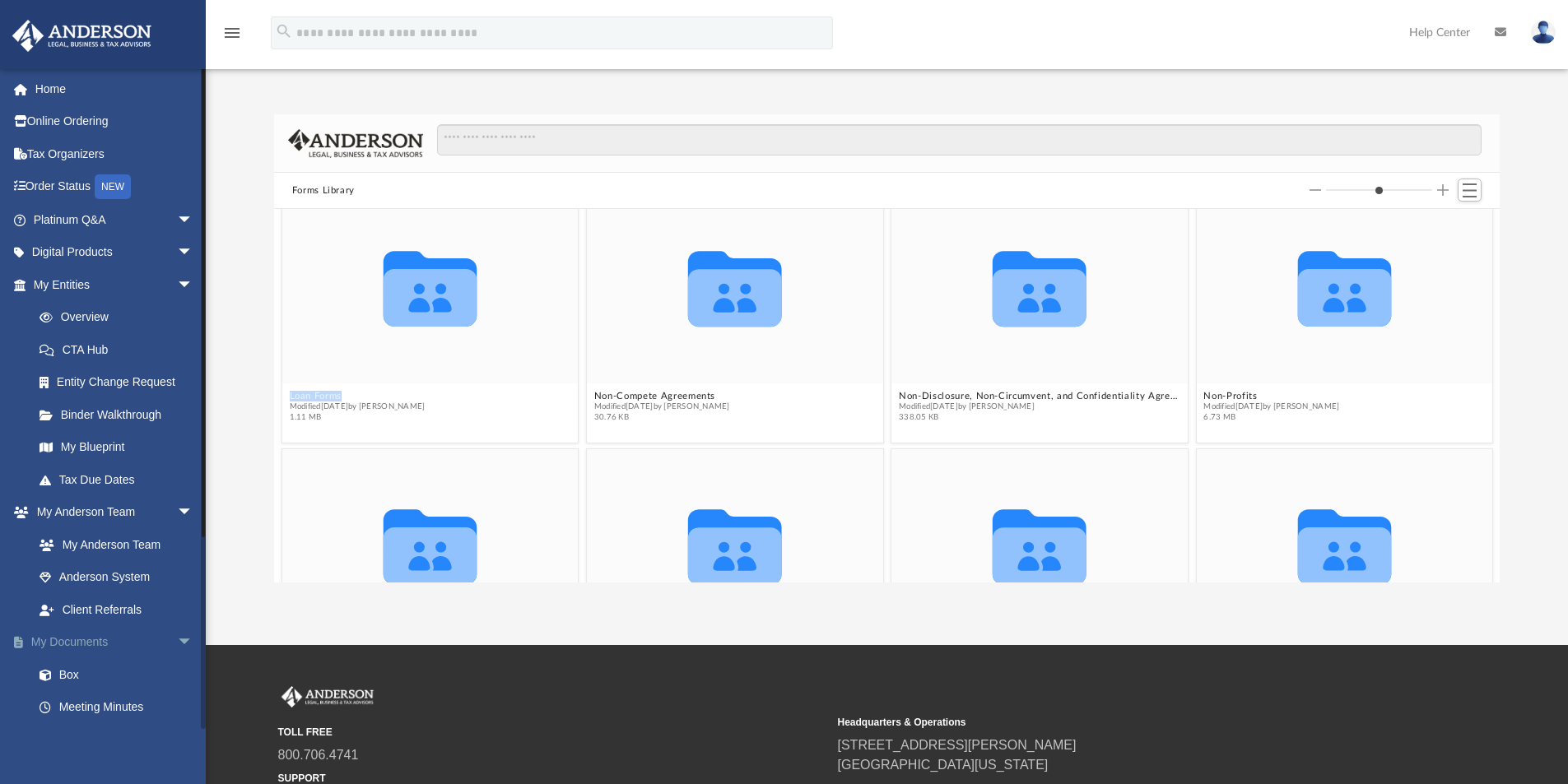
click at [177, 638] on span "arrow_drop_down" at bounding box center [194, 643] width 33 height 34
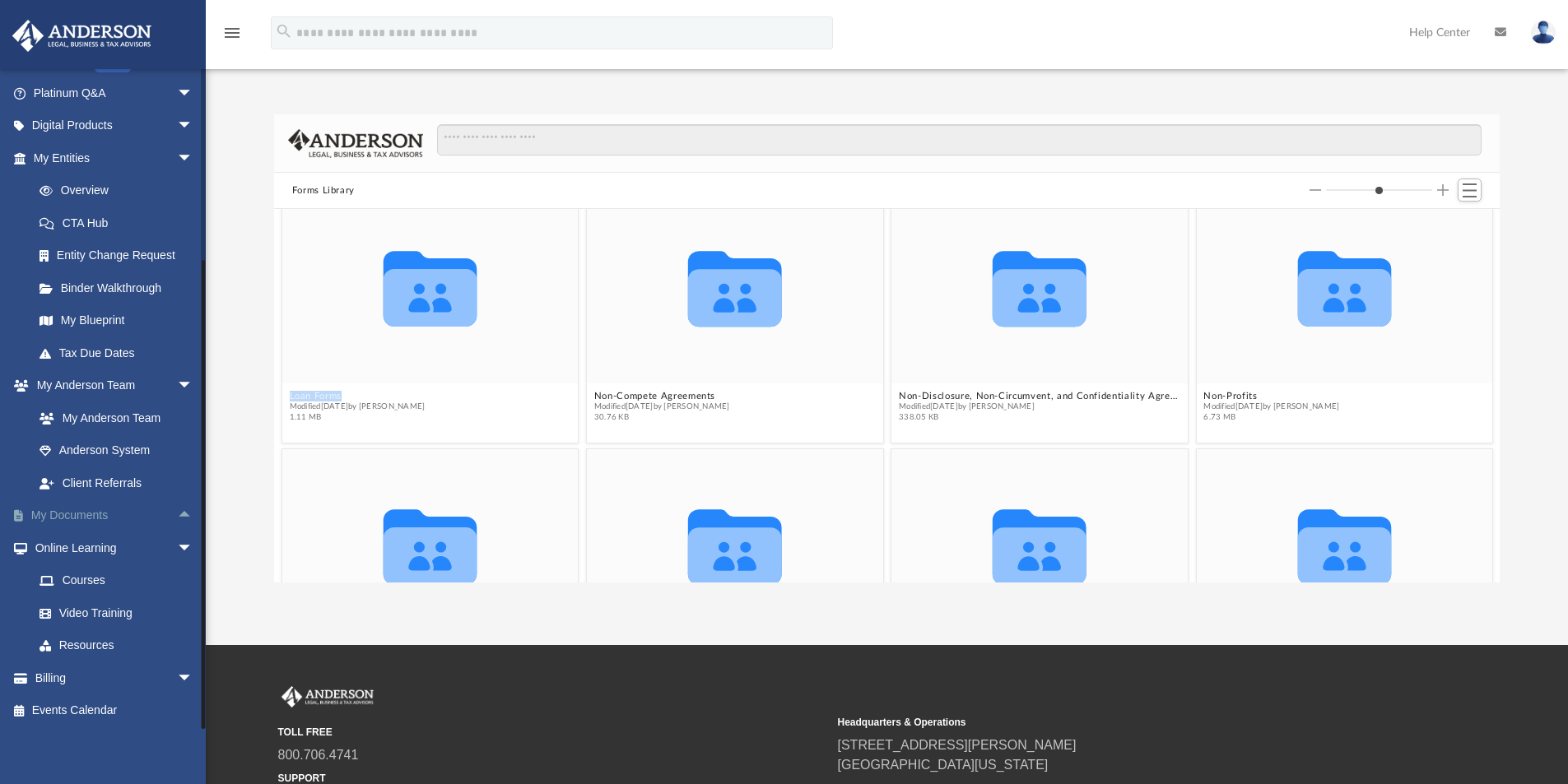
scroll to position [129, 0]
click at [177, 514] on span "arrow_drop_up" at bounding box center [194, 514] width 33 height 34
click at [75, 548] on link "Box" at bounding box center [120, 547] width 195 height 33
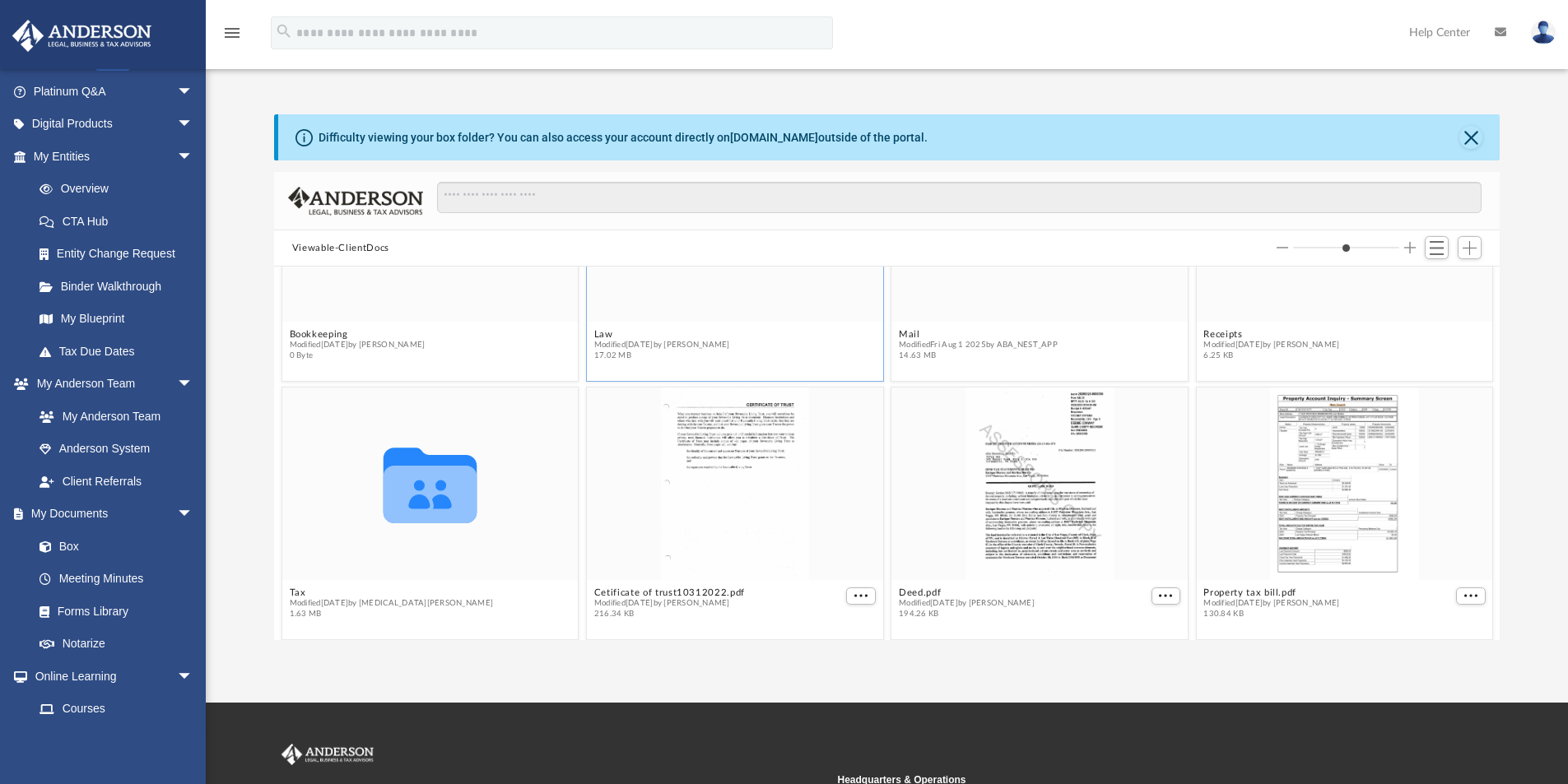
scroll to position [151, 0]
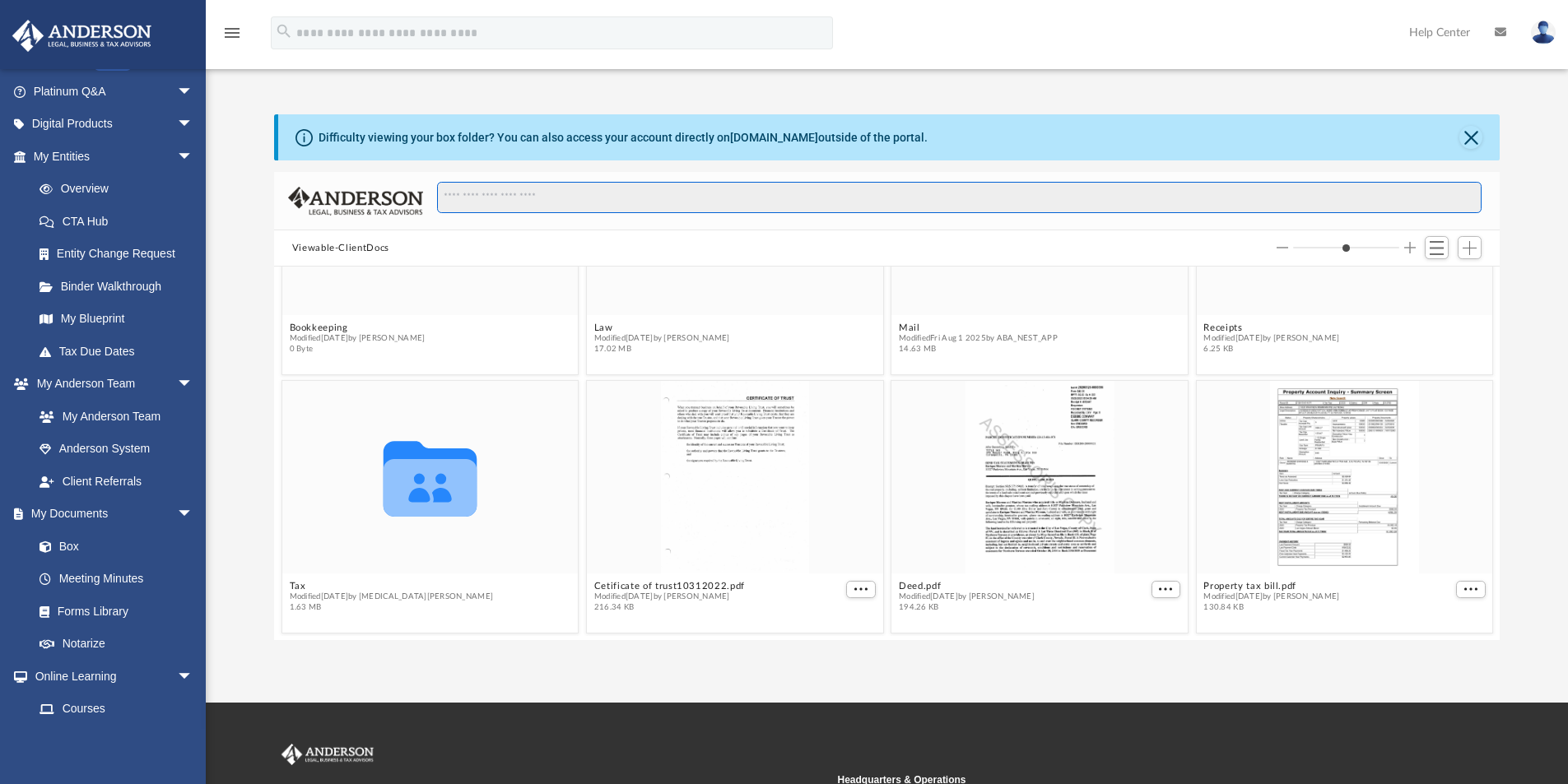
click at [492, 207] on input "Search files and folders" at bounding box center [959, 198] width 1045 height 31
type input "***"
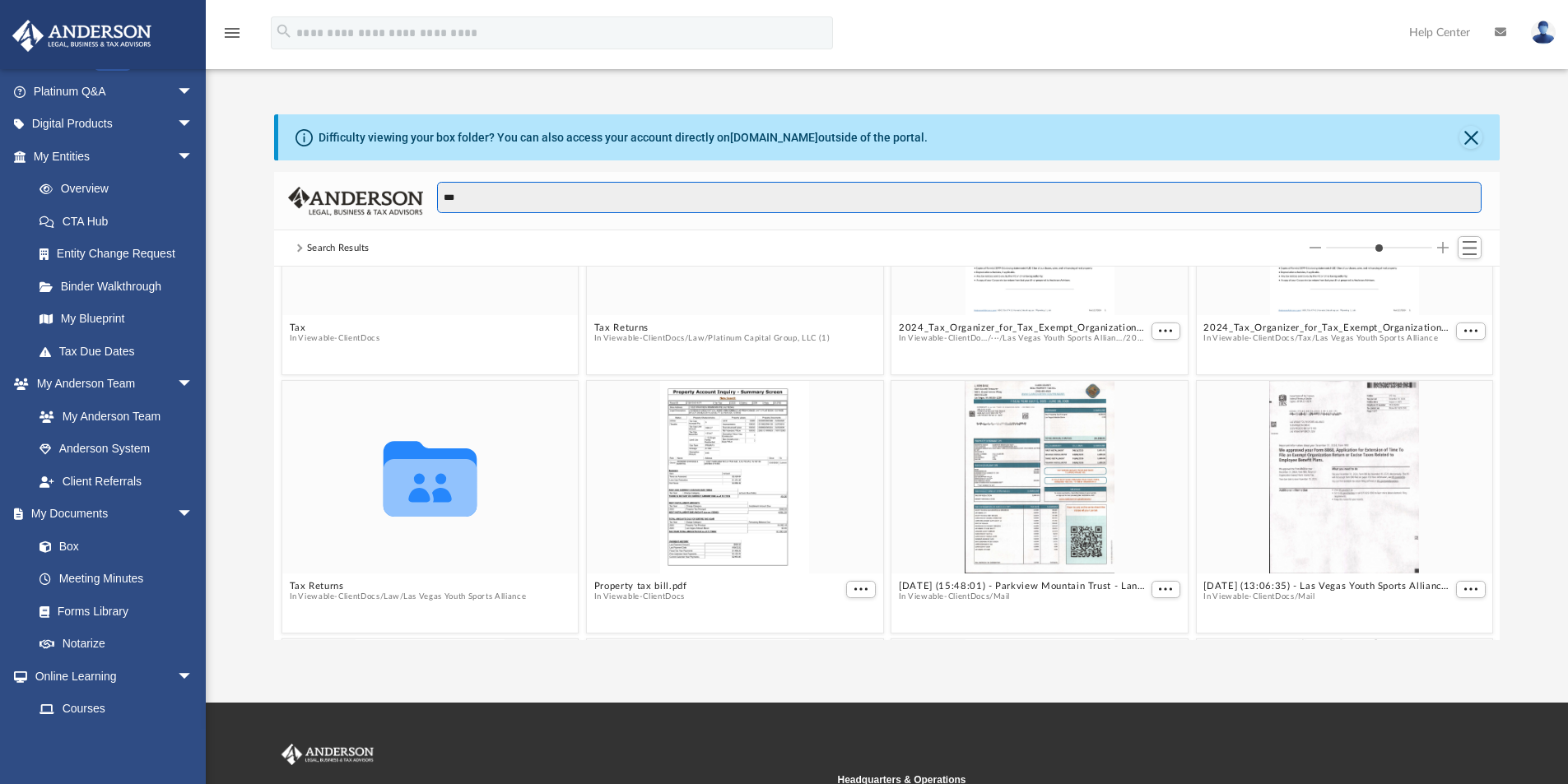
scroll to position [0, 0]
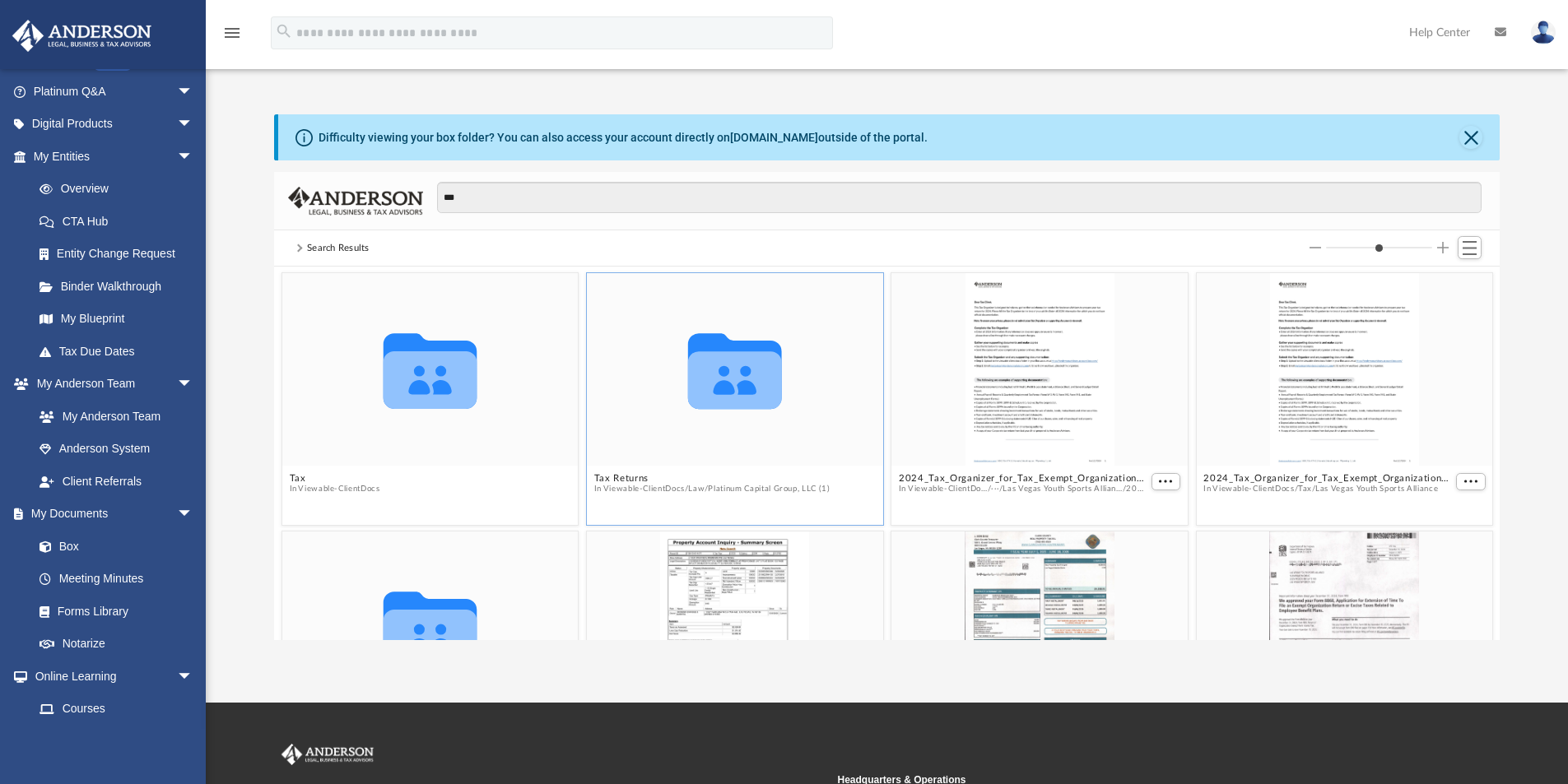
click at [700, 488] on button "Law" at bounding box center [696, 489] width 16 height 11
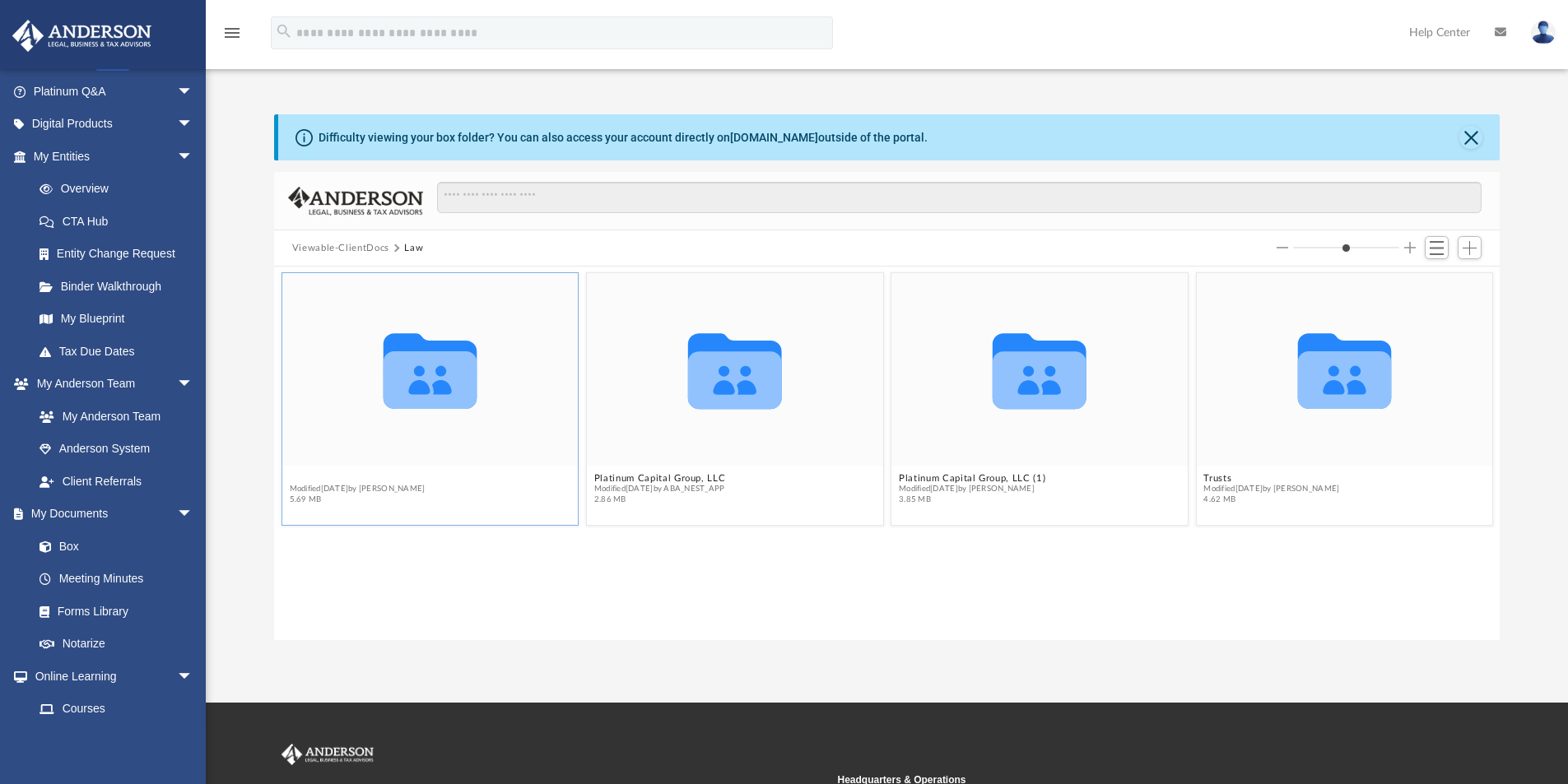
click at [415, 473] on button "Las Vegas Youth Sports Alliance" at bounding box center [362, 478] width 147 height 11
click at [412, 484] on span "Modified Fri Aug 15 2025 by Seth Blomquist" at bounding box center [356, 489] width 136 height 11
click at [547, 195] on input "Search files and folders" at bounding box center [959, 198] width 1045 height 31
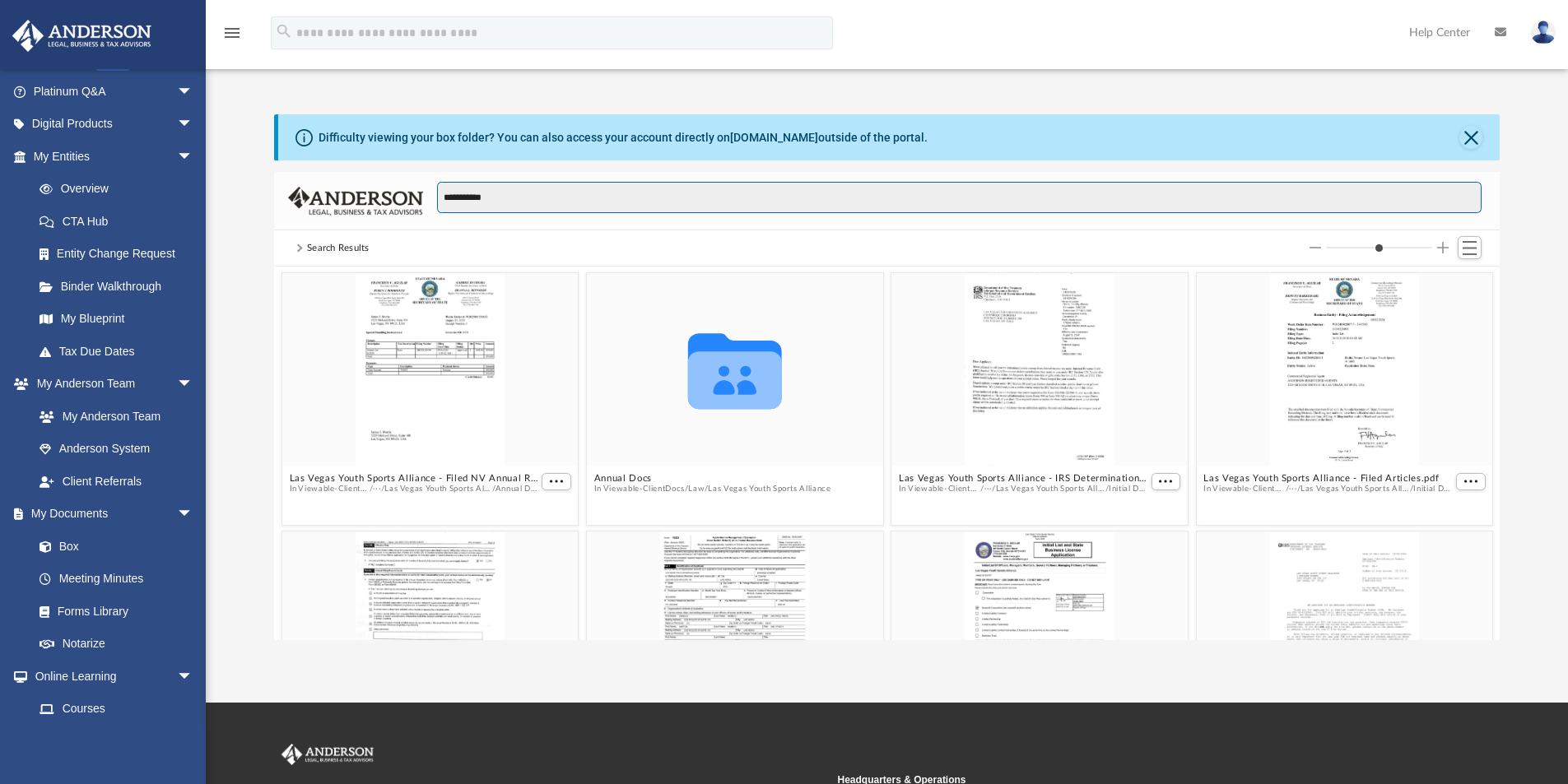
type input "**********"
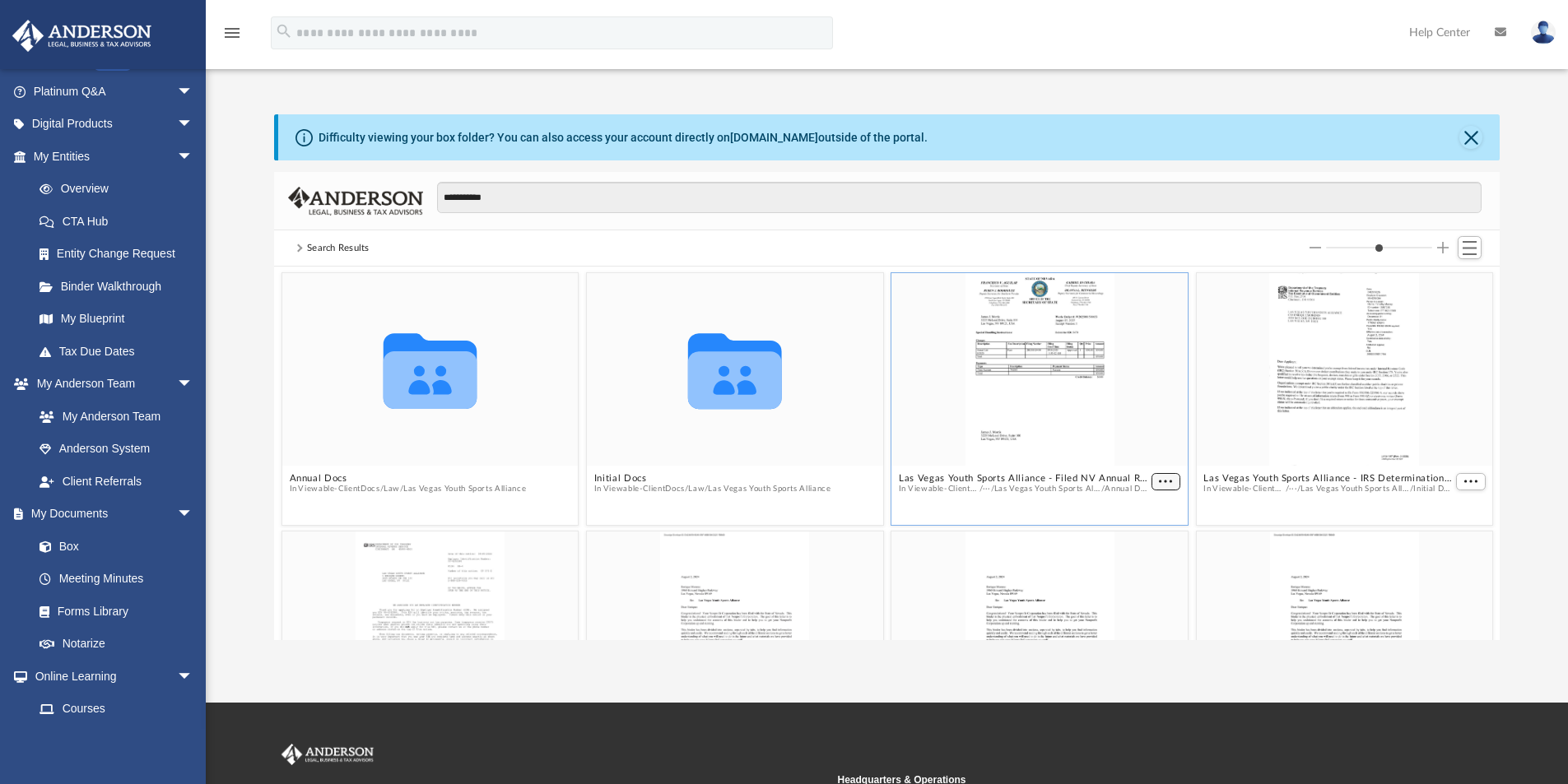
click at [1159, 478] on span "More options" at bounding box center [1165, 481] width 13 height 8
click at [1142, 535] on li "Download" at bounding box center [1137, 536] width 48 height 17
click at [748, 478] on button "Initial Docs" at bounding box center [713, 478] width 237 height 11
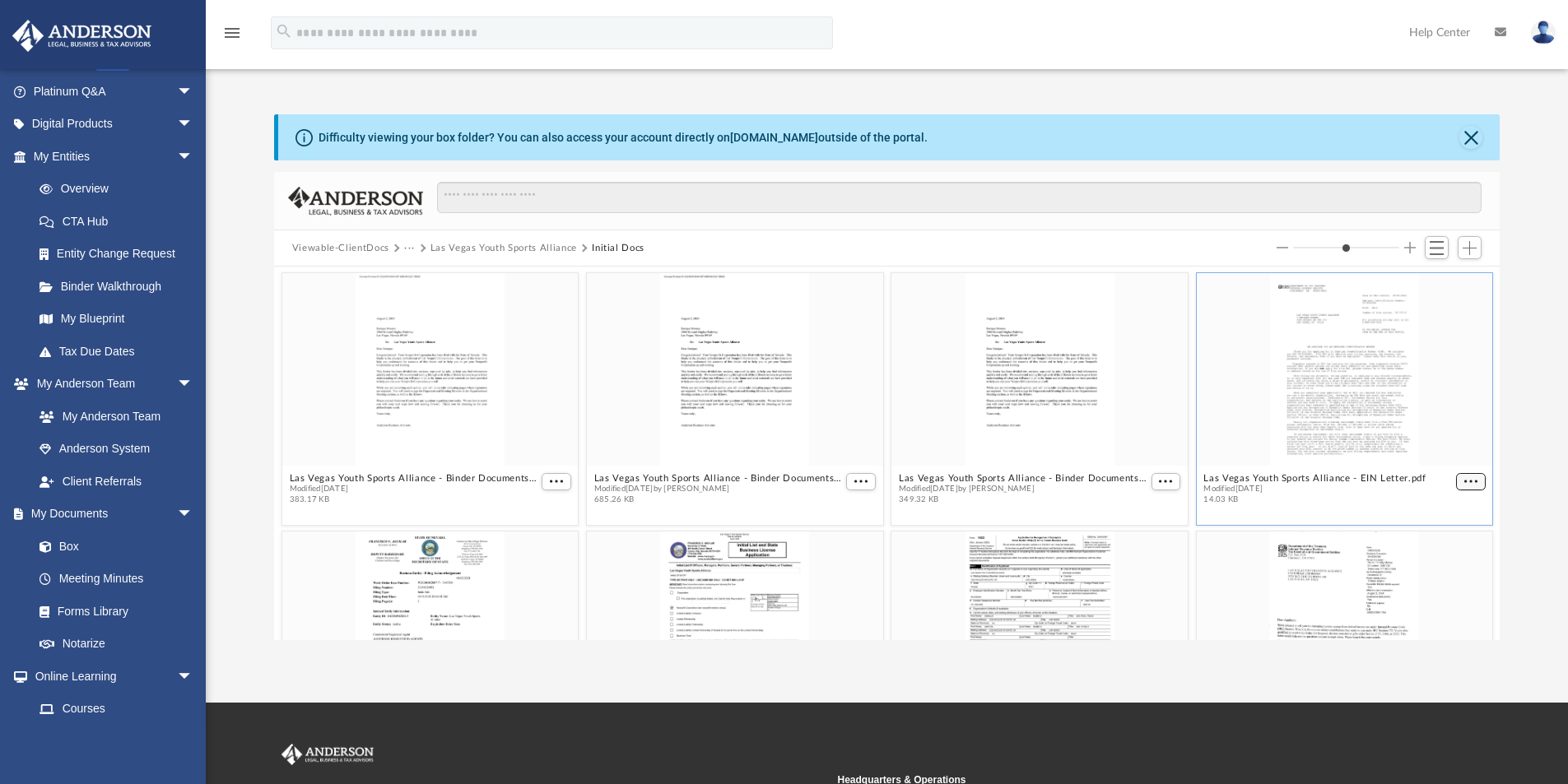
click at [1465, 481] on span "More options" at bounding box center [1471, 481] width 13 height 8
click at [1453, 540] on li "Download" at bounding box center [1439, 536] width 48 height 17
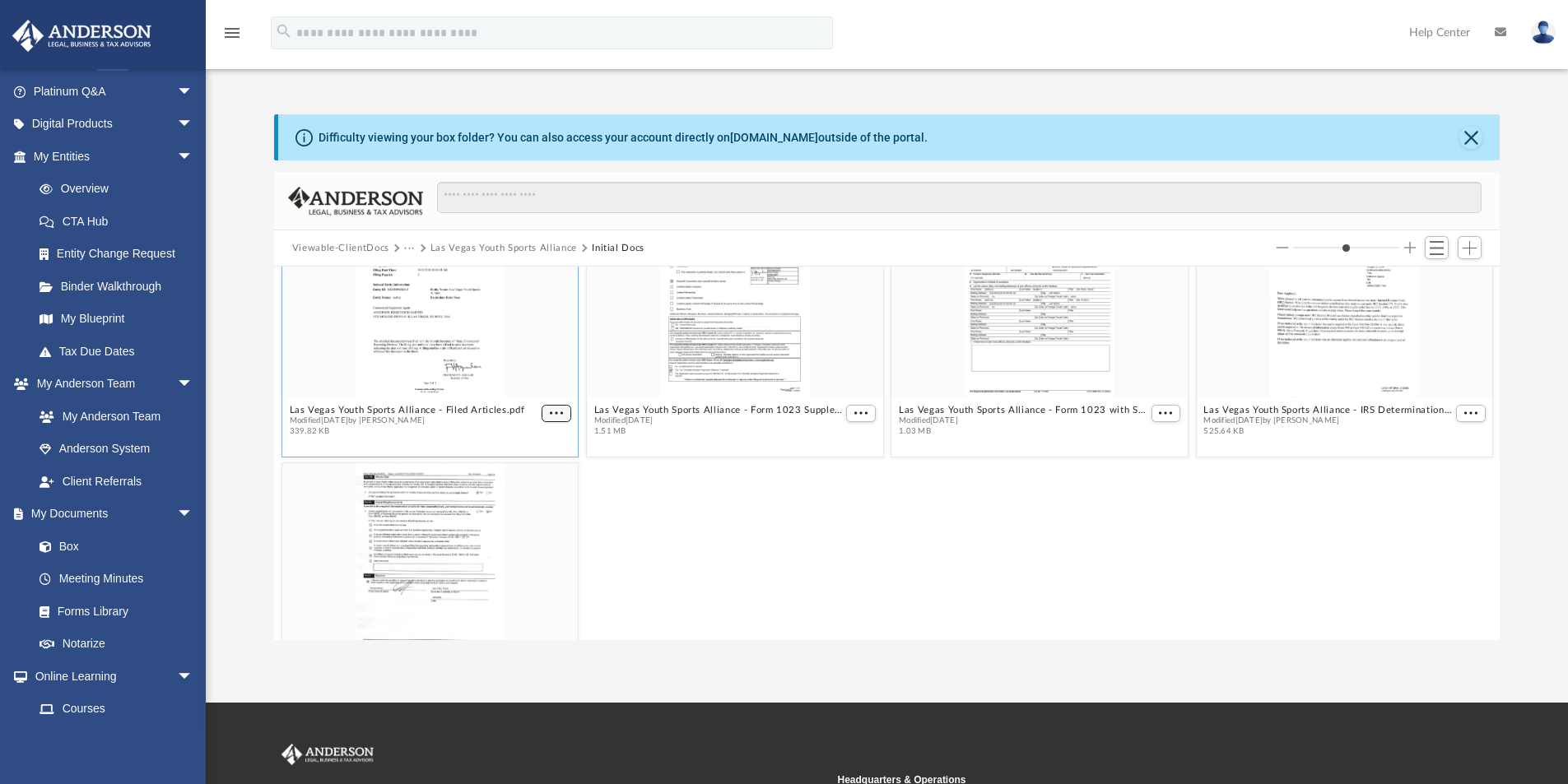
scroll to position [258, 0]
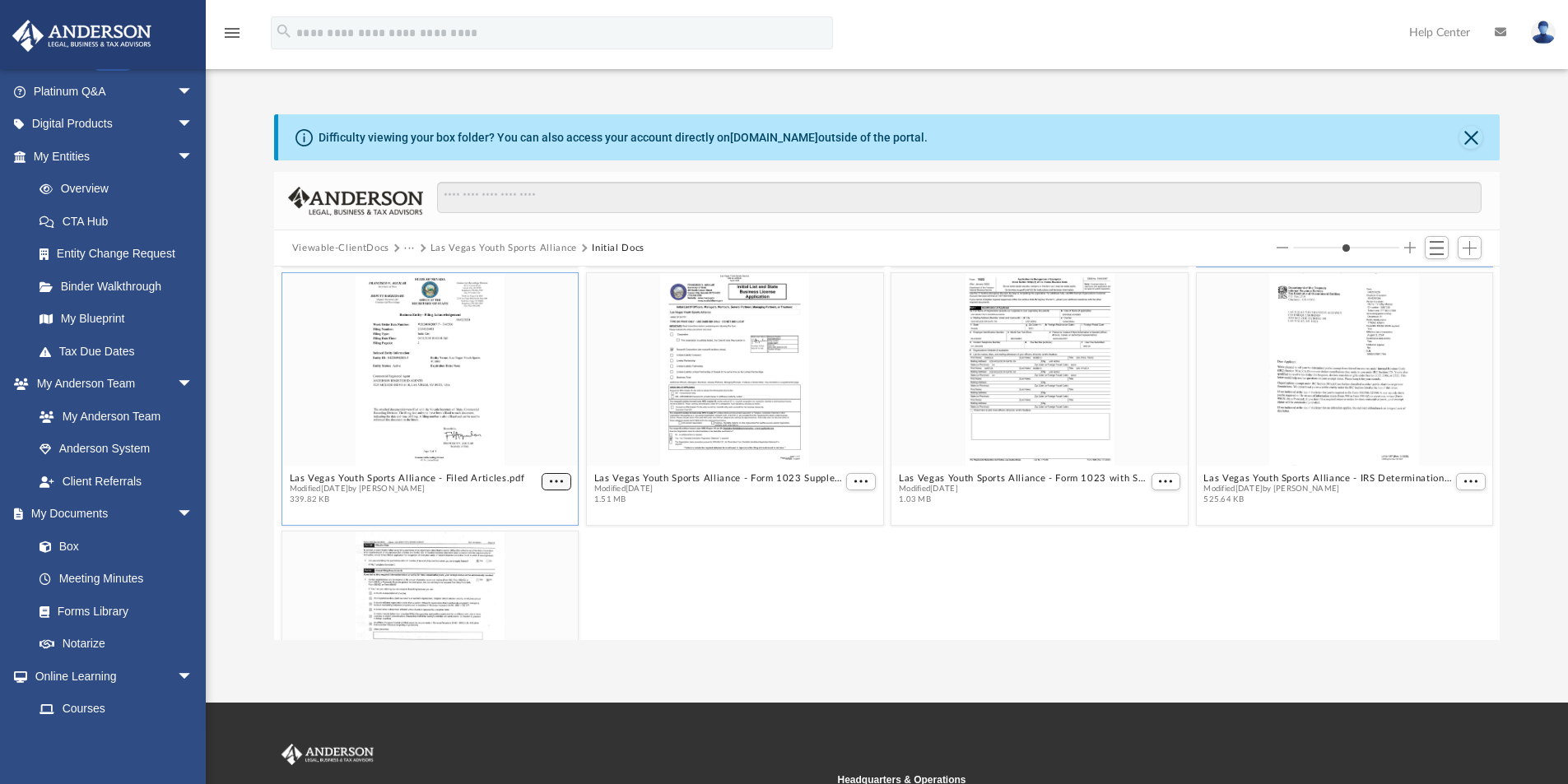
click at [558, 410] on figure "Las Vegas Youth Sports Alliance - Filed Articles.pdf Modified Fri Aug 2 2024 by…" at bounding box center [430, 392] width 296 height 237
click at [558, 482] on span "More options" at bounding box center [557, 481] width 13 height 8
click at [540, 536] on li "Download" at bounding box center [534, 536] width 48 height 17
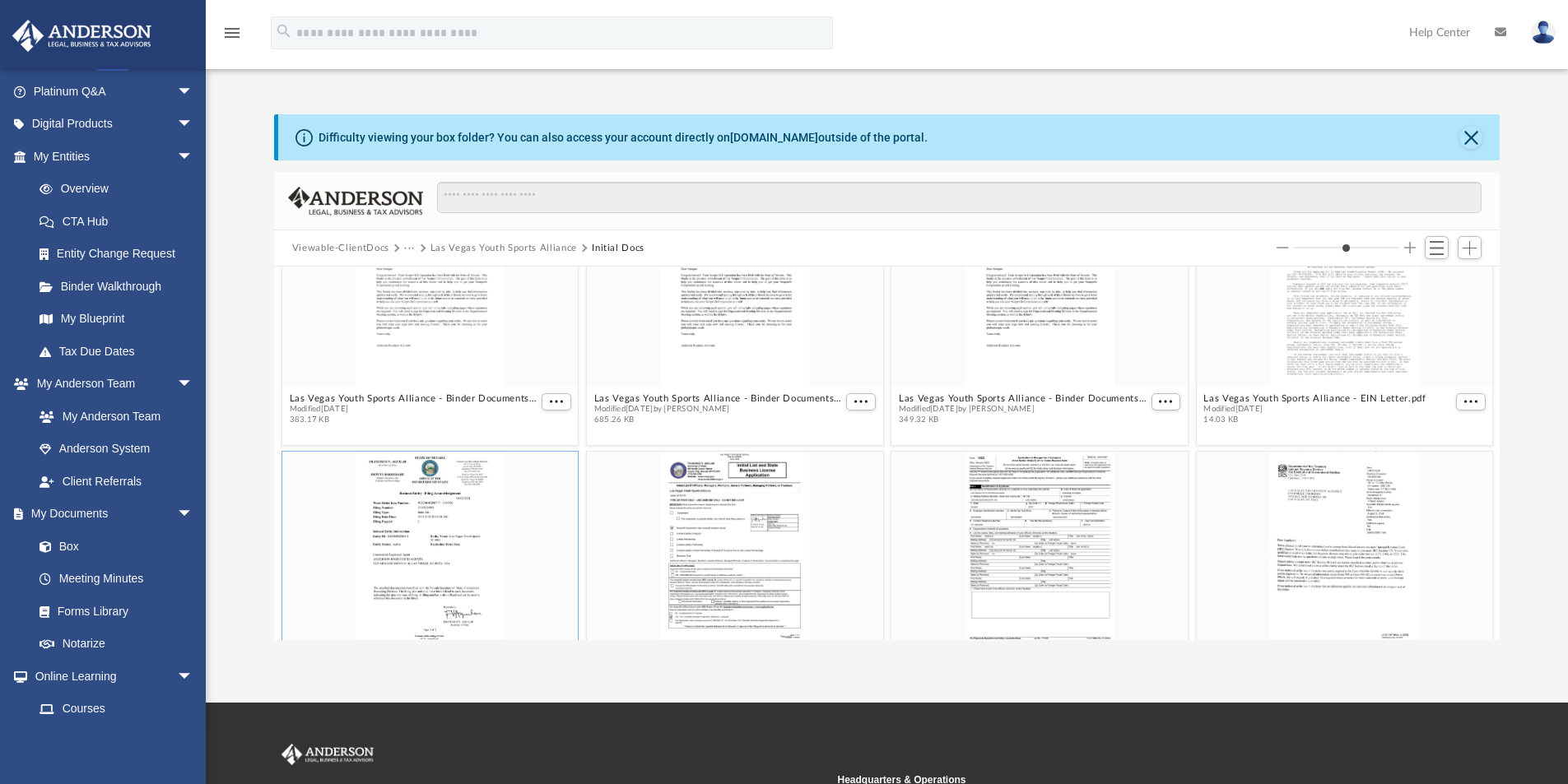
scroll to position [162, 0]
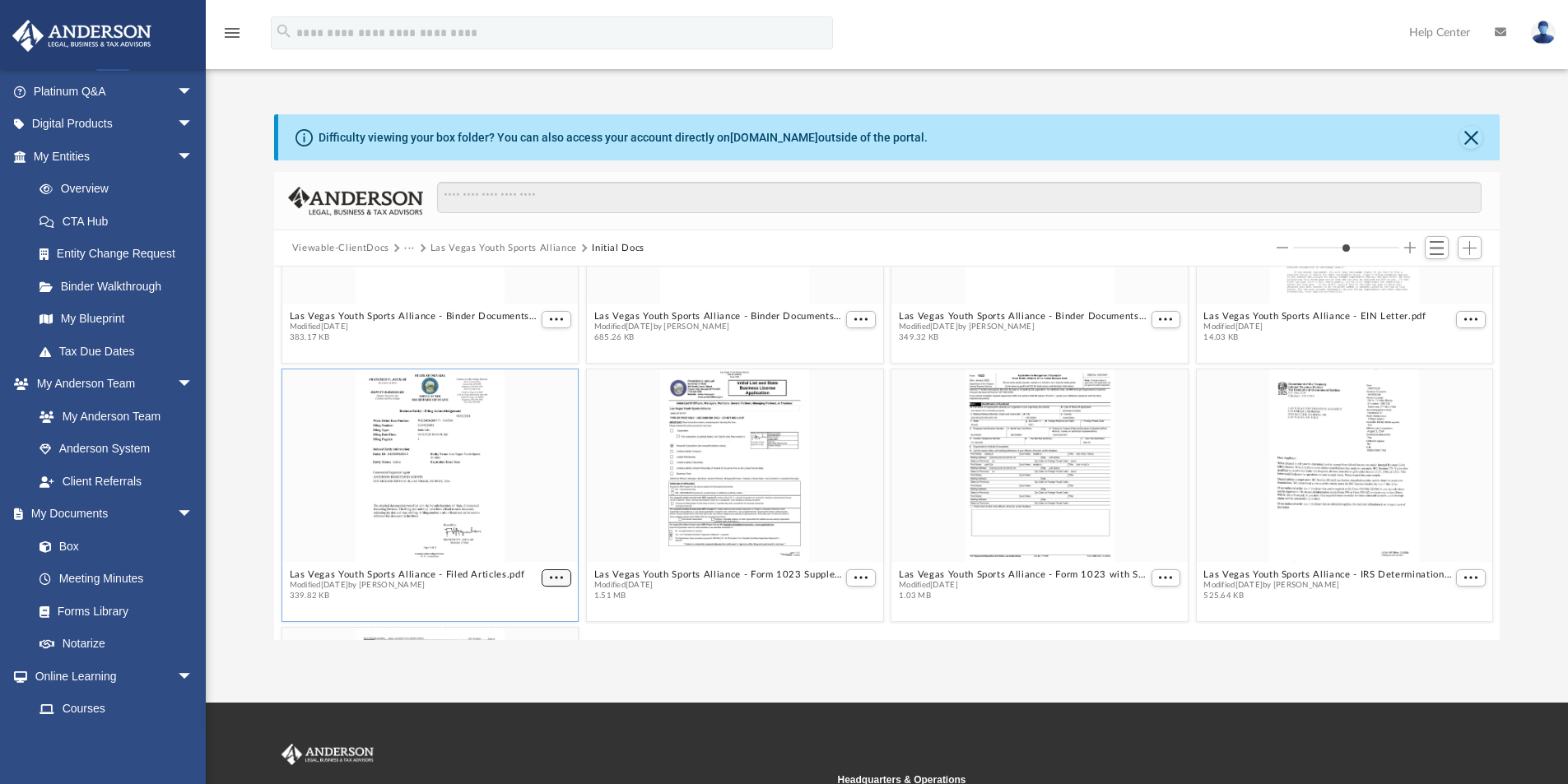
click at [565, 580] on button "More options" at bounding box center [557, 578] width 30 height 17
